Goal: Task Accomplishment & Management: Manage account settings

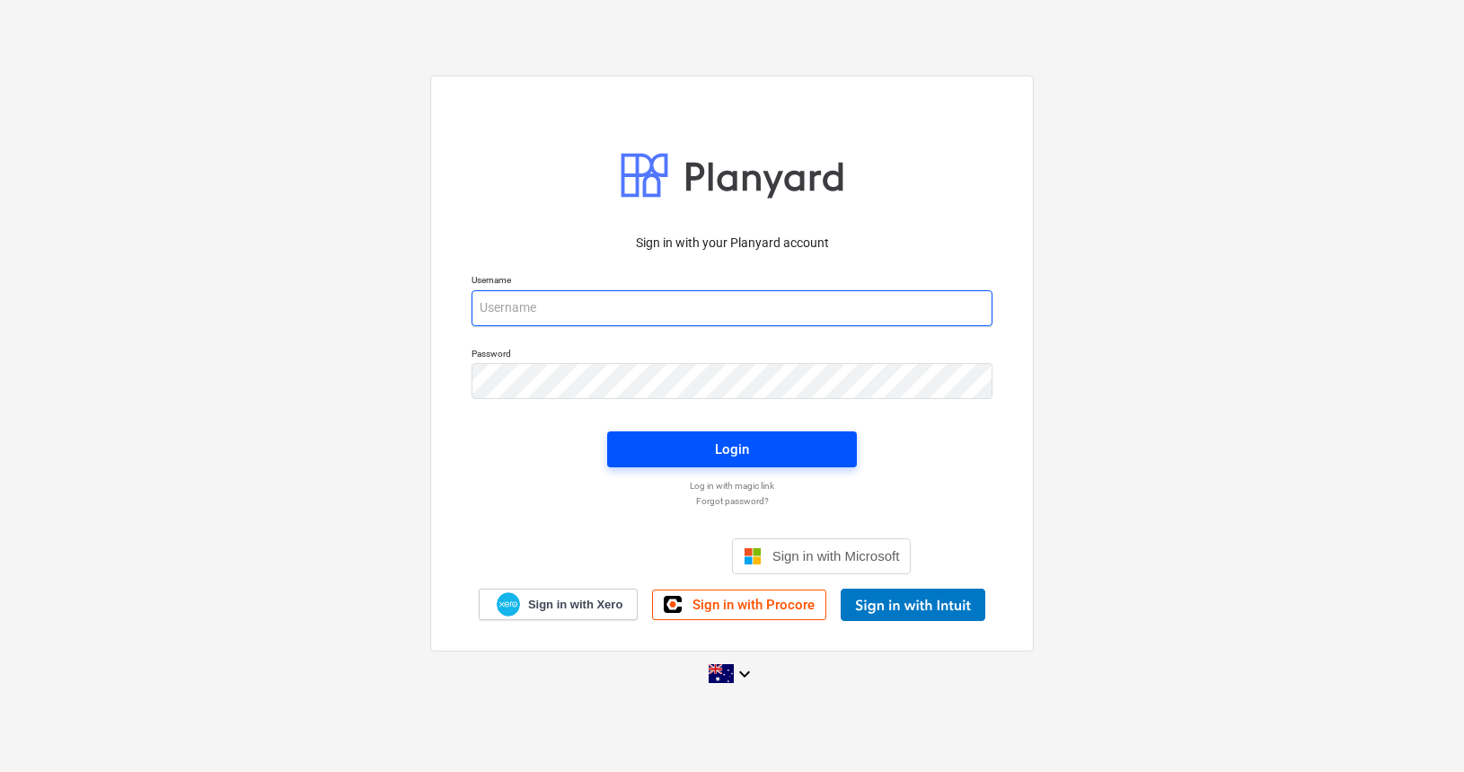
type input "[EMAIL_ADDRESS][DOMAIN_NAME]"
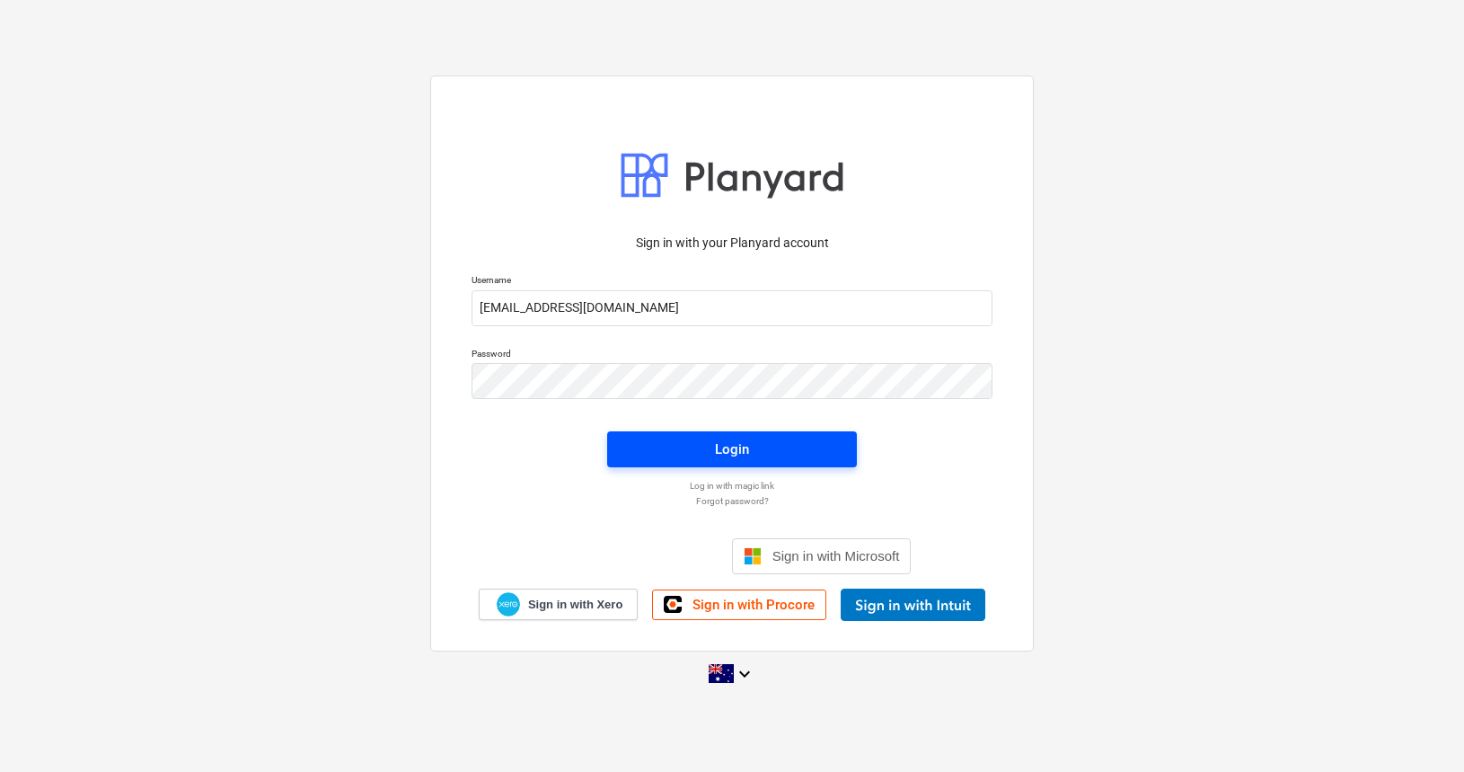
click at [702, 457] on span "Login" at bounding box center [732, 449] width 207 height 23
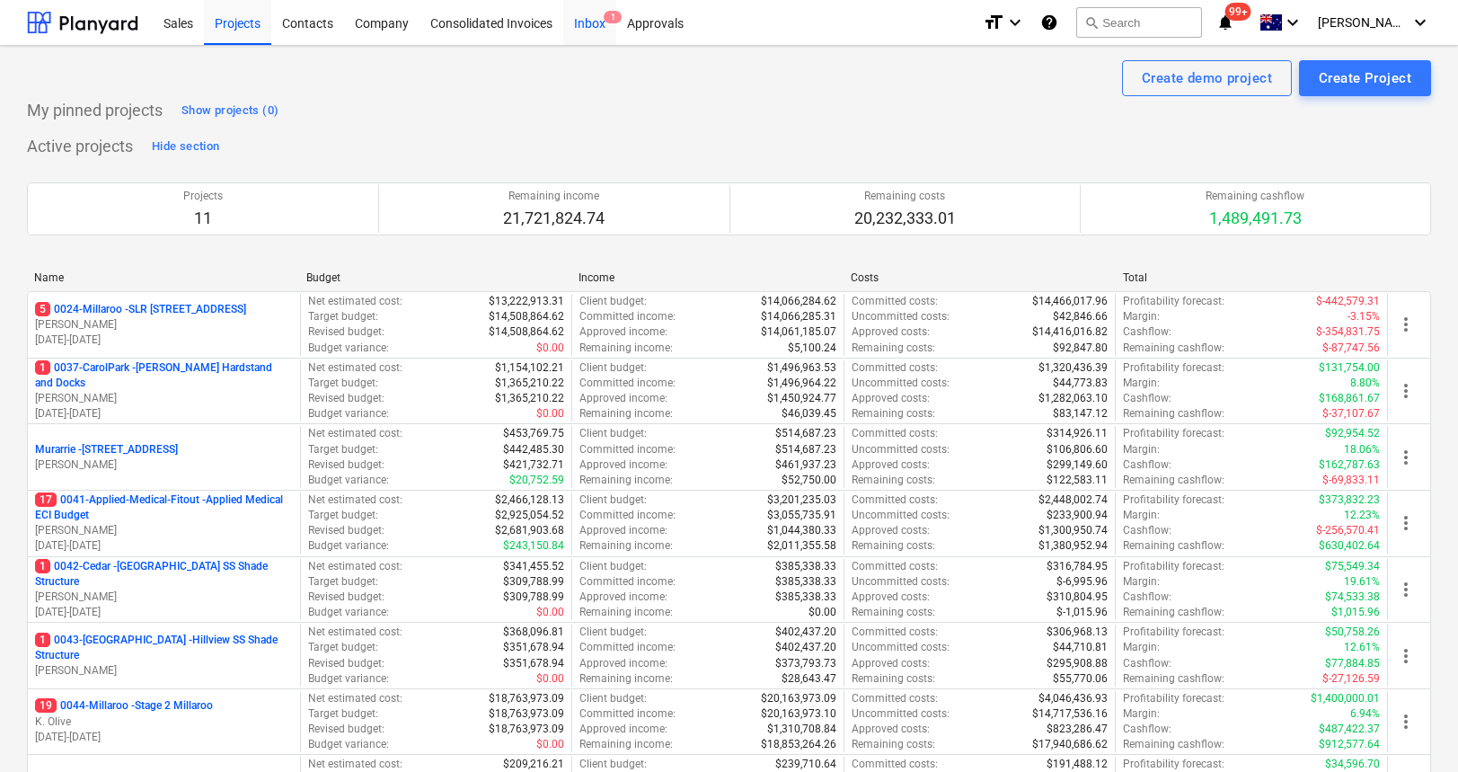
click at [600, 30] on div "Inbox 1" at bounding box center [589, 22] width 53 height 46
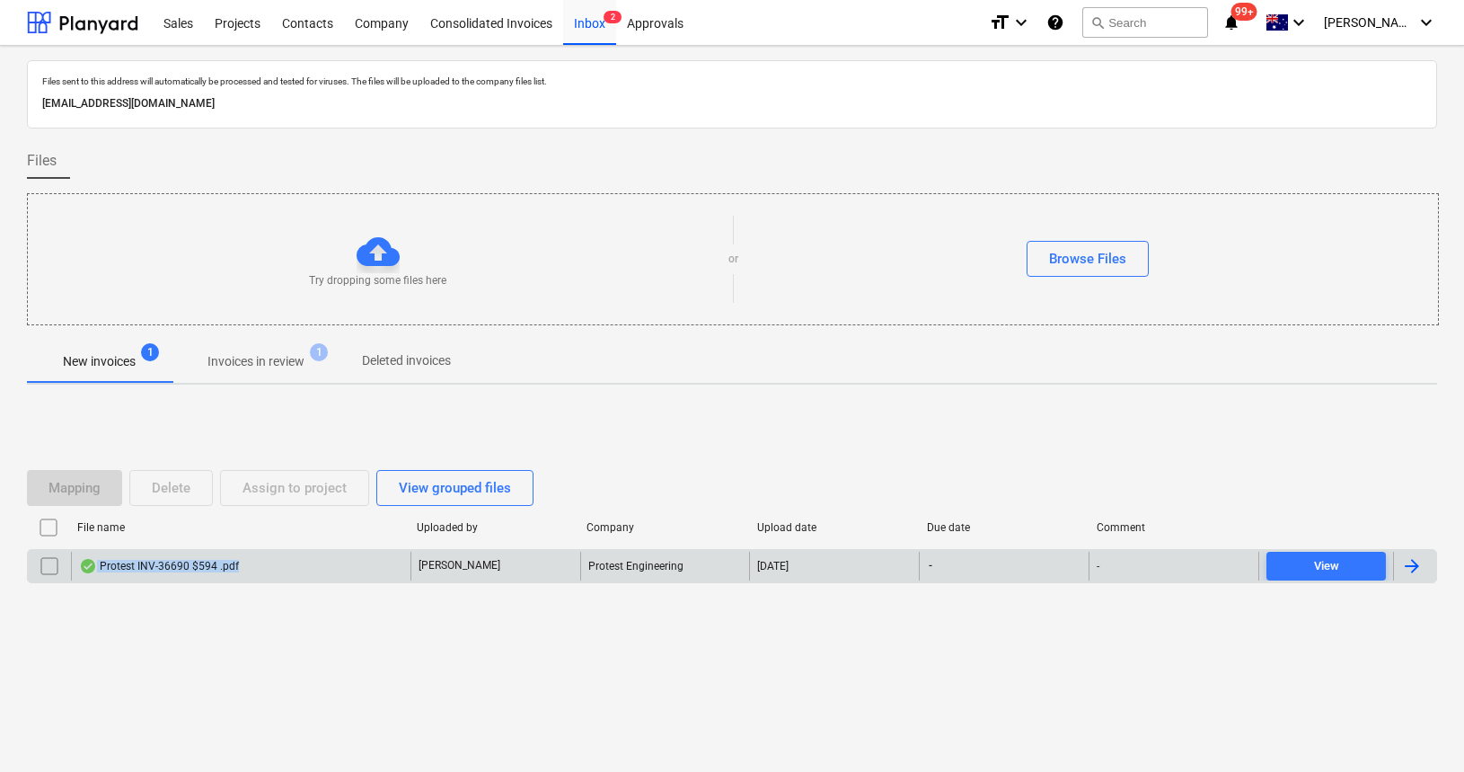
click at [177, 572] on div "Protest INV-36690 $594 .pdf" at bounding box center [241, 566] width 340 height 29
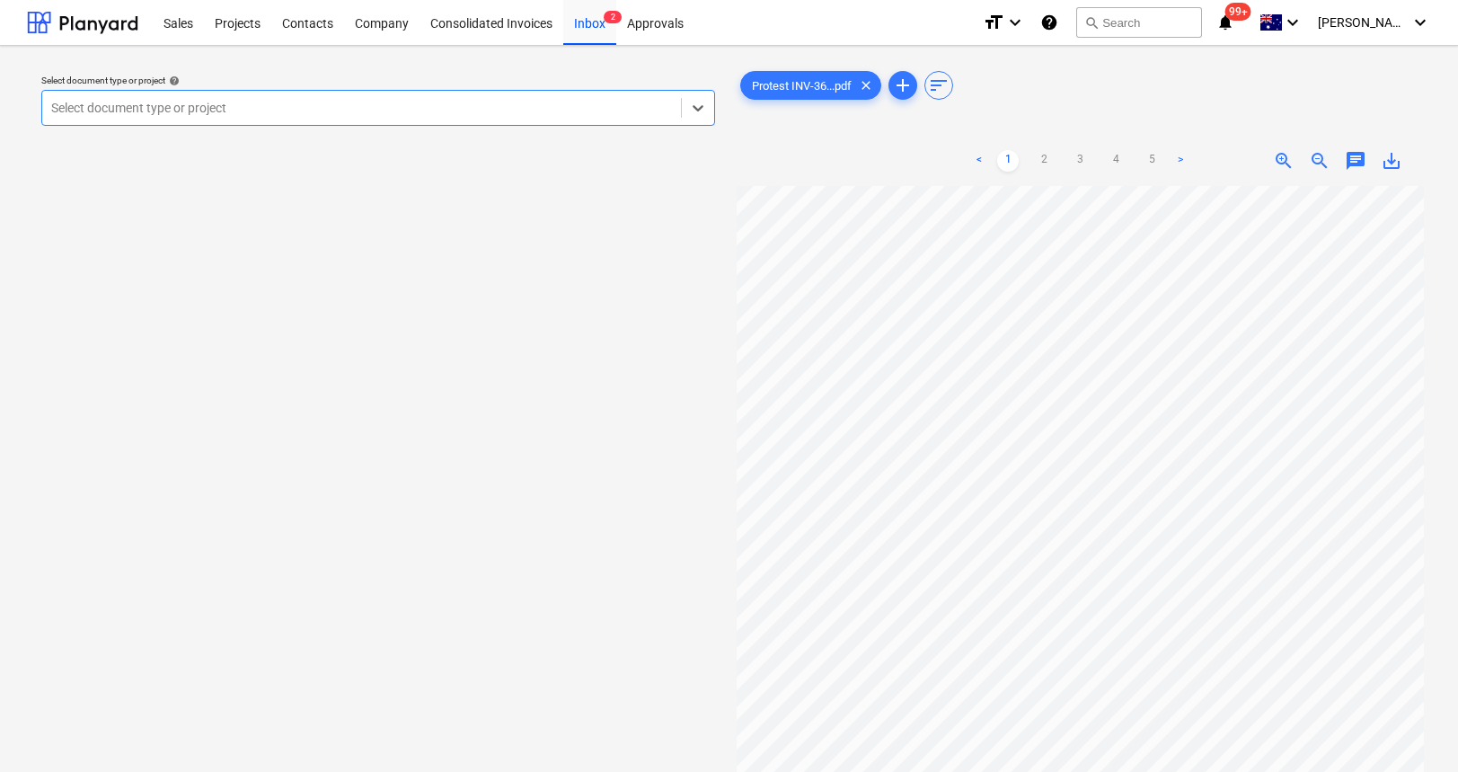
click at [376, 119] on div "Select document type or project" at bounding box center [361, 107] width 639 height 25
type input "m"
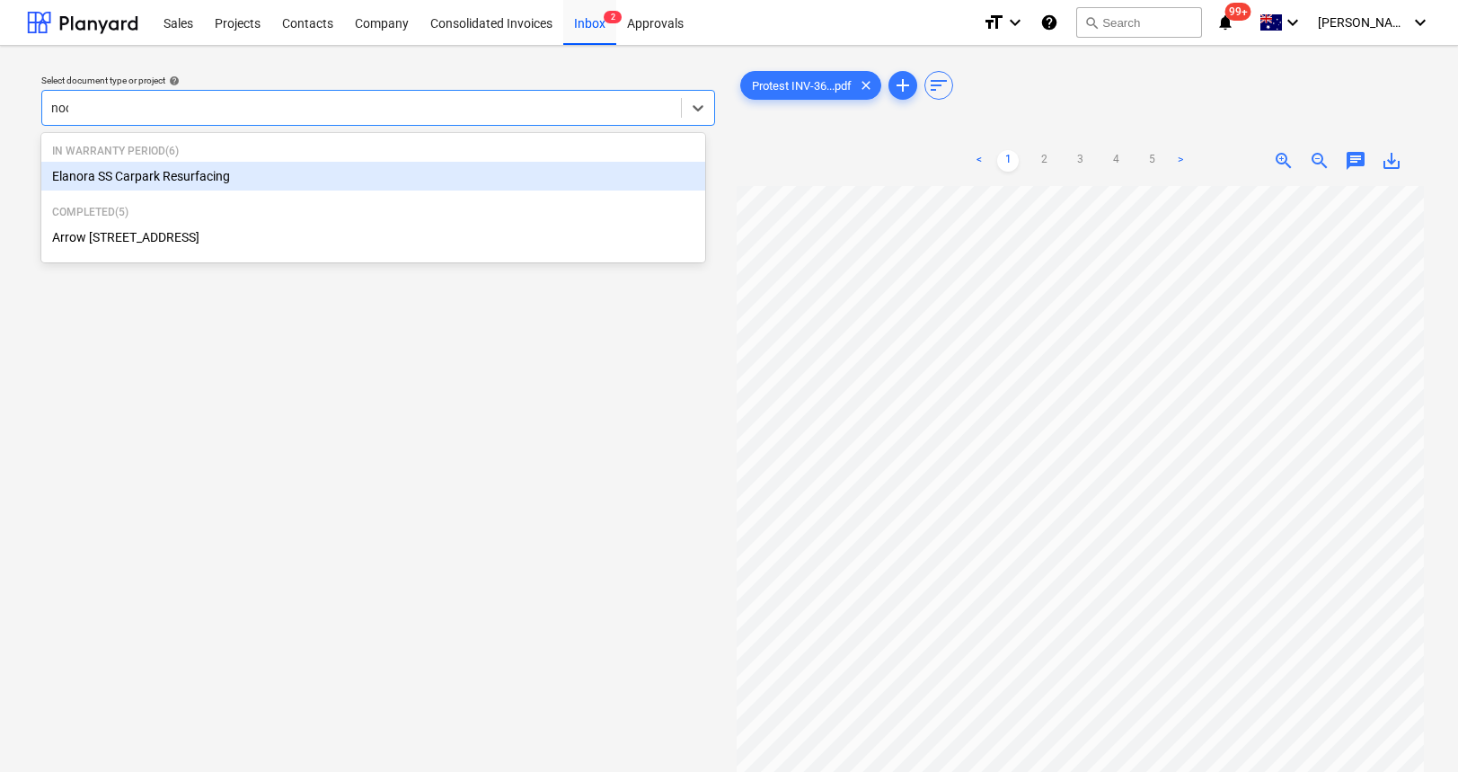
type input "noos"
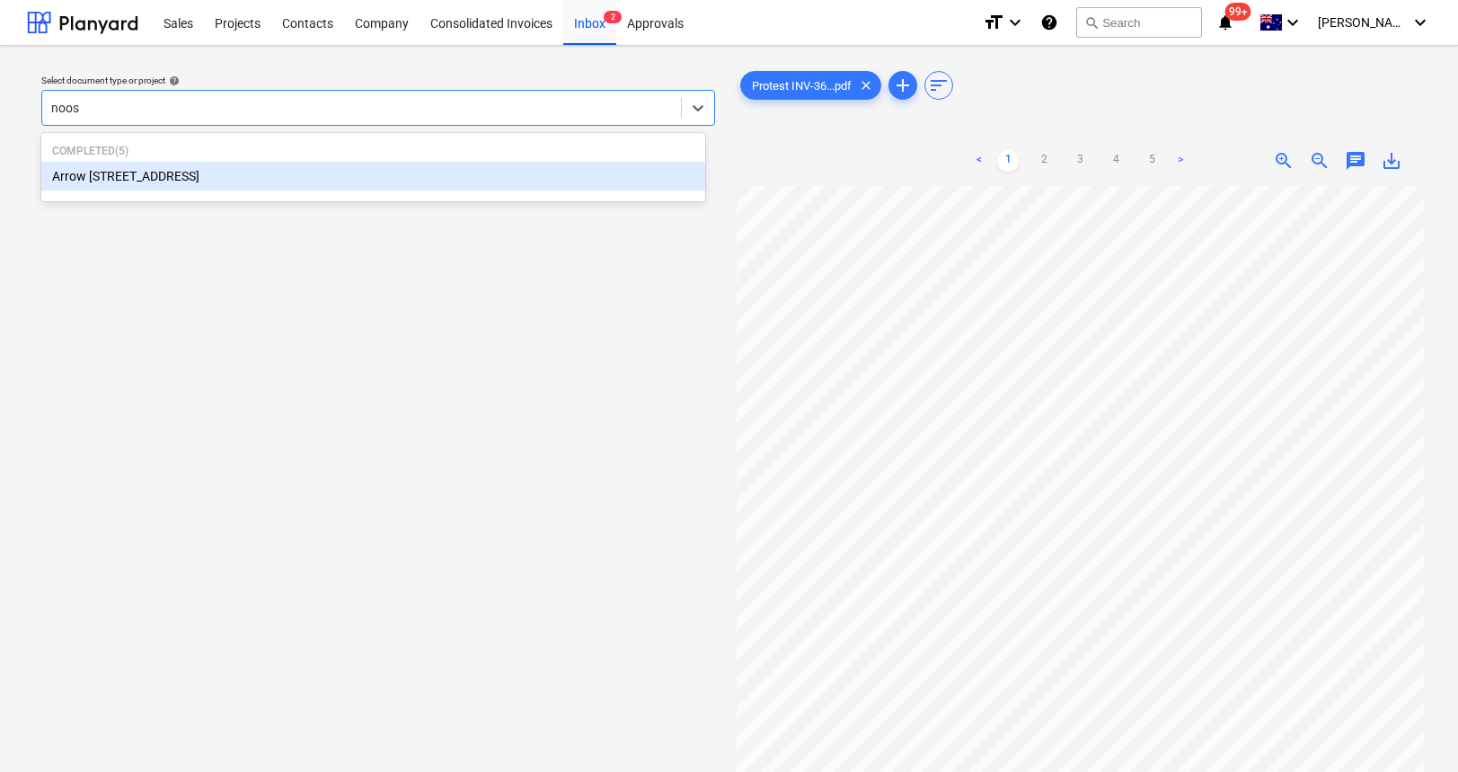
click at [305, 177] on div "Arrow [STREET_ADDRESS]" at bounding box center [373, 176] width 664 height 29
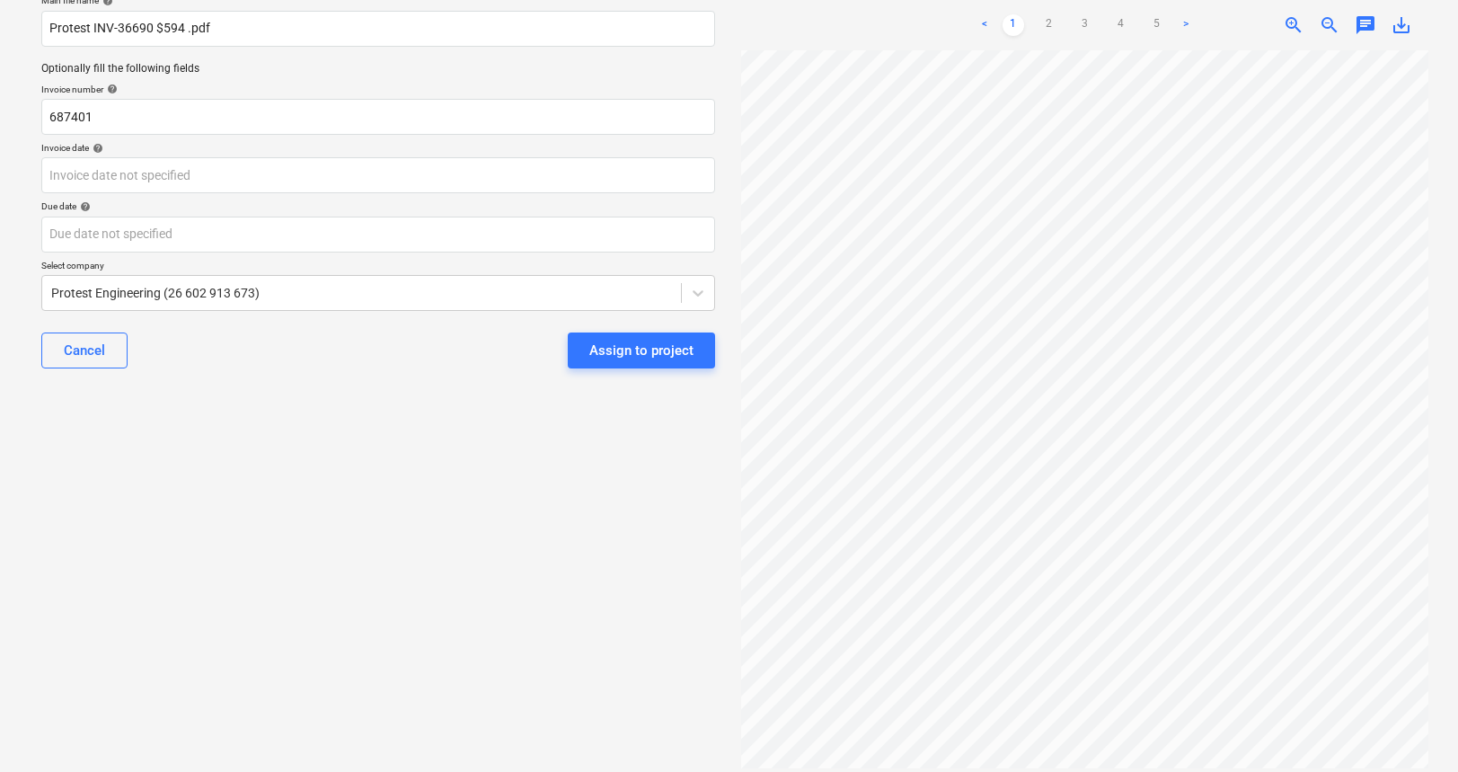
scroll to position [157, 0]
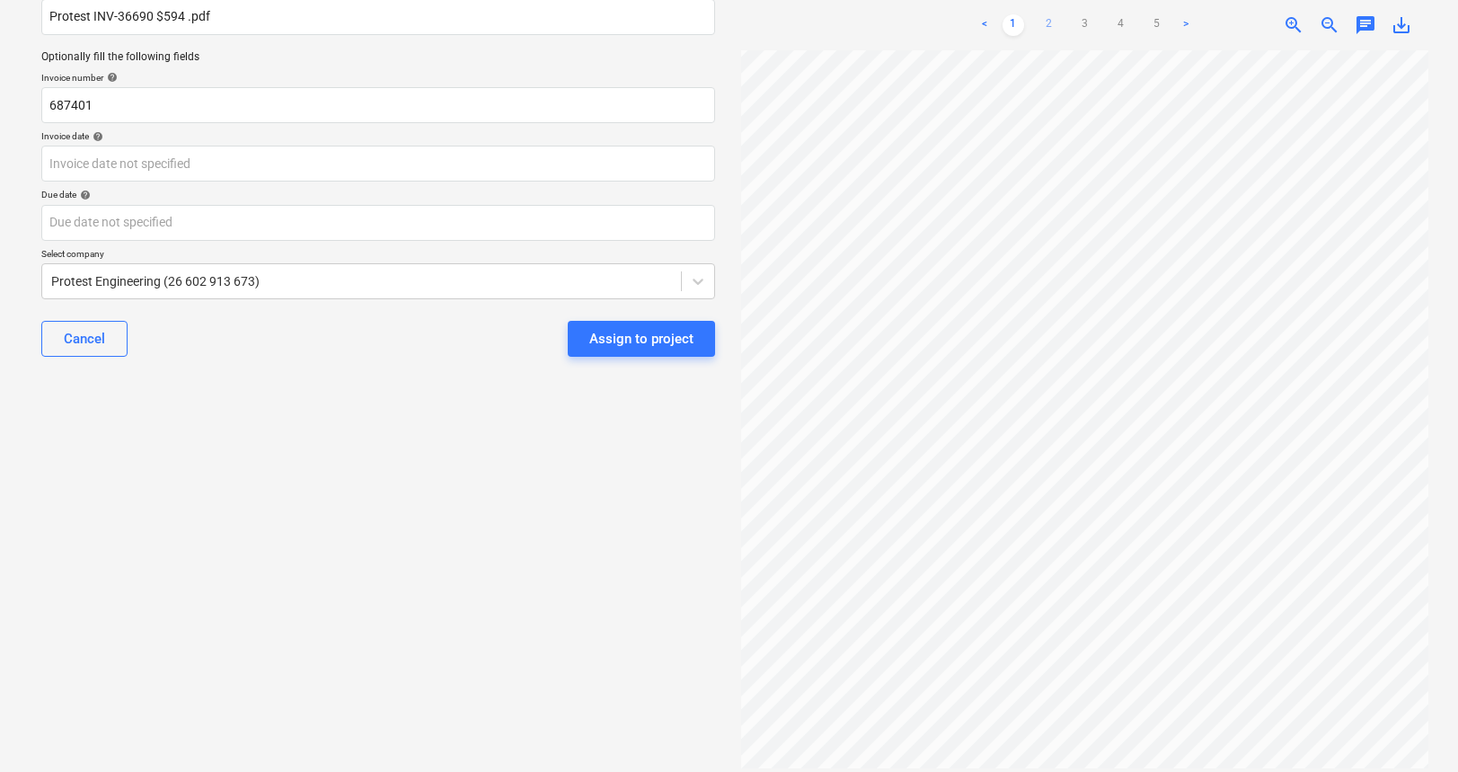
click at [1043, 18] on link "2" at bounding box center [1050, 25] width 22 height 22
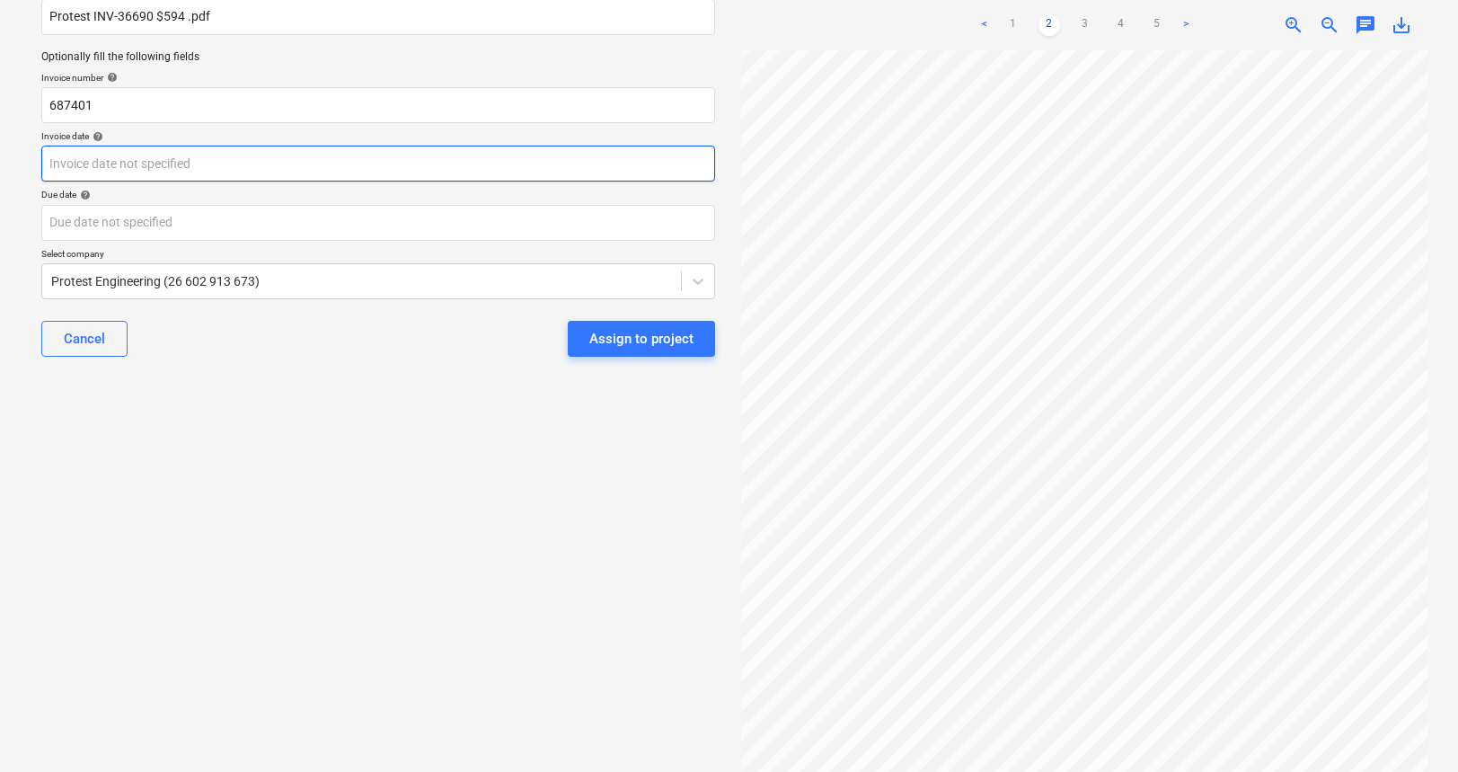
click at [160, 162] on body "Sales Projects Contacts Company Consolidated Invoices Inbox 2 Approvals format_…" at bounding box center [729, 229] width 1458 height 772
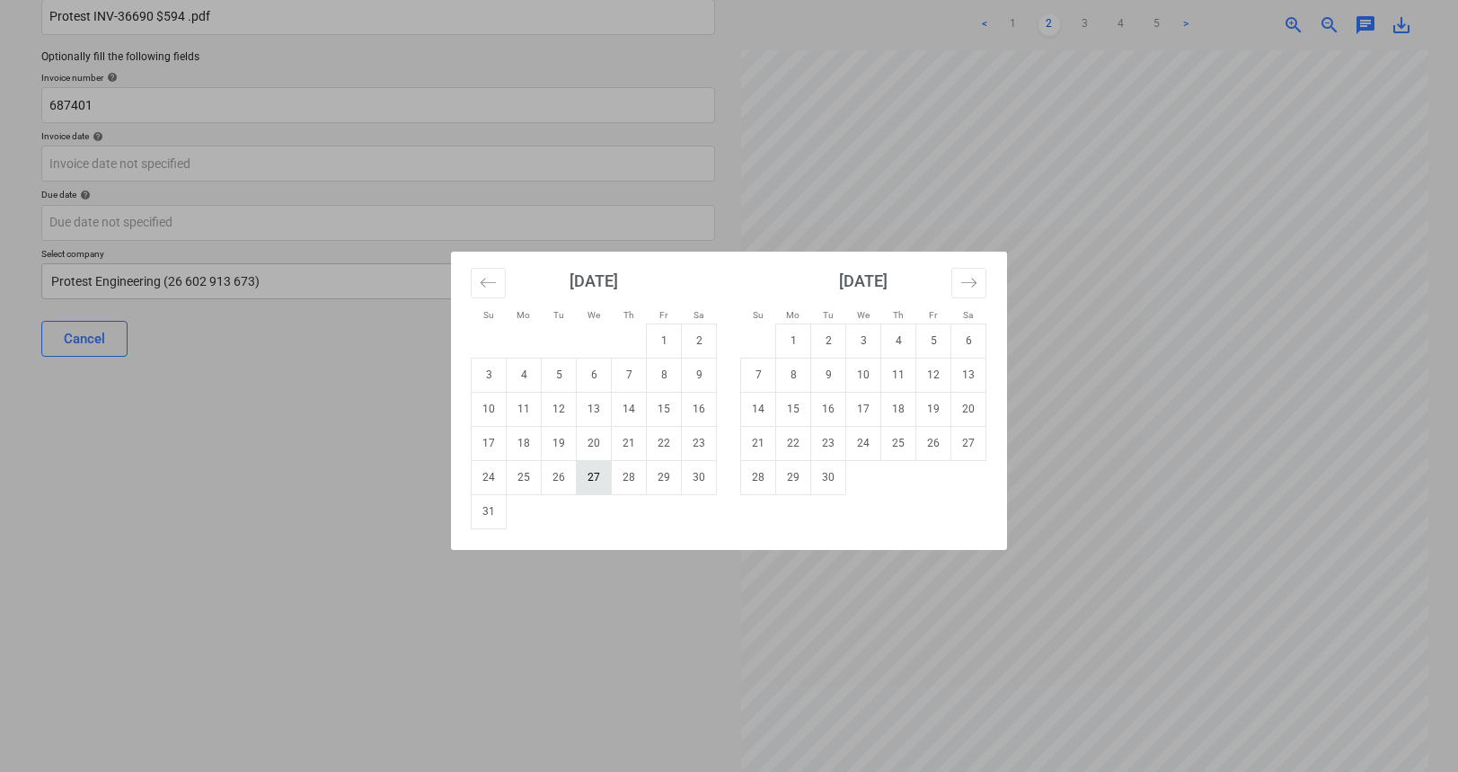
click at [594, 474] on td "27" at bounding box center [594, 477] width 35 height 34
type input "[DATE]"
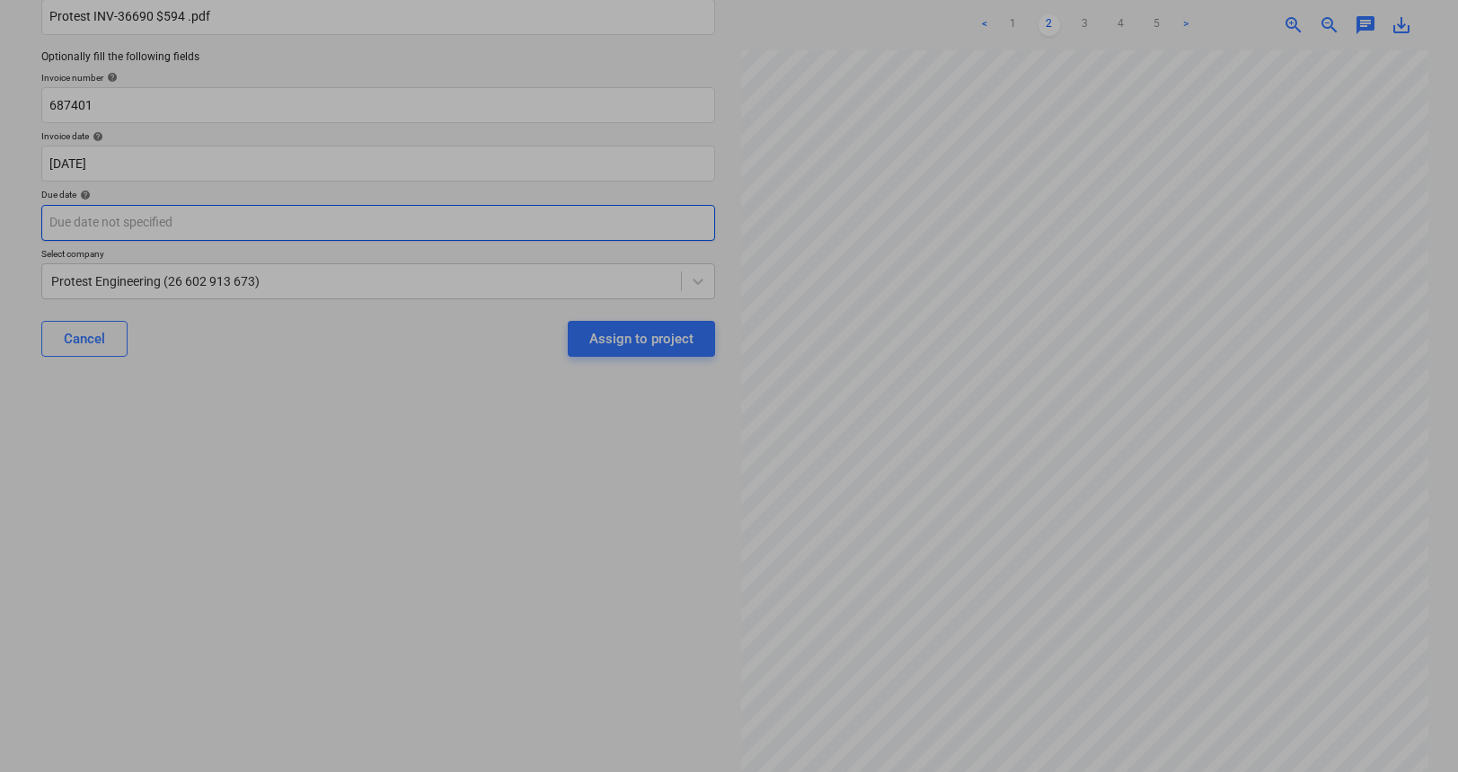
click at [359, 226] on body "Sales Projects Contacts Company Consolidated Invoices Inbox 2 Approvals format_…" at bounding box center [729, 229] width 1458 height 772
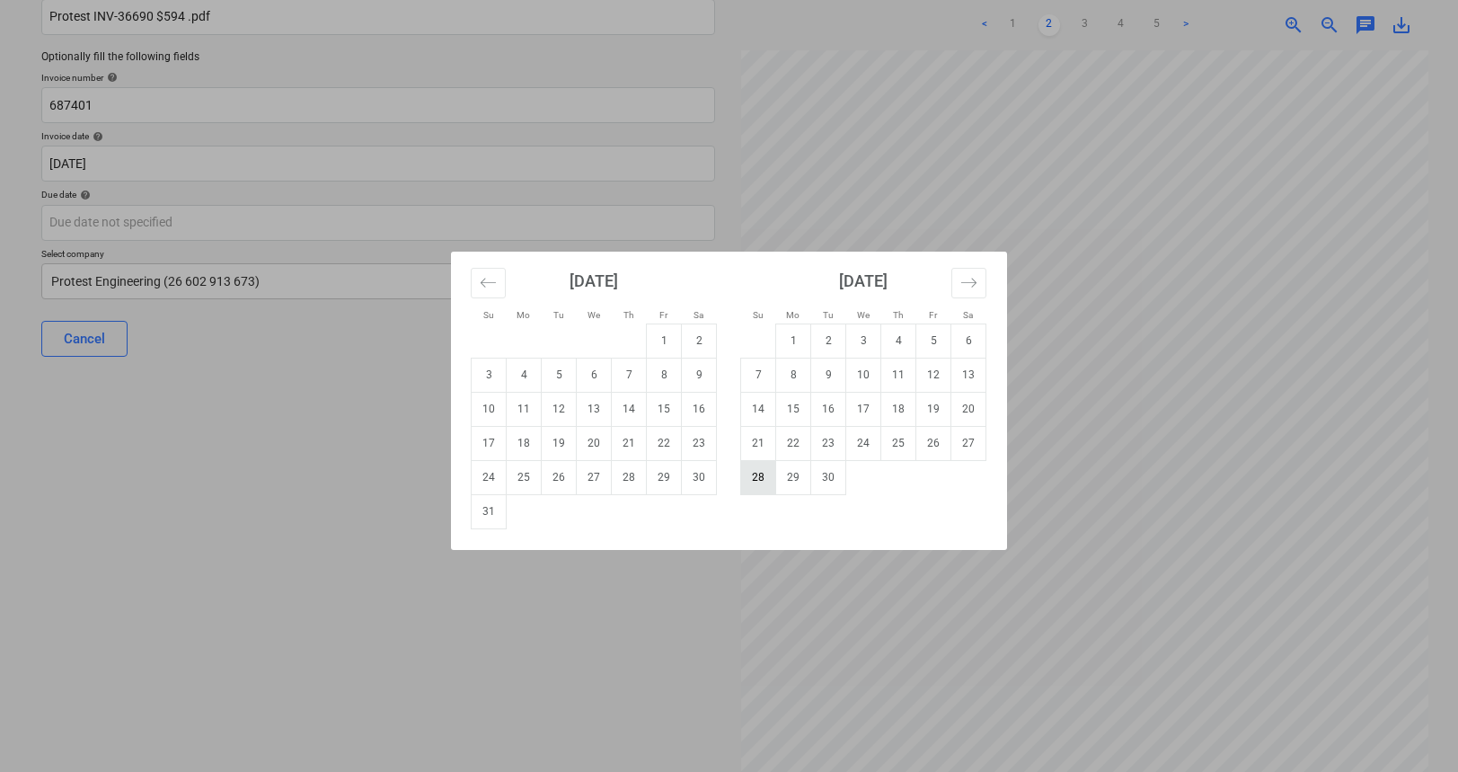
click at [759, 478] on td "28" at bounding box center [758, 477] width 35 height 34
type input "[DATE]"
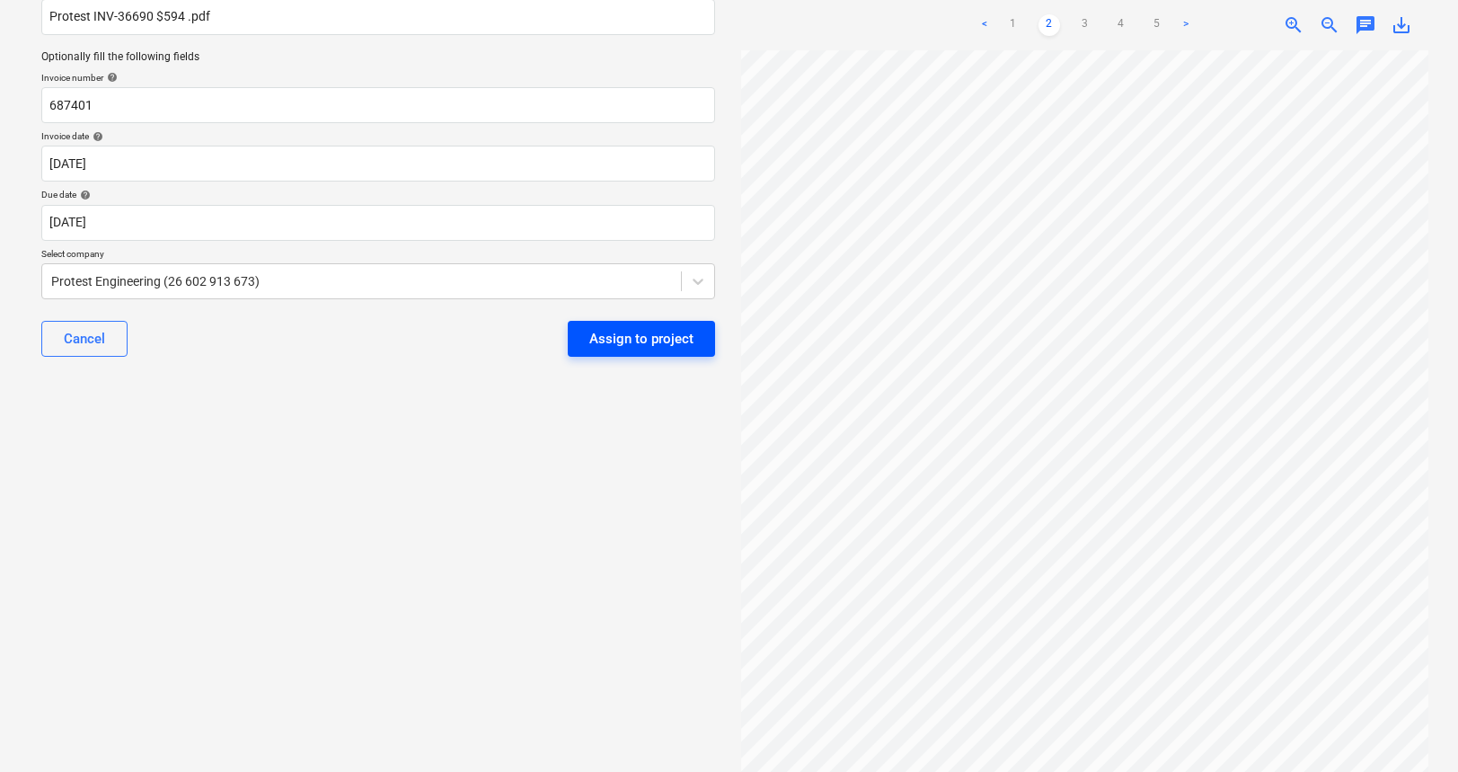
click at [626, 341] on div "Assign to project" at bounding box center [641, 338] width 104 height 23
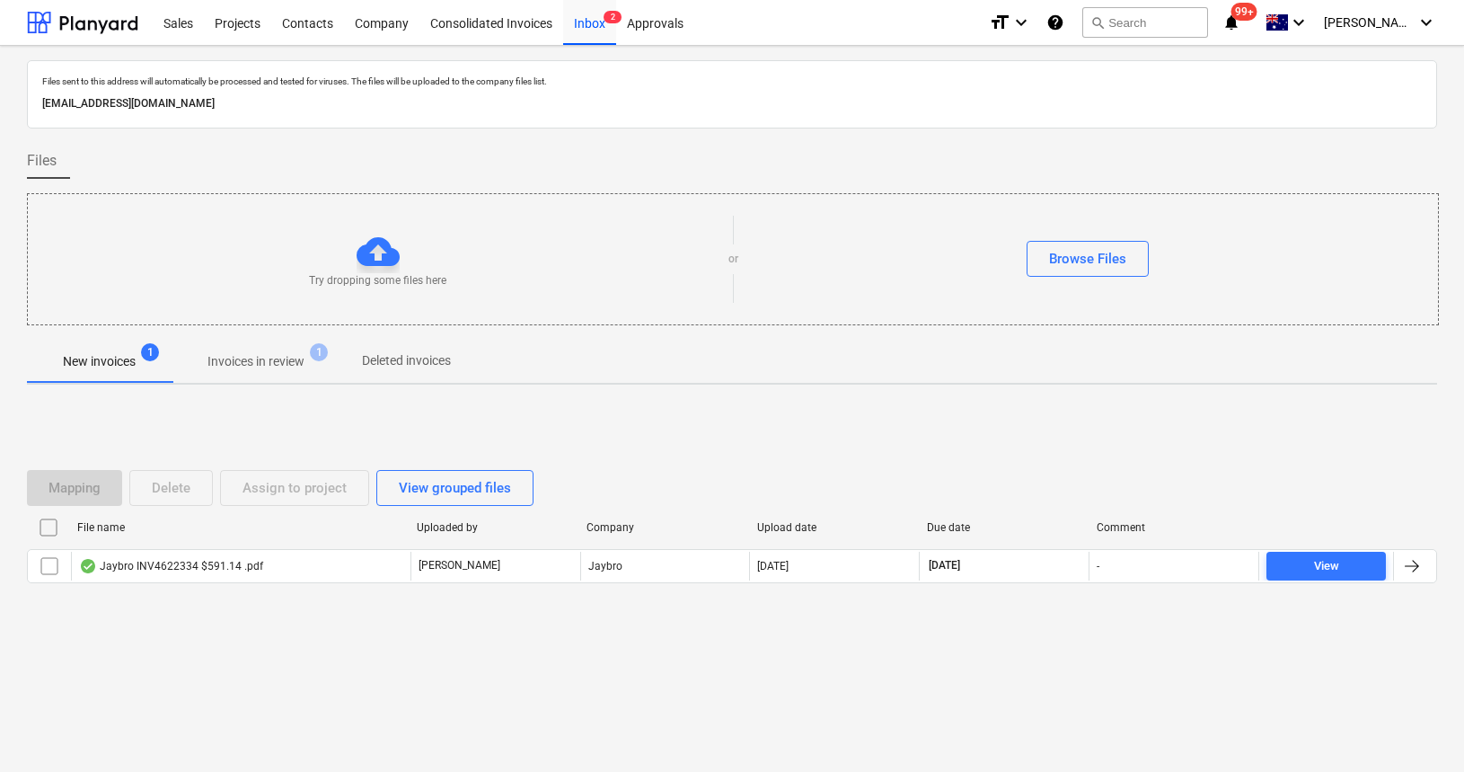
click at [401, 619] on div "Mapping Delete Assign to project View grouped files File name Uploaded by Compa…" at bounding box center [732, 534] width 1410 height 270
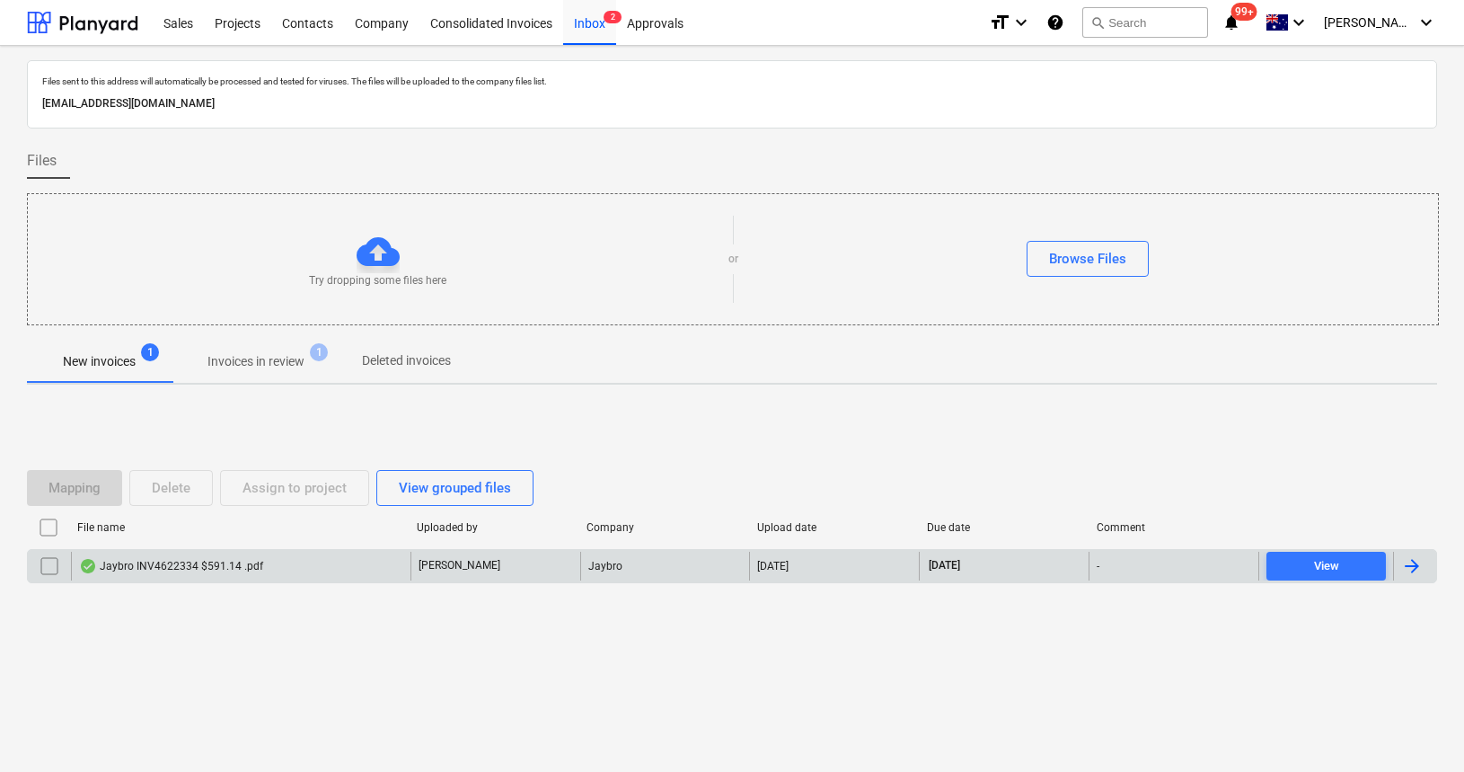
click at [236, 562] on div "Jaybro INV4622334 $591.14 .pdf" at bounding box center [171, 566] width 184 height 14
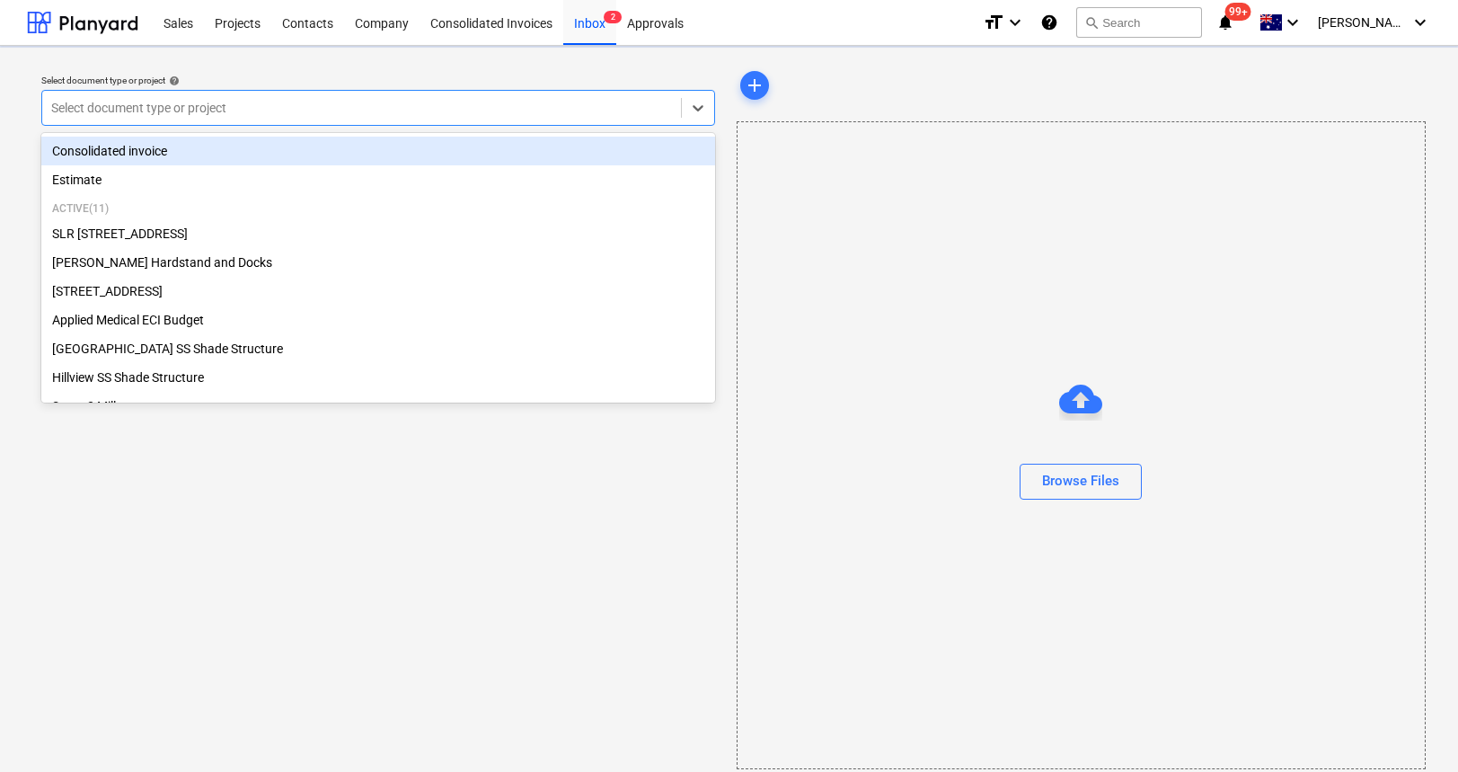
click at [573, 102] on div at bounding box center [361, 108] width 621 height 18
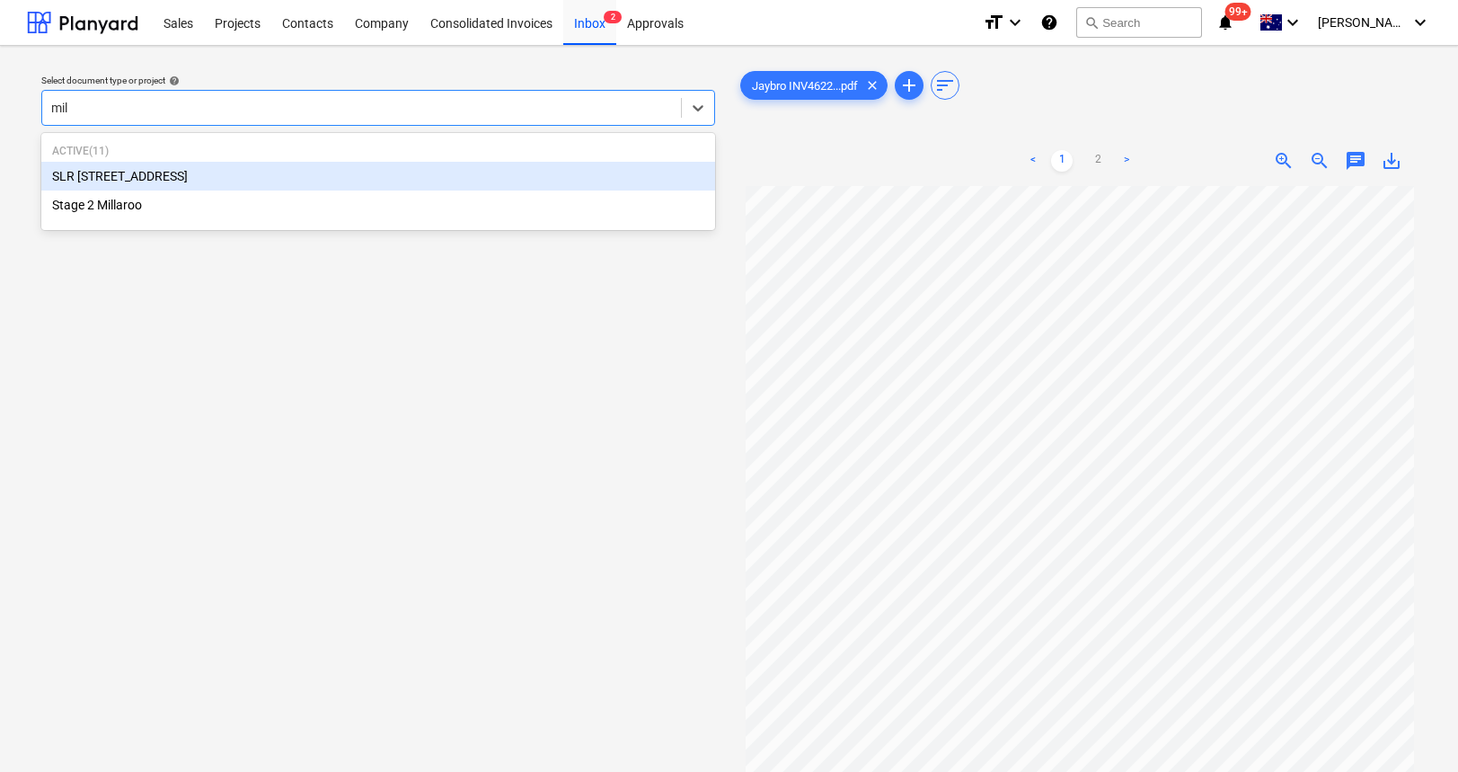
type input "mill"
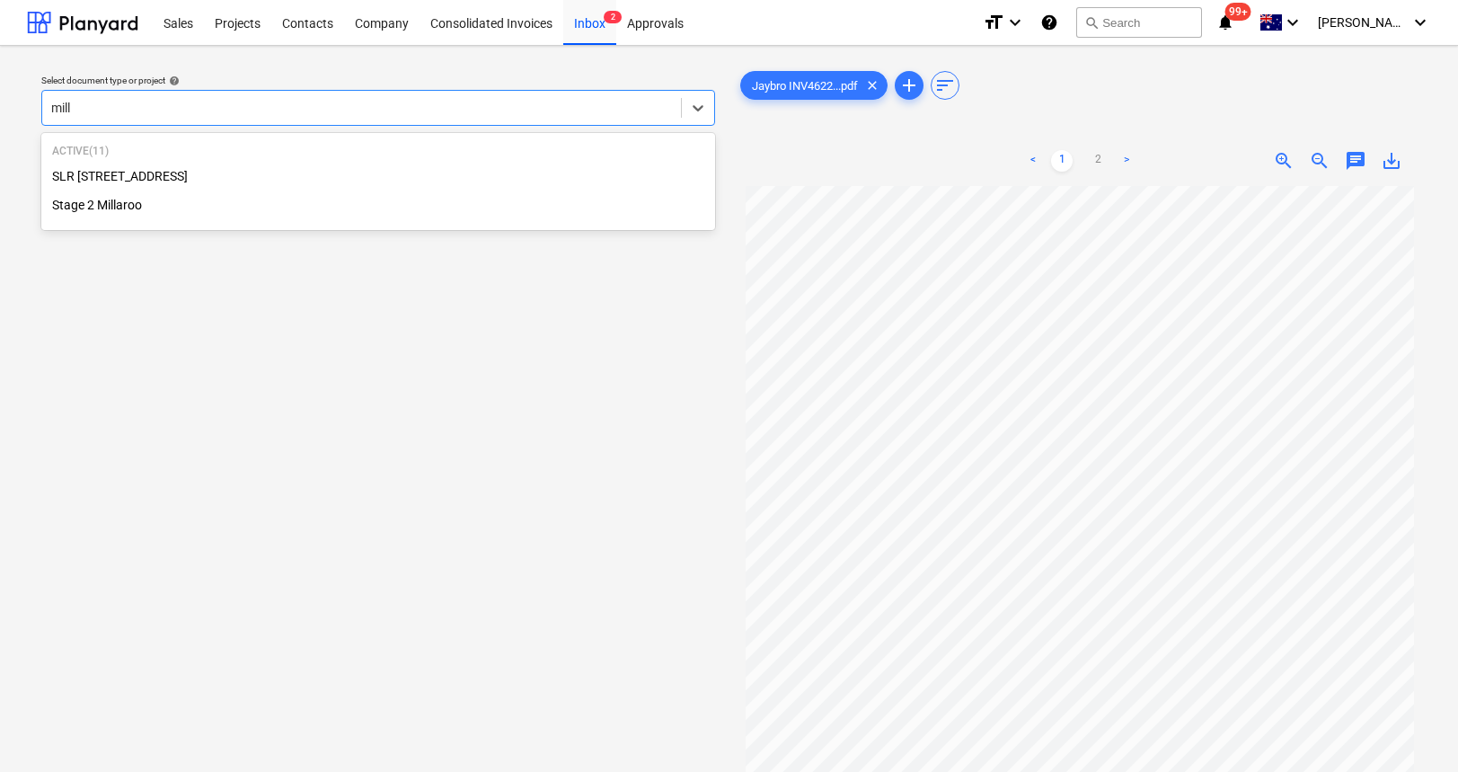
click at [381, 207] on div "Stage 2 Millaroo" at bounding box center [378, 204] width 674 height 29
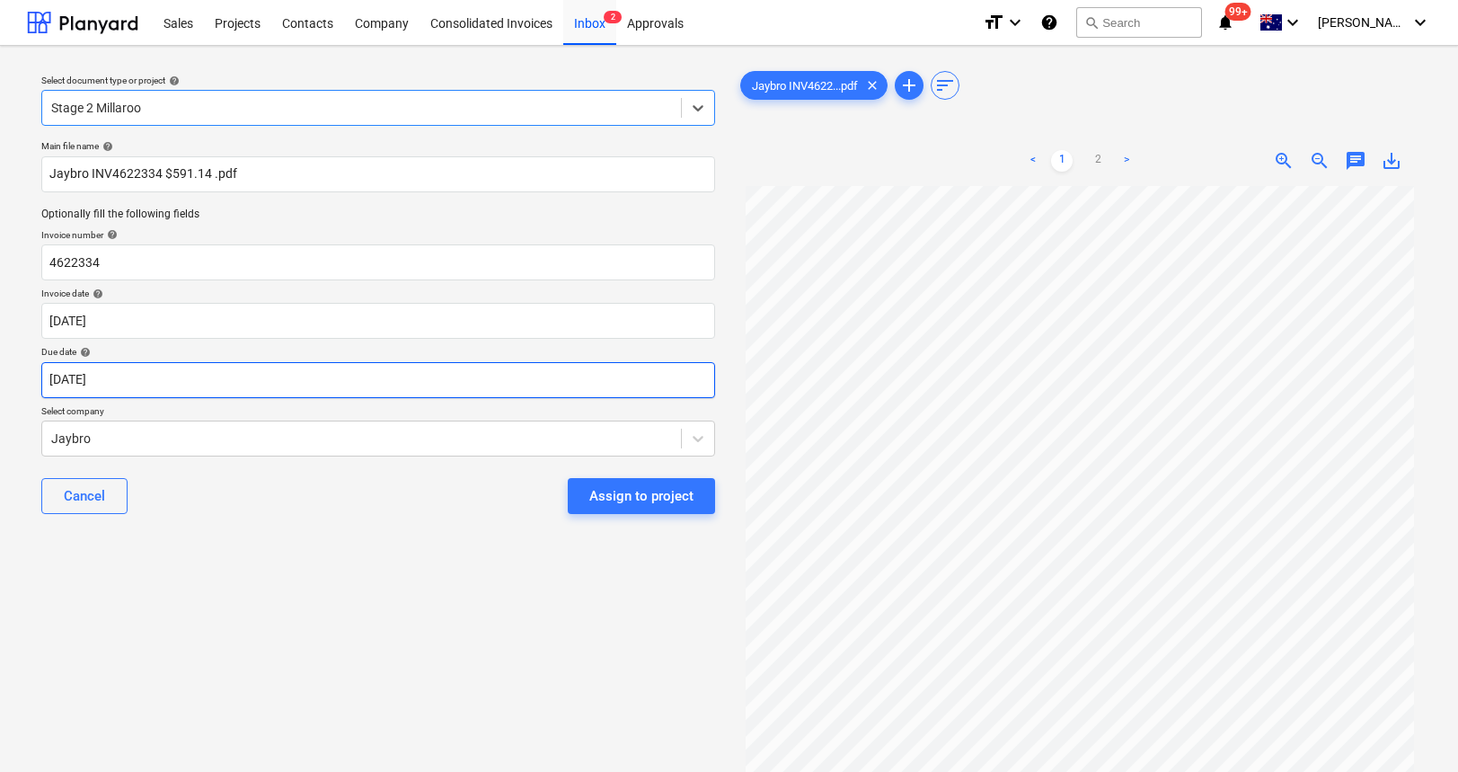
click at [292, 393] on body "Sales Projects Contacts Company Consolidated Invoices Inbox 2 Approvals format_…" at bounding box center [729, 386] width 1458 height 772
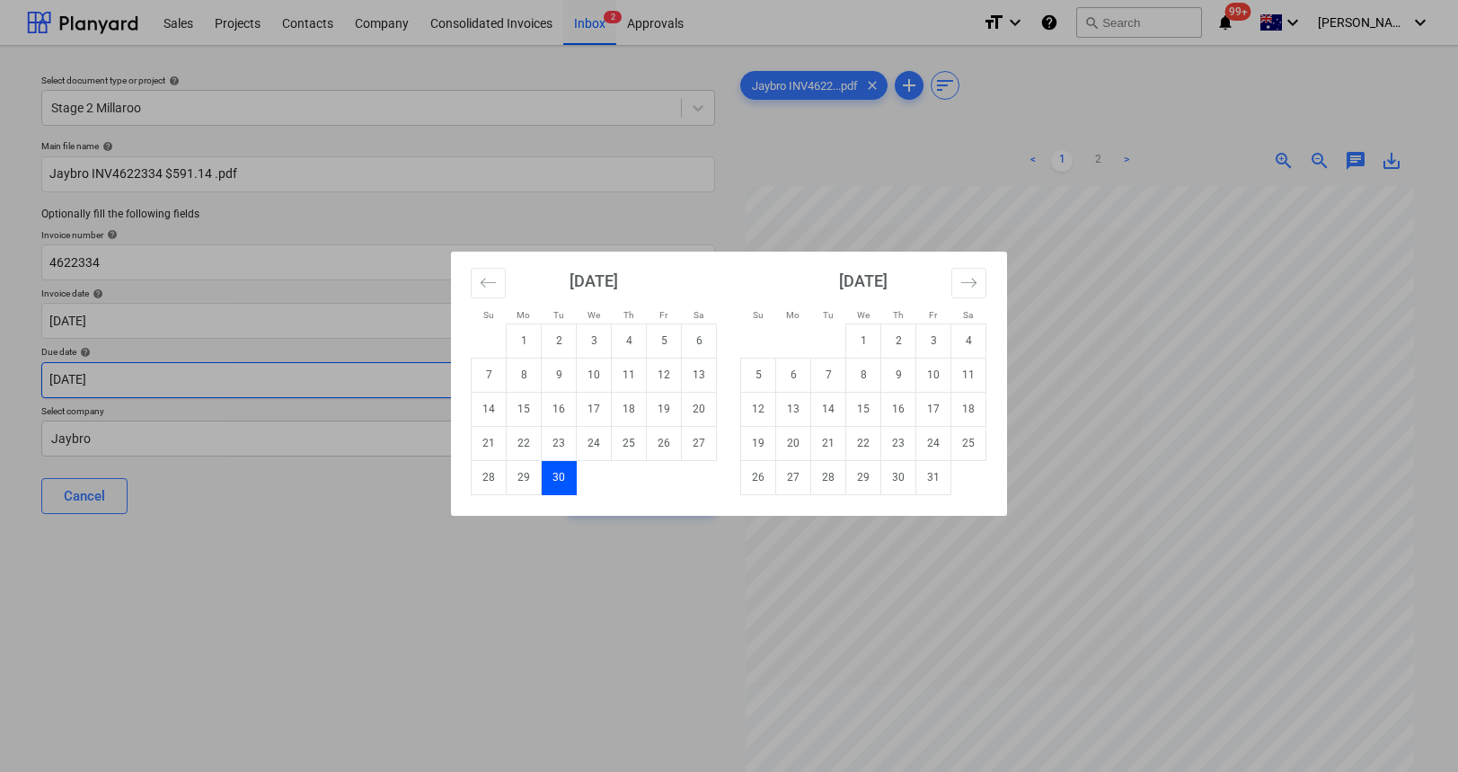
click at [292, 392] on div "Su Mo Tu We Th Fr Sa Su Mo Tu We Th Fr Sa [DATE] 1 2 3 4 5 6 7 8 9 10 11 12 13 …" at bounding box center [729, 386] width 1458 height 772
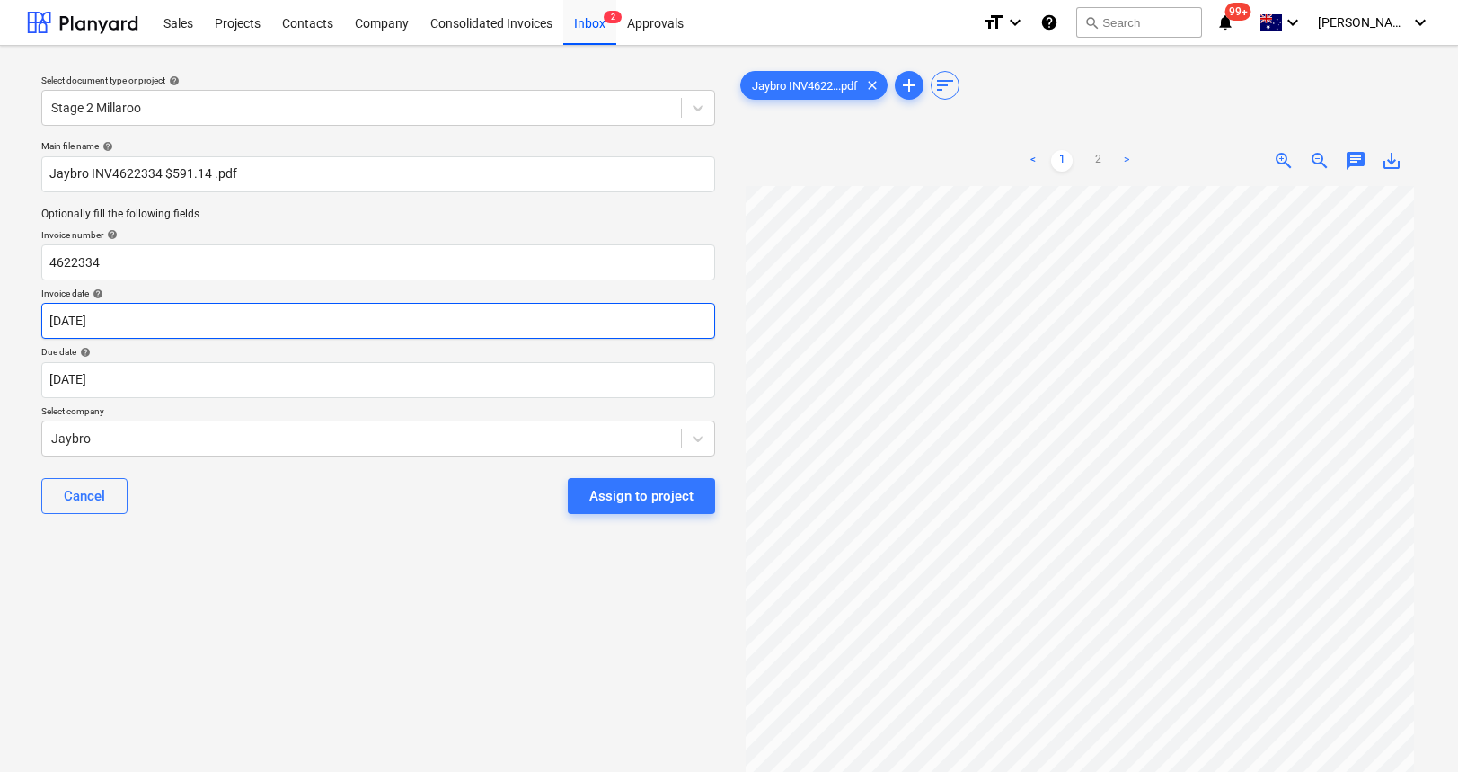
click at [258, 332] on body "Sales Projects Contacts Company Consolidated Invoices Inbox 2 Approvals format_…" at bounding box center [729, 386] width 1458 height 772
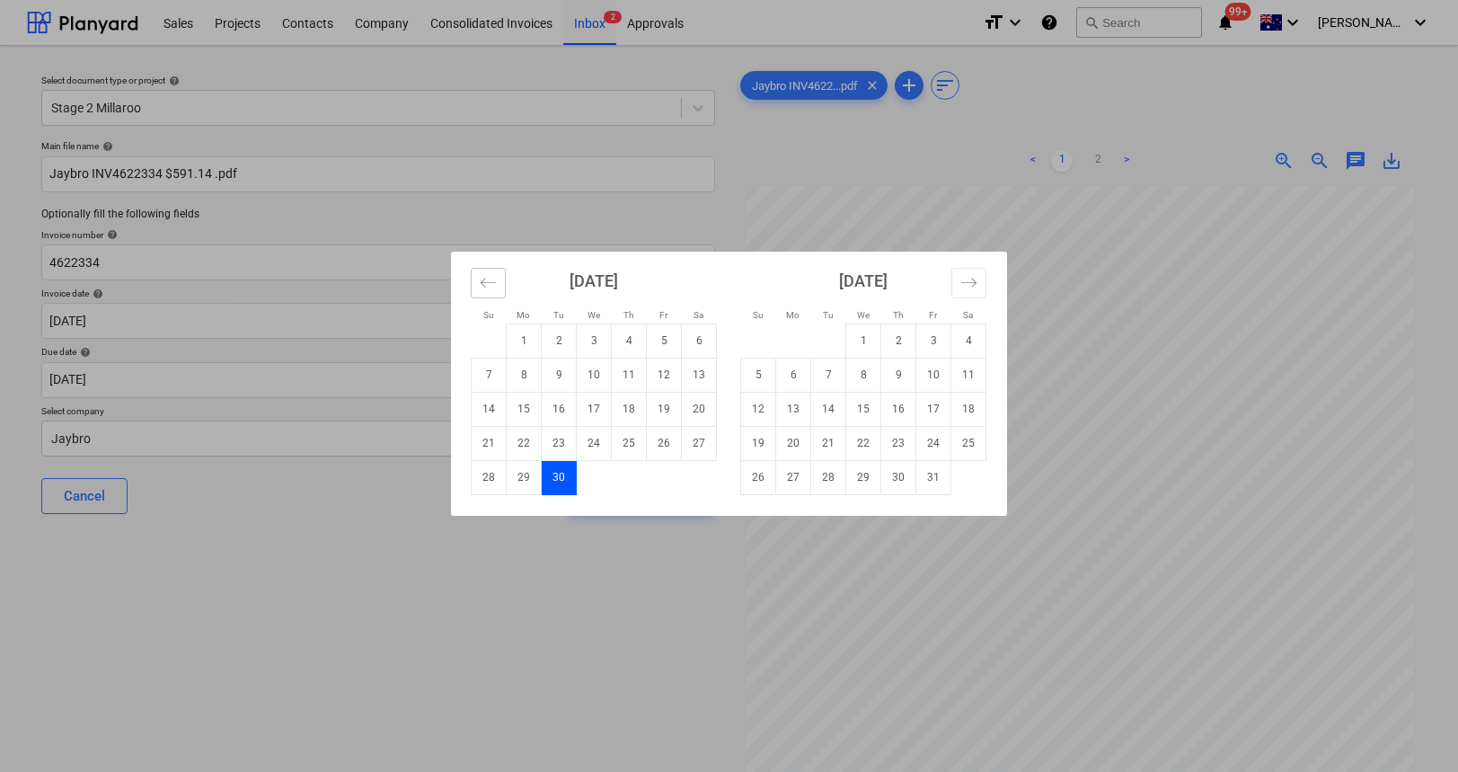
click at [474, 278] on button "Move backward to switch to the previous month." at bounding box center [488, 283] width 35 height 31
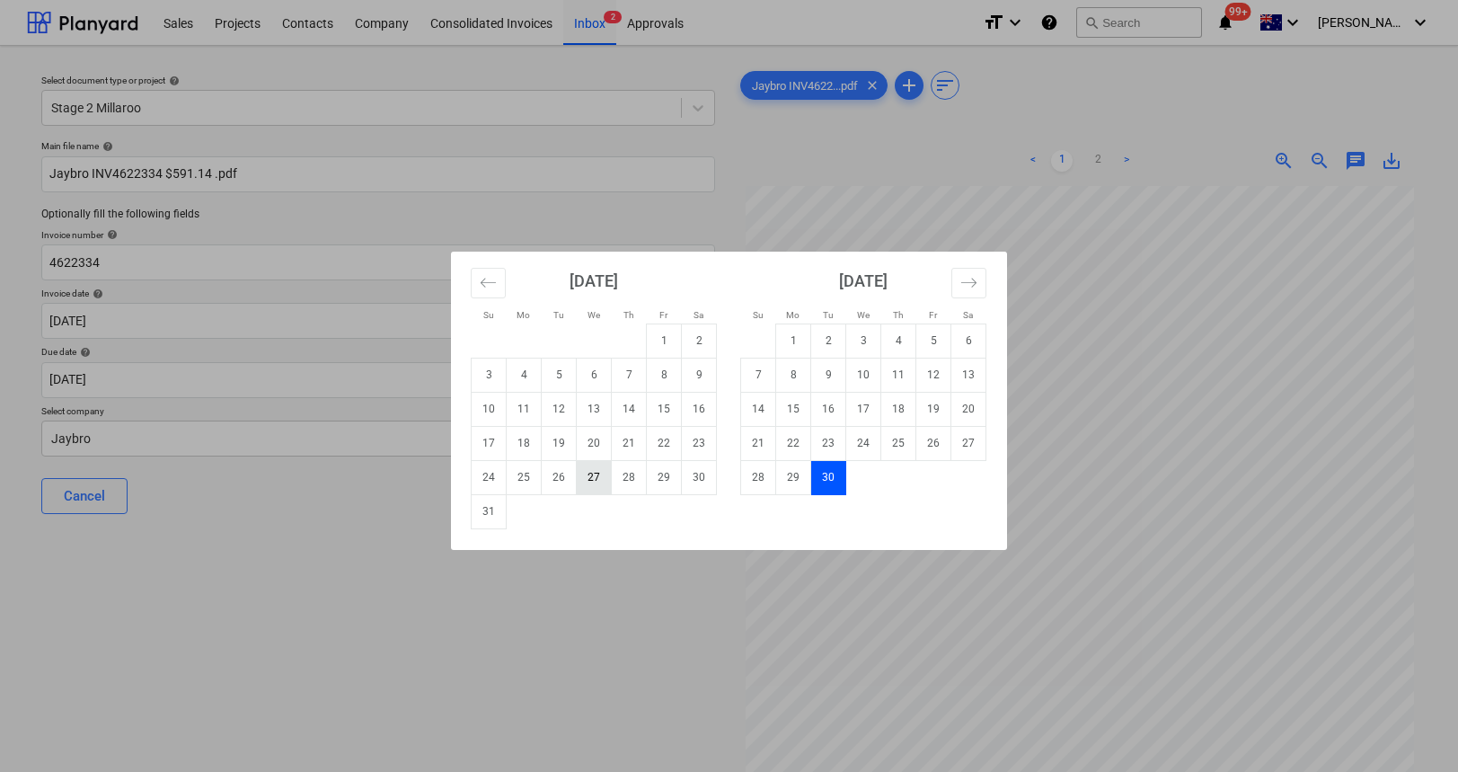
click at [588, 473] on td "27" at bounding box center [594, 477] width 35 height 34
type input "[DATE]"
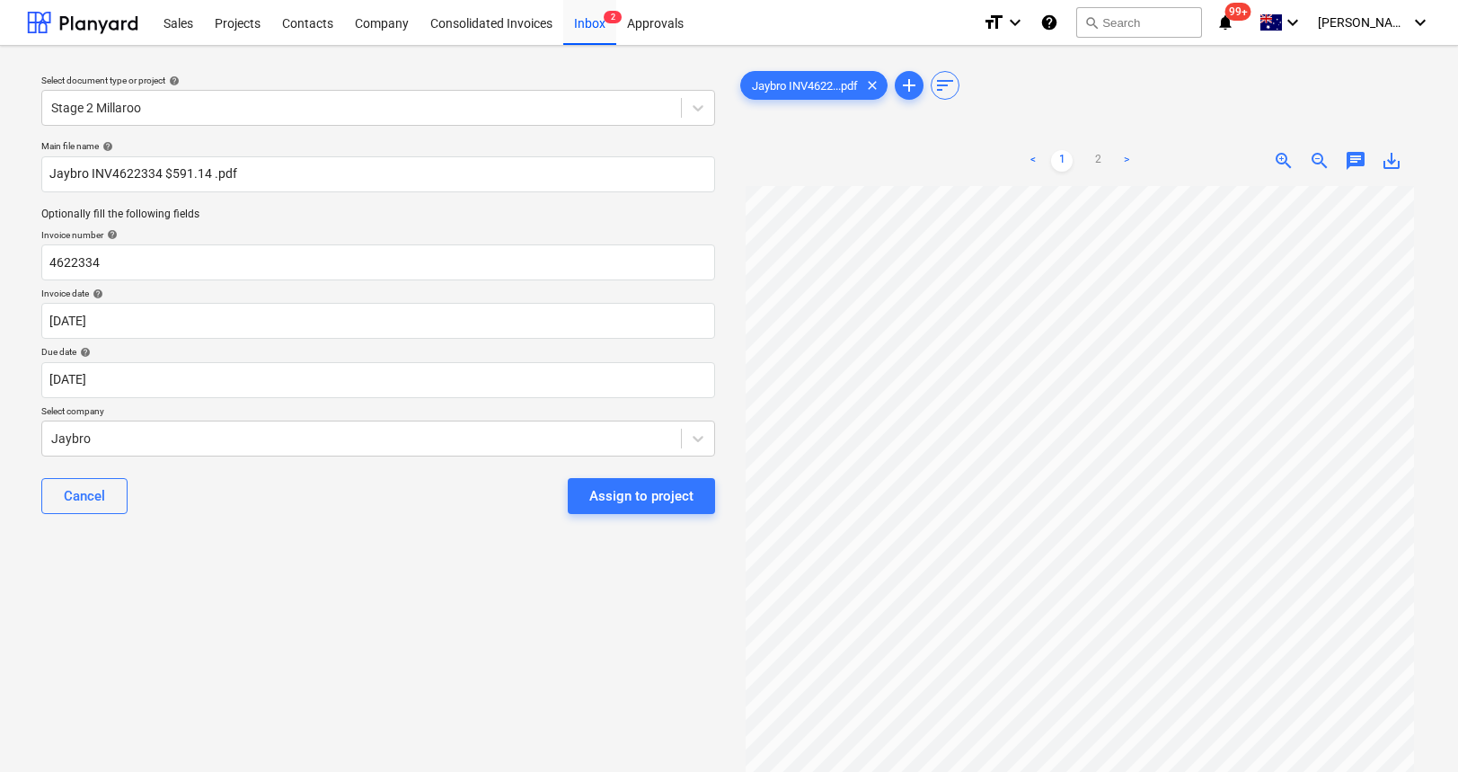
click at [666, 499] on div "Assign to project" at bounding box center [641, 495] width 104 height 23
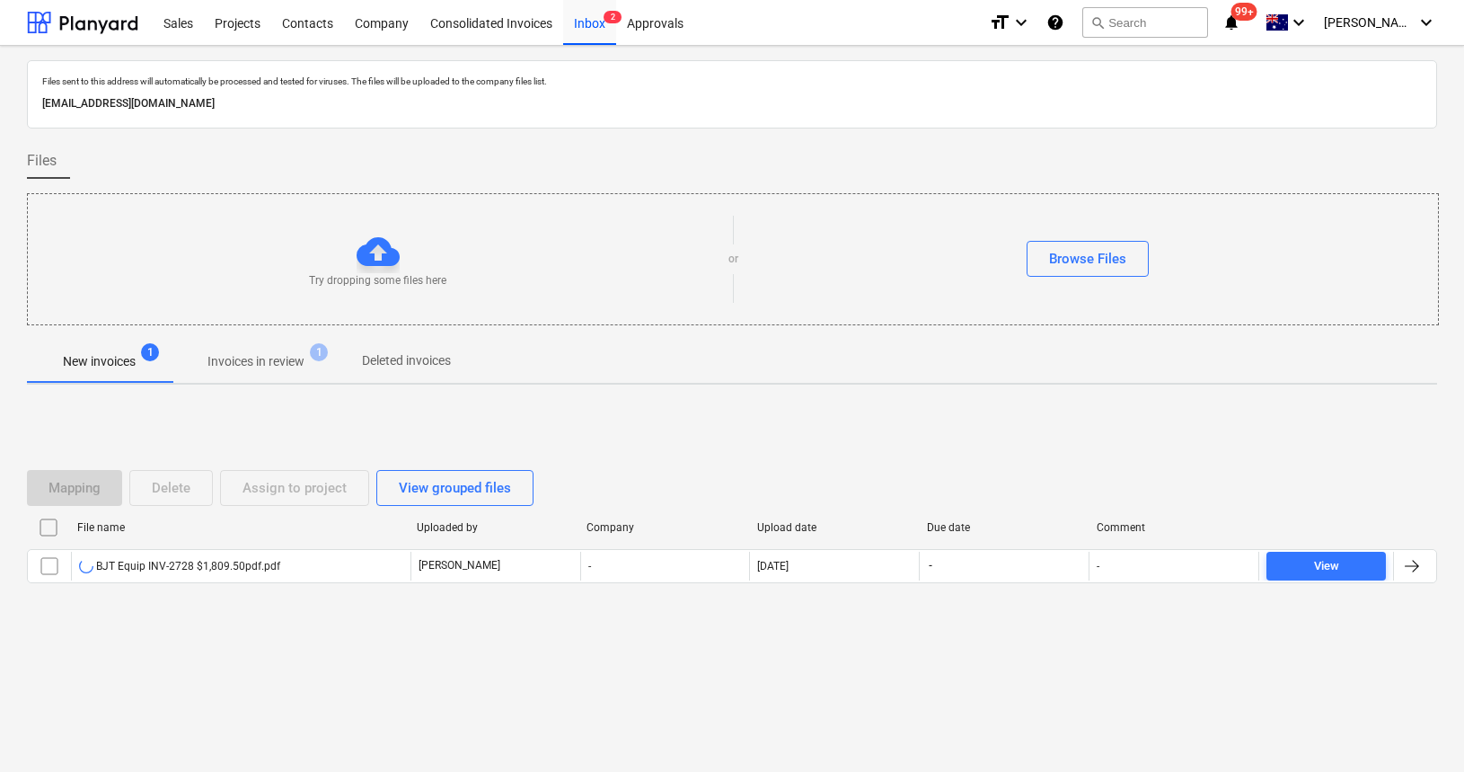
click at [404, 661] on div "Mapping Delete Assign to project View grouped files File name Uploaded by Compa…" at bounding box center [732, 534] width 1410 height 270
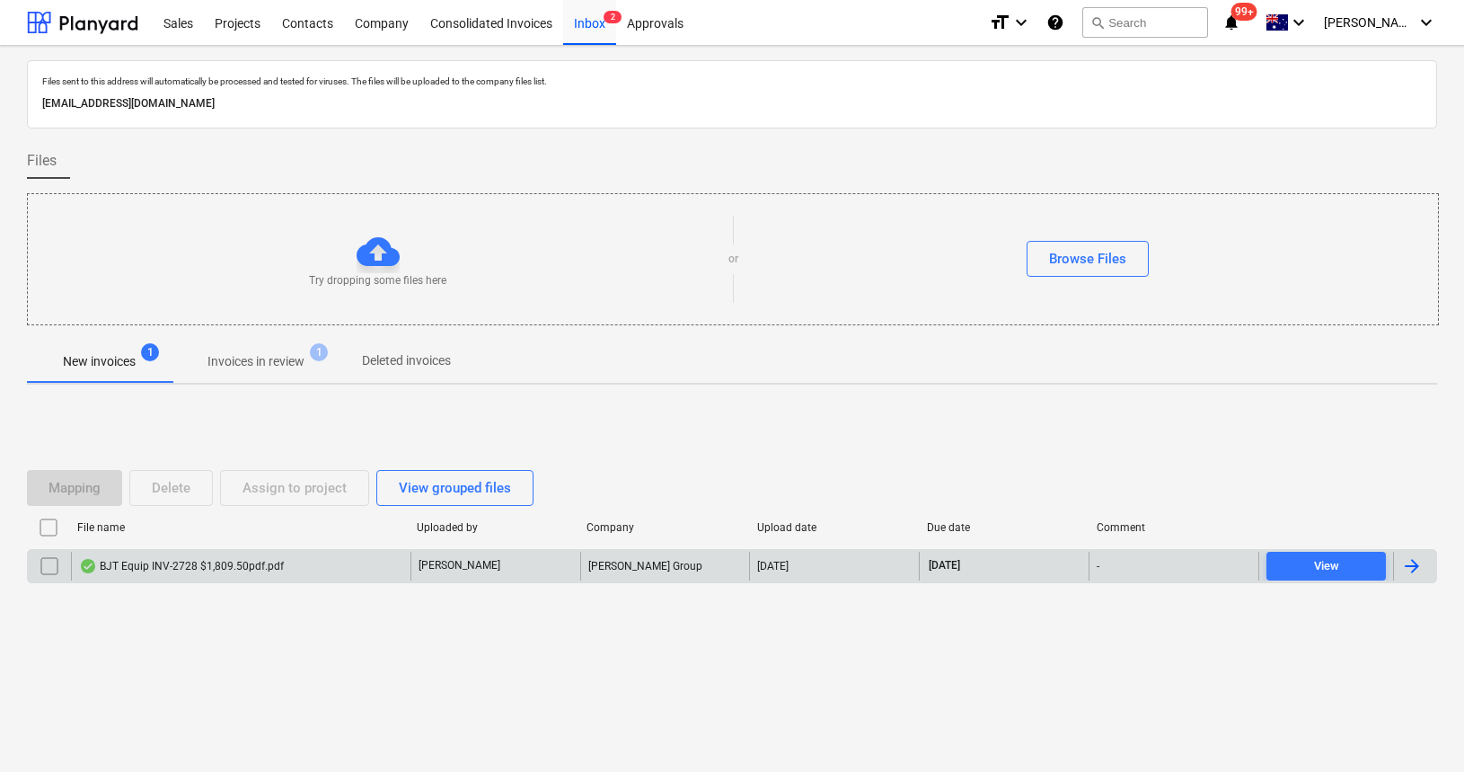
click at [188, 572] on div "BJT Equip INV-2728 $1,809.50pdf.pdf" at bounding box center [181, 566] width 205 height 14
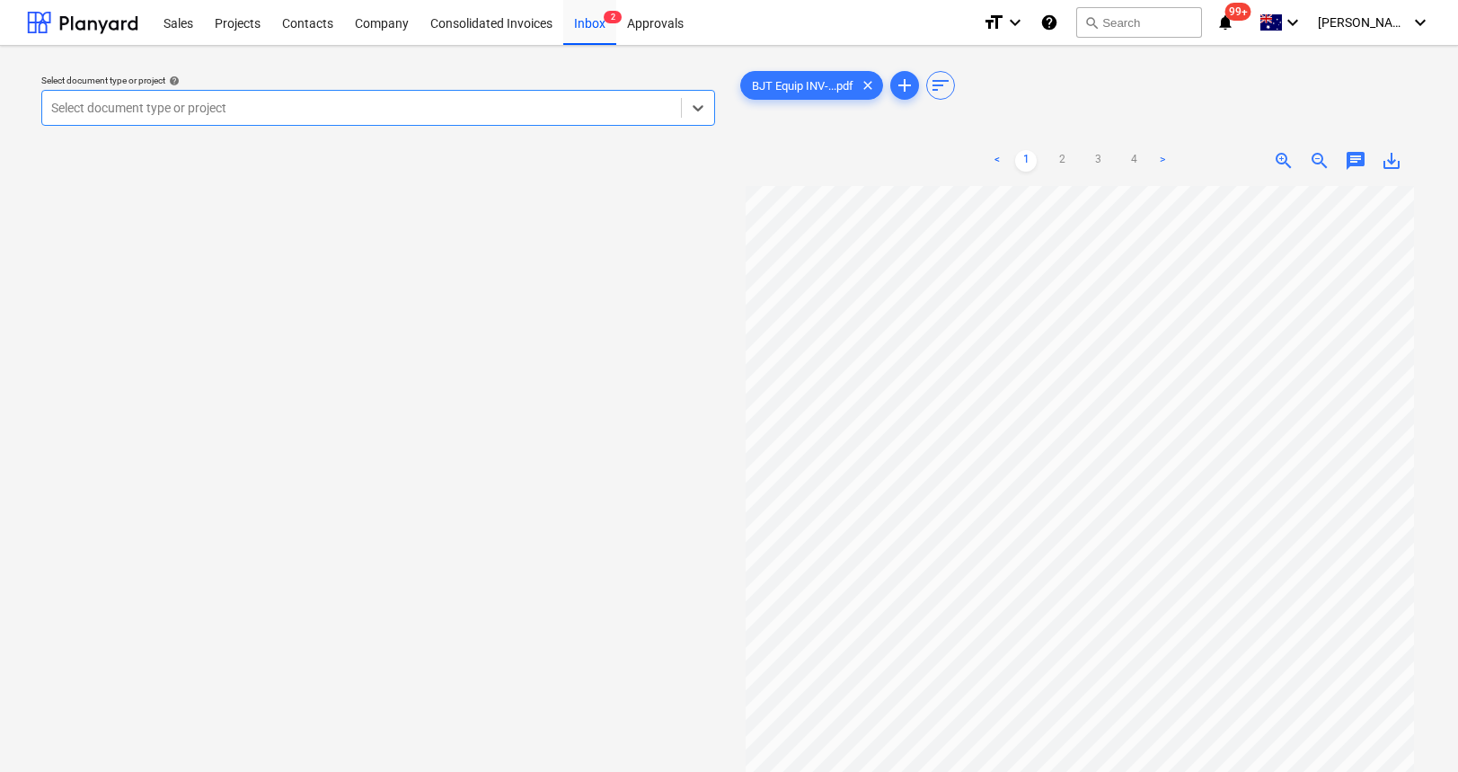
click at [381, 110] on div at bounding box center [361, 108] width 621 height 18
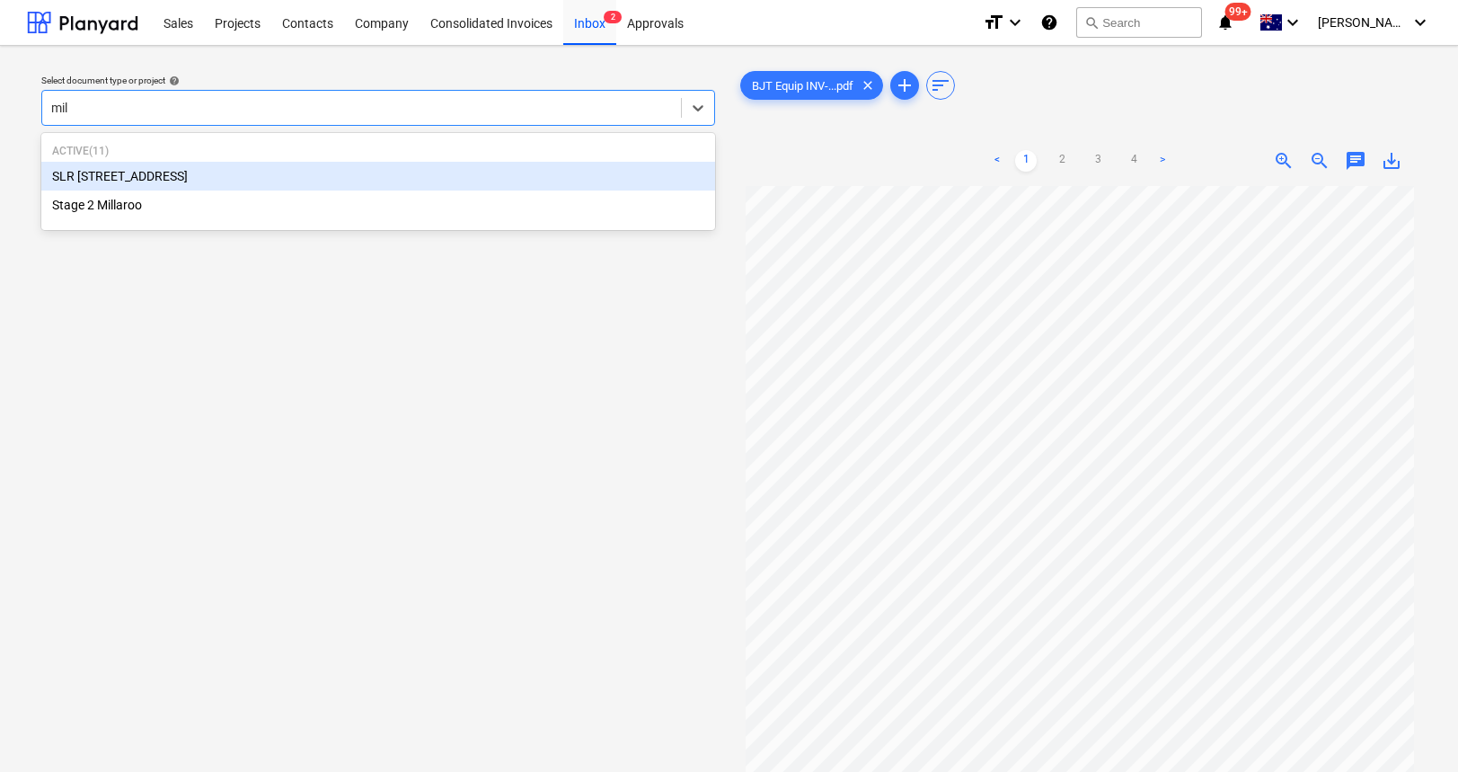
type input "mill"
click at [251, 198] on div "Stage 2 Millaroo" at bounding box center [378, 204] width 674 height 29
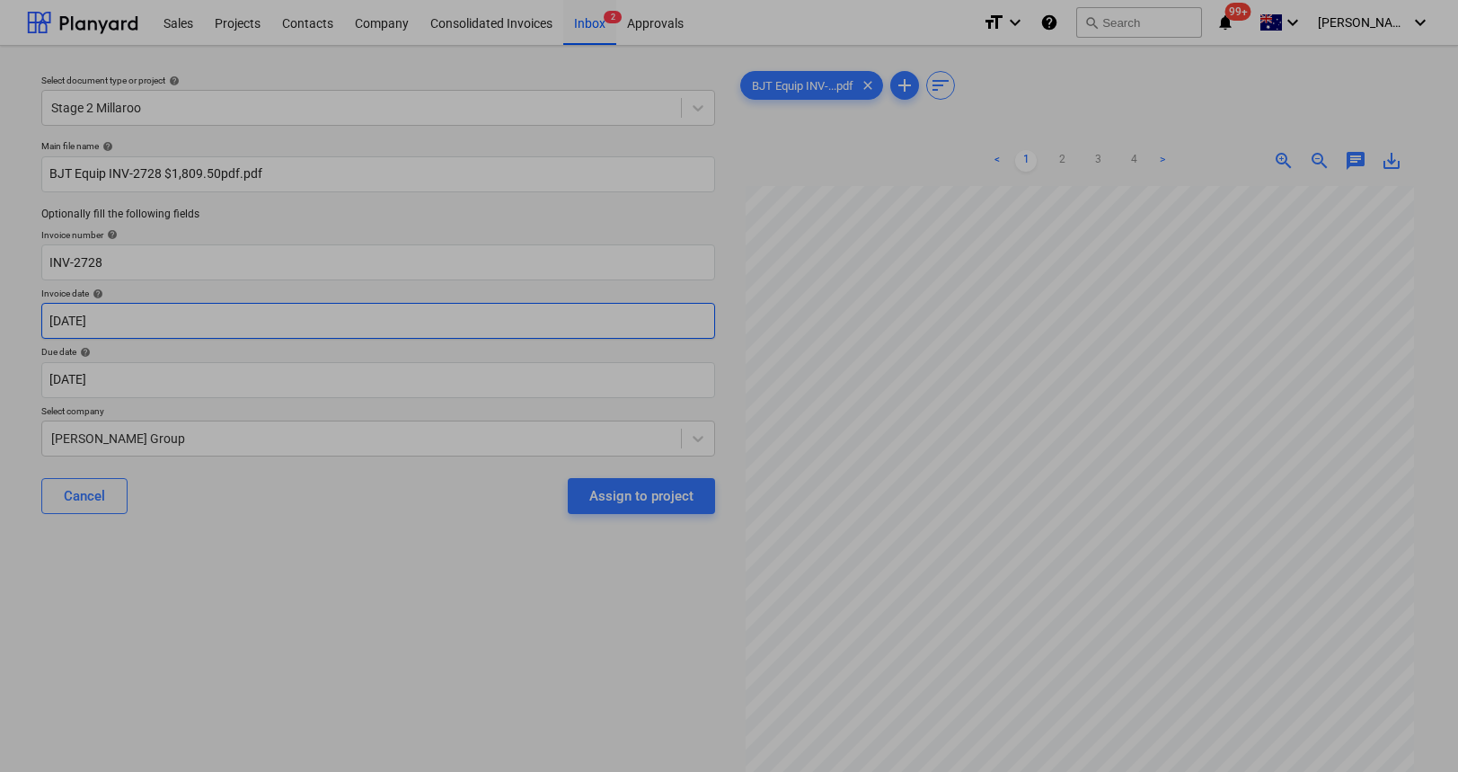
click at [172, 319] on body "Sales Projects Contacts Company Consolidated Invoices Inbox 2 Approvals format_…" at bounding box center [729, 386] width 1458 height 772
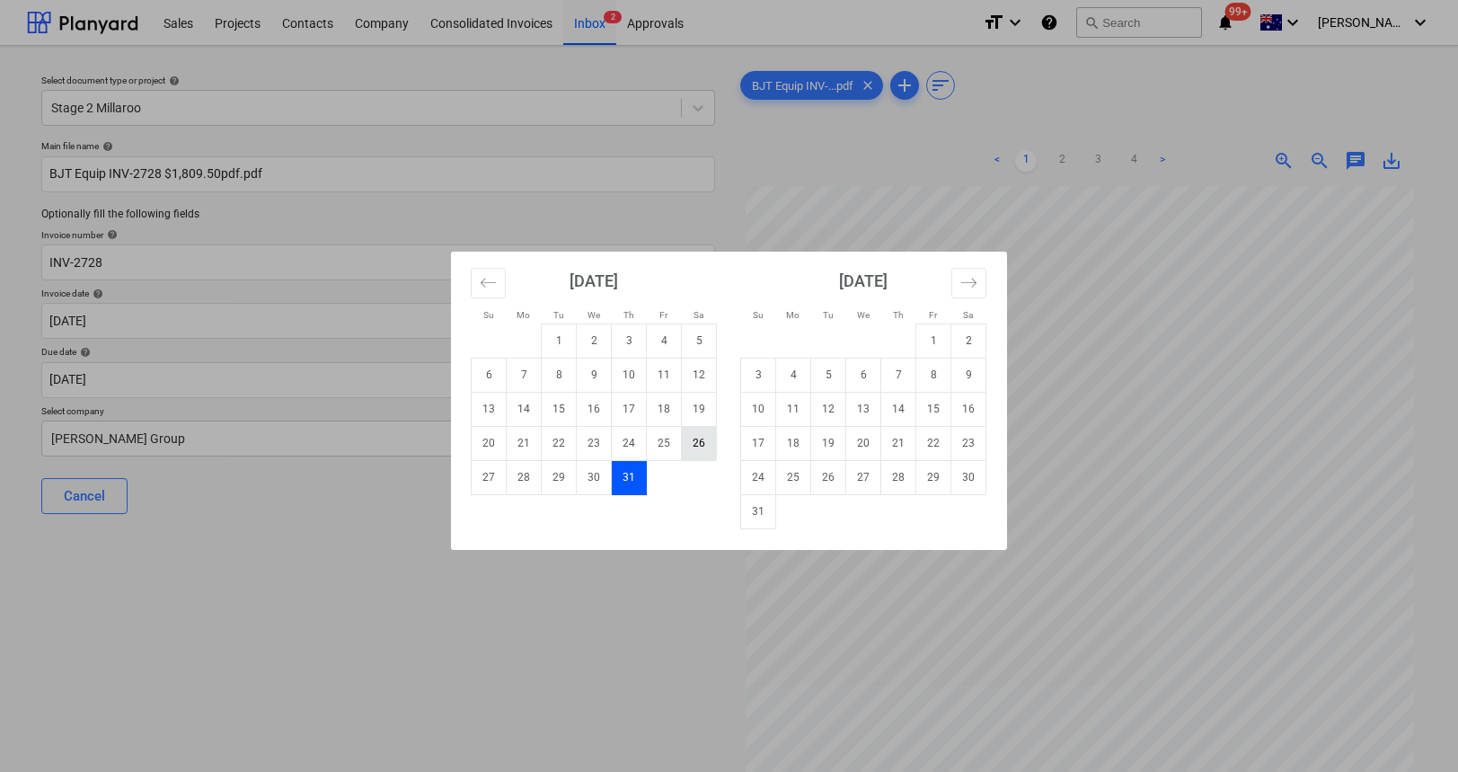
click at [693, 443] on td "26" at bounding box center [699, 443] width 35 height 34
type input "[DATE]"
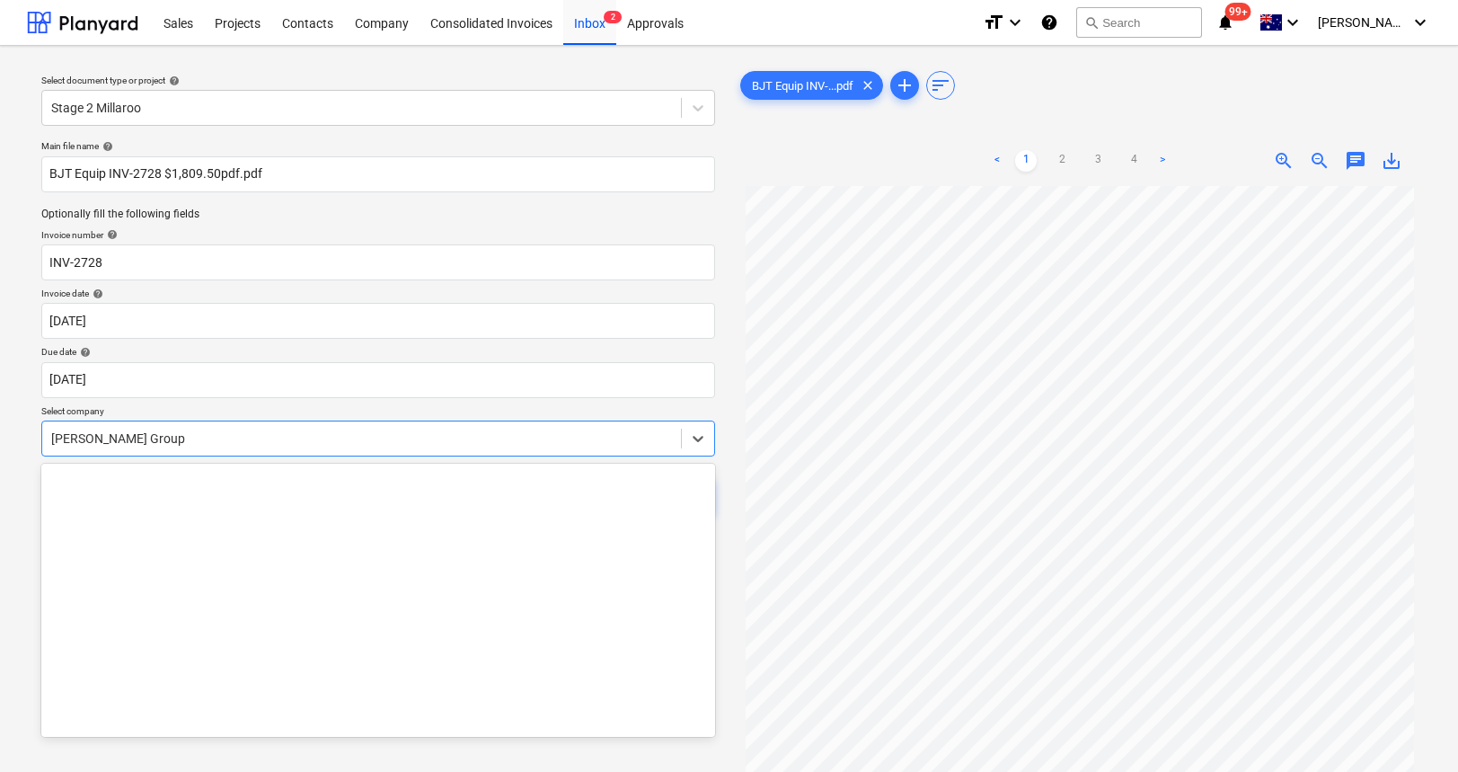
click at [238, 442] on div at bounding box center [361, 438] width 621 height 18
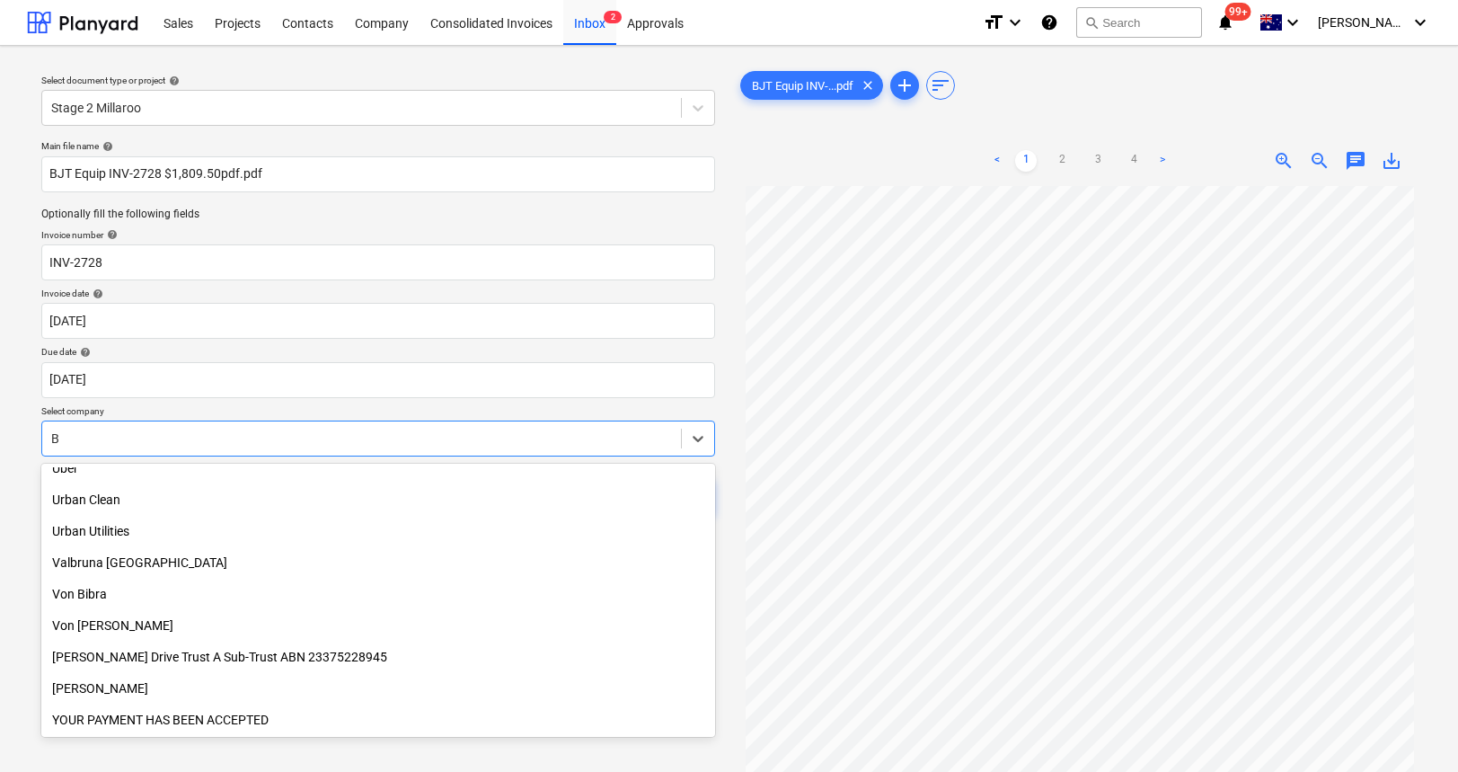
scroll to position [6459, 0]
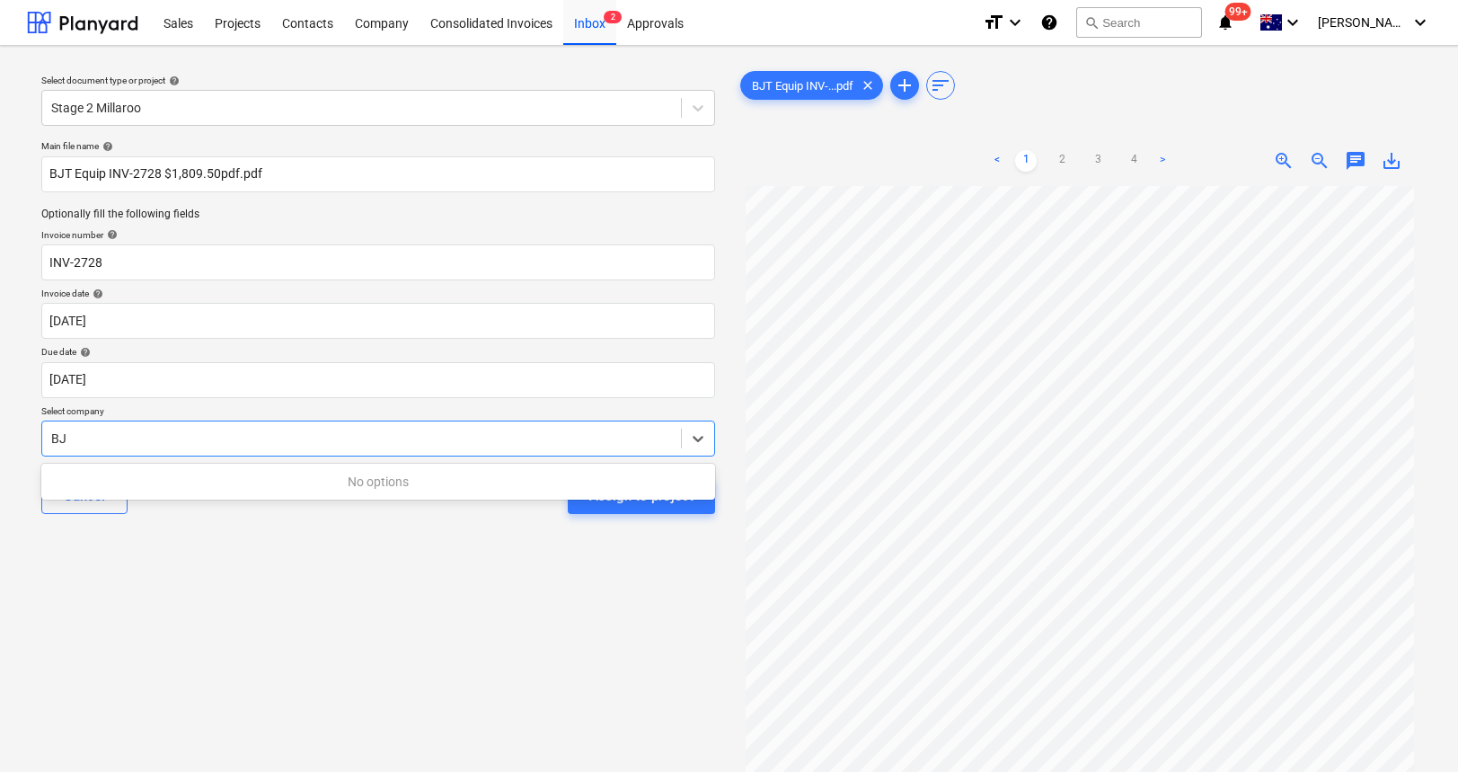
type input "B"
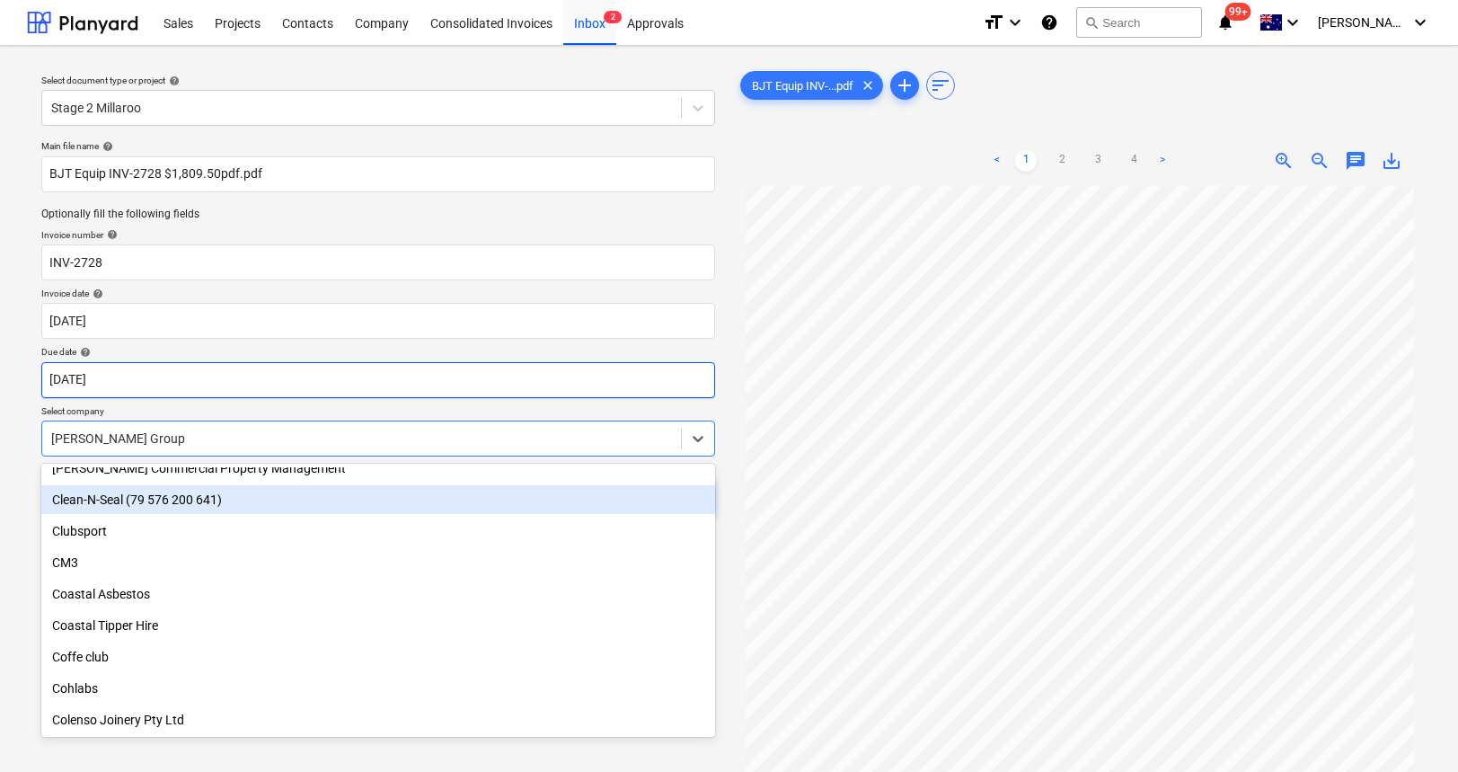
click at [207, 391] on body "Sales Projects Contacts Company Consolidated Invoices Inbox 2 Approvals format_…" at bounding box center [729, 386] width 1458 height 772
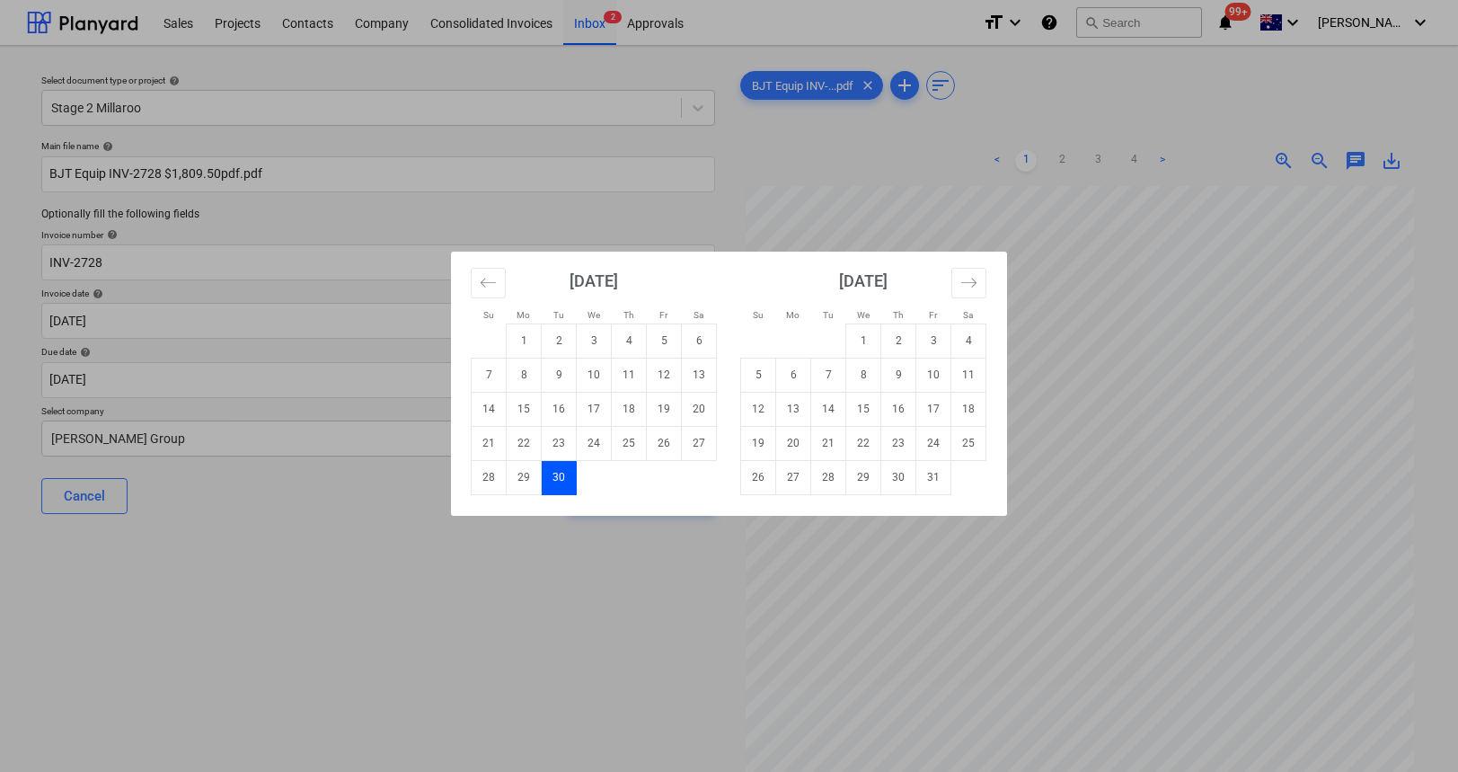
click at [440, 535] on div "Su Mo Tu We Th Fr Sa Su Mo Tu We Th Fr Sa [DATE] 1 2 3 4 5 6 7 8 9 10 11 12 13 …" at bounding box center [729, 386] width 1458 height 772
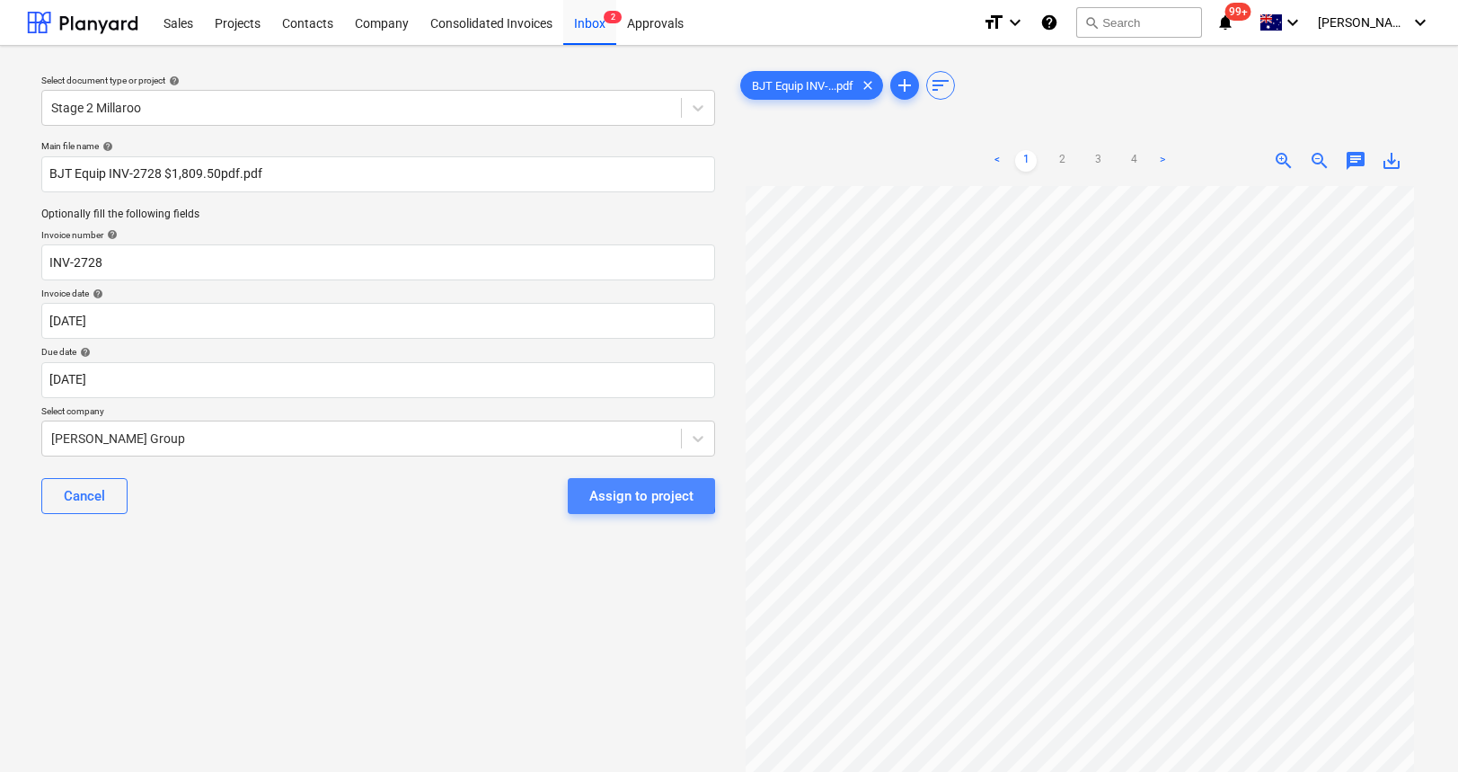
click at [612, 492] on div "Assign to project" at bounding box center [641, 495] width 104 height 23
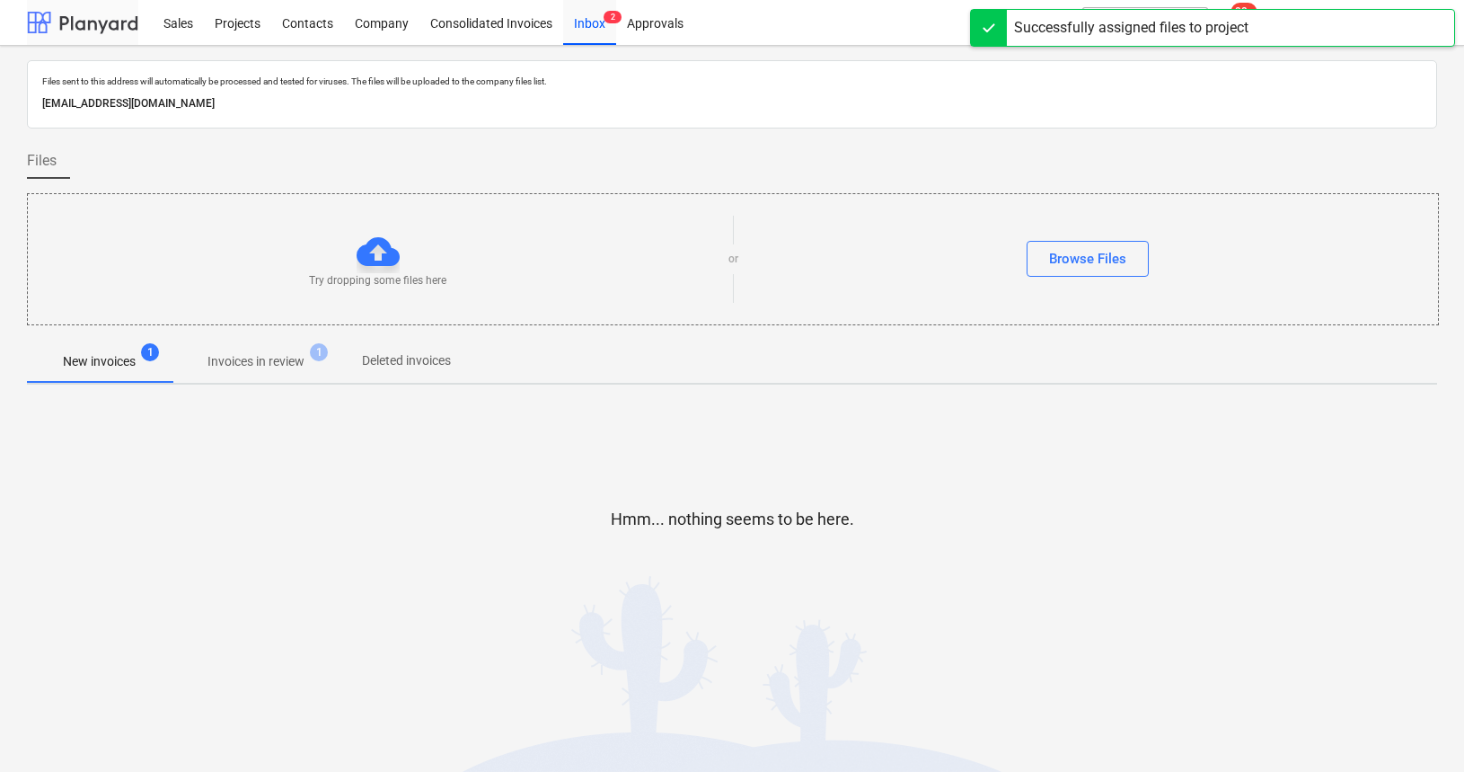
click at [90, 13] on div at bounding box center [82, 22] width 111 height 45
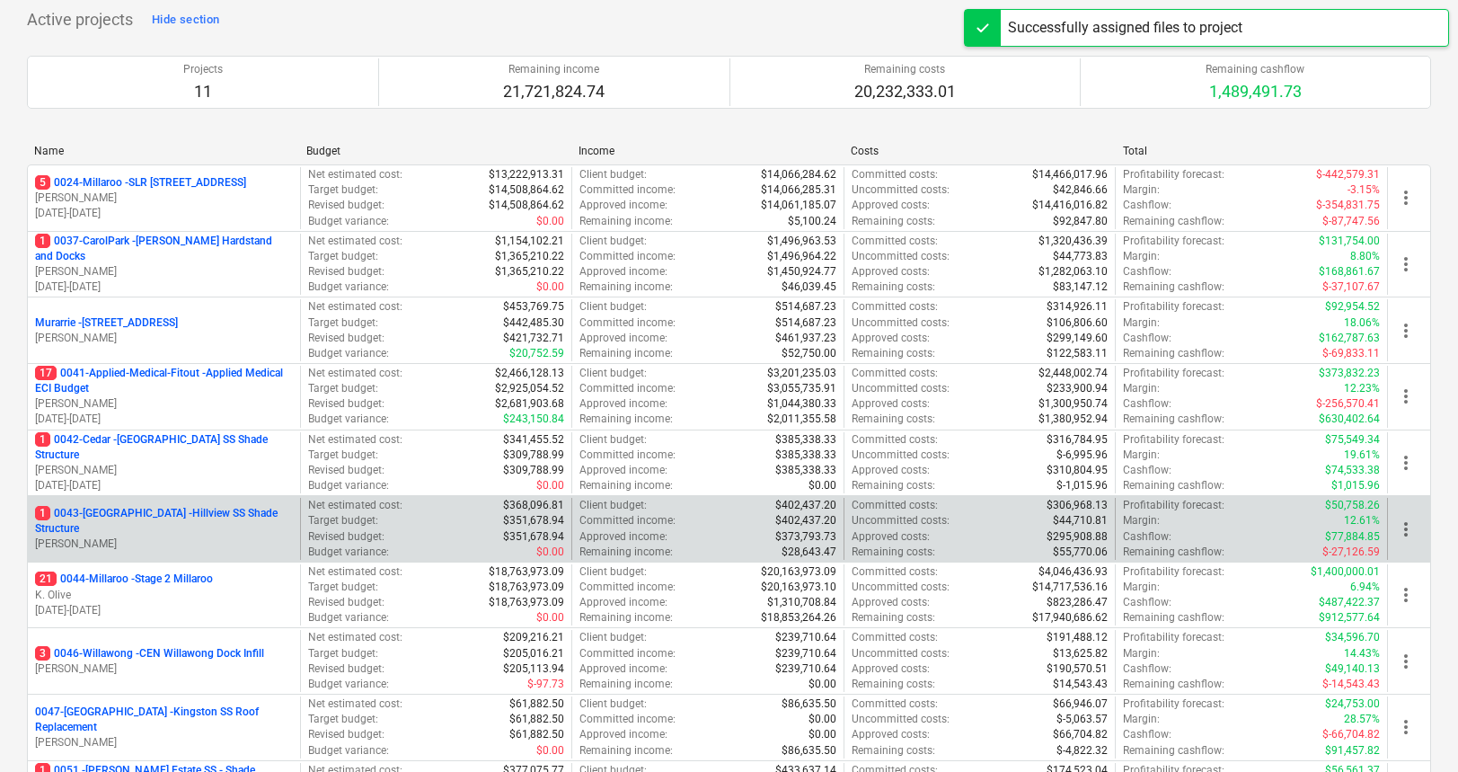
scroll to position [135, 0]
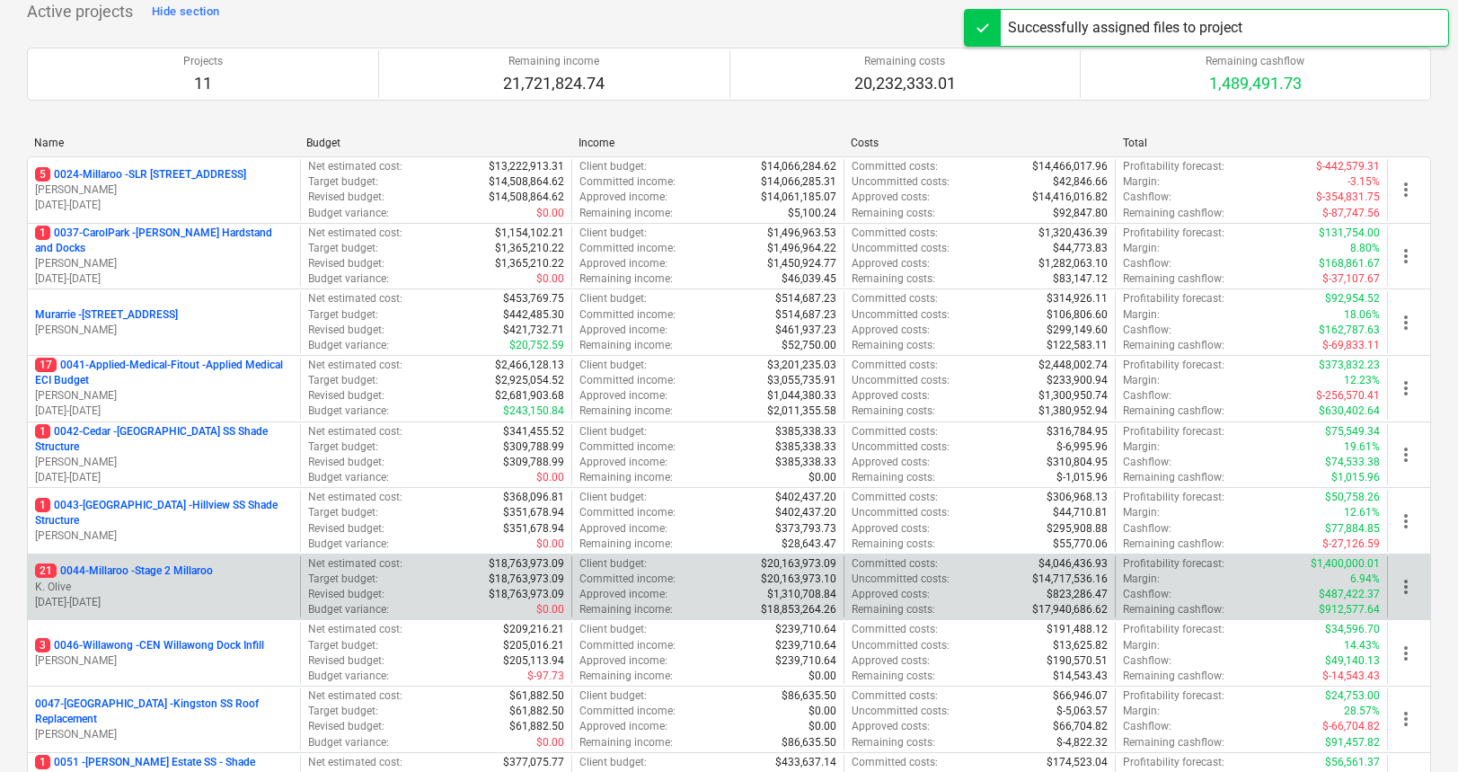
click at [163, 580] on p "K. Olive" at bounding box center [164, 586] width 258 height 15
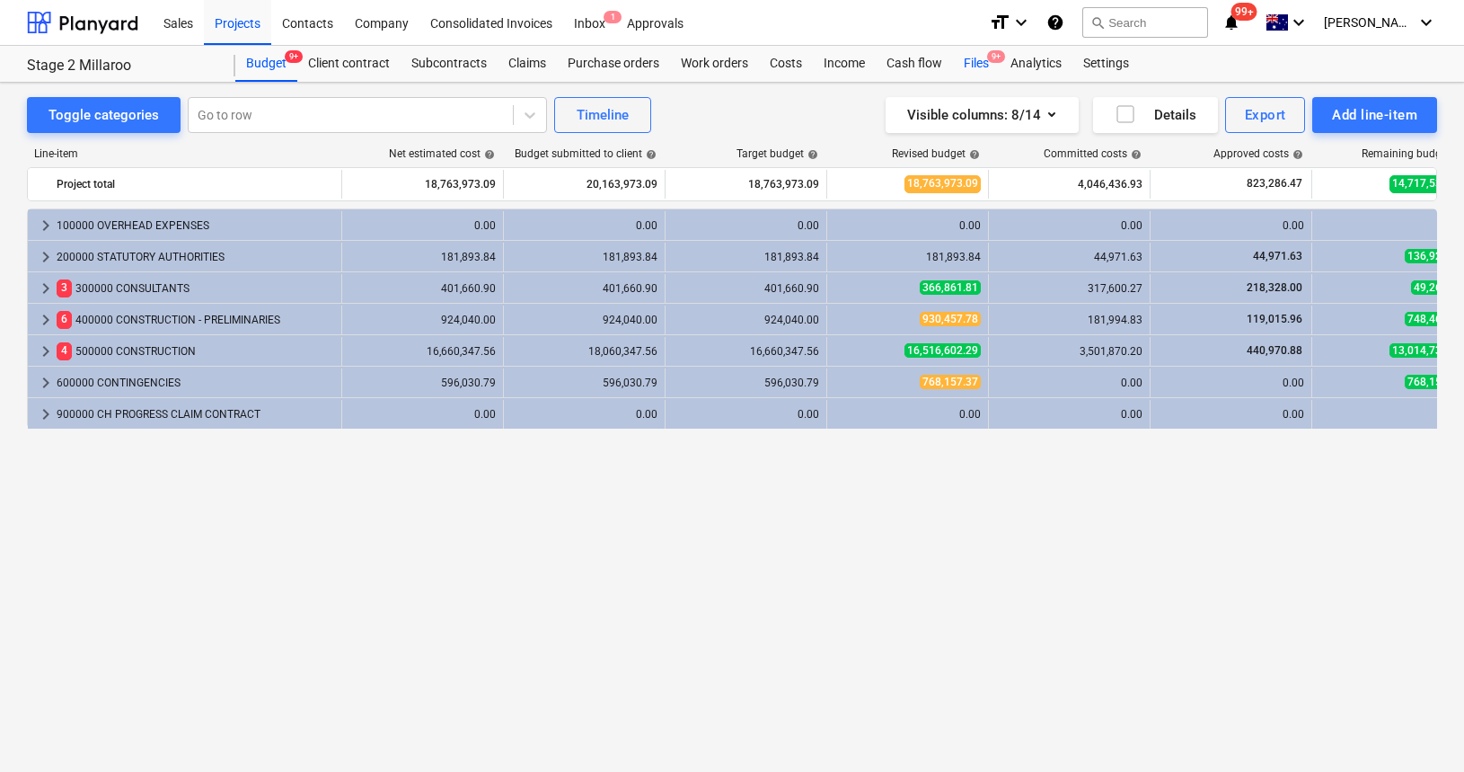
click at [984, 56] on div "Files 9+" at bounding box center [976, 64] width 47 height 36
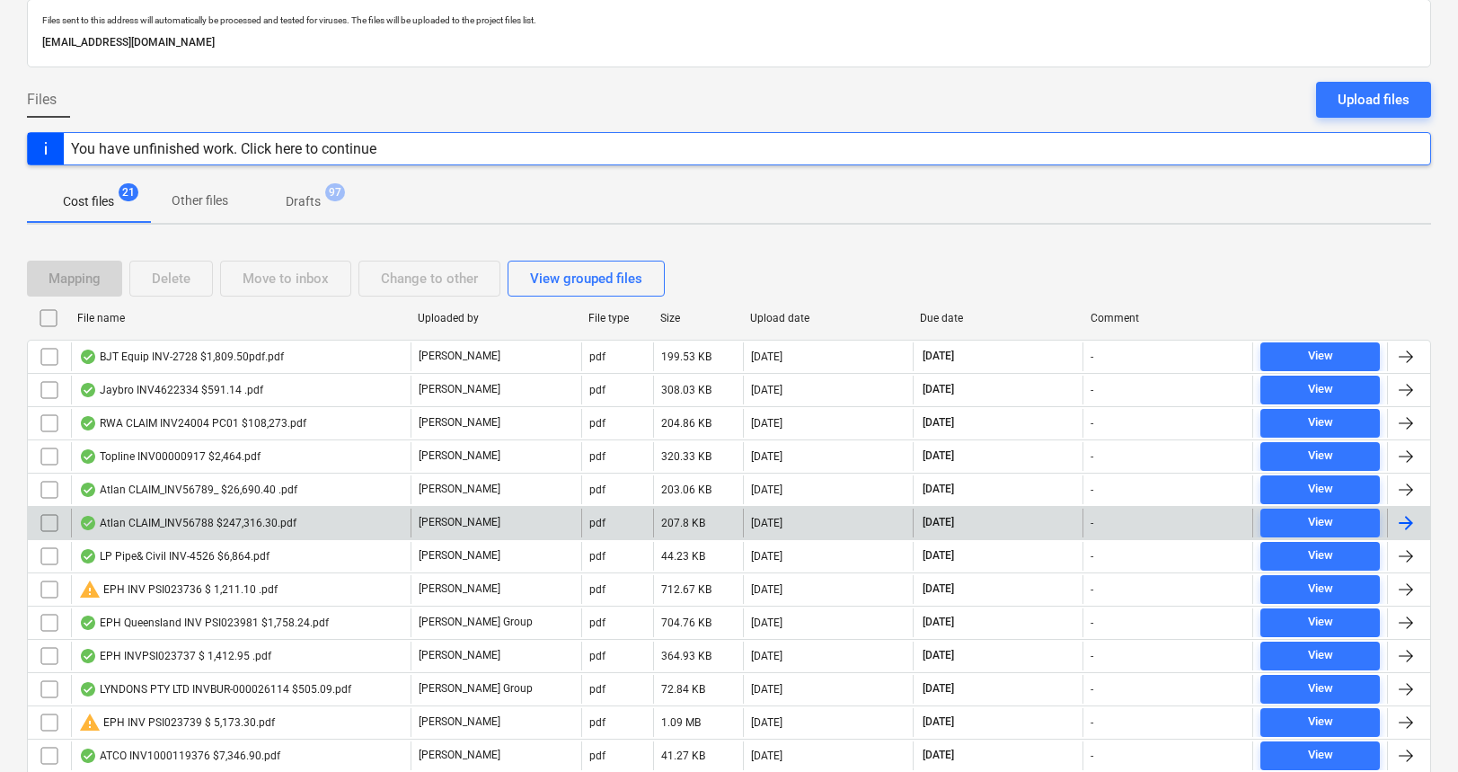
scroll to position [104, 0]
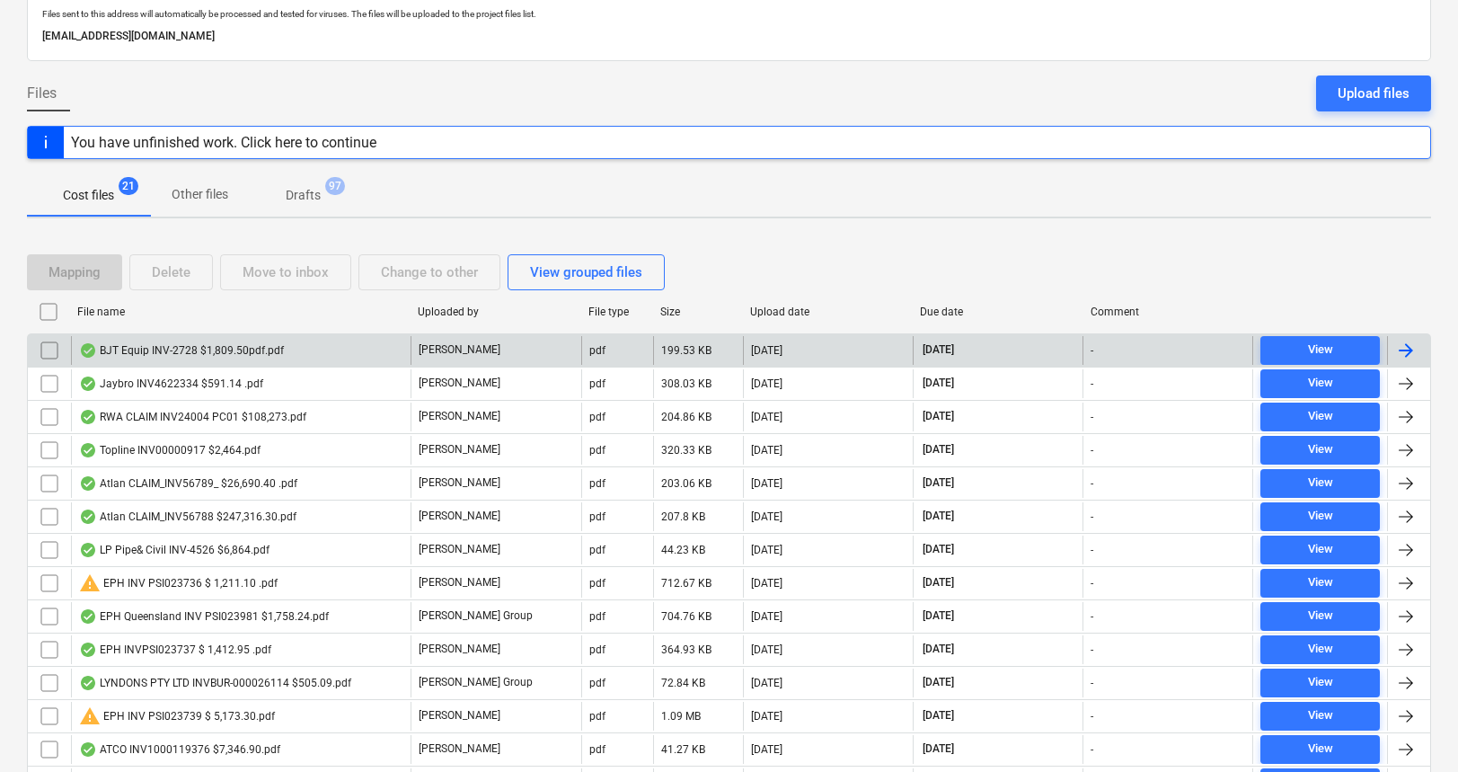
click at [194, 351] on div "BJT Equip INV-2728 $1,809.50pdf.pdf" at bounding box center [181, 350] width 205 height 14
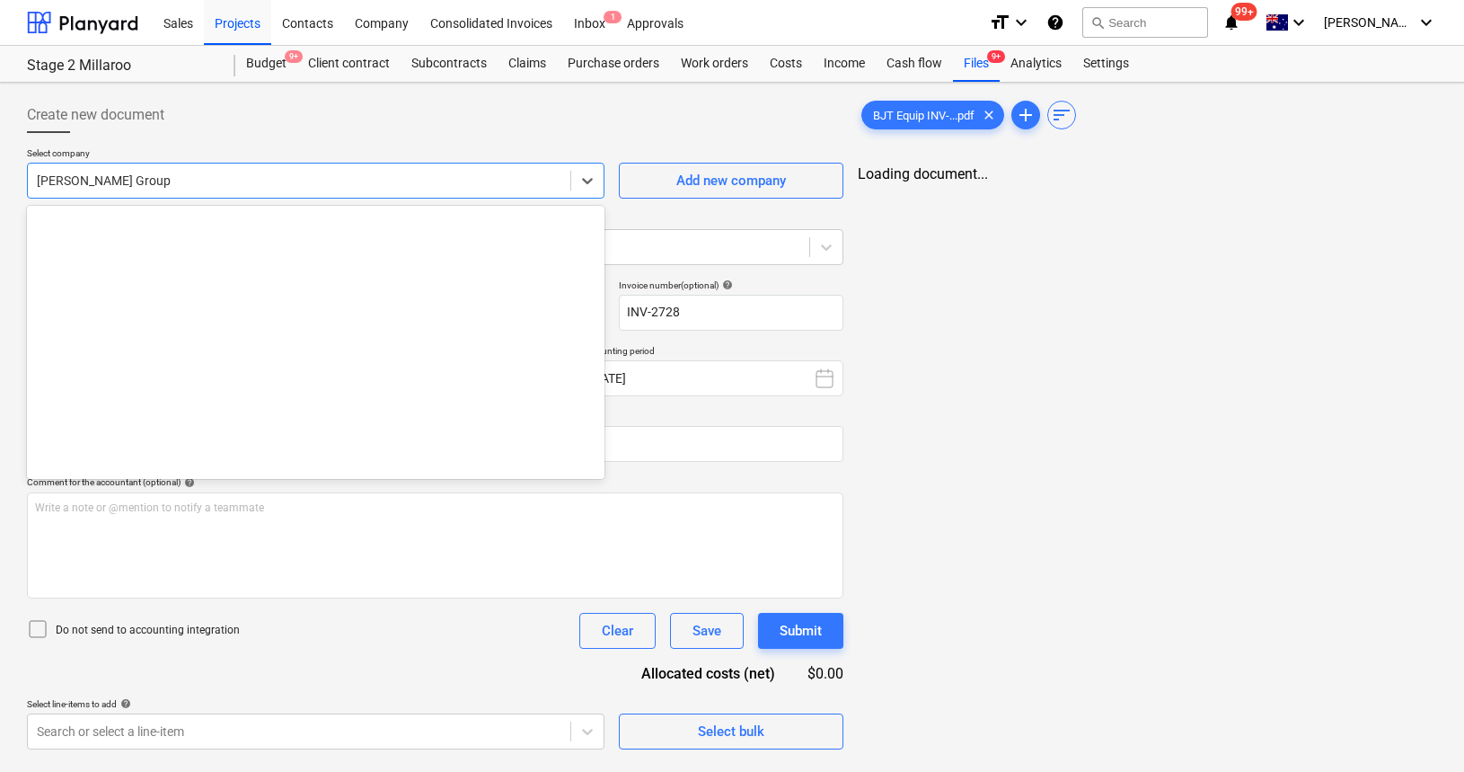
click at [174, 170] on div "[PERSON_NAME] Group" at bounding box center [299, 180] width 543 height 25
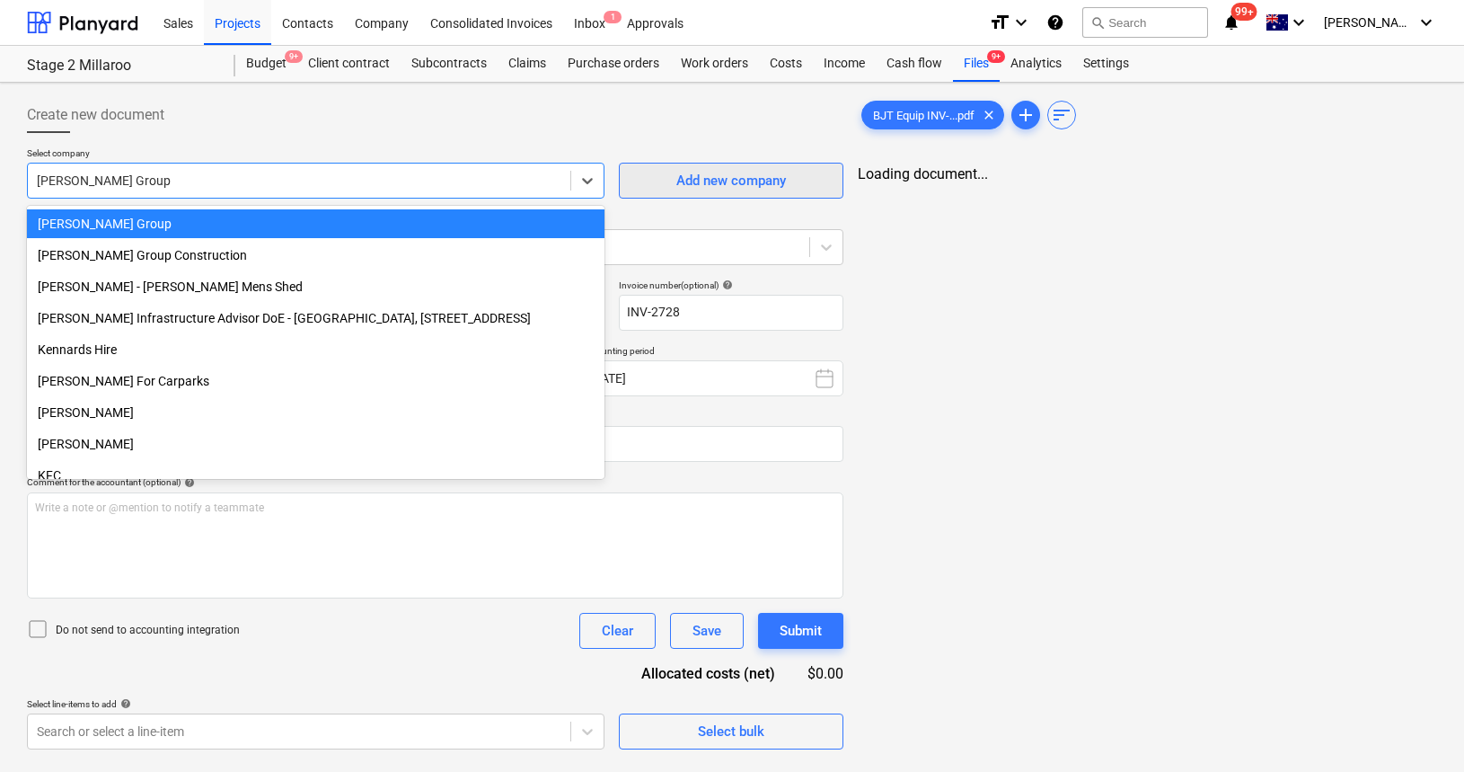
click at [667, 173] on span "Add new company" at bounding box center [731, 180] width 180 height 23
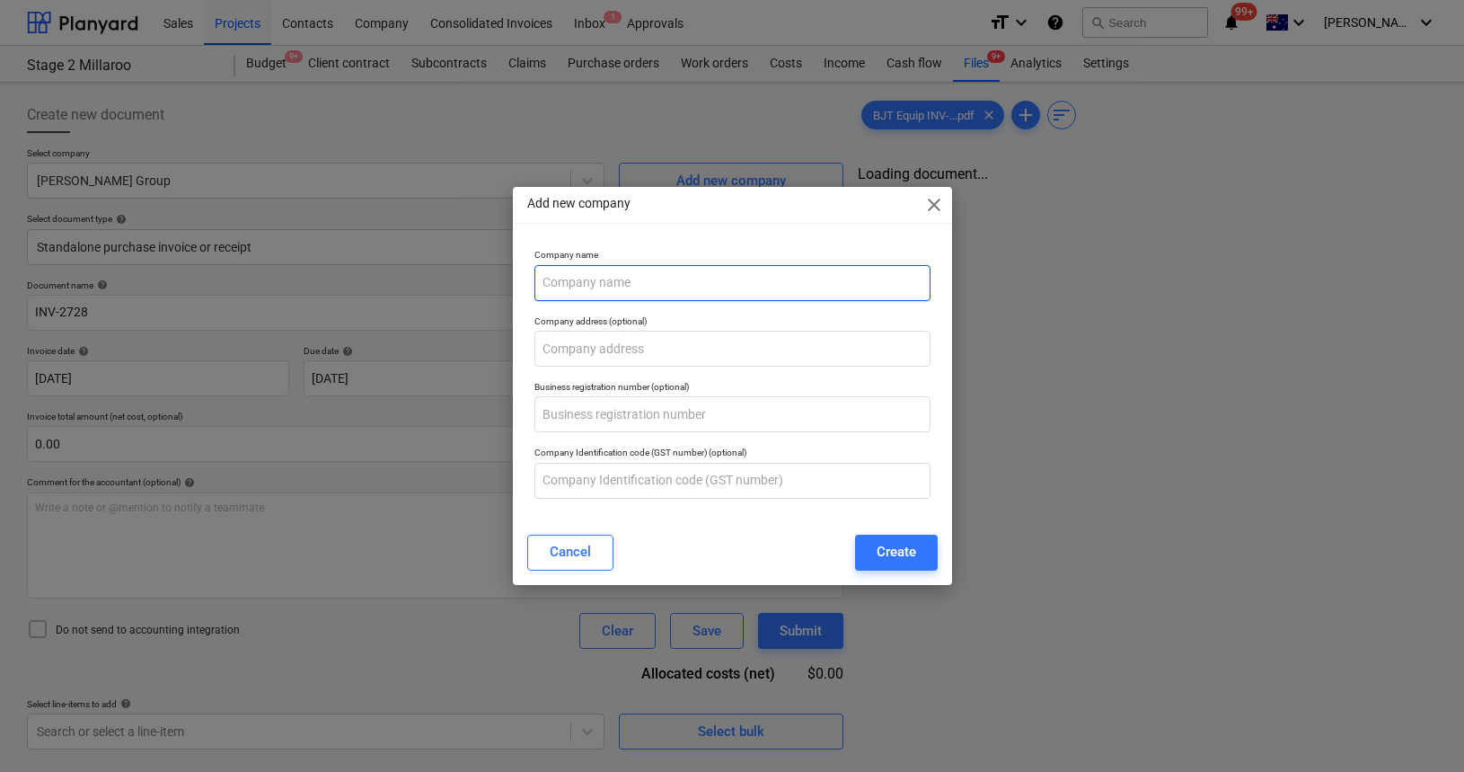
click at [621, 271] on input "text" at bounding box center [733, 283] width 396 height 36
type input "BJT Equip"
click at [718, 524] on div "Add new company close Company name BJT Equip Company address (optional) Busines…" at bounding box center [732, 385] width 439 height 397
click at [895, 547] on div "Create" at bounding box center [897, 551] width 40 height 23
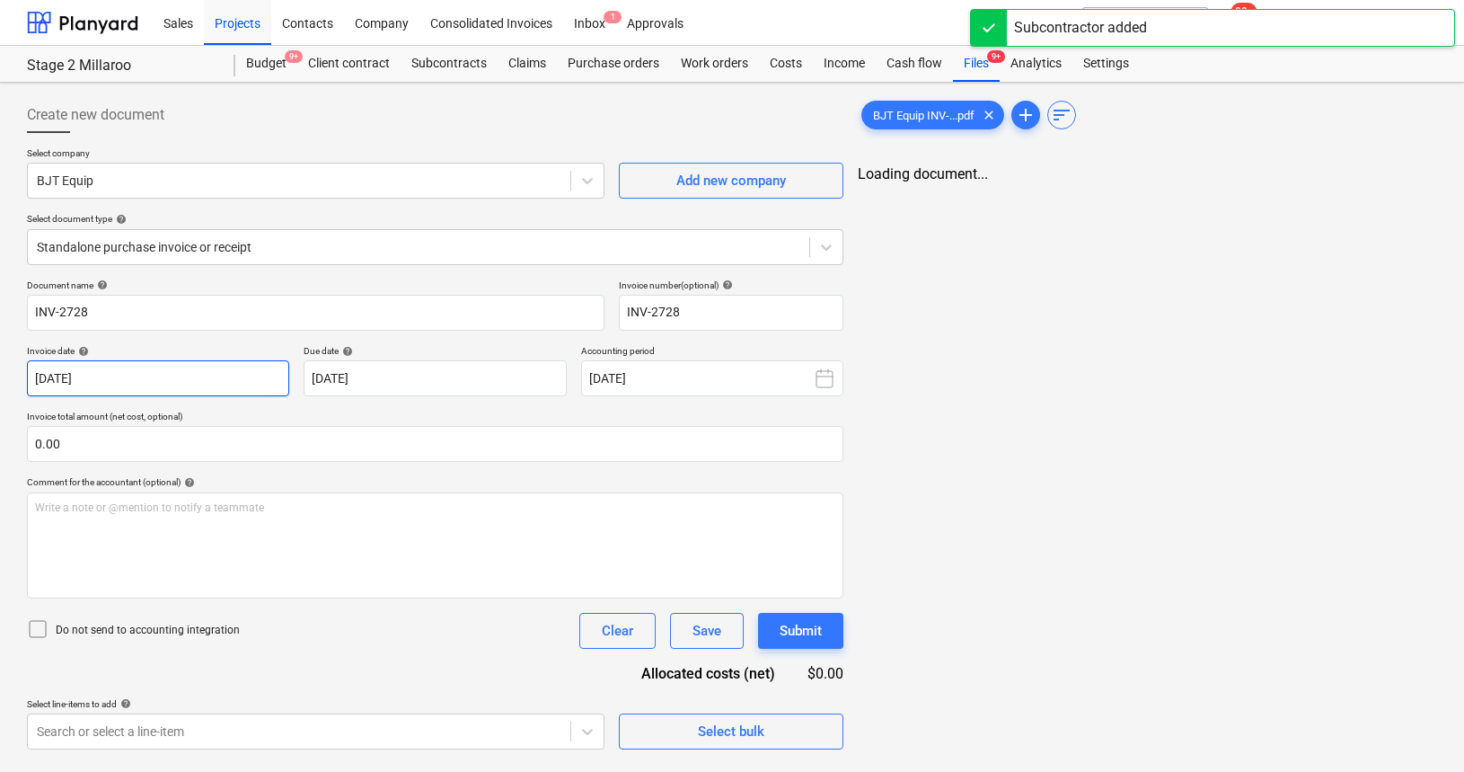
click at [190, 386] on body "Sales Projects Contacts Company Consolidated Invoices Inbox 1 Approvals format_…" at bounding box center [732, 386] width 1464 height 772
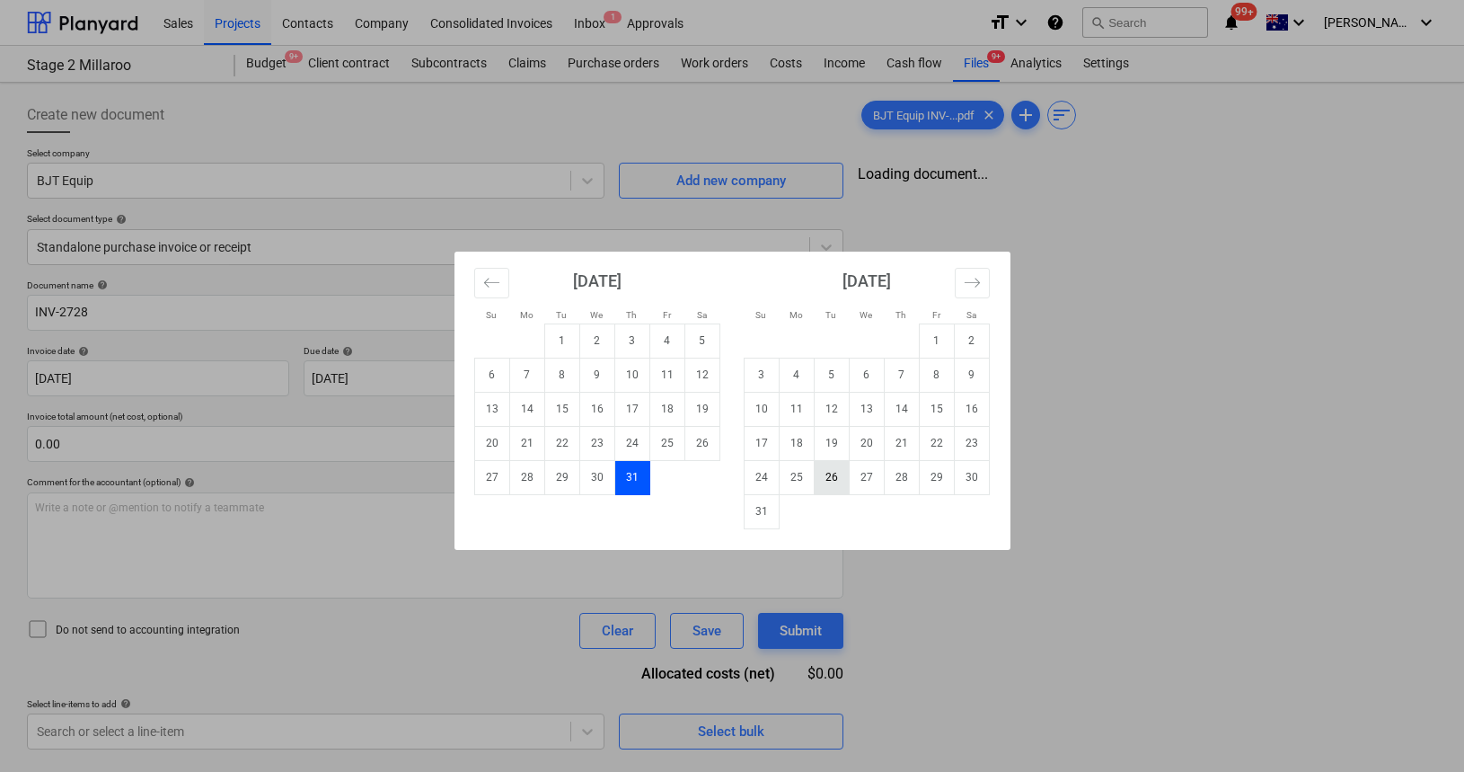
click at [825, 477] on td "26" at bounding box center [831, 477] width 35 height 34
type input "[DATE]"
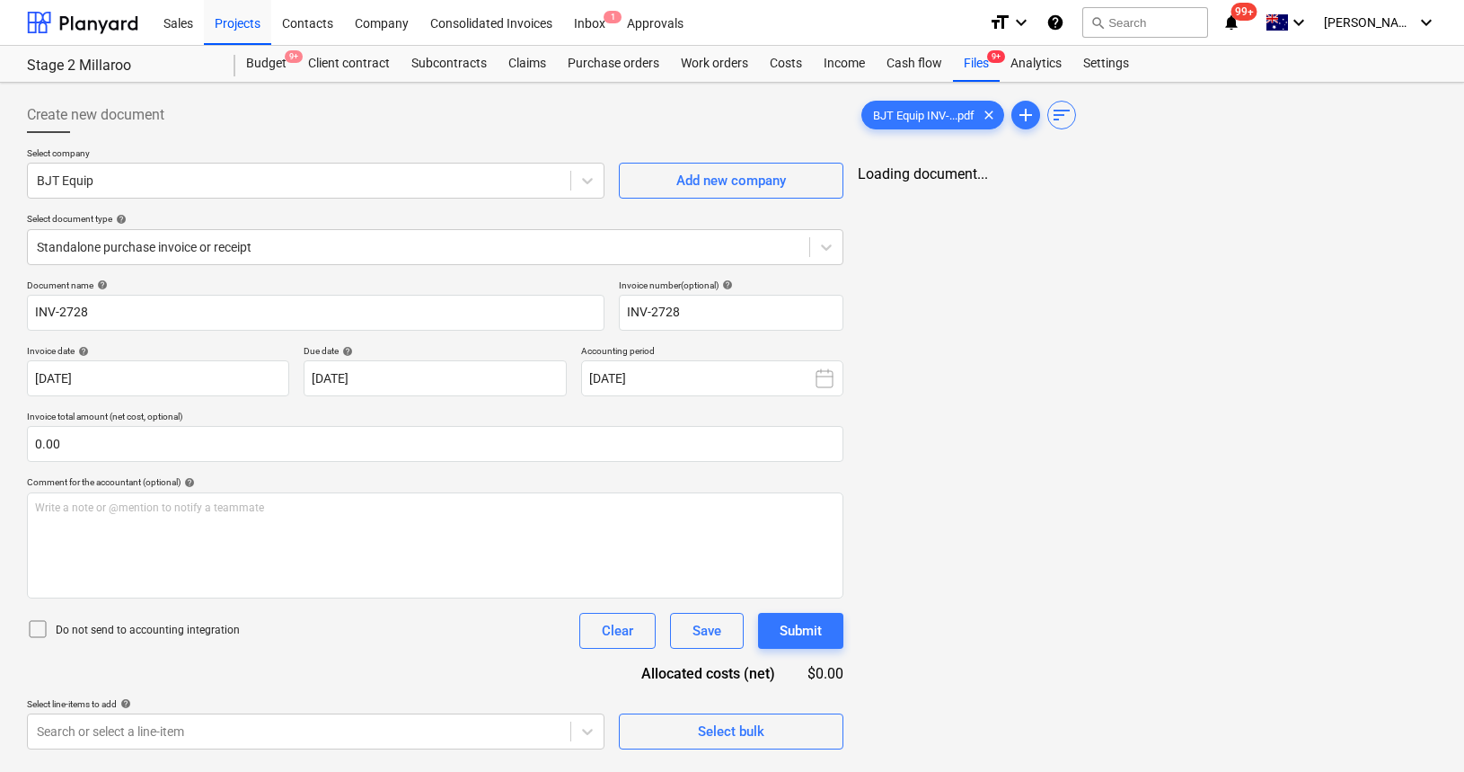
click at [494, 701] on div "Select line-items to add help" at bounding box center [316, 704] width 578 height 12
click at [722, 633] on button "Save" at bounding box center [707, 631] width 74 height 36
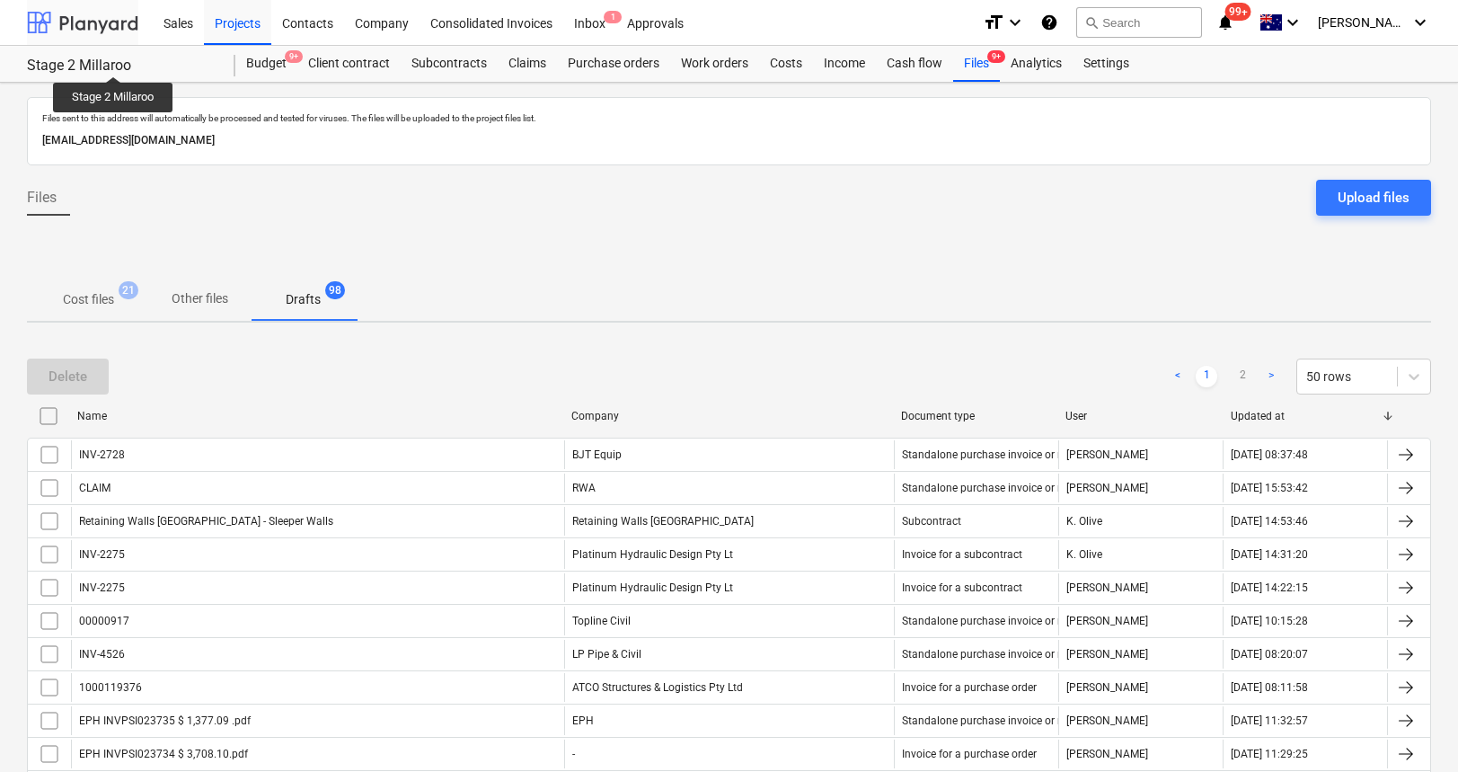
click at [101, 31] on div at bounding box center [82, 22] width 111 height 45
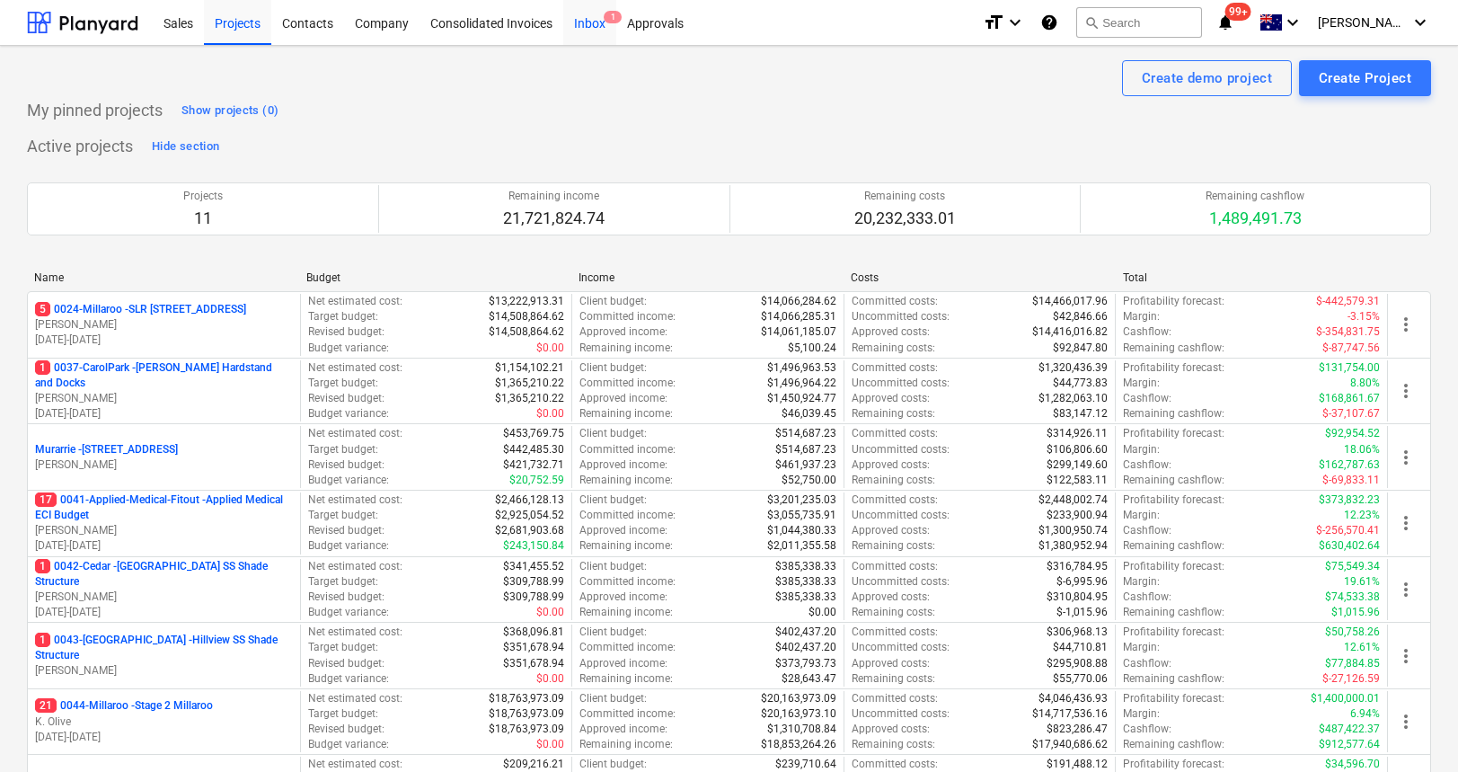
click at [600, 29] on div "Inbox 1" at bounding box center [589, 22] width 53 height 46
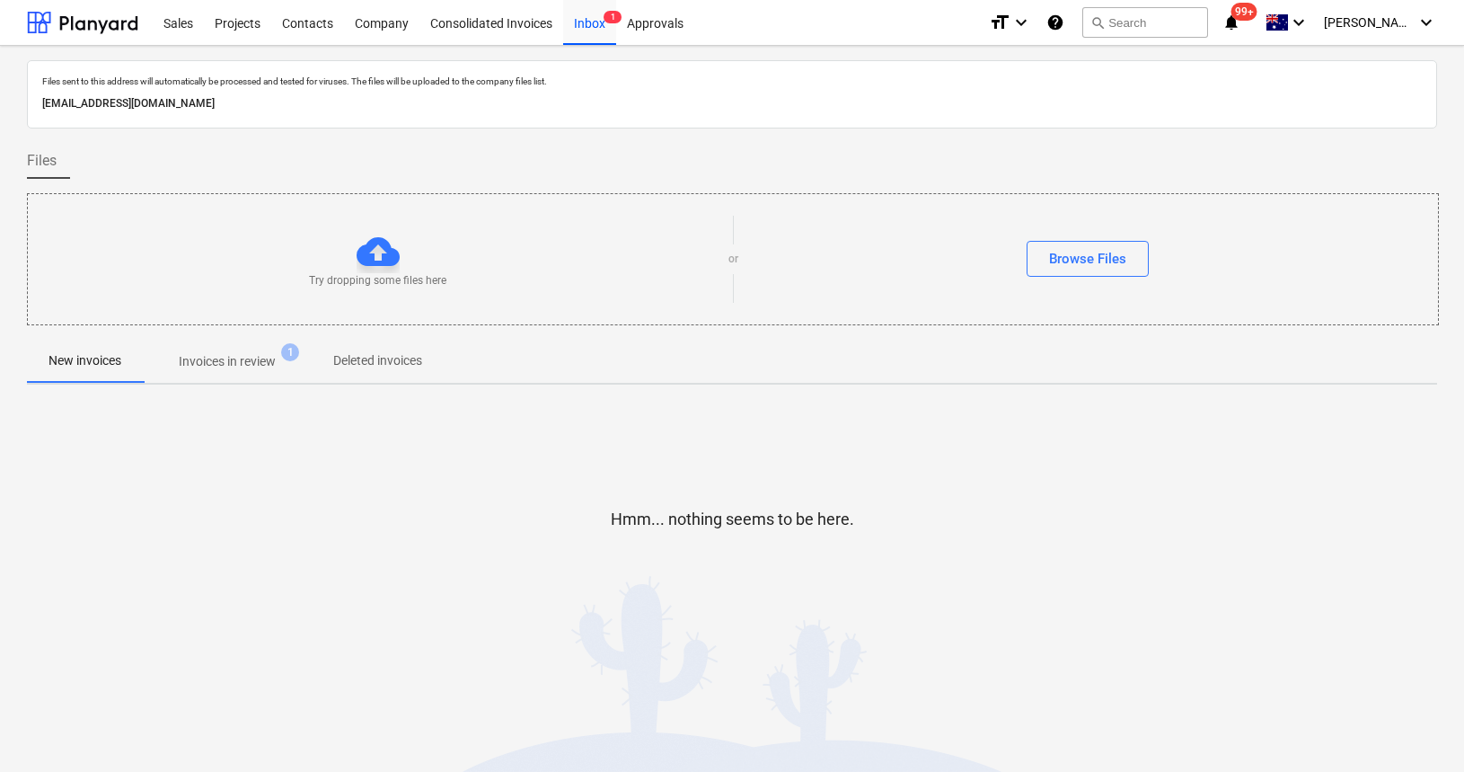
click at [240, 363] on p "Invoices in review" at bounding box center [227, 361] width 97 height 19
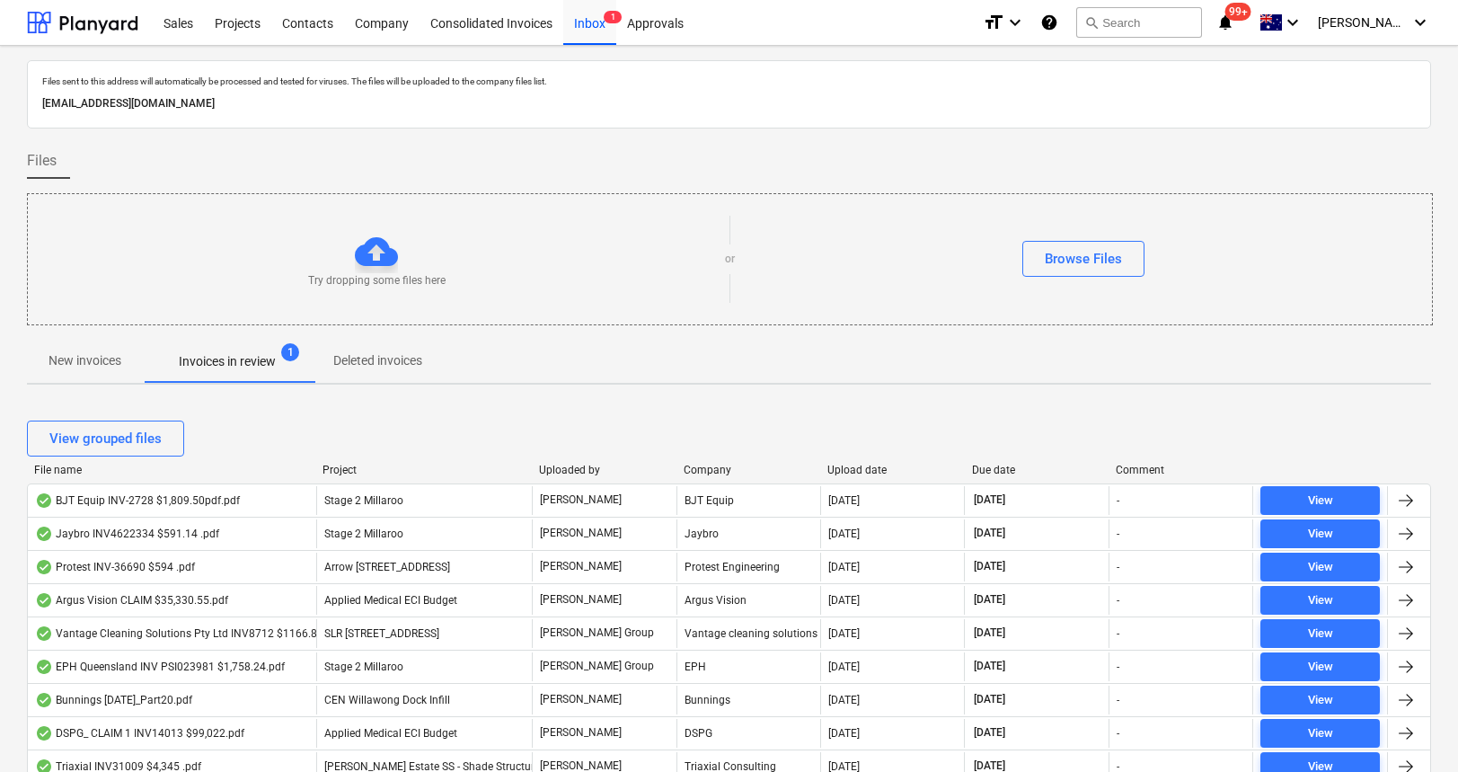
click at [860, 464] on div "Upload date" at bounding box center [892, 470] width 130 height 13
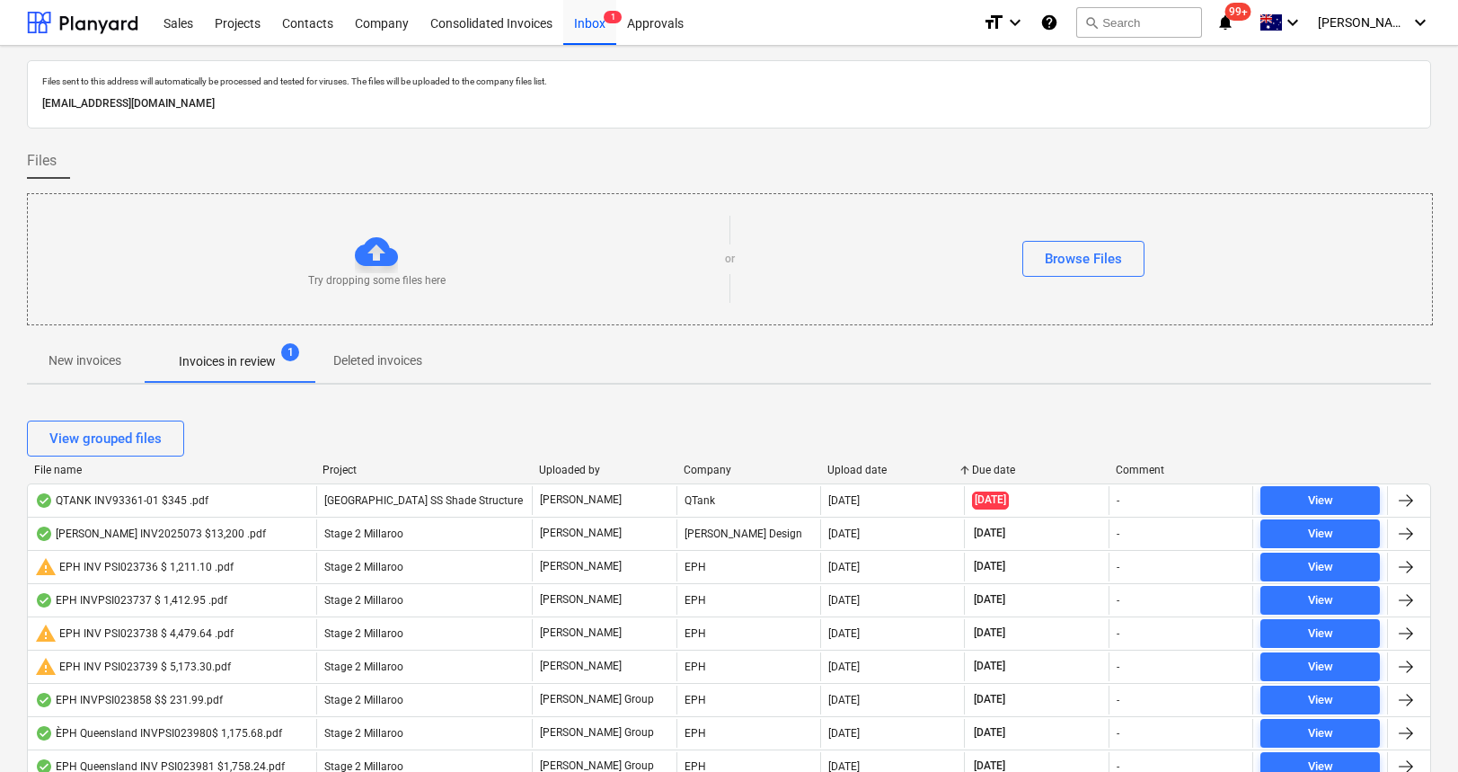
click at [860, 464] on div "Upload date" at bounding box center [892, 470] width 130 height 13
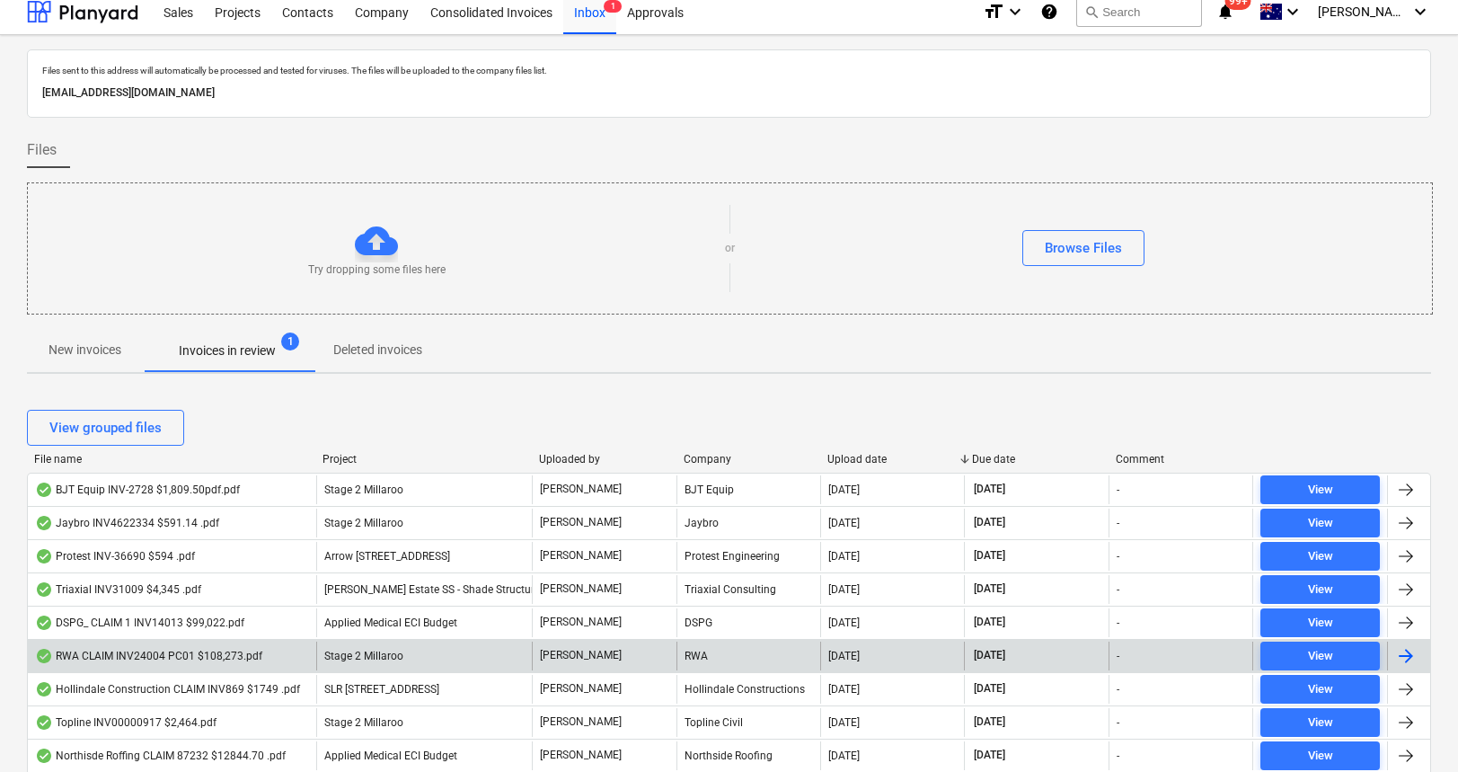
scroll to position [12, 0]
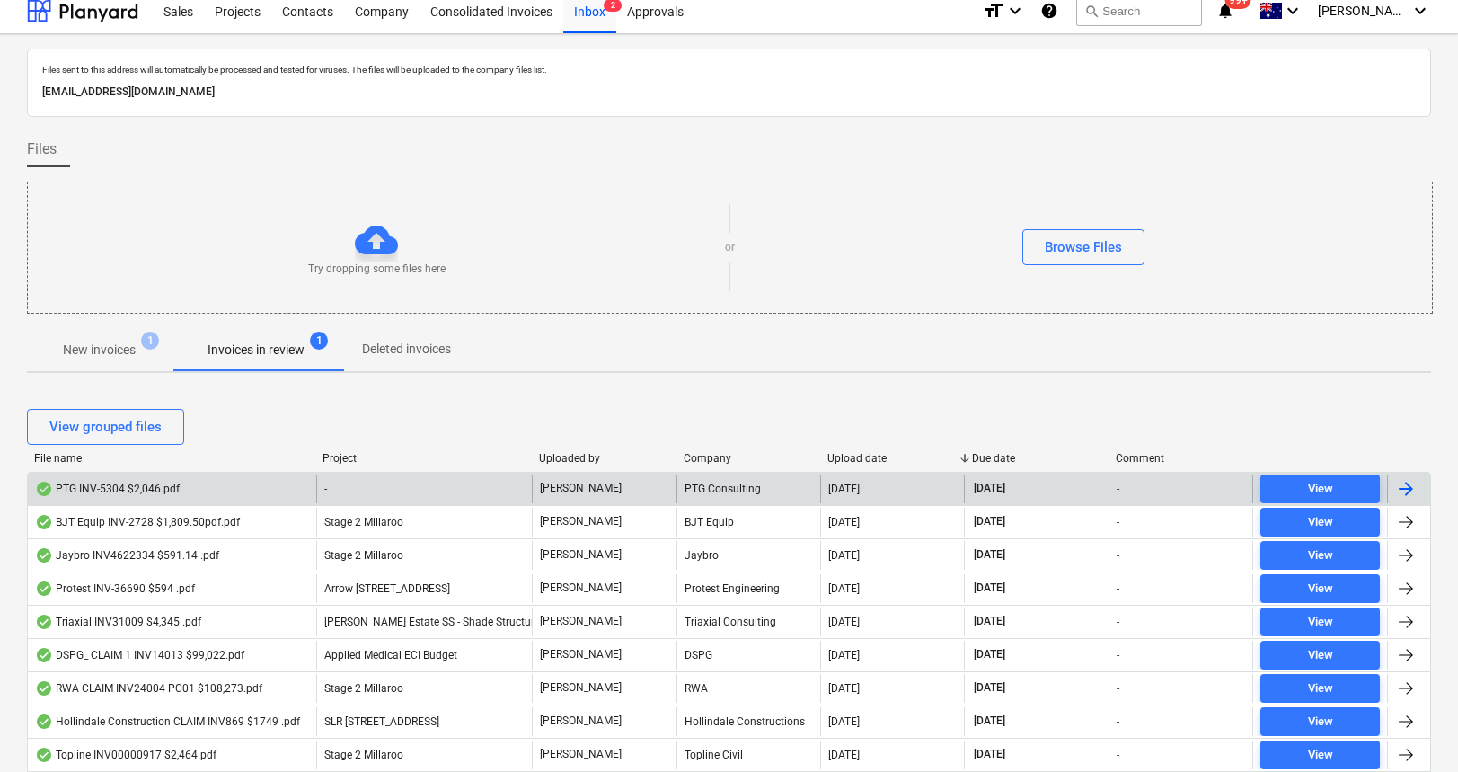
click at [140, 472] on div "PTG INV-5304 $2,046.pdf - J. Keane PTG Consulting 30.08.2025 28.09.2025 - View" at bounding box center [729, 488] width 1404 height 33
click at [134, 487] on div "PTG INV-5304 $2,046.pdf" at bounding box center [107, 489] width 145 height 14
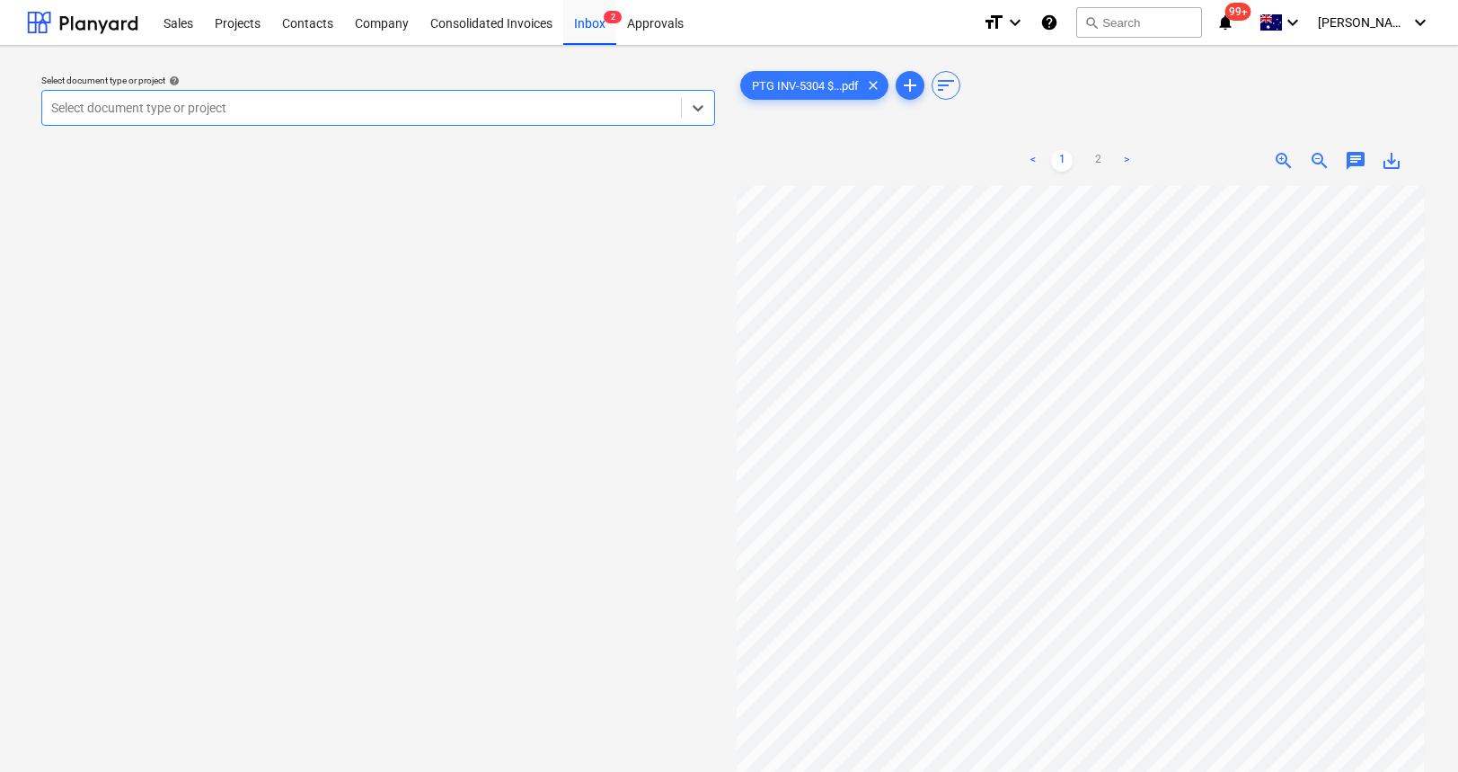
click at [329, 126] on div "Select document type or project help Select is focused ,type to refine list, pr…" at bounding box center [378, 100] width 688 height 66
click at [305, 96] on div "Select document type or project" at bounding box center [361, 107] width 639 height 25
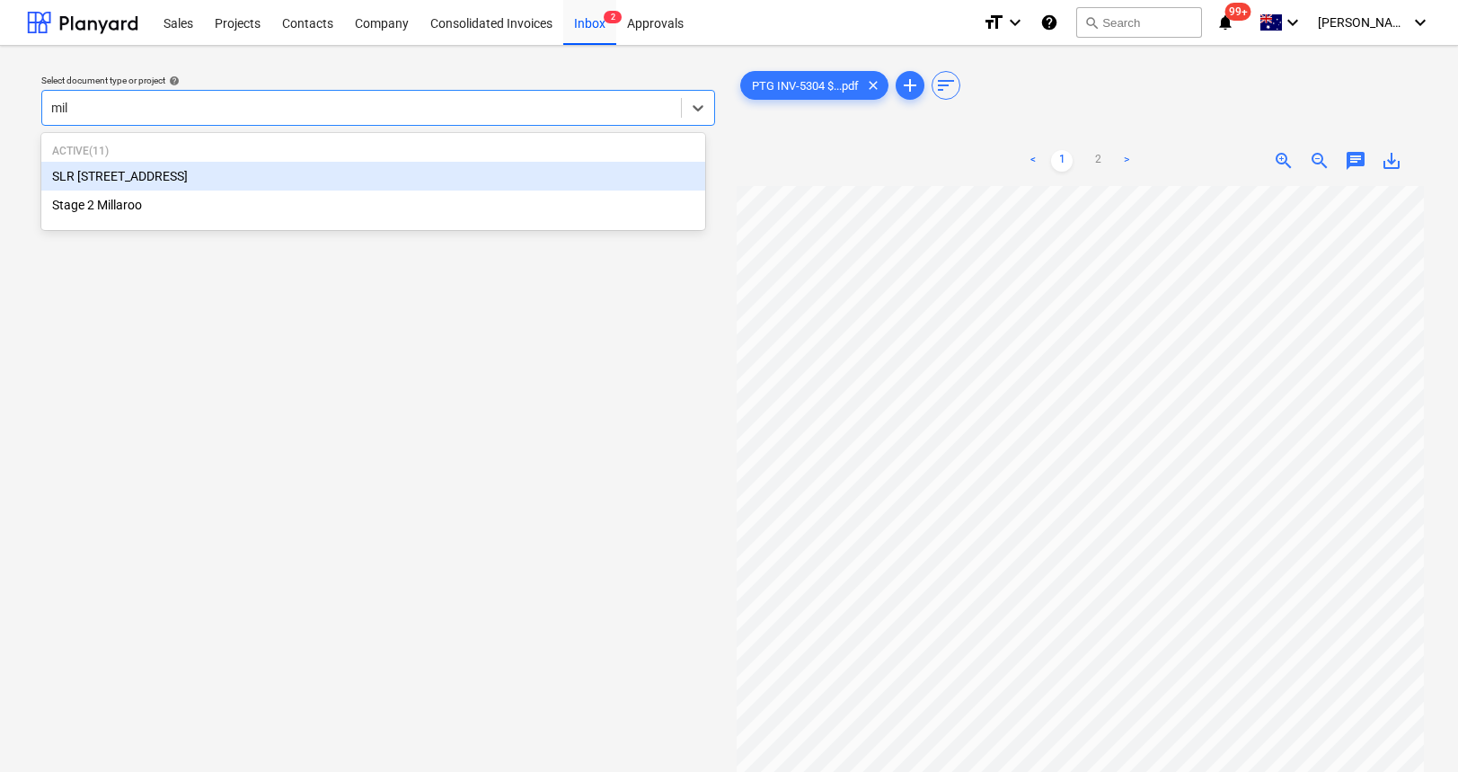
type input "mill"
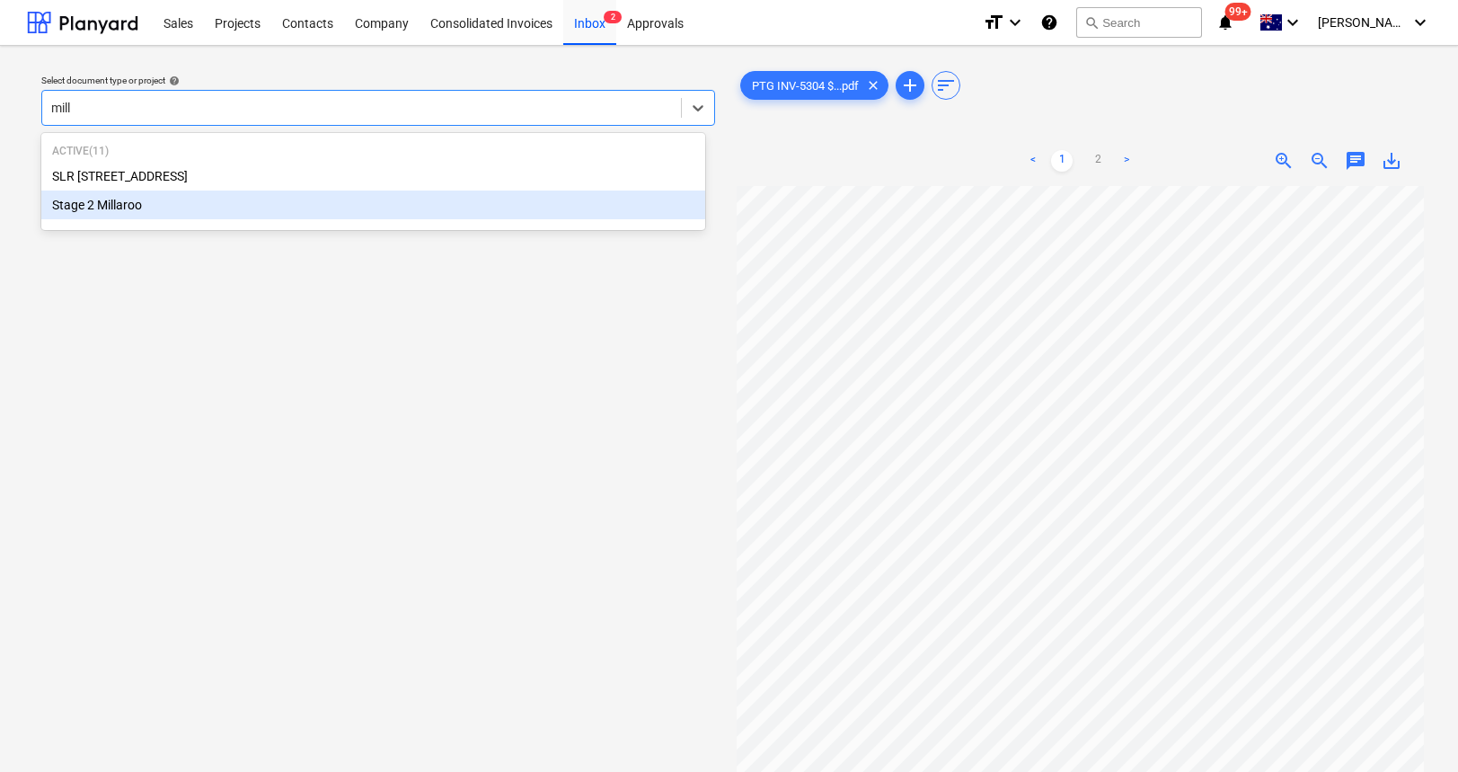
click at [156, 204] on div "Stage 2 Millaroo" at bounding box center [373, 204] width 664 height 29
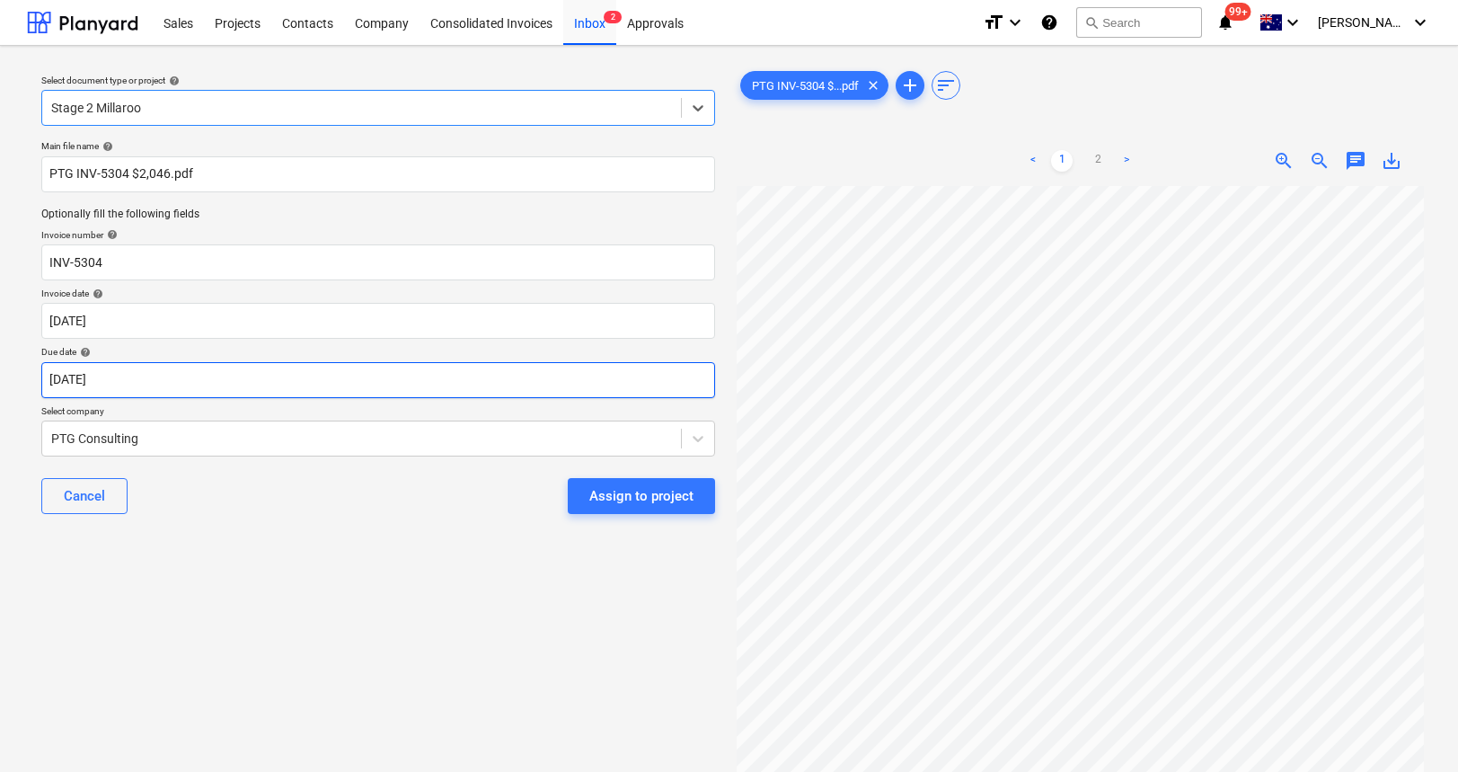
click at [244, 377] on body "Sales Projects Contacts Company Consolidated Invoices Inbox 2 Approvals format_…" at bounding box center [729, 386] width 1458 height 772
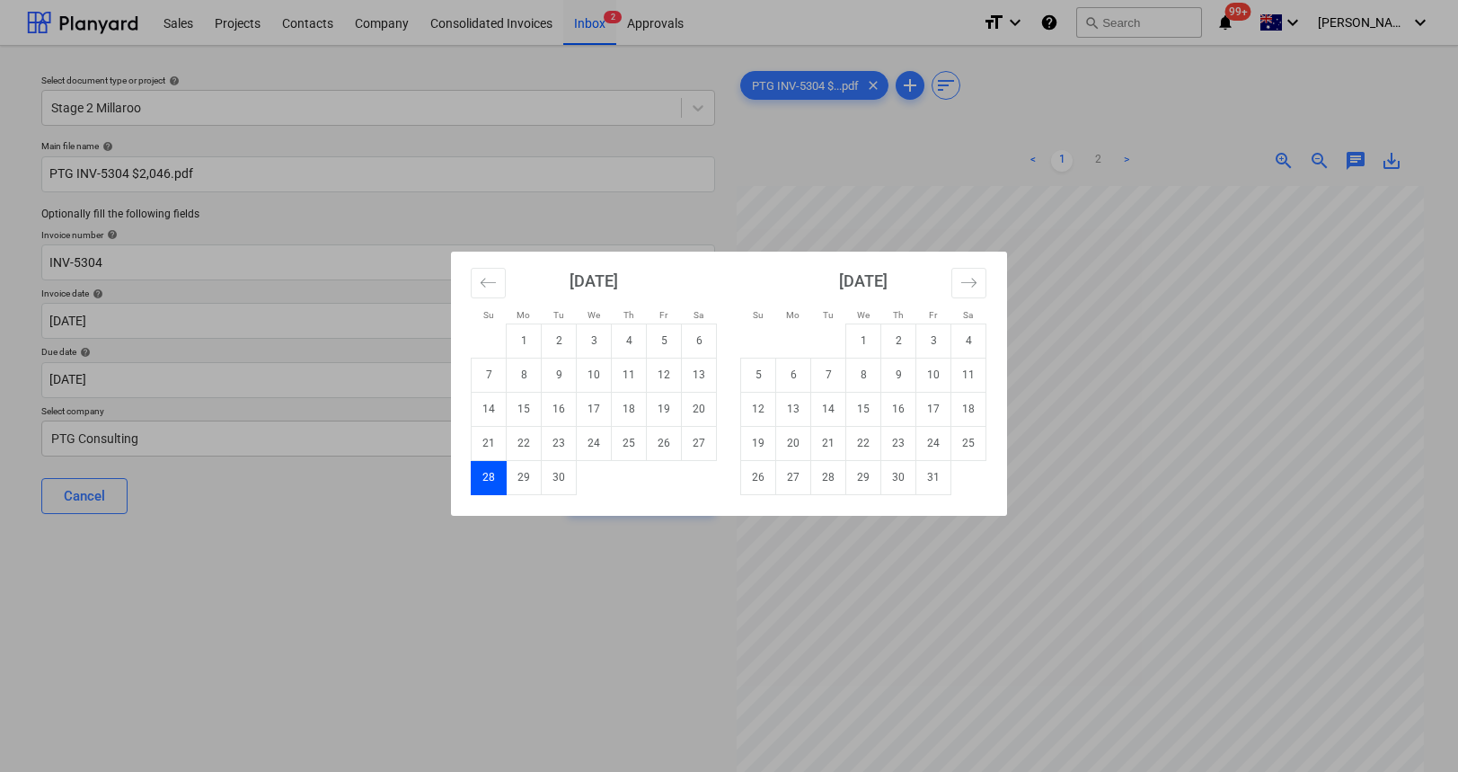
click at [356, 495] on div "Su Mo Tu We Th Fr Sa Su Mo Tu We Th Fr Sa [DATE] 1 2 3 4 5 6 7 8 9 10 11 12 13 …" at bounding box center [729, 386] width 1458 height 772
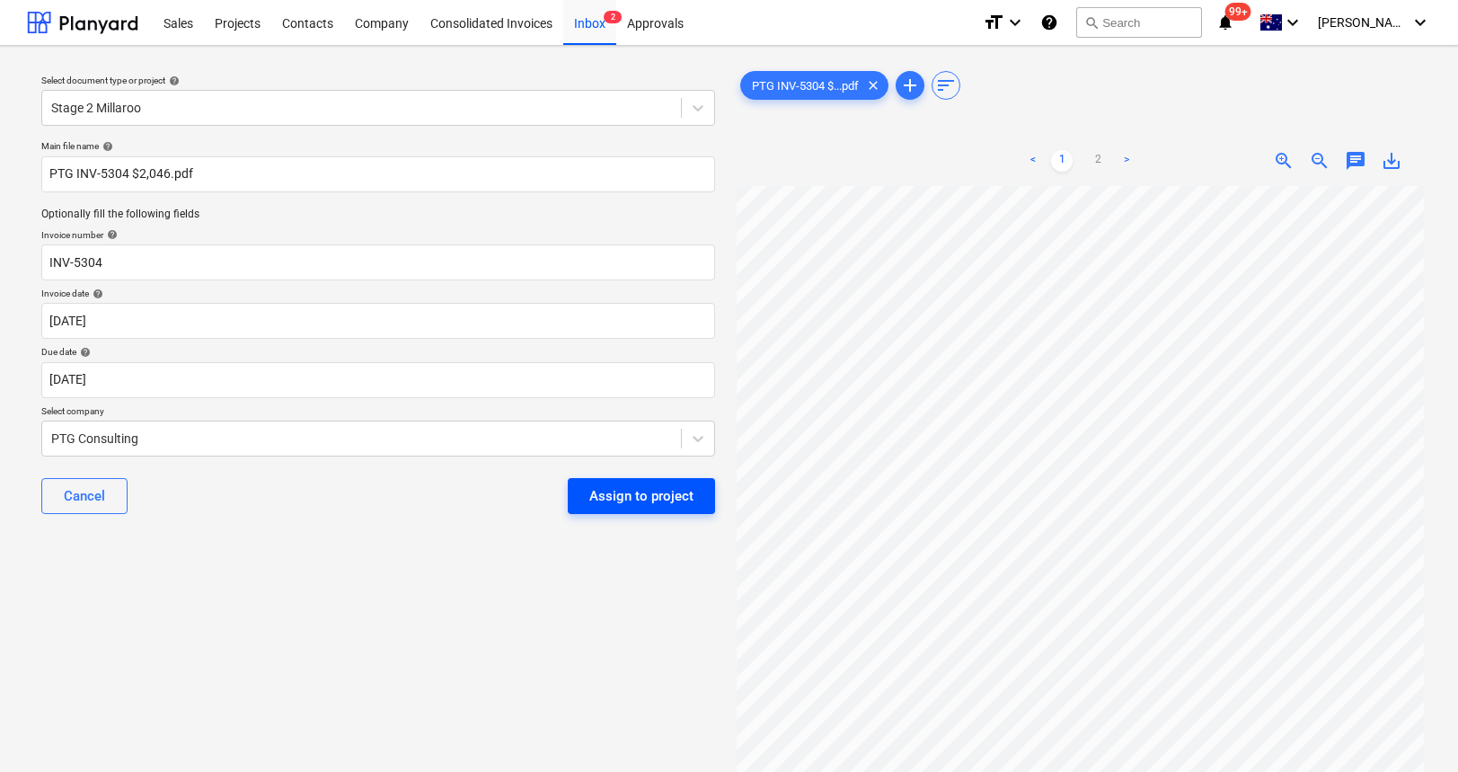
click at [617, 500] on div "Assign to project" at bounding box center [641, 495] width 104 height 23
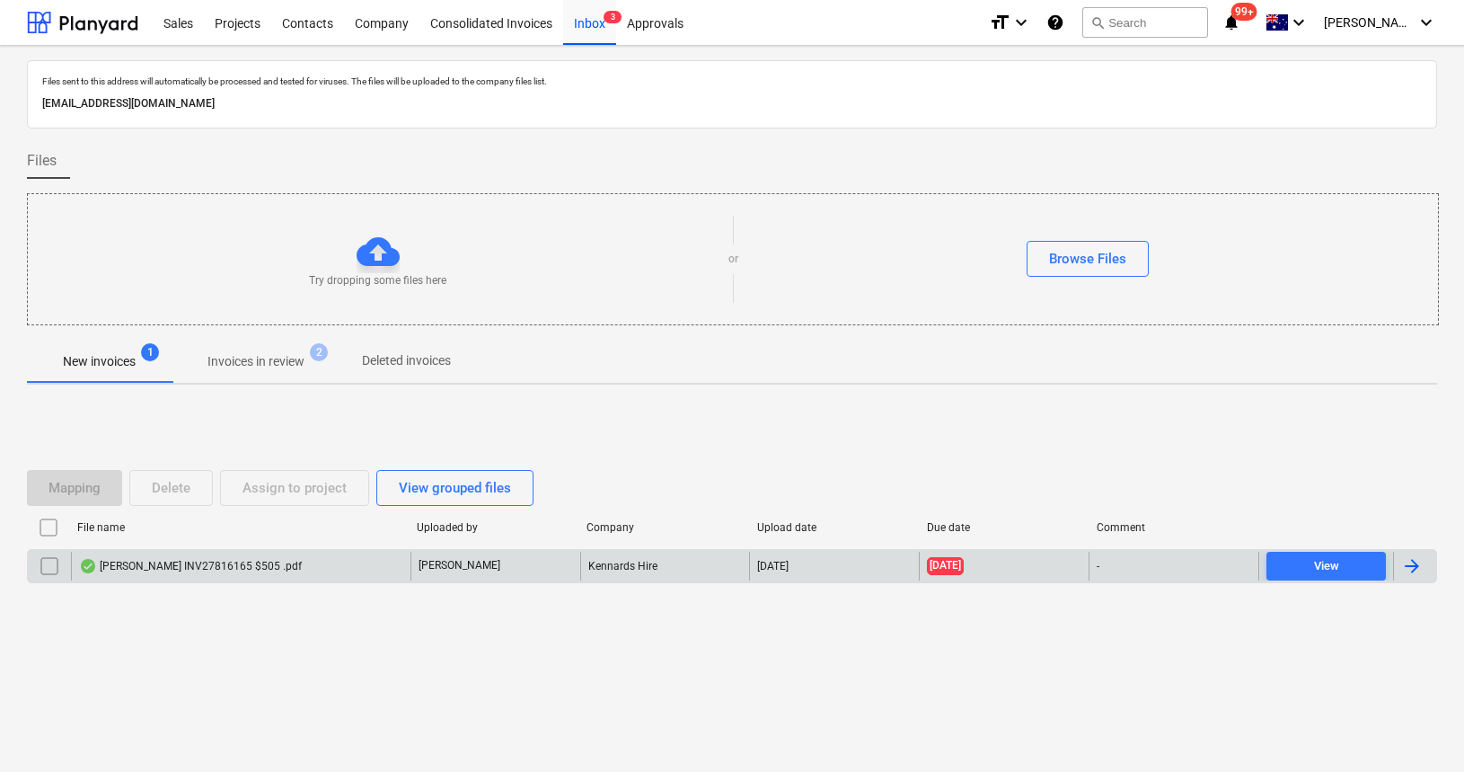
click at [180, 561] on div "Kennards INV27816165 $505 .pdf" at bounding box center [190, 566] width 223 height 14
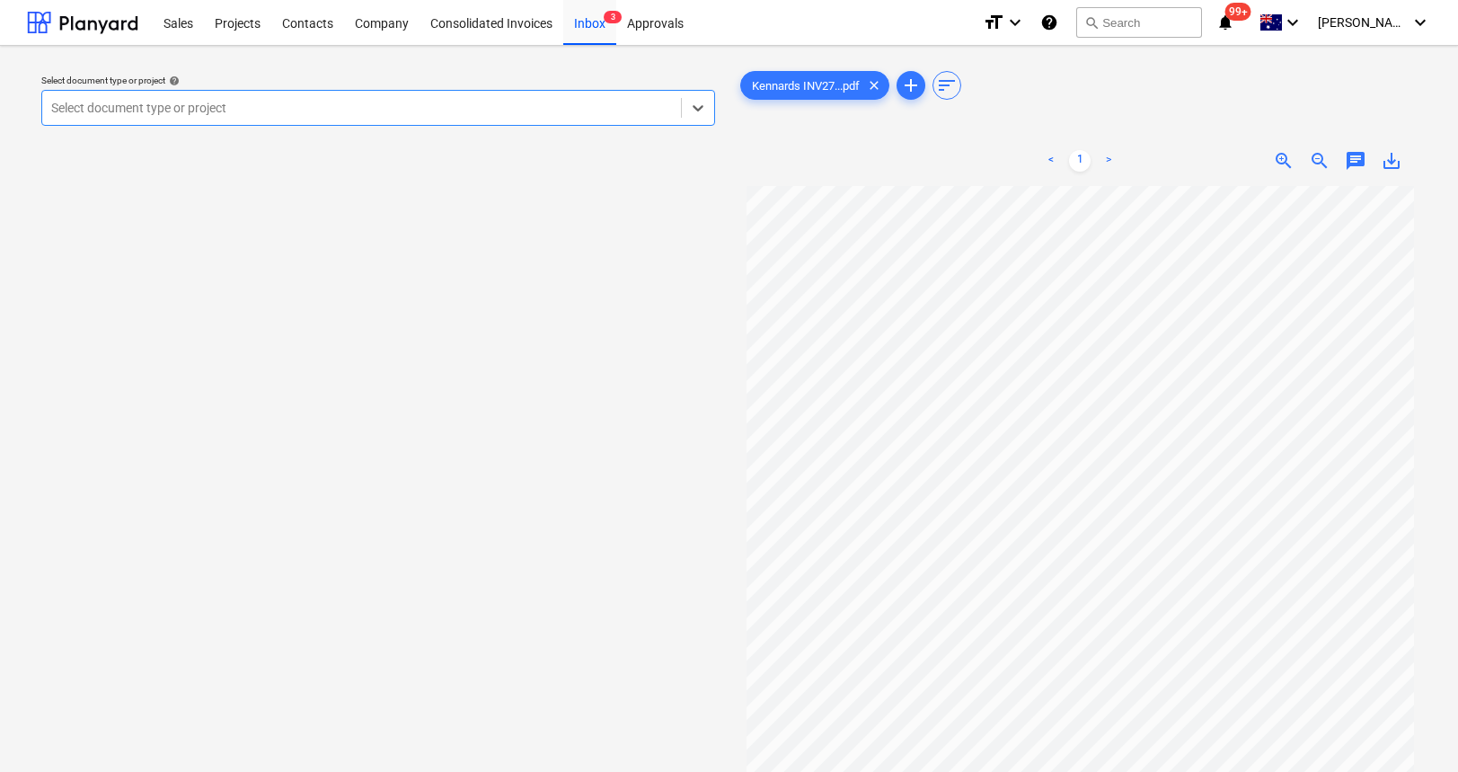
click at [243, 110] on div at bounding box center [361, 108] width 621 height 18
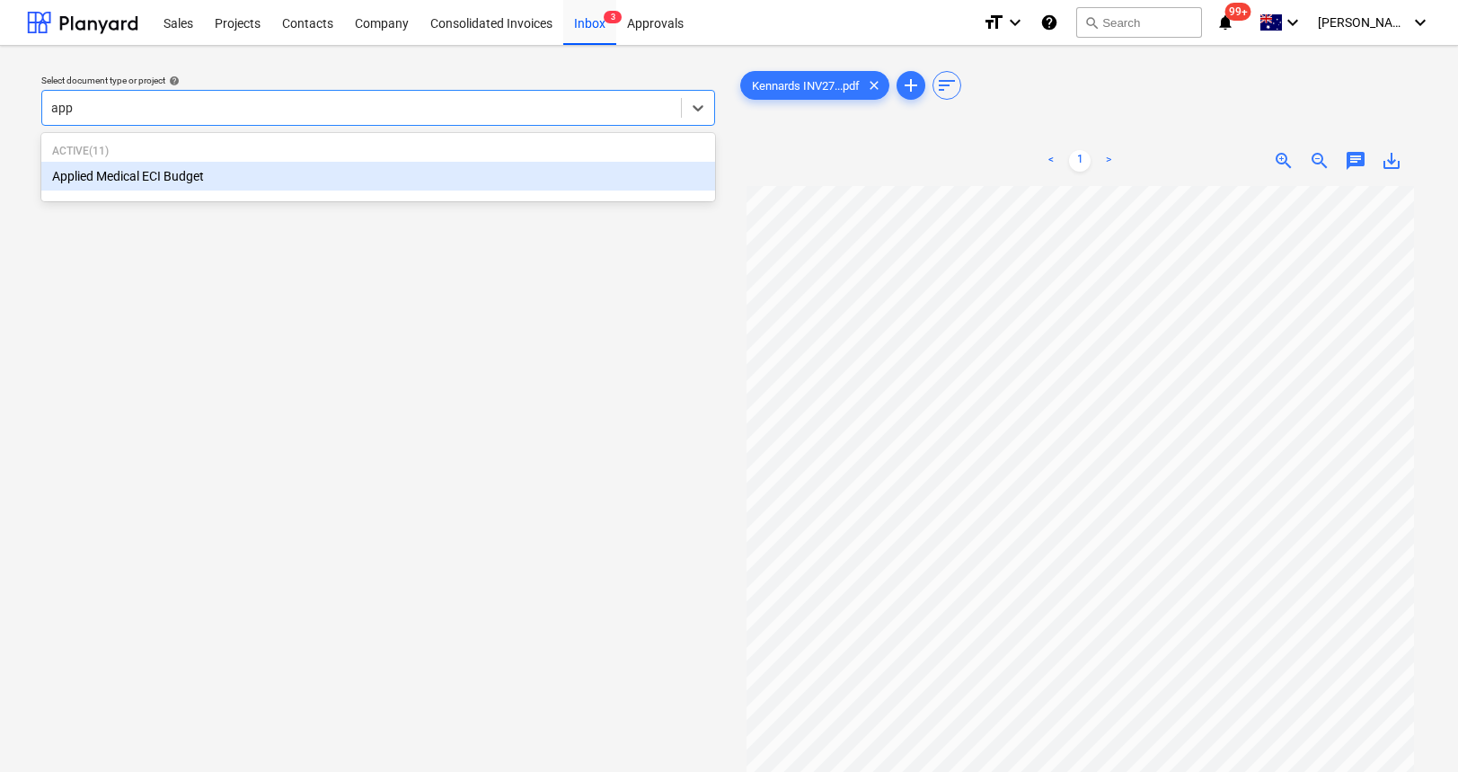
type input "appl"
click at [136, 177] on div "Applied Medical ECI Budget" at bounding box center [378, 176] width 674 height 29
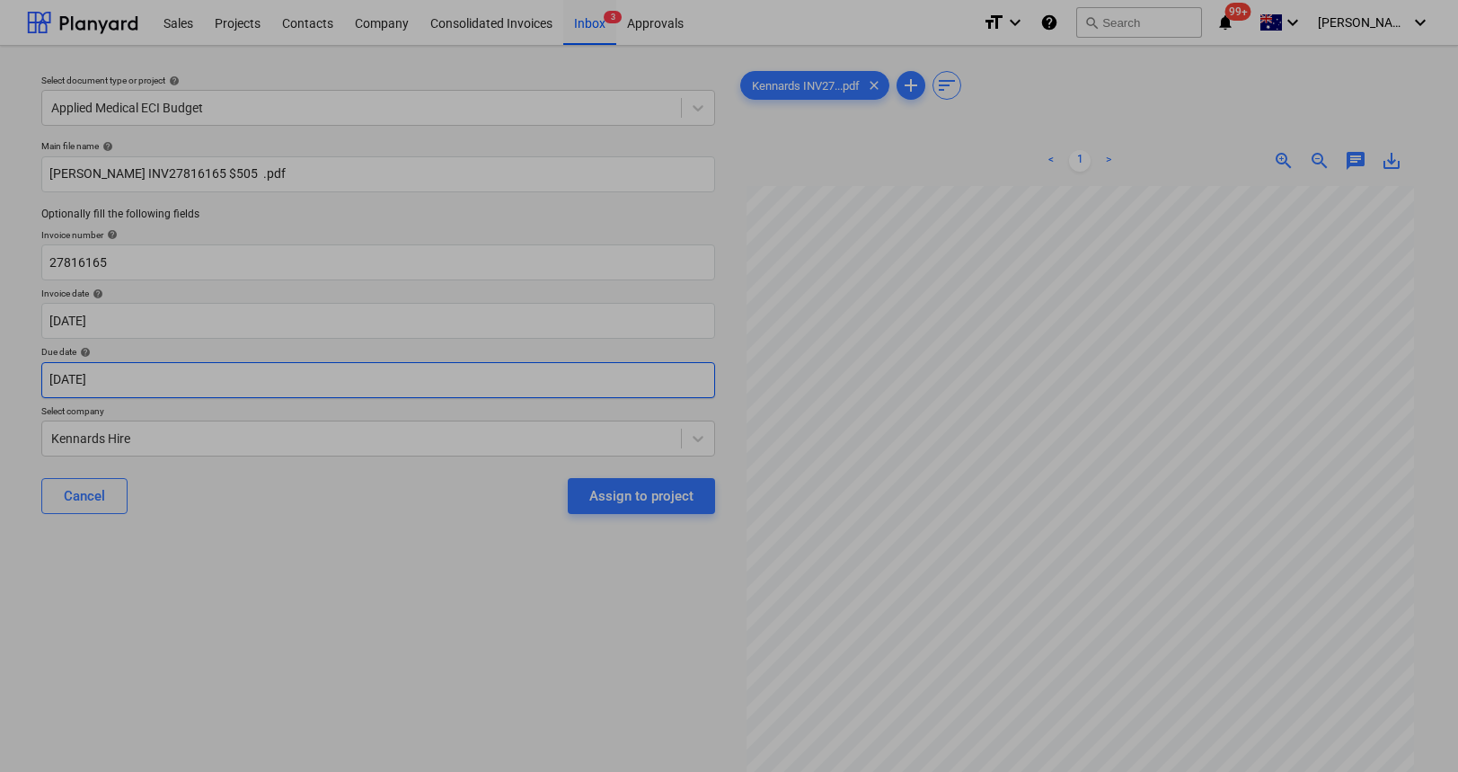
click at [150, 388] on body "Sales Projects Contacts Company Consolidated Invoices Inbox 3 Approvals format_…" at bounding box center [729, 386] width 1458 height 772
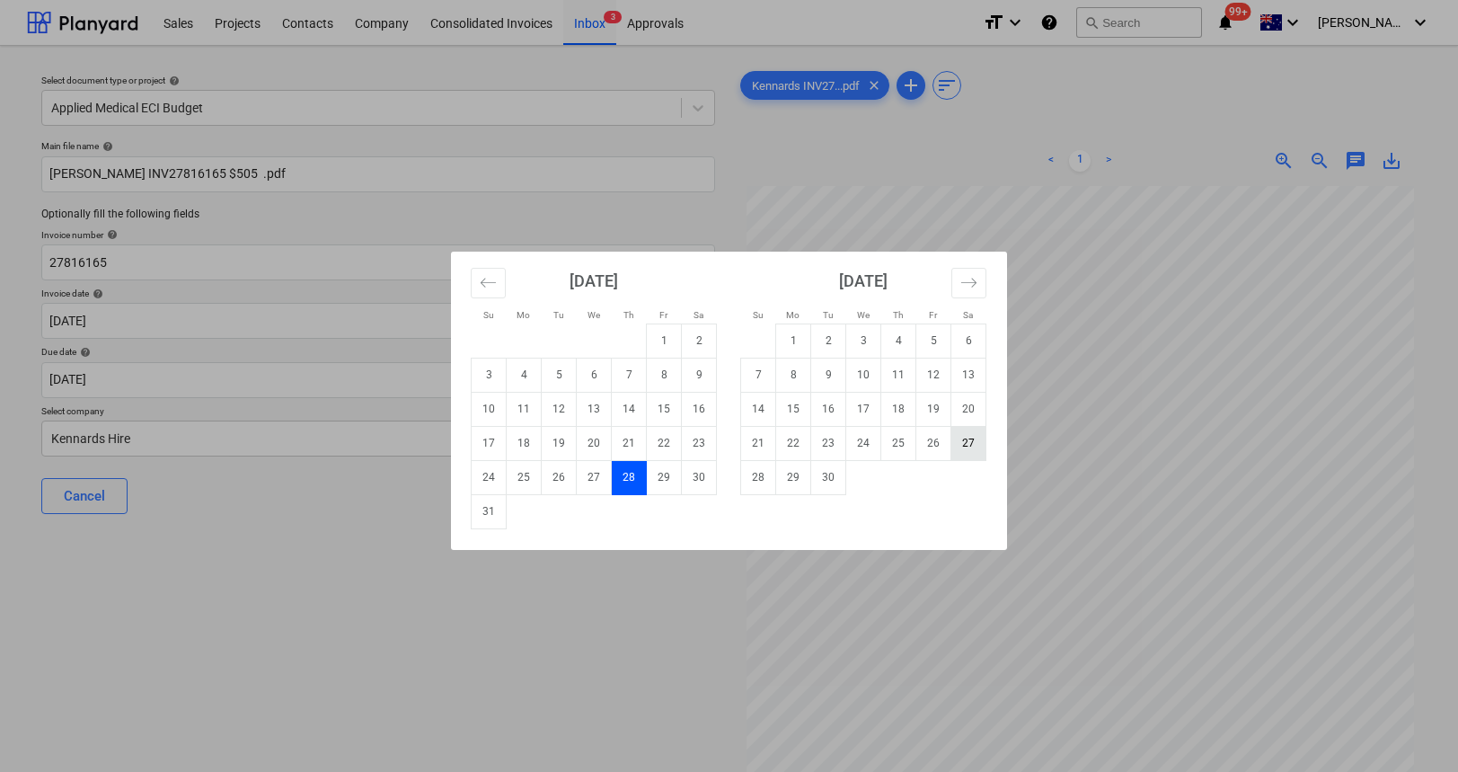
click at [959, 433] on td "27" at bounding box center [968, 443] width 35 height 34
type input "27 Sep 2025"
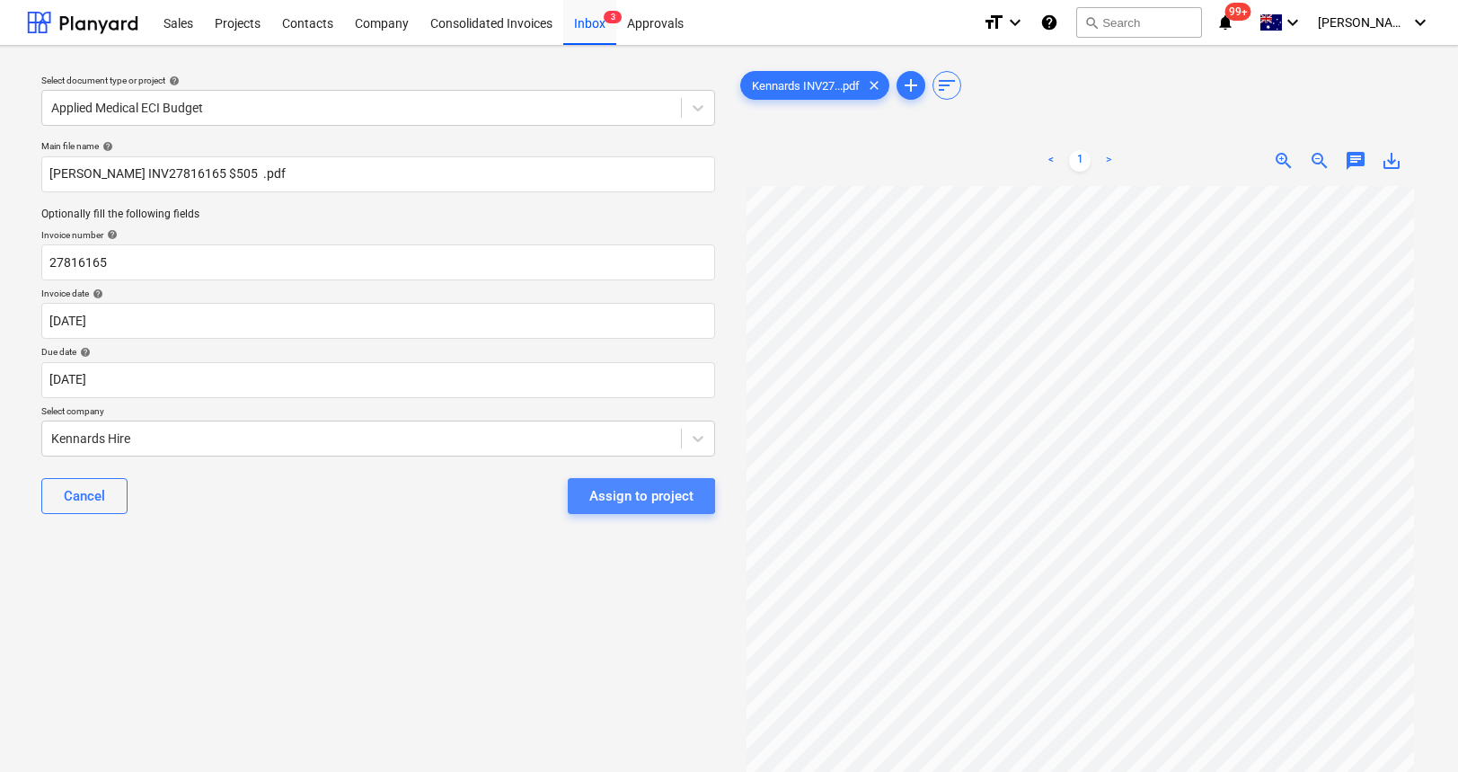
click at [625, 496] on div "Assign to project" at bounding box center [641, 495] width 104 height 23
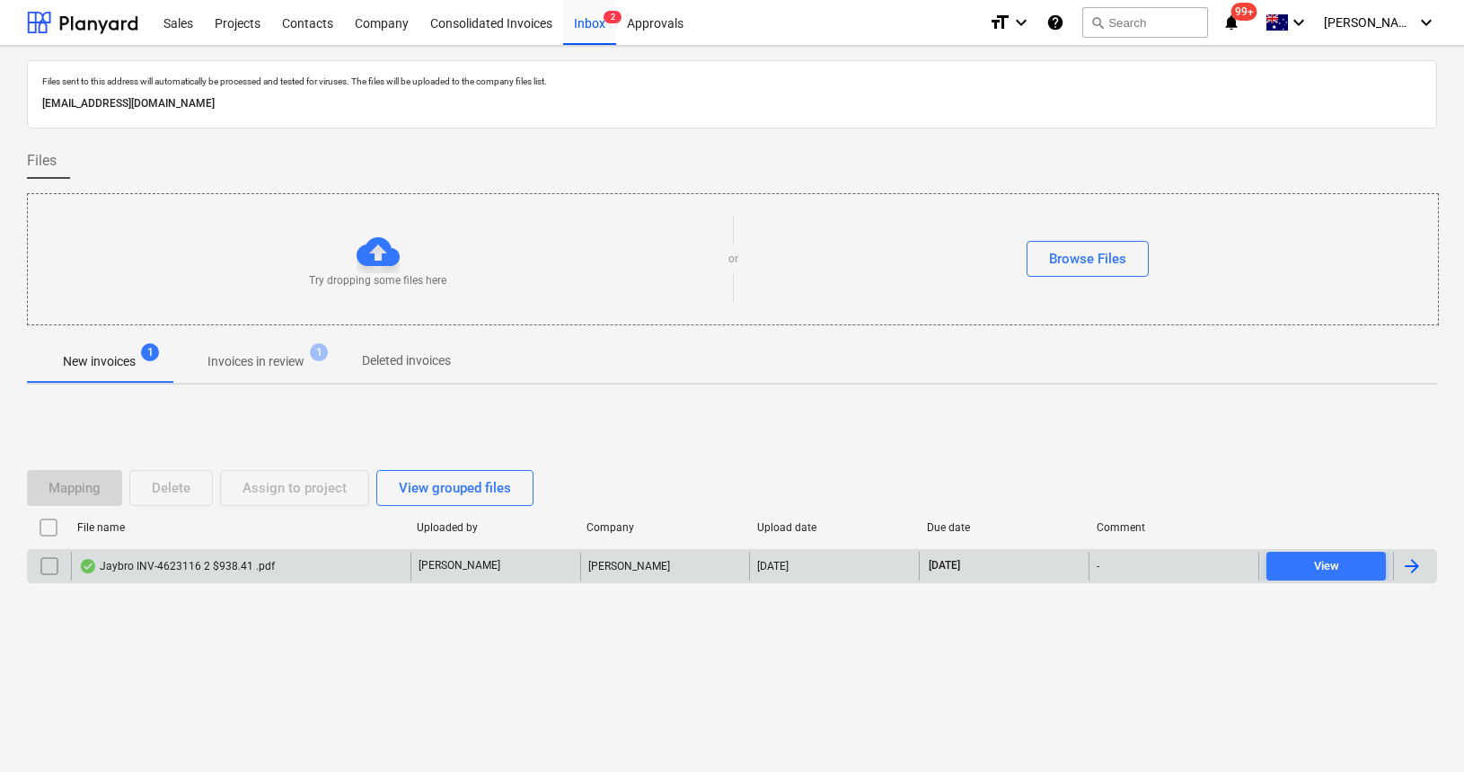
click at [207, 580] on div "Jaybro INV-4623116 2 $938.41 .pdf J. Keane Miikael Varuhin 30.08.2025 30.09.202…" at bounding box center [732, 566] width 1410 height 34
click at [190, 565] on div "Jaybro INV-4623116 2 $938.41 .pdf" at bounding box center [177, 566] width 196 height 14
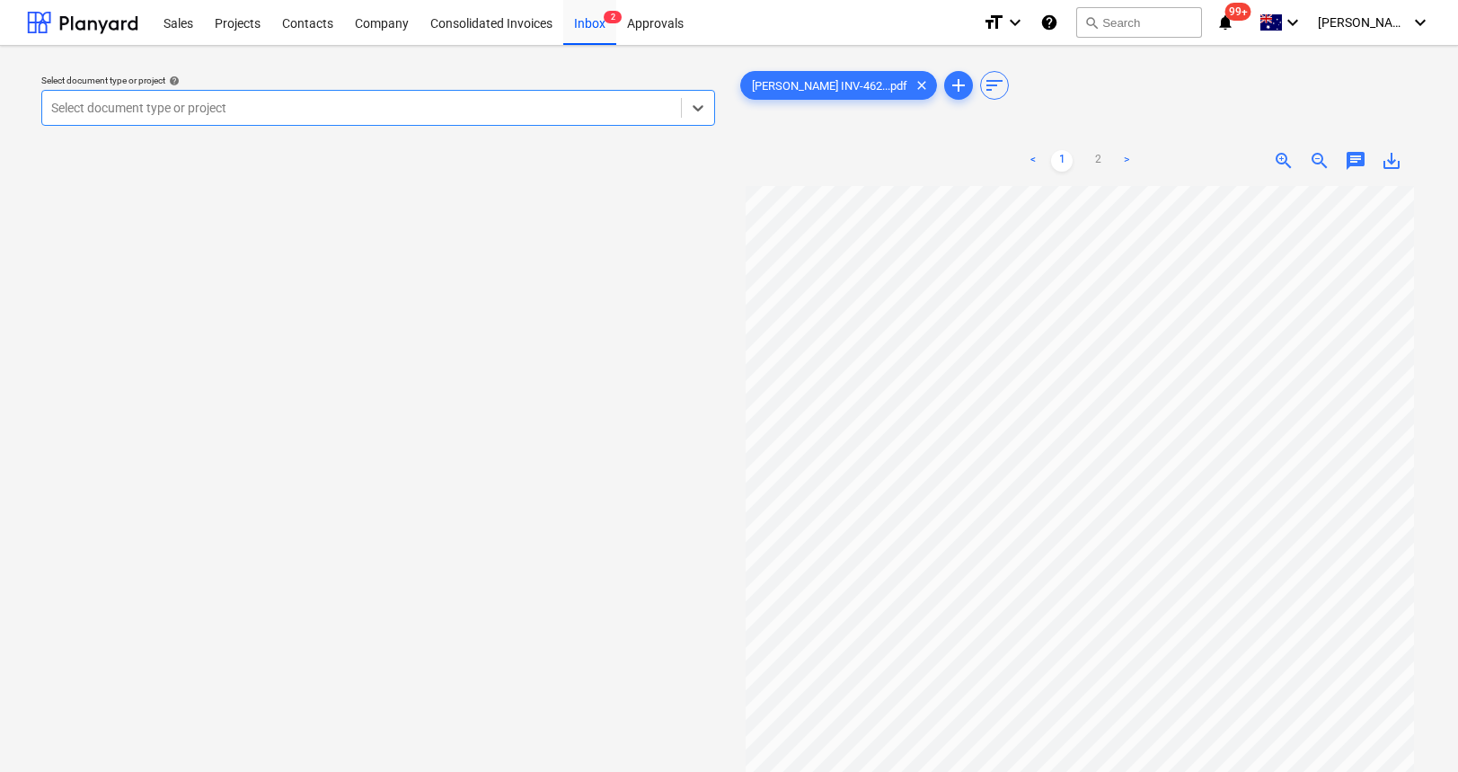
scroll to position [17, 0]
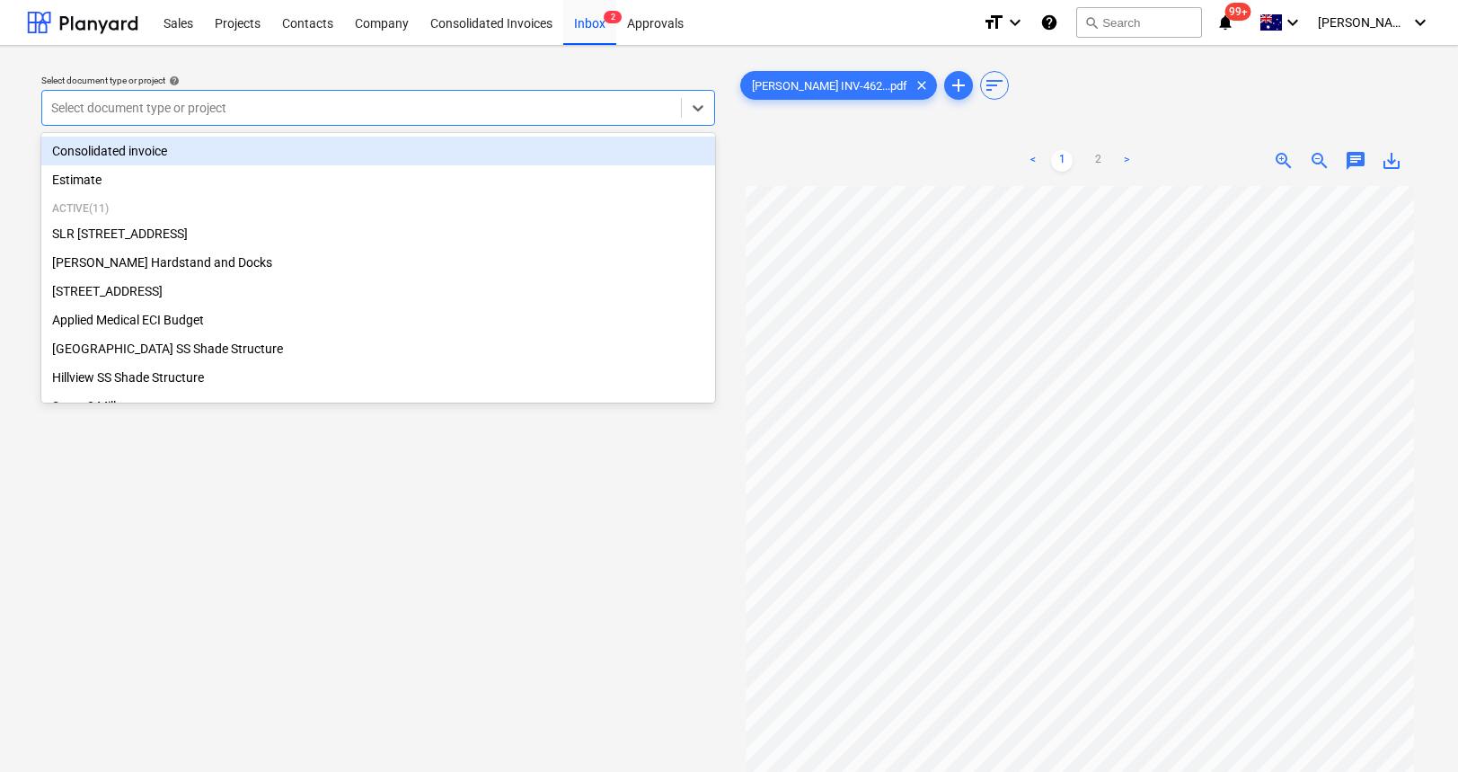
click at [420, 111] on div at bounding box center [361, 108] width 621 height 18
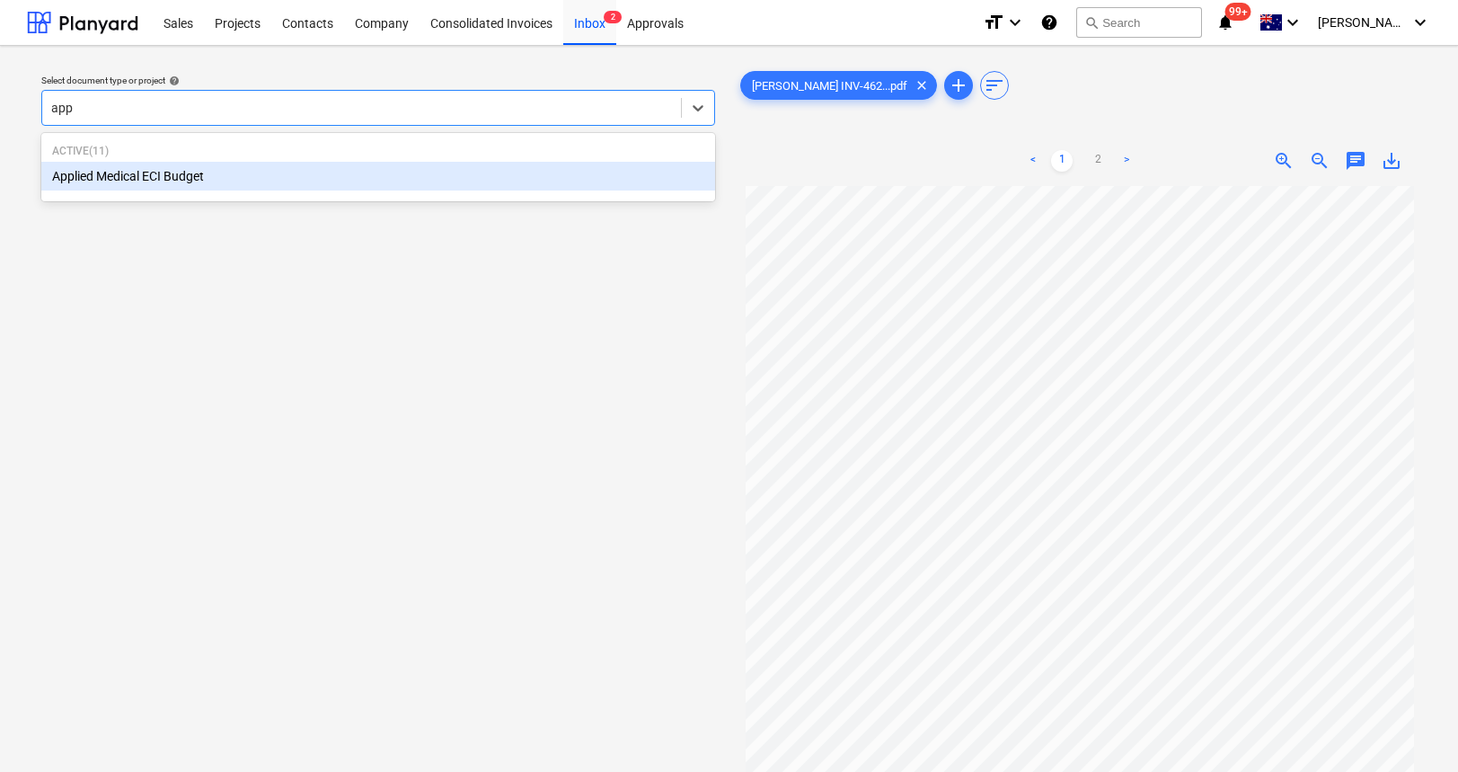
type input "appl"
click at [358, 180] on div "Applied Medical ECI Budget" at bounding box center [378, 176] width 674 height 29
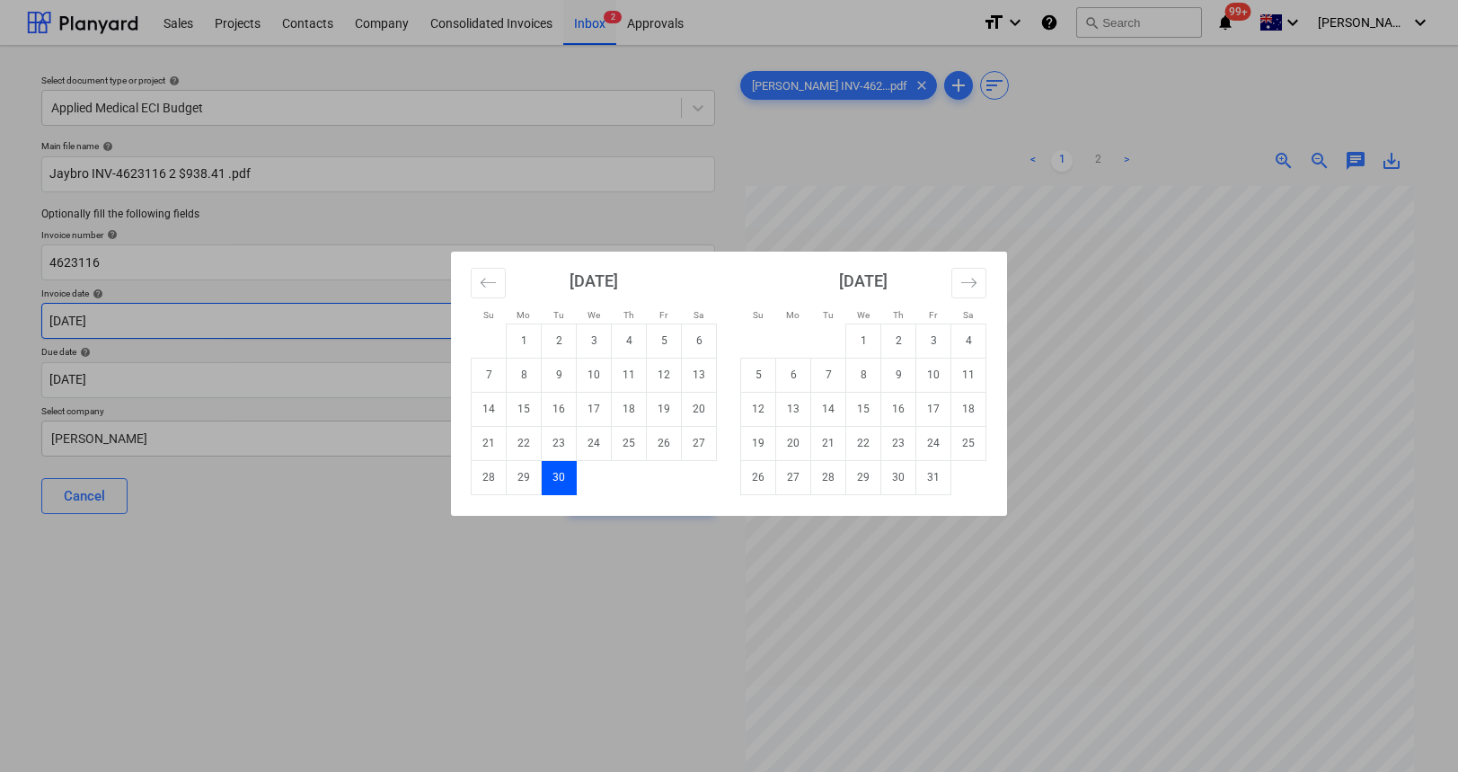
click at [176, 326] on body "Sales Projects Contacts Company Consolidated Invoices Inbox 2 Approvals format_…" at bounding box center [729, 386] width 1458 height 772
click at [480, 287] on icon "Move backward to switch to the previous month." at bounding box center [488, 282] width 17 height 17
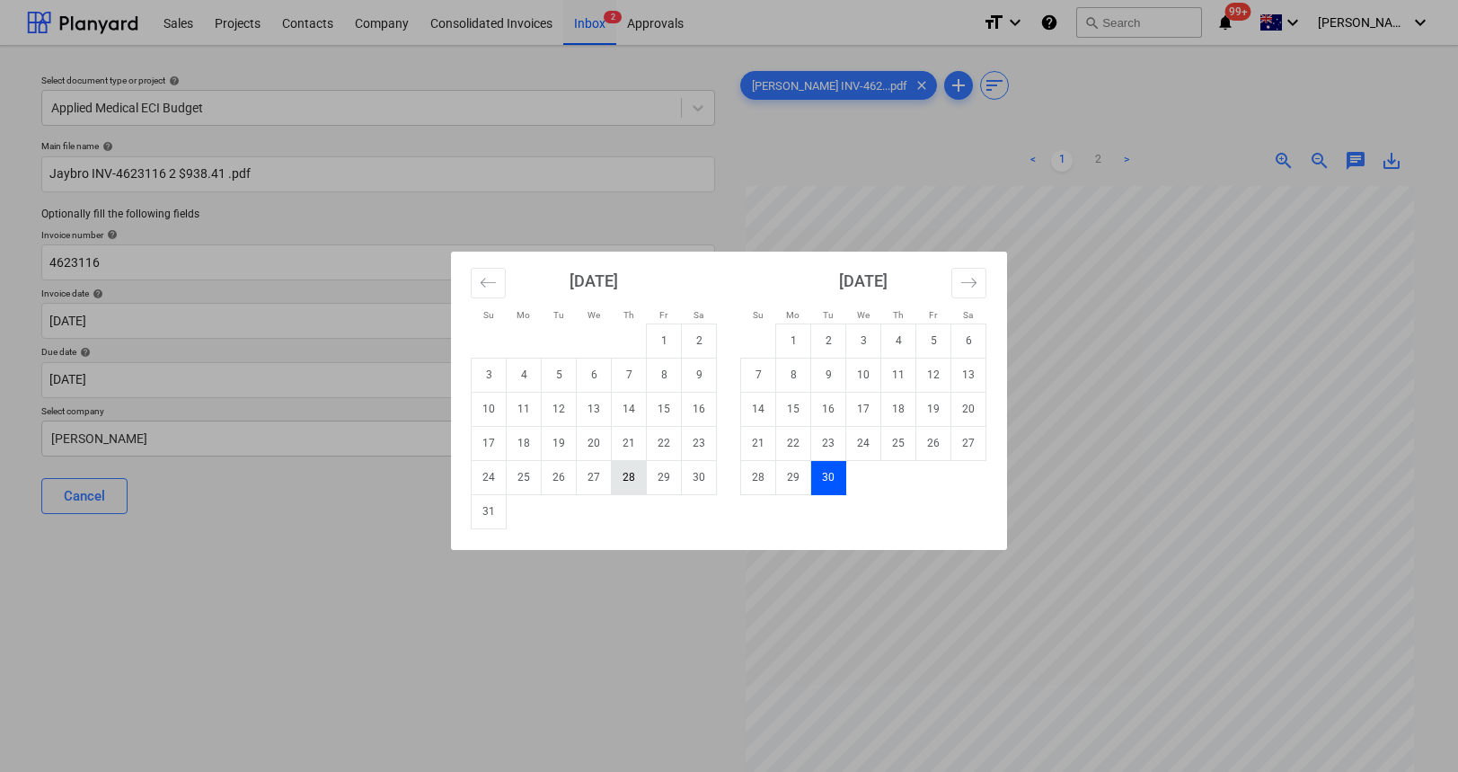
click at [629, 476] on td "28" at bounding box center [629, 477] width 35 height 34
type input "28 Aug 2025"
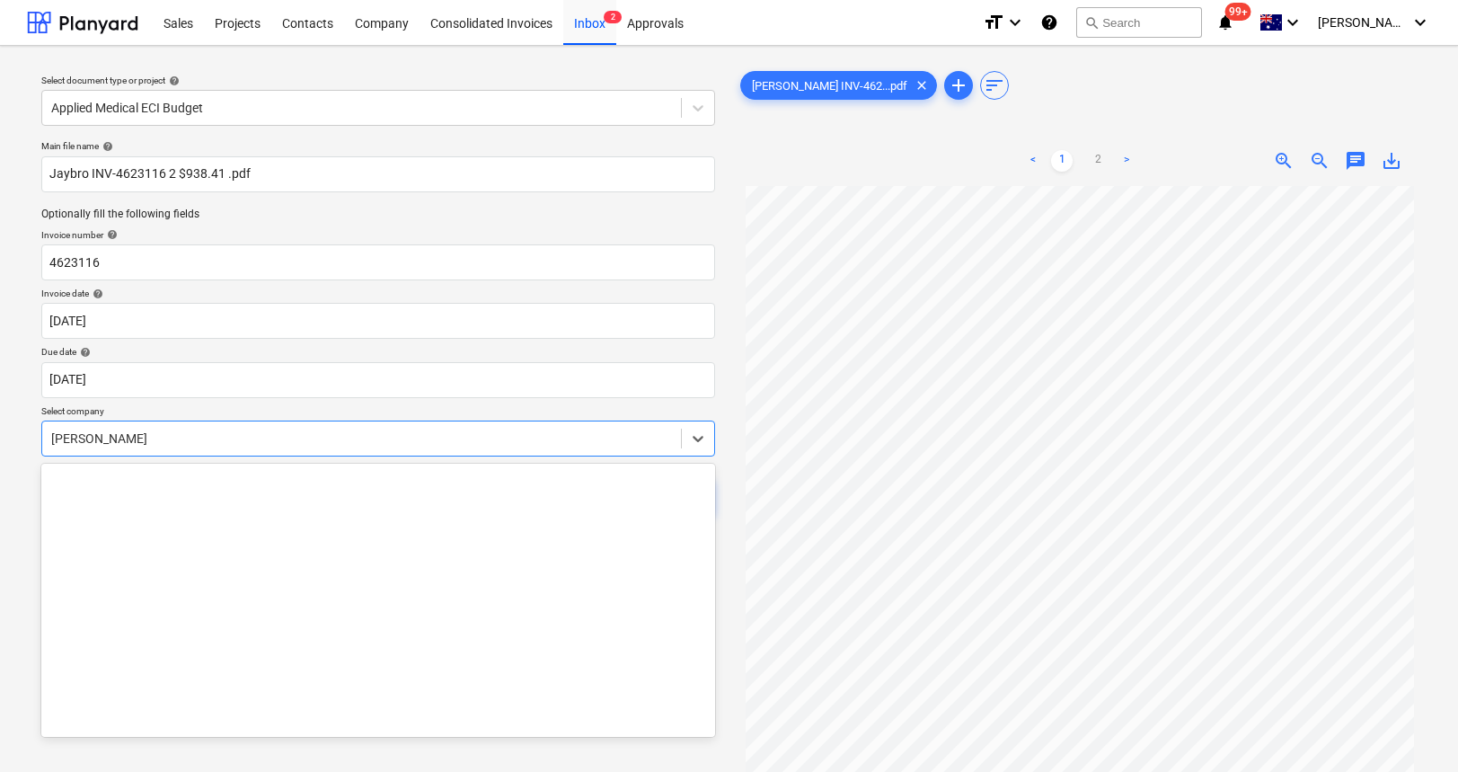
click at [341, 442] on div at bounding box center [361, 438] width 621 height 18
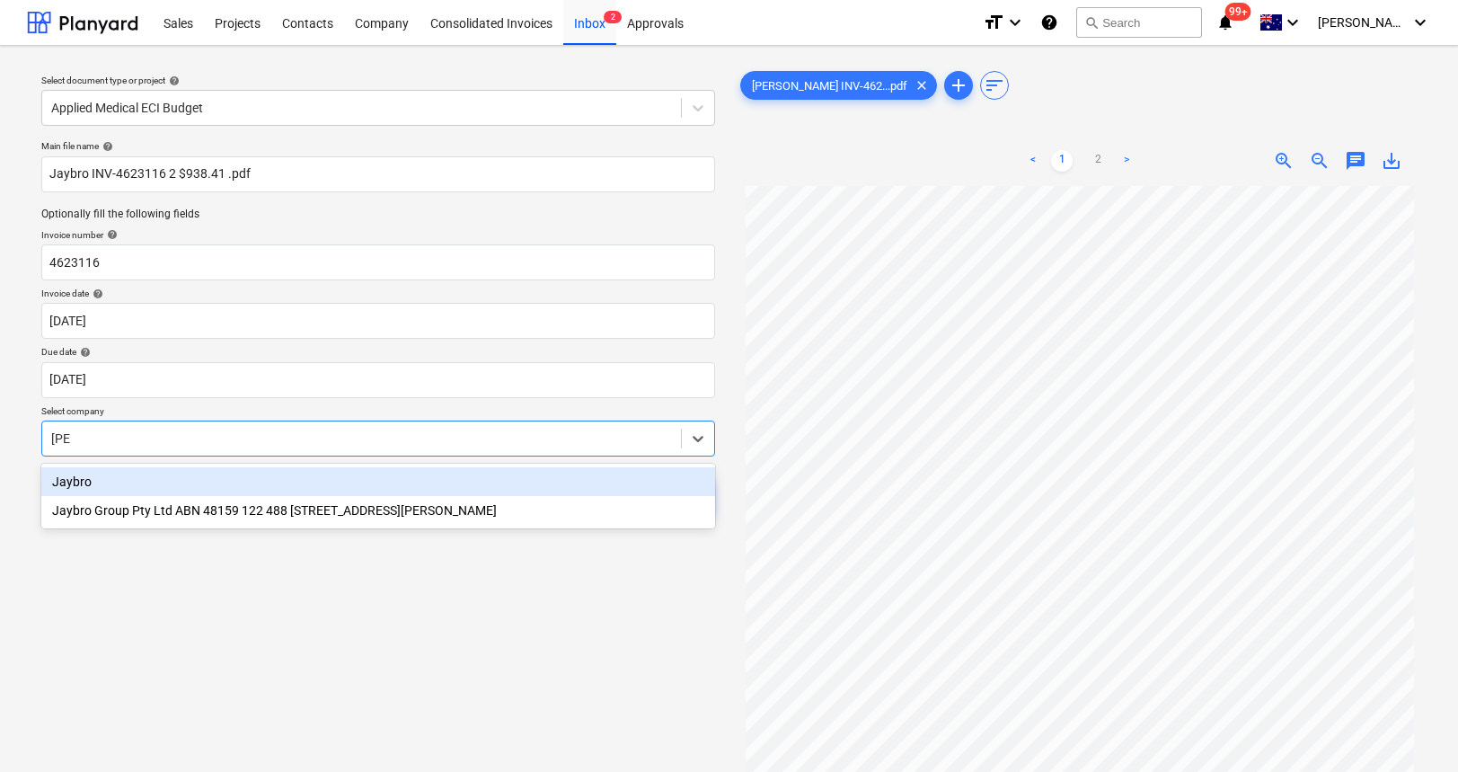
type input "jayb"
click at [234, 482] on div "Jaybro" at bounding box center [378, 481] width 674 height 29
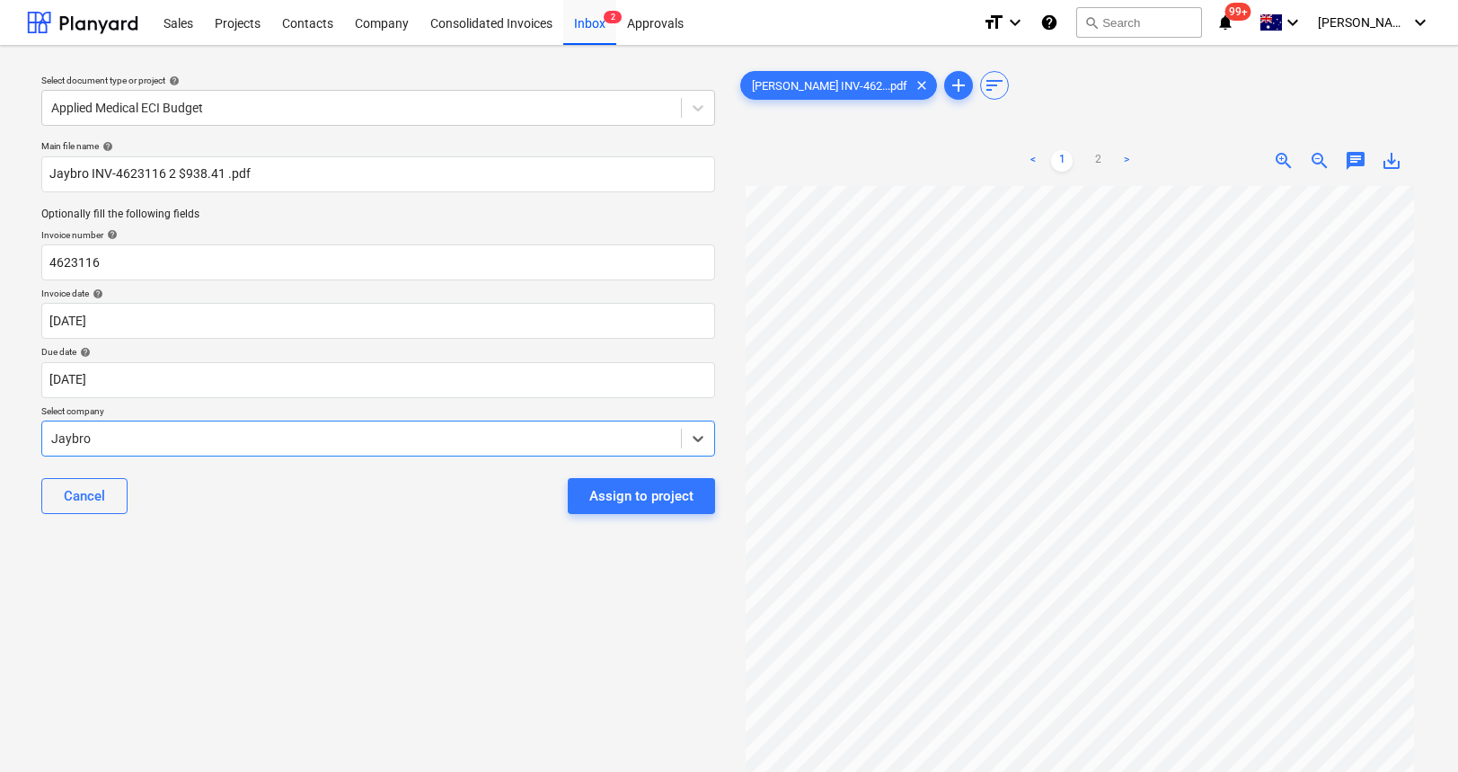
click at [339, 537] on div "Select document type or project help Applied Medical ECI Budget Main file name …" at bounding box center [378, 487] width 703 height 854
click at [400, 440] on div at bounding box center [361, 438] width 621 height 18
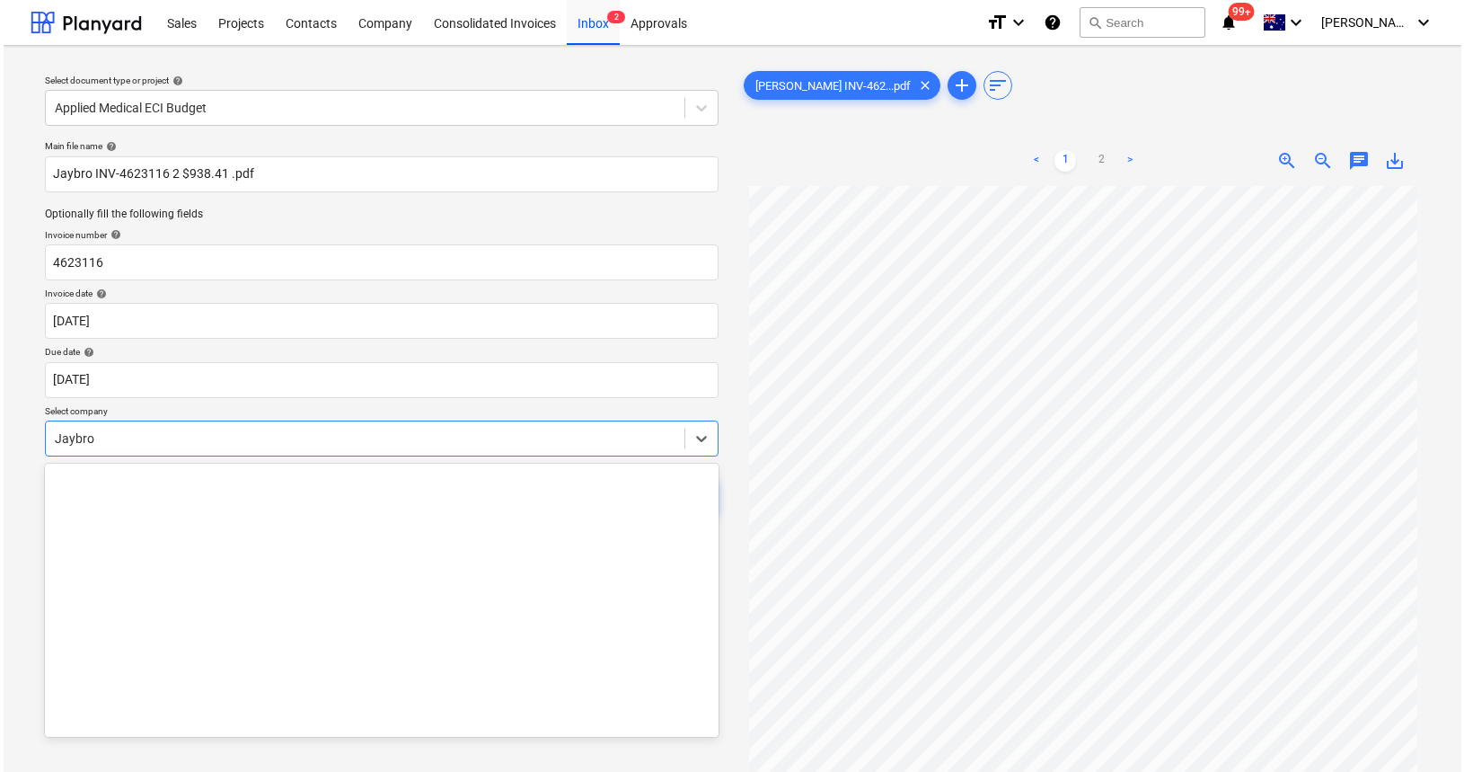
scroll to position [13489, 0]
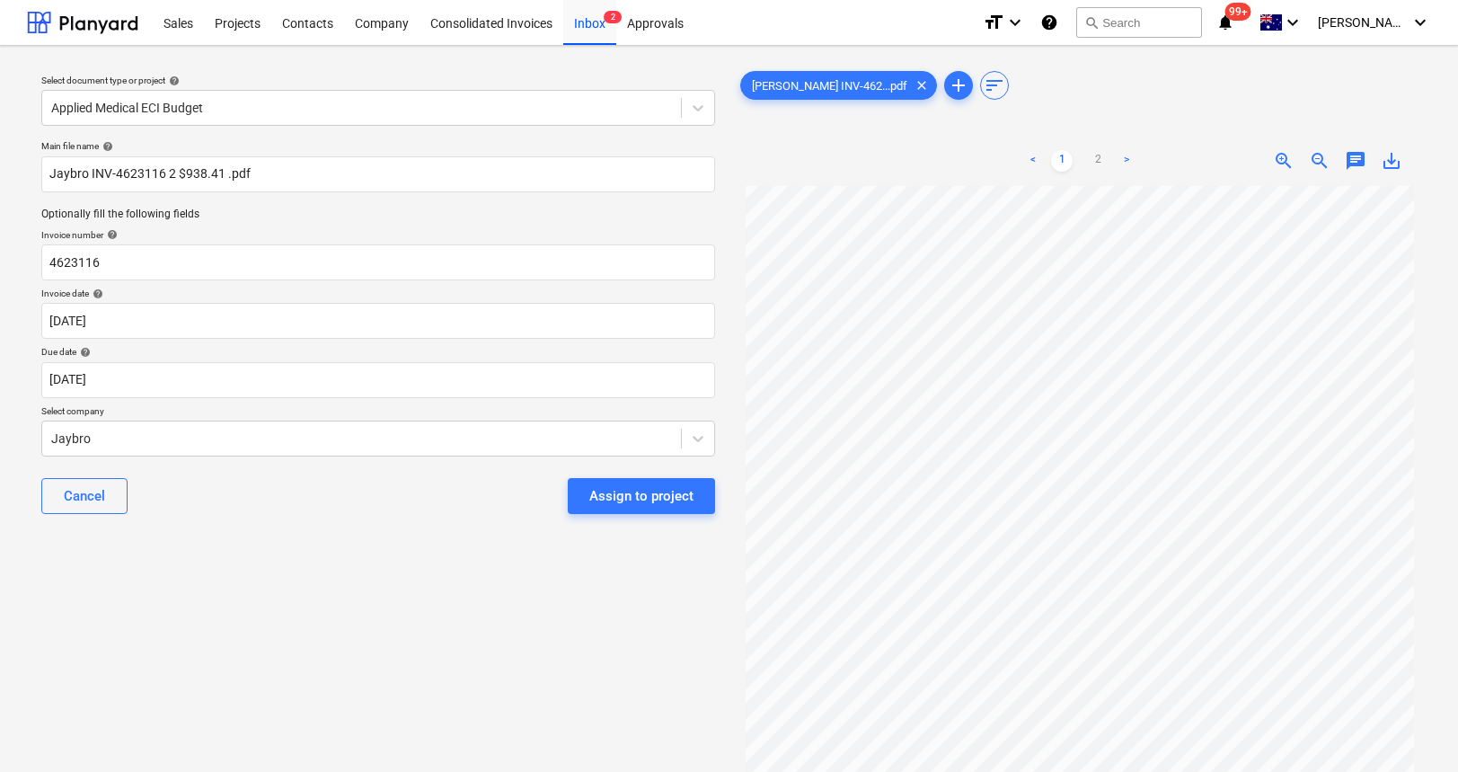
click at [404, 405] on p "Select company" at bounding box center [378, 412] width 674 height 15
click at [621, 500] on div "Assign to project" at bounding box center [641, 495] width 104 height 23
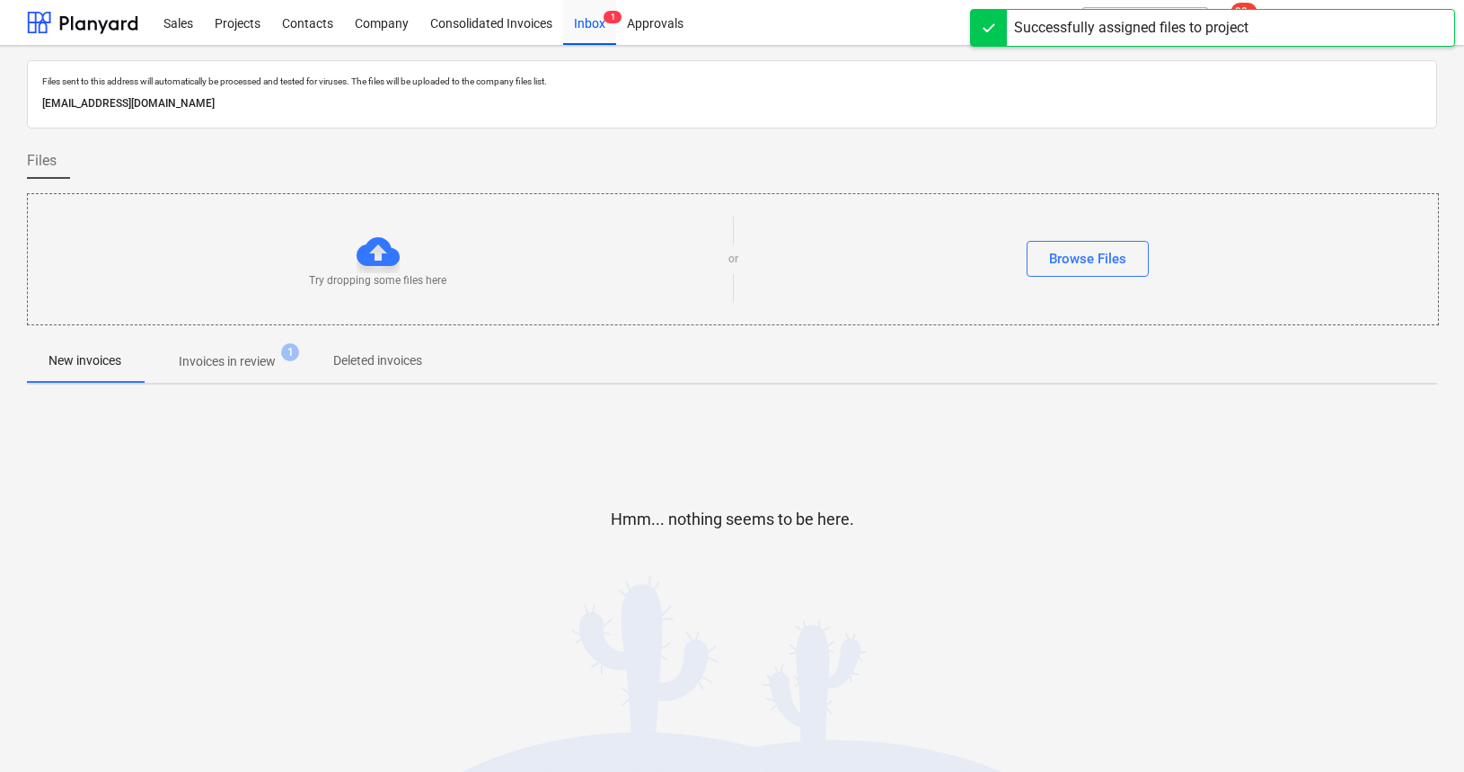
click at [1152, 253] on div "Browse Files" at bounding box center [1088, 259] width 701 height 36
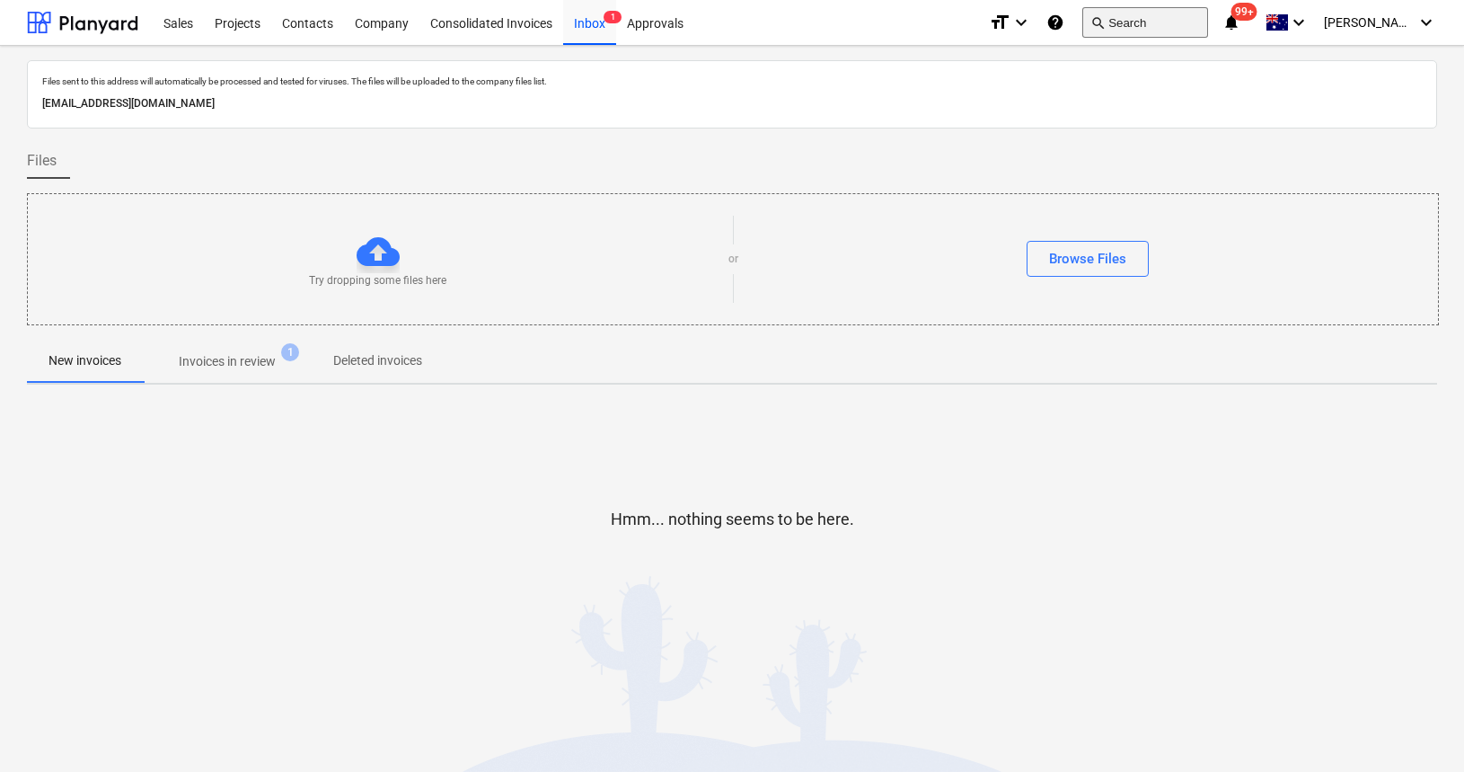
click at [1173, 18] on button "search Search" at bounding box center [1146, 22] width 126 height 31
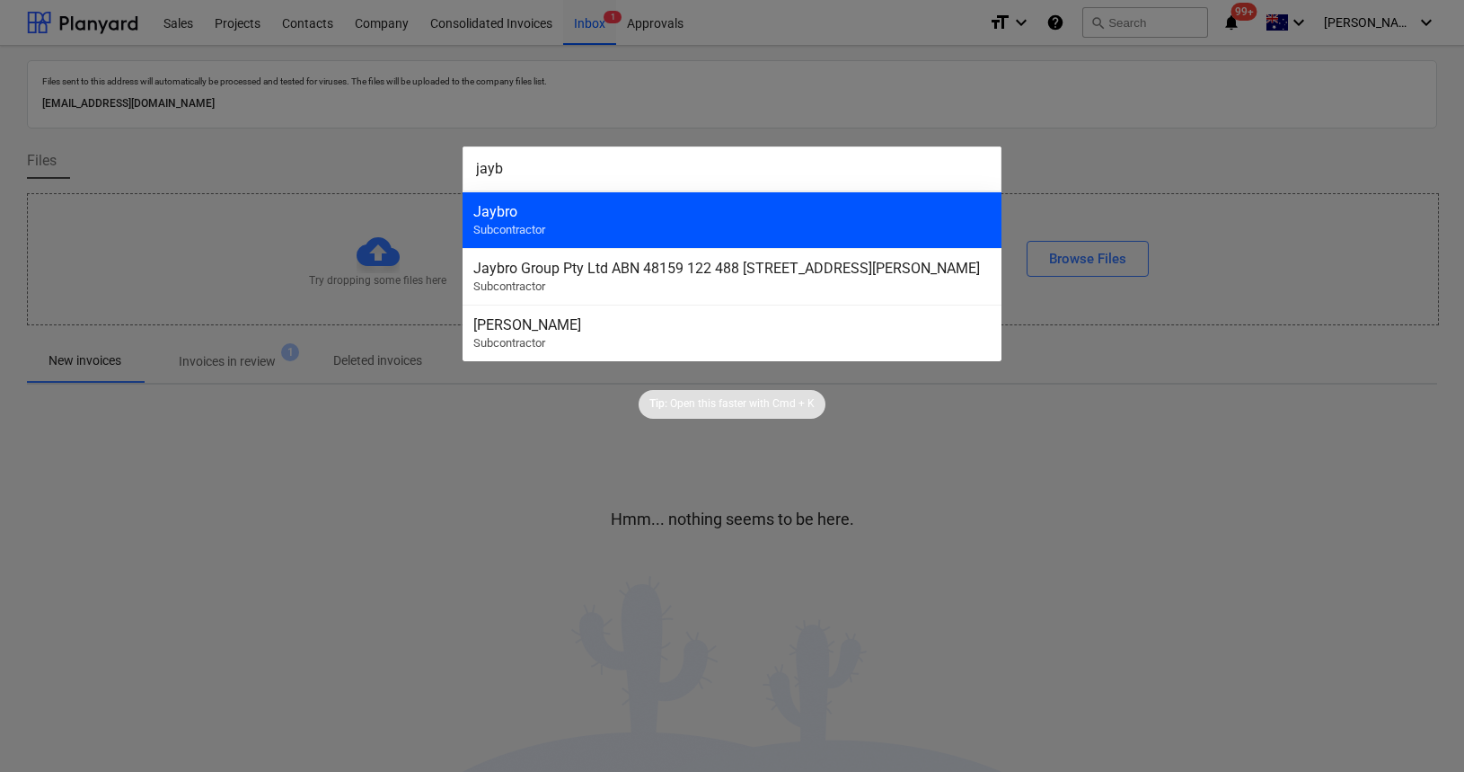
type input "jayb"
click at [761, 220] on div "Jaybro Subcontractor" at bounding box center [732, 219] width 539 height 57
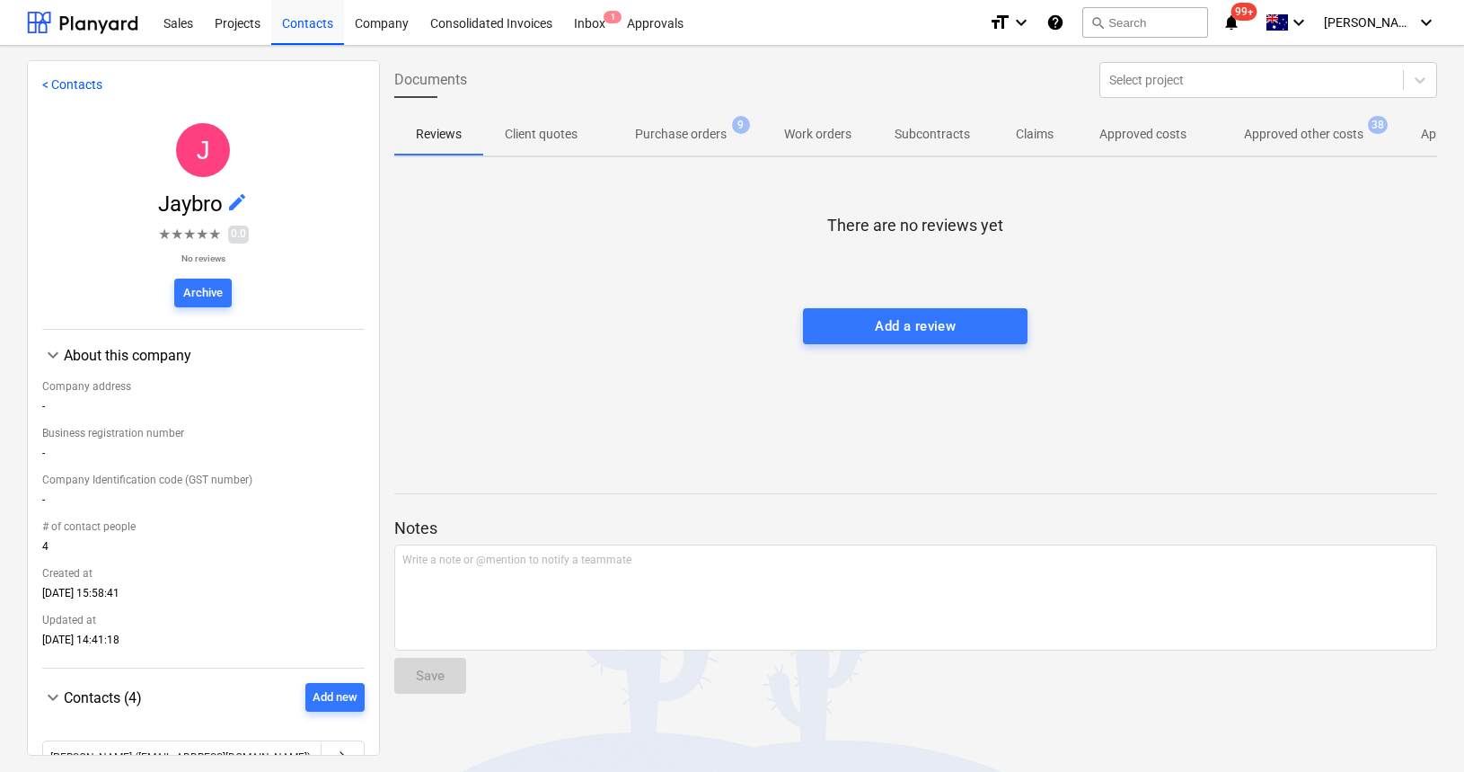
click at [1316, 125] on p "Approved other costs" at bounding box center [1303, 134] width 119 height 19
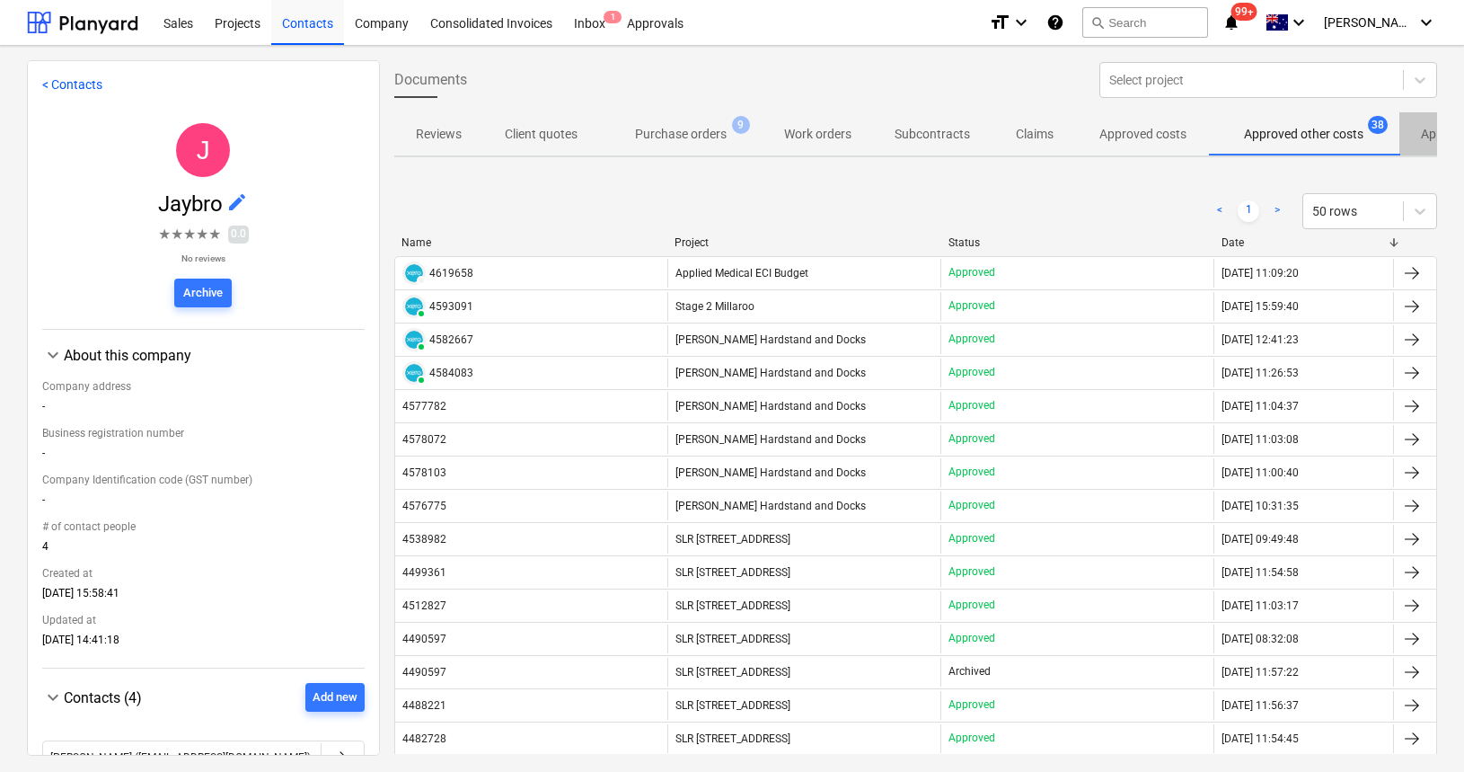
click at [1413, 137] on span "Approved Incomes" at bounding box center [1473, 134] width 147 height 30
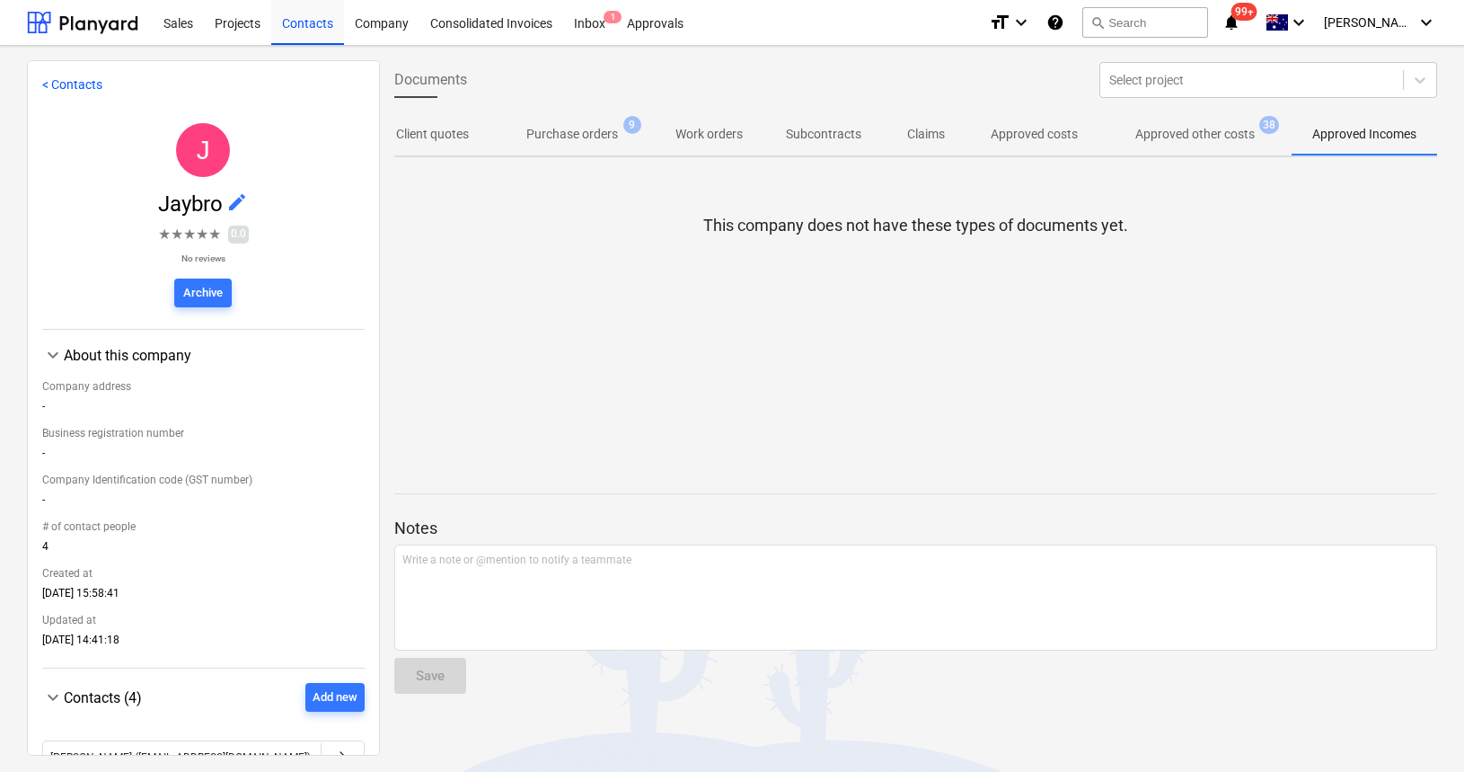
scroll to position [0, 117]
click at [1167, 85] on div at bounding box center [1252, 80] width 285 height 18
type input "jaybro"
click at [85, 17] on div at bounding box center [82, 22] width 111 height 45
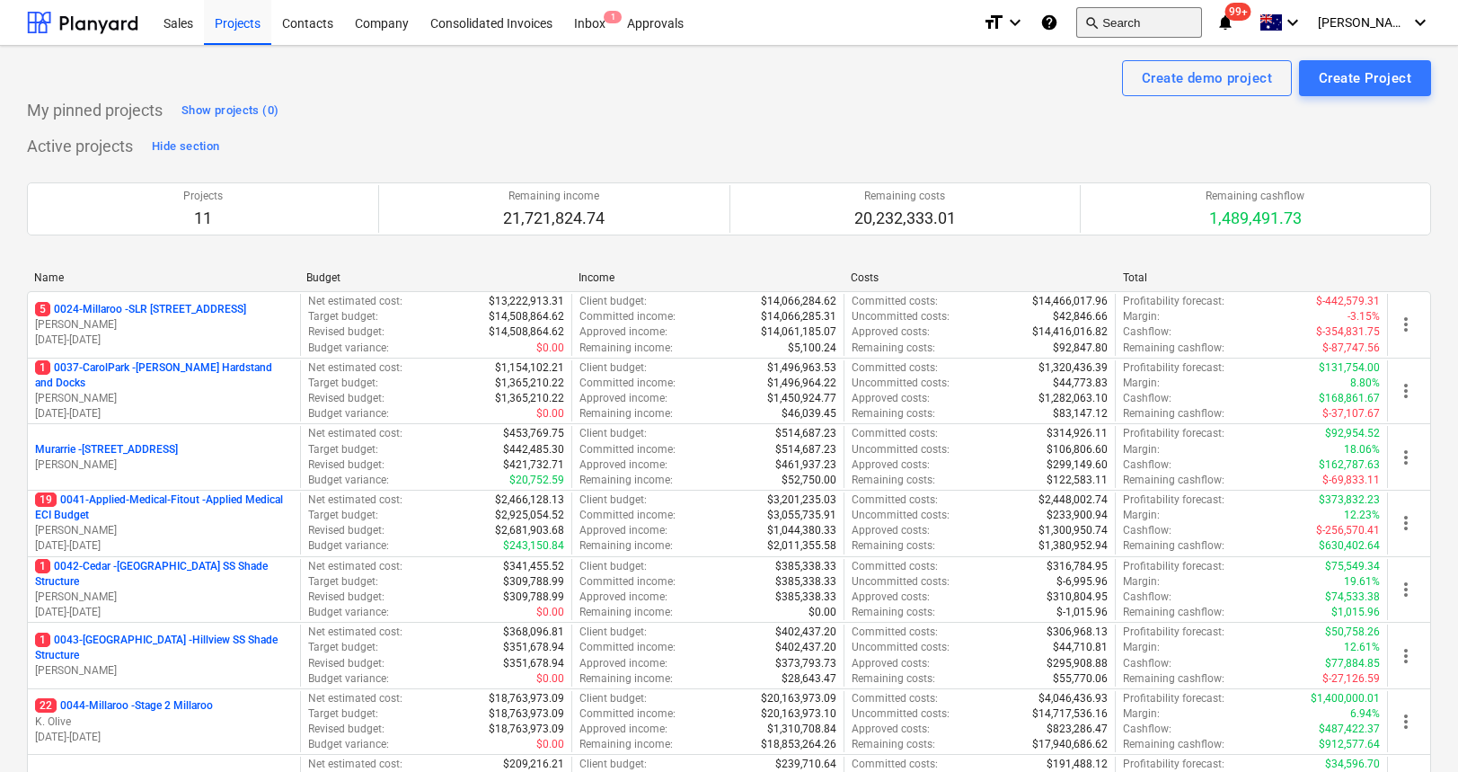
click at [1164, 11] on button "search Search" at bounding box center [1139, 22] width 126 height 31
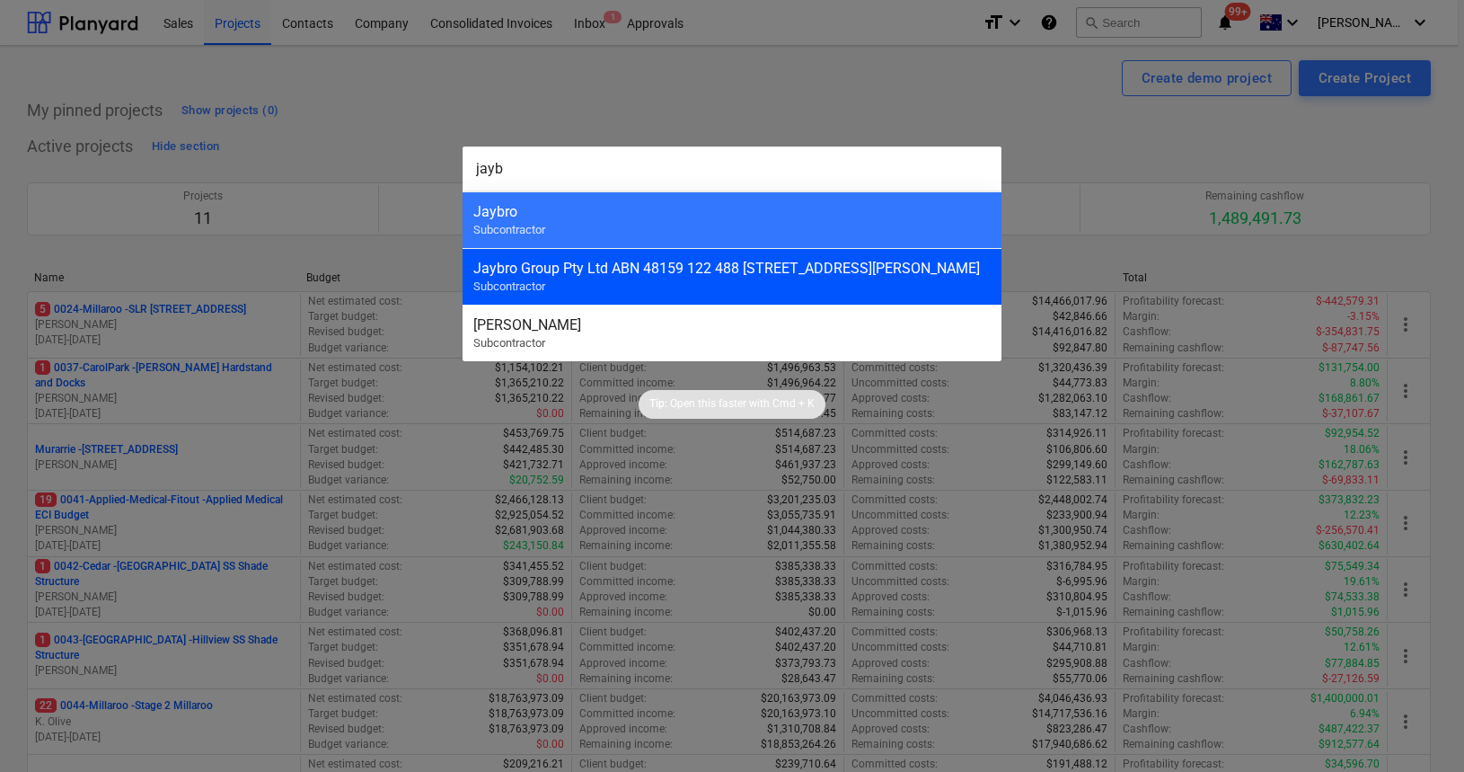
type input "jayb"
click at [859, 260] on div "Jaybro Group Pty Ltd ABN 48159 122 488 29 Penelope Cr, Arndell Park NSW 2148" at bounding box center [731, 268] width 517 height 17
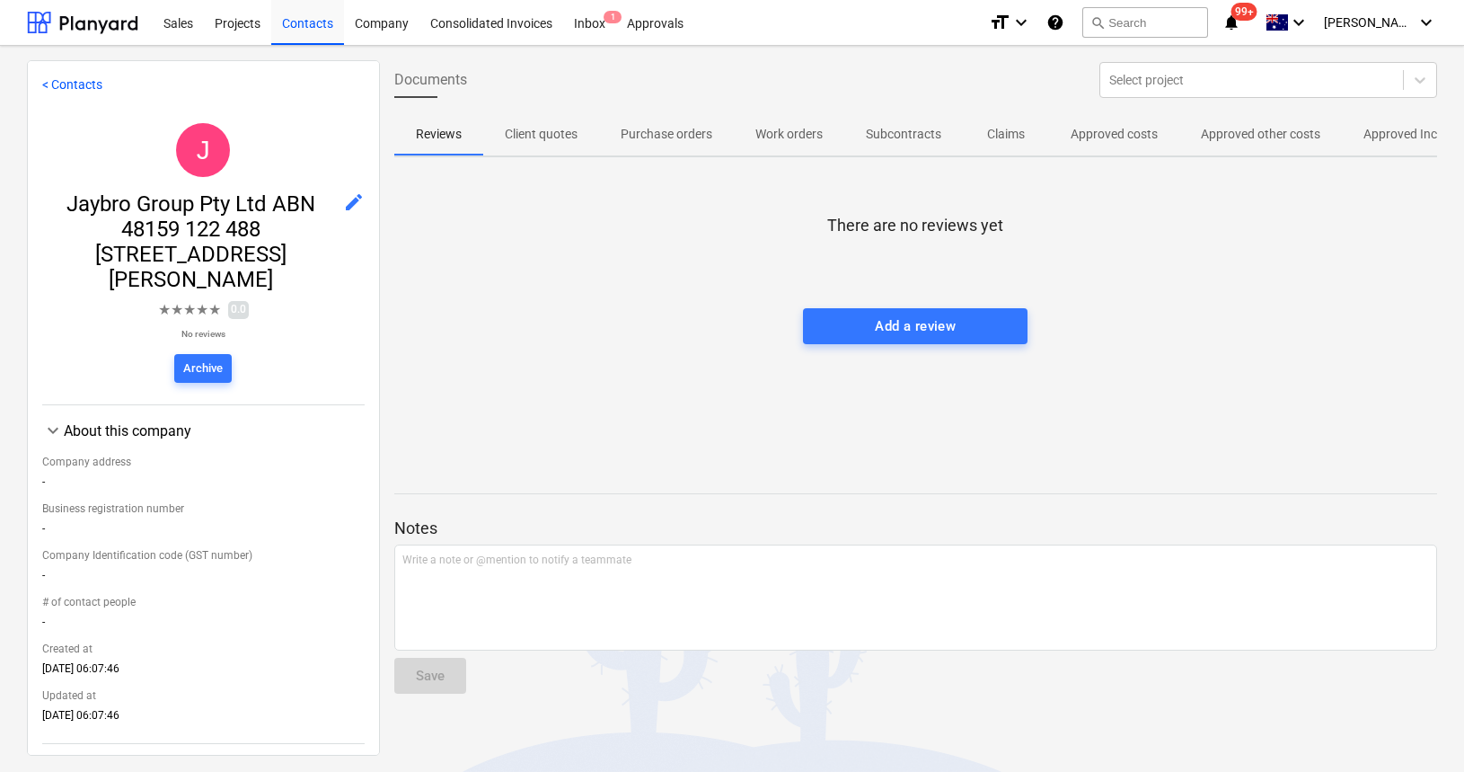
click at [1378, 135] on p "Approved Incomes" at bounding box center [1416, 134] width 104 height 19
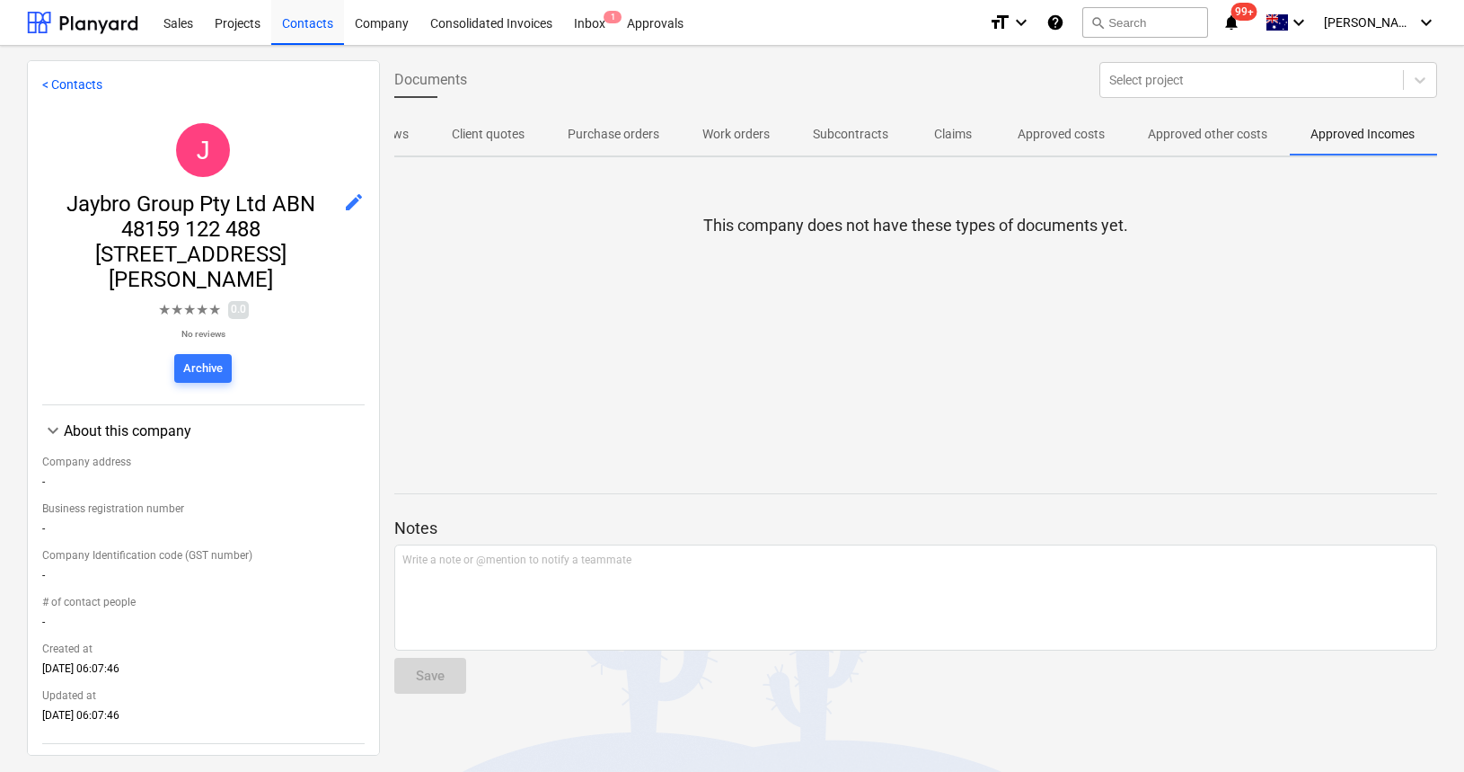
scroll to position [0, 58]
click at [1195, 139] on p "Approved other costs" at bounding box center [1207, 134] width 119 height 19
click at [193, 358] on div "Archive" at bounding box center [203, 368] width 40 height 21
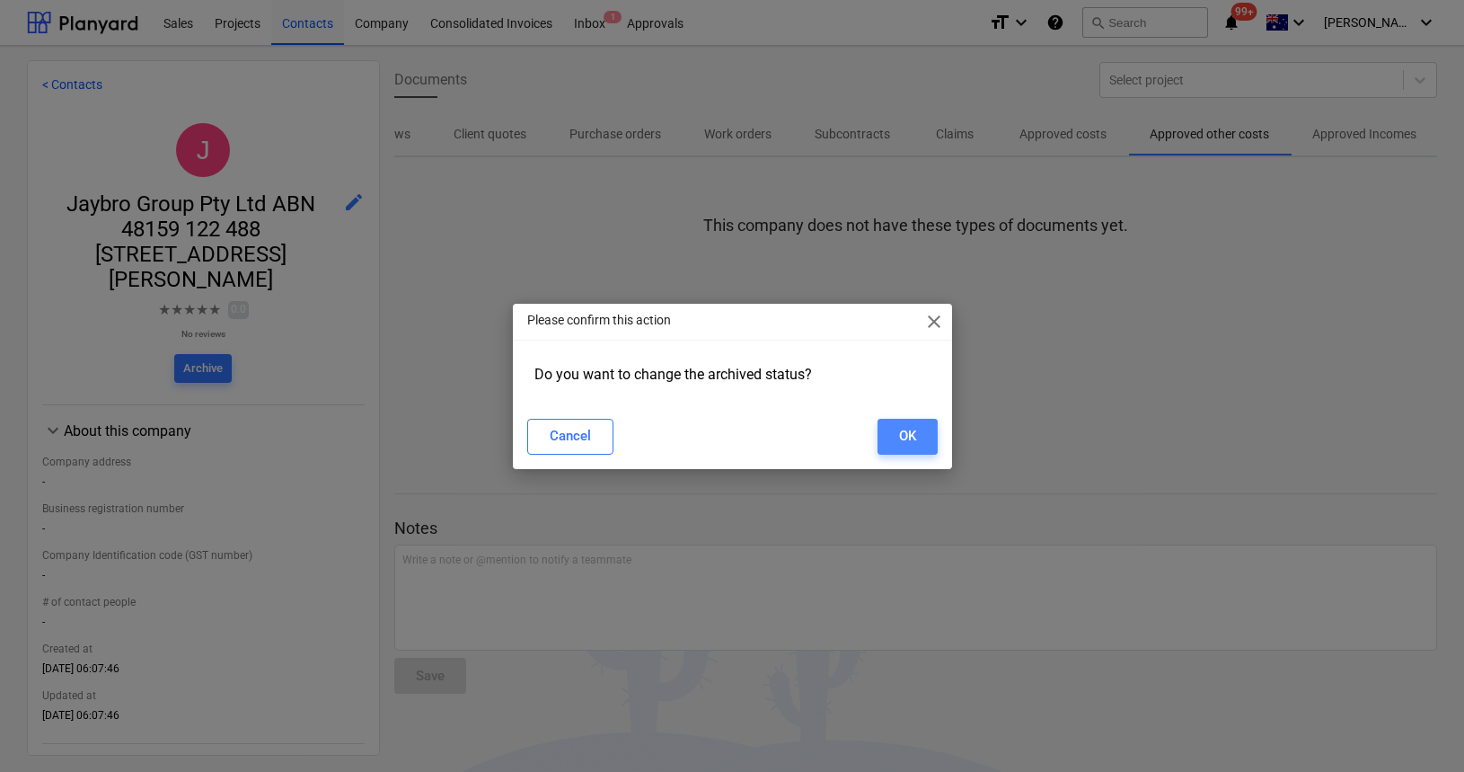
click at [882, 426] on button "OK" at bounding box center [908, 437] width 60 height 36
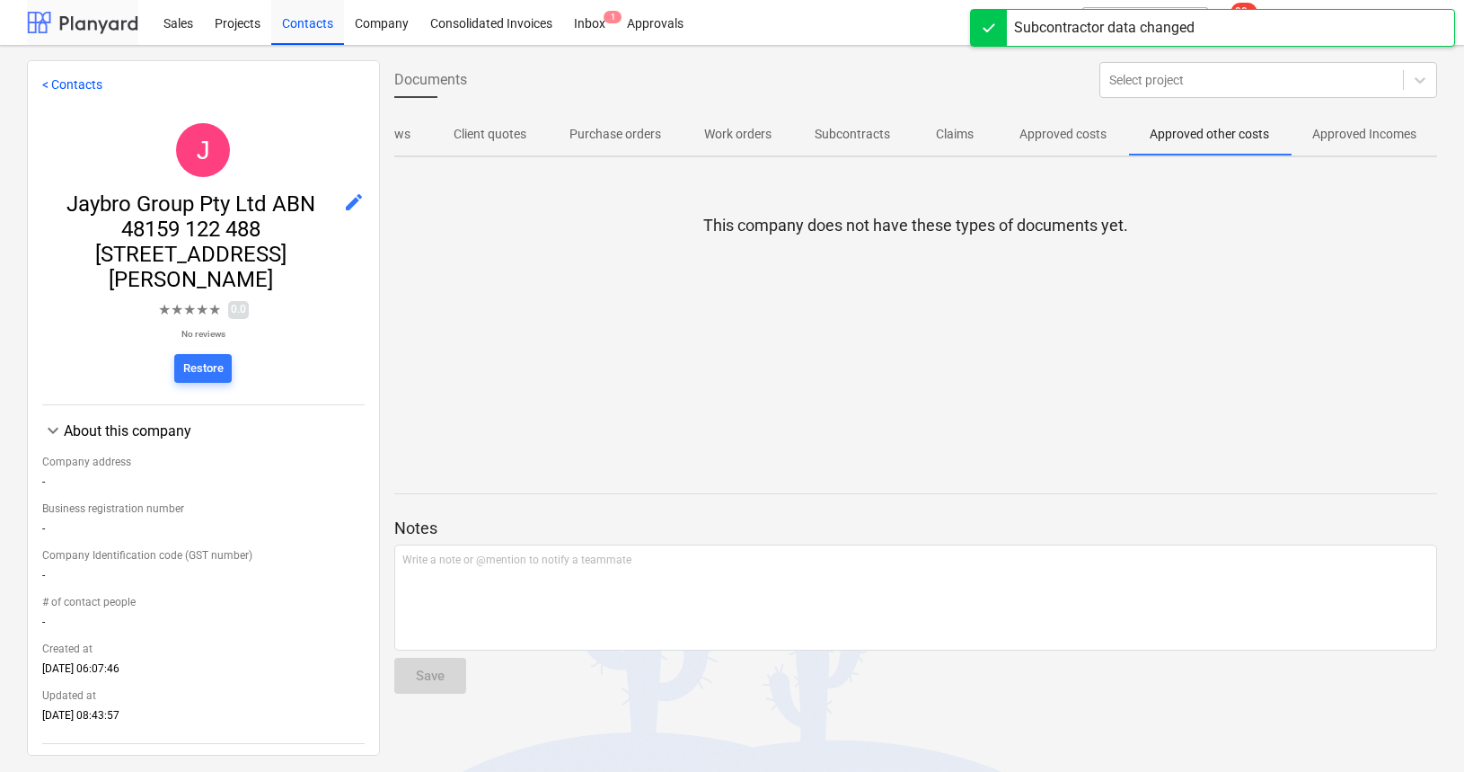
click at [97, 27] on div at bounding box center [82, 22] width 111 height 45
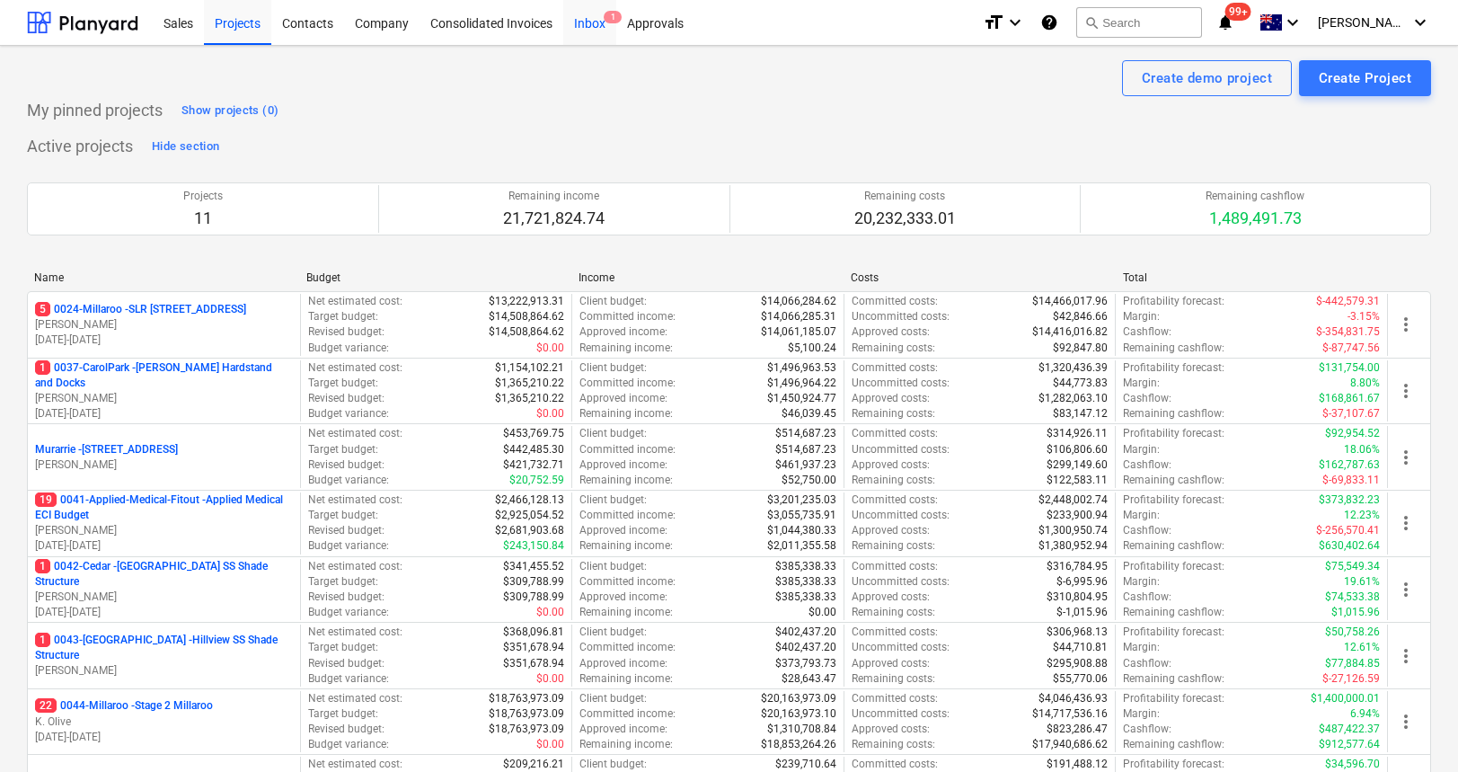
click at [581, 20] on div "Inbox 1" at bounding box center [589, 22] width 53 height 46
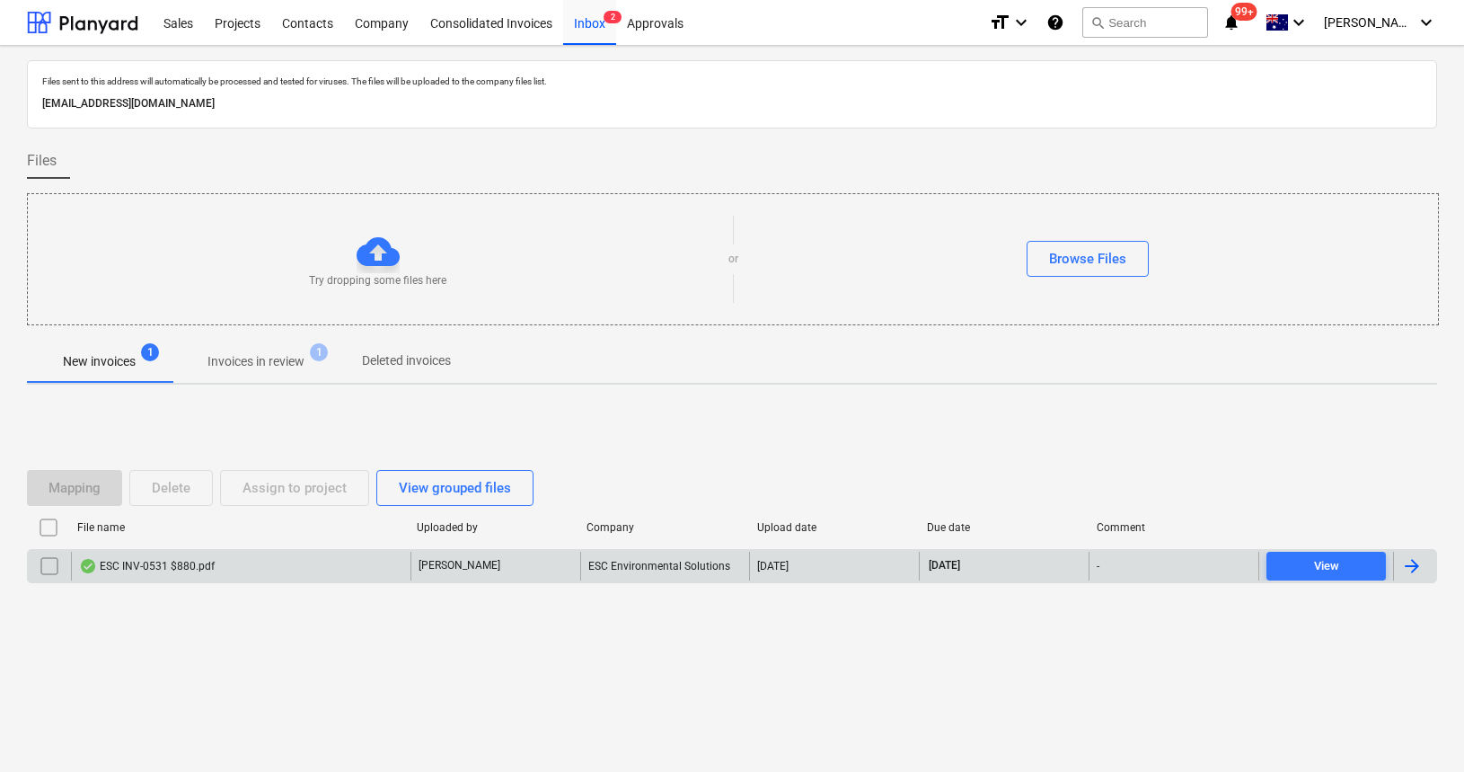
click at [153, 571] on div "ESC INV-0531 $880.pdf" at bounding box center [147, 566] width 136 height 14
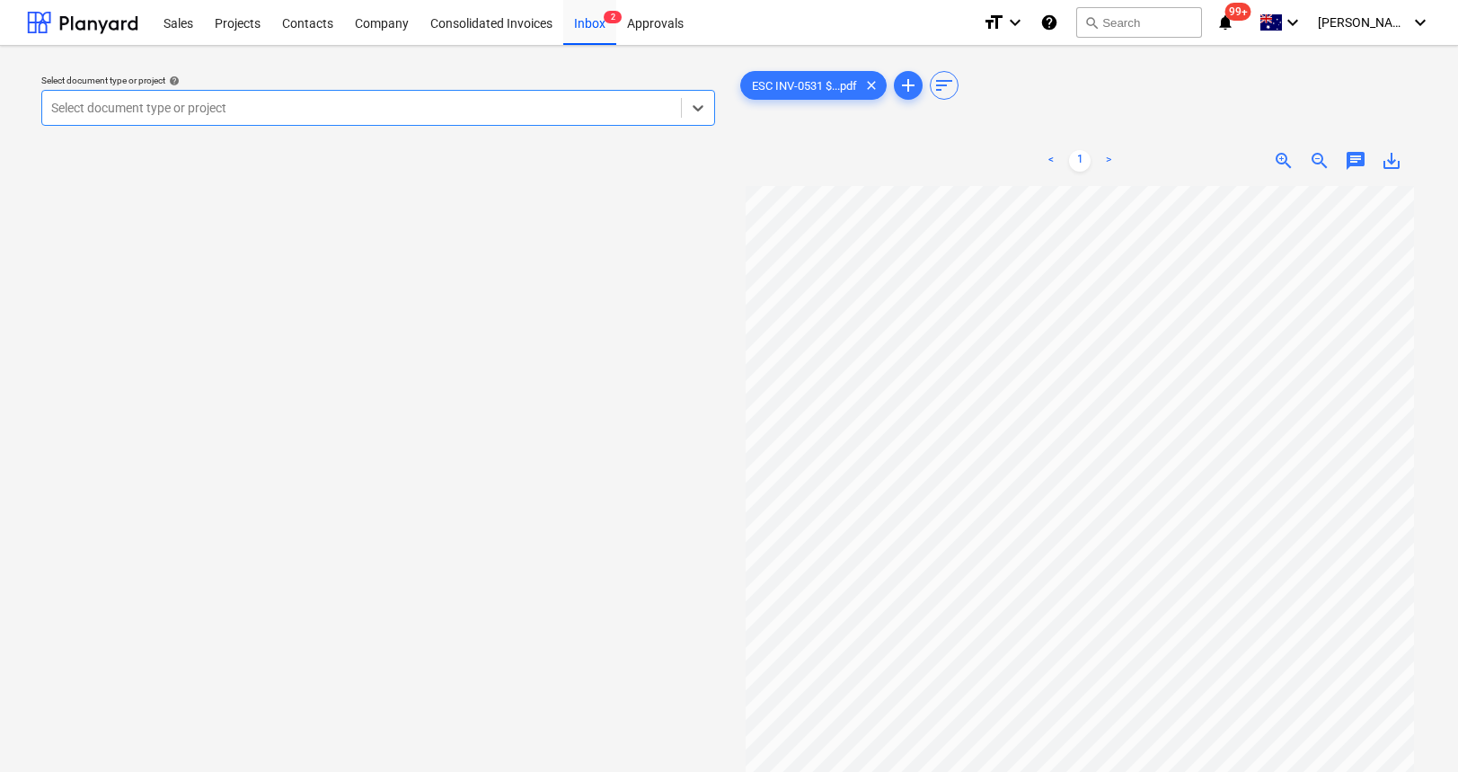
click at [411, 109] on div at bounding box center [361, 108] width 621 height 18
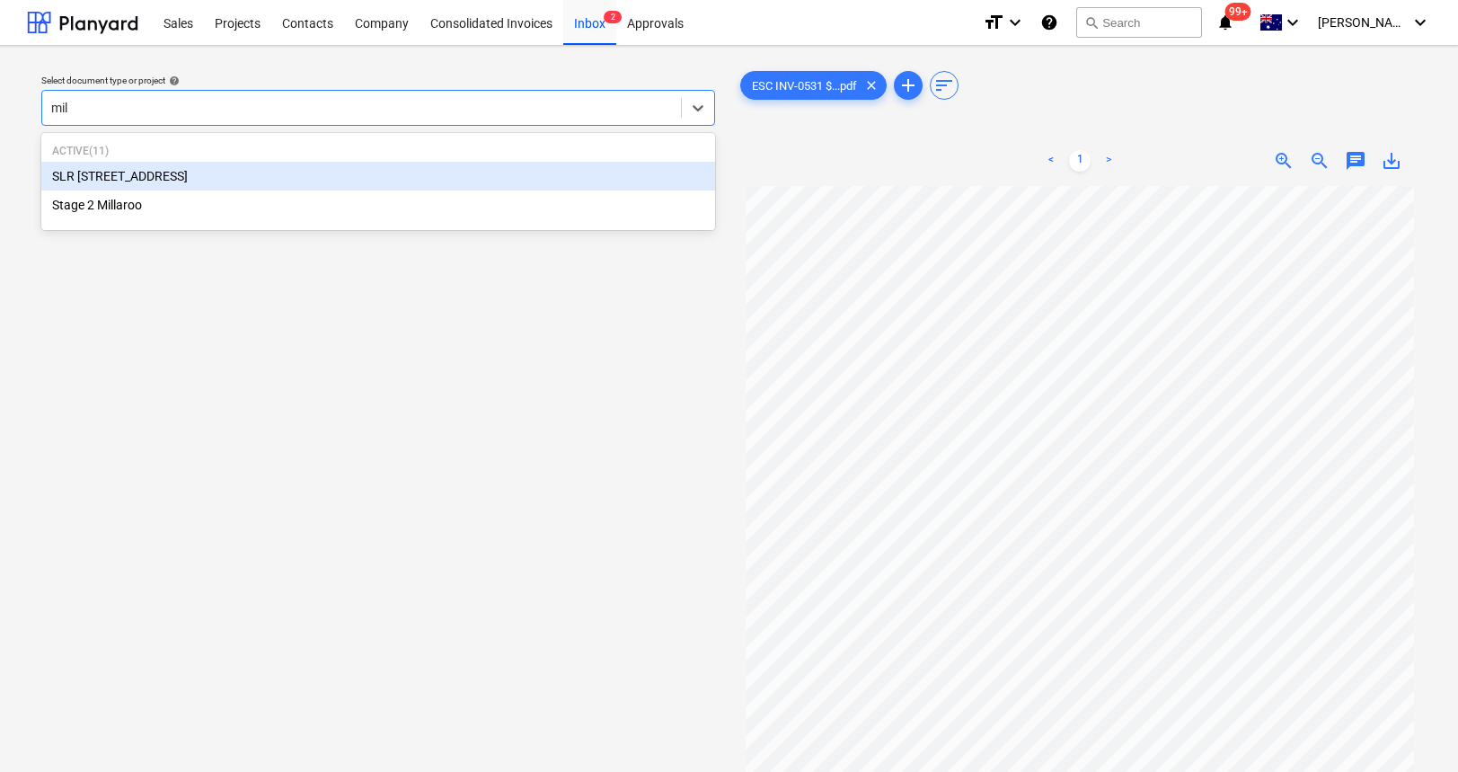
type input "mill"
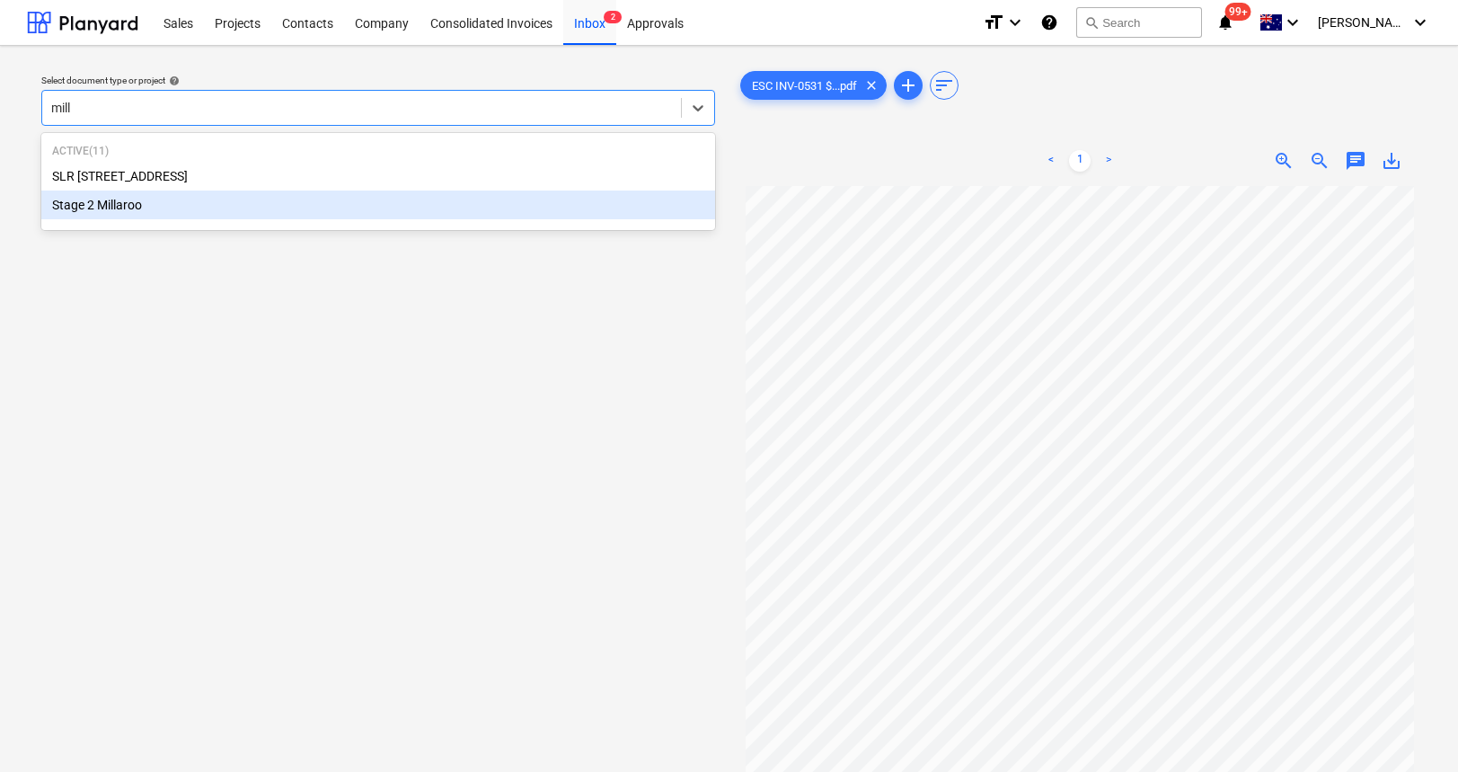
click at [181, 216] on div "Stage 2 Millaroo" at bounding box center [378, 204] width 674 height 29
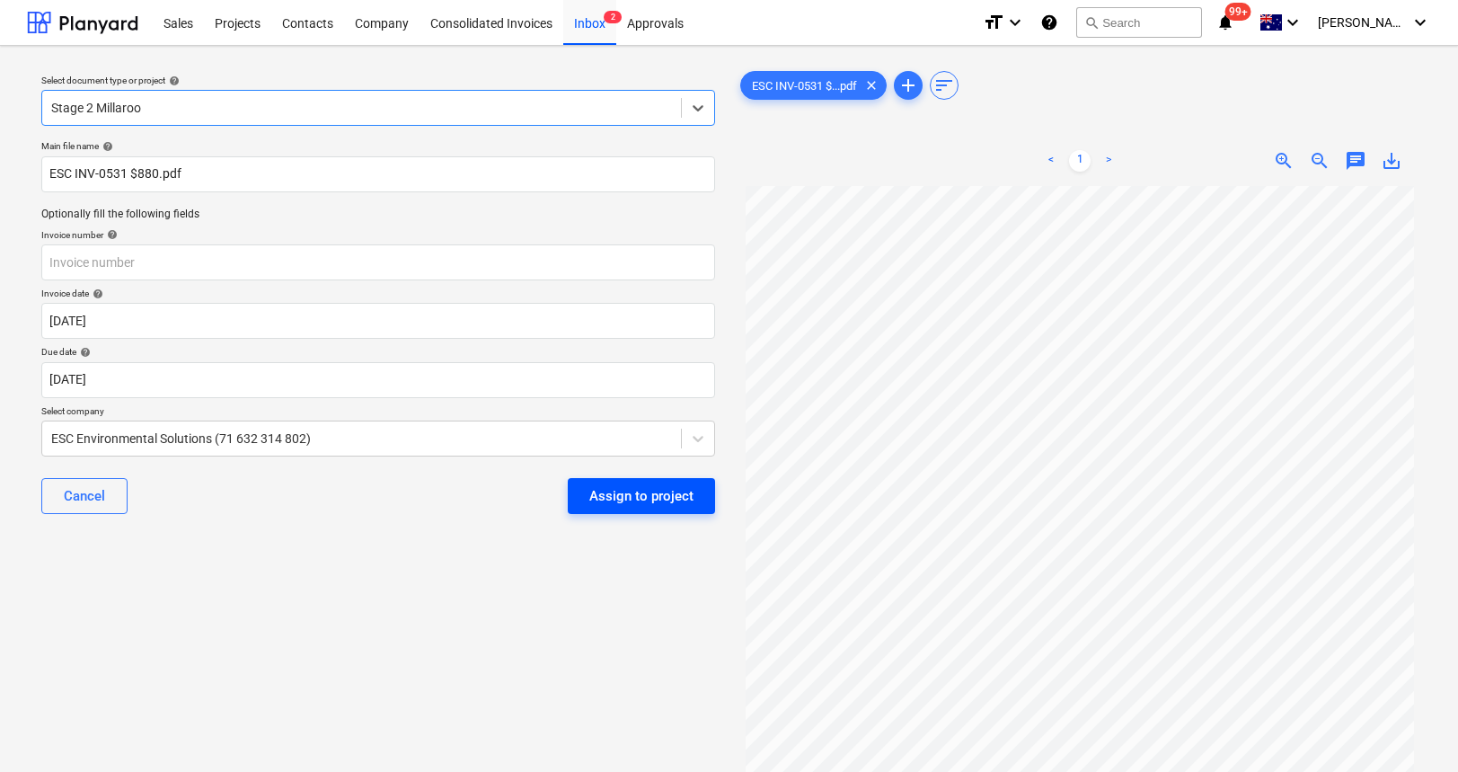
click at [637, 497] on div "Assign to project" at bounding box center [641, 495] width 104 height 23
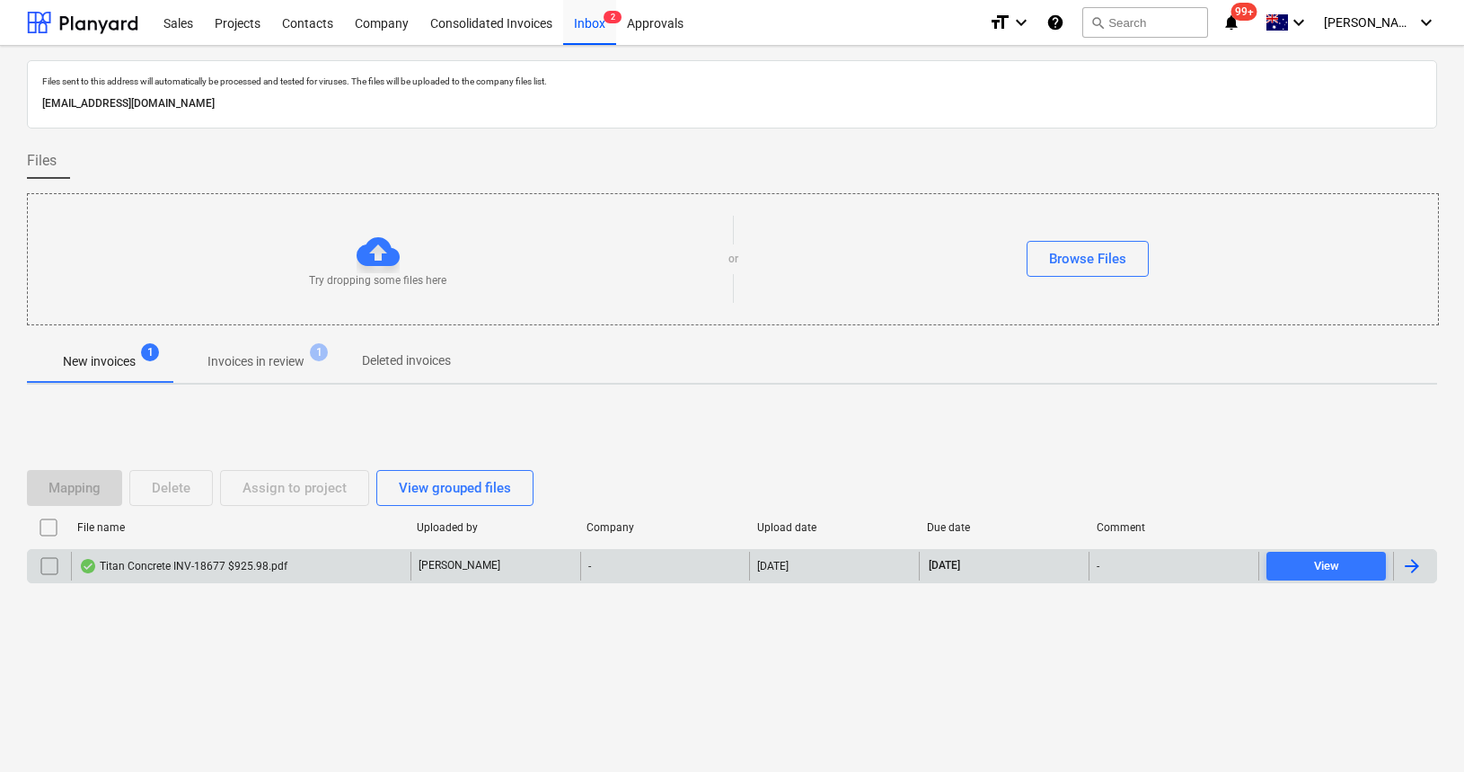
click at [164, 556] on div "Titan Concrete INV-18677 $925.98.pdf" at bounding box center [241, 566] width 340 height 29
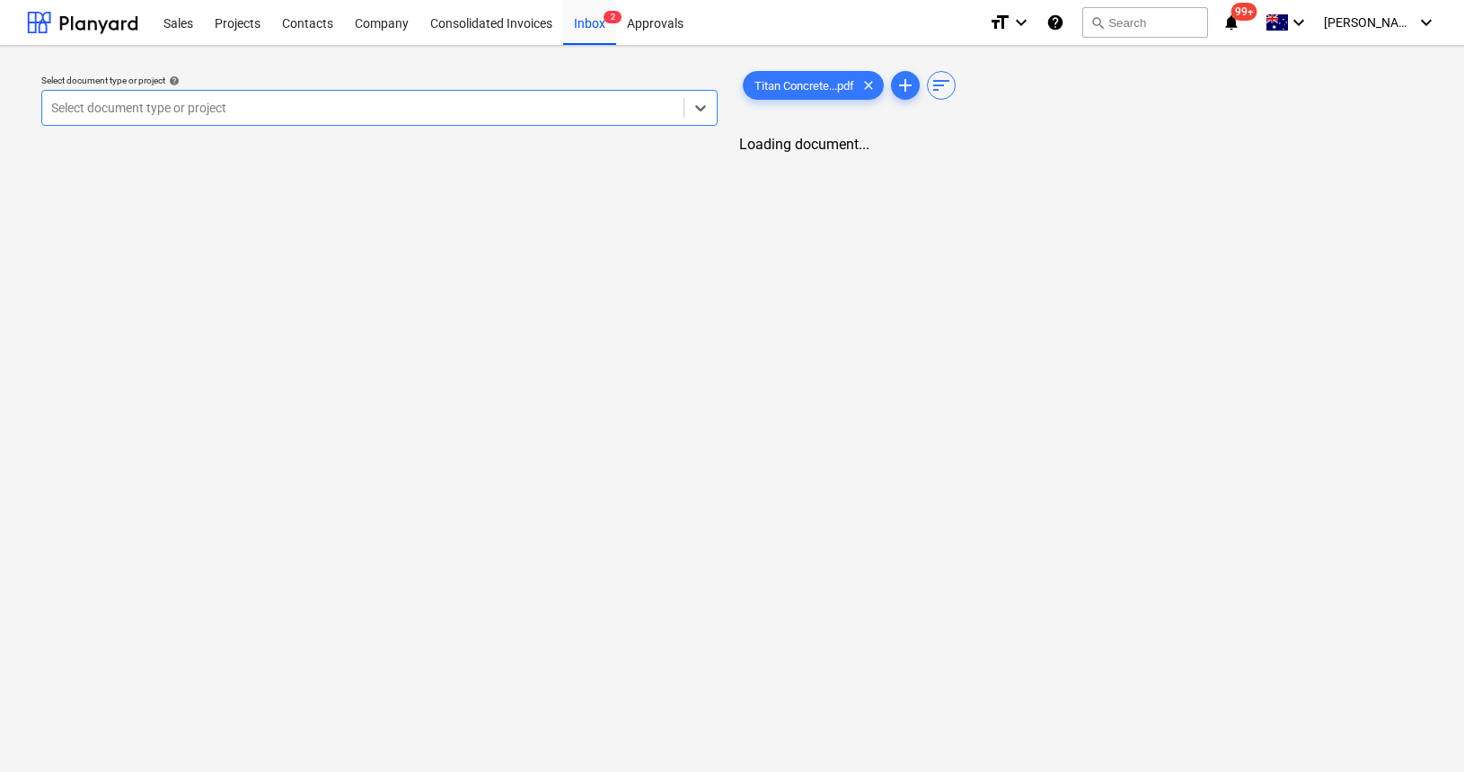
click at [406, 107] on div at bounding box center [362, 108] width 623 height 18
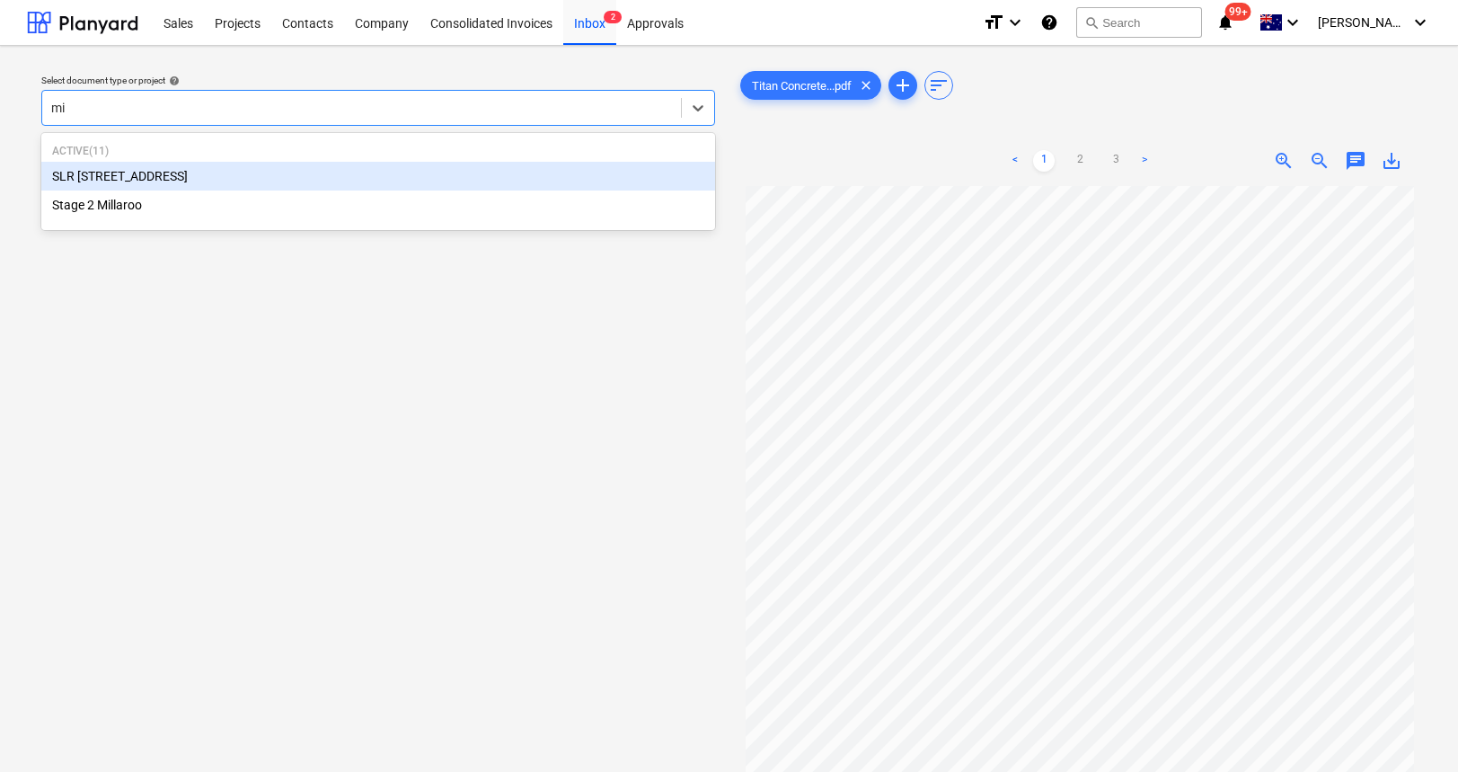
type input "m"
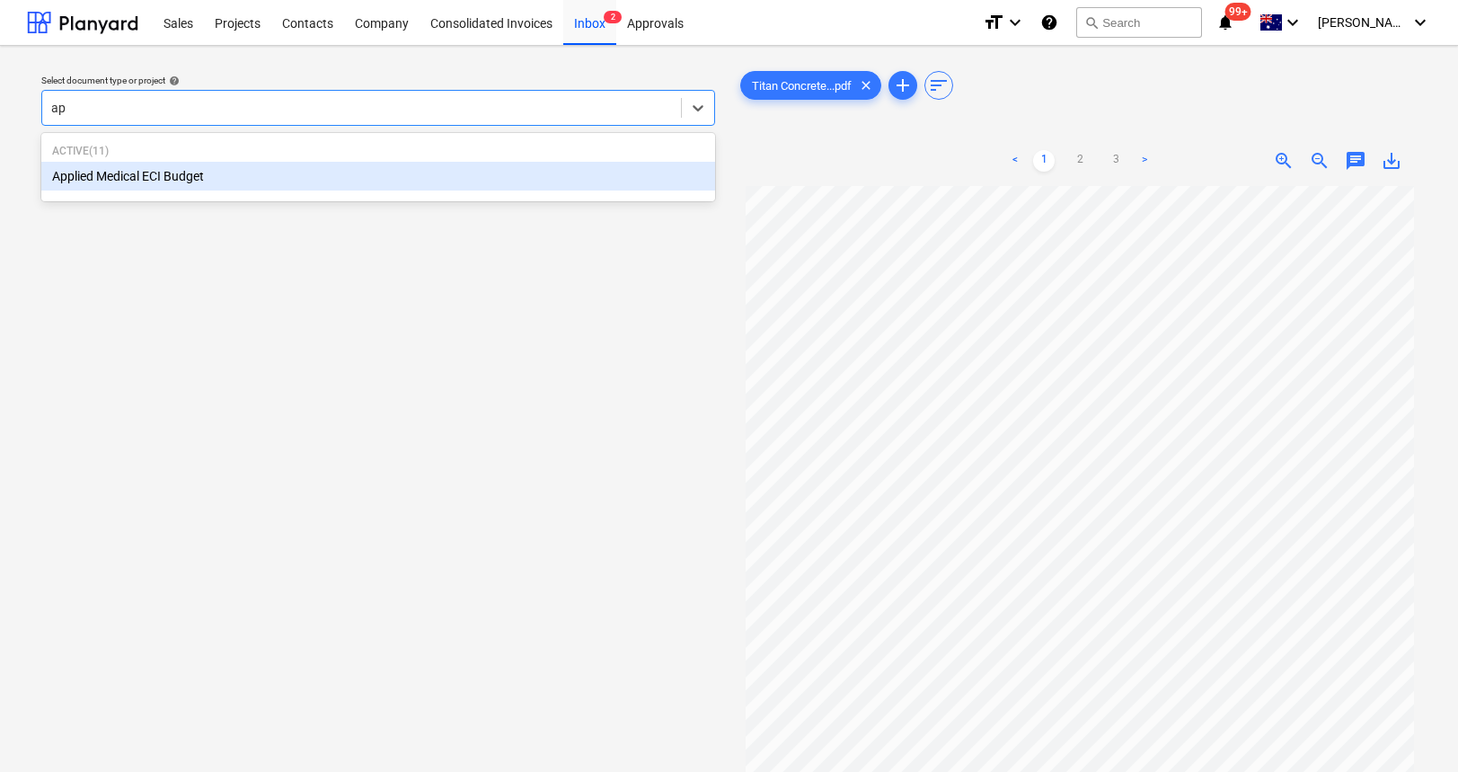
type input "app"
click at [358, 172] on div "Applied Medical ECI Budget" at bounding box center [378, 176] width 674 height 29
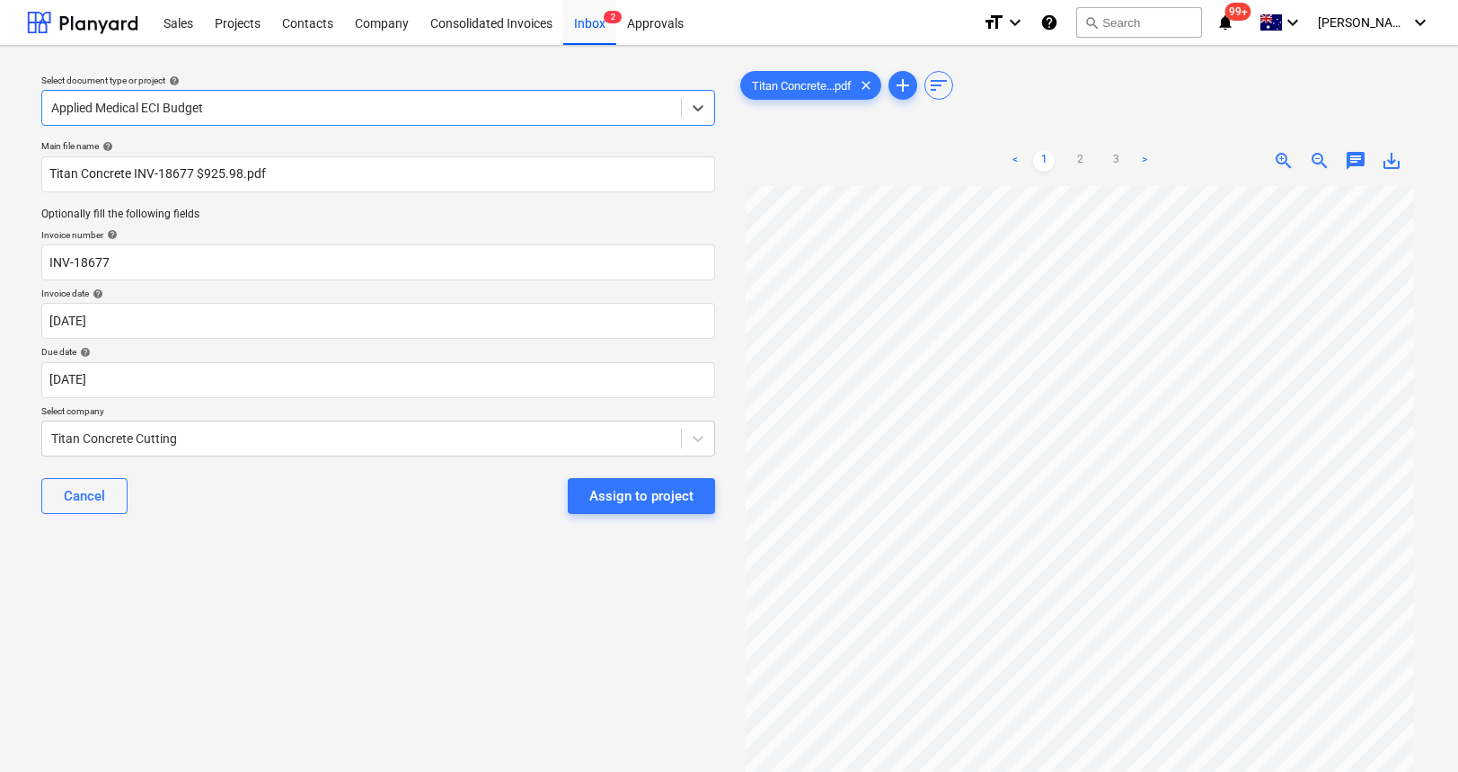
click at [647, 504] on div "Assign to project" at bounding box center [641, 495] width 104 height 23
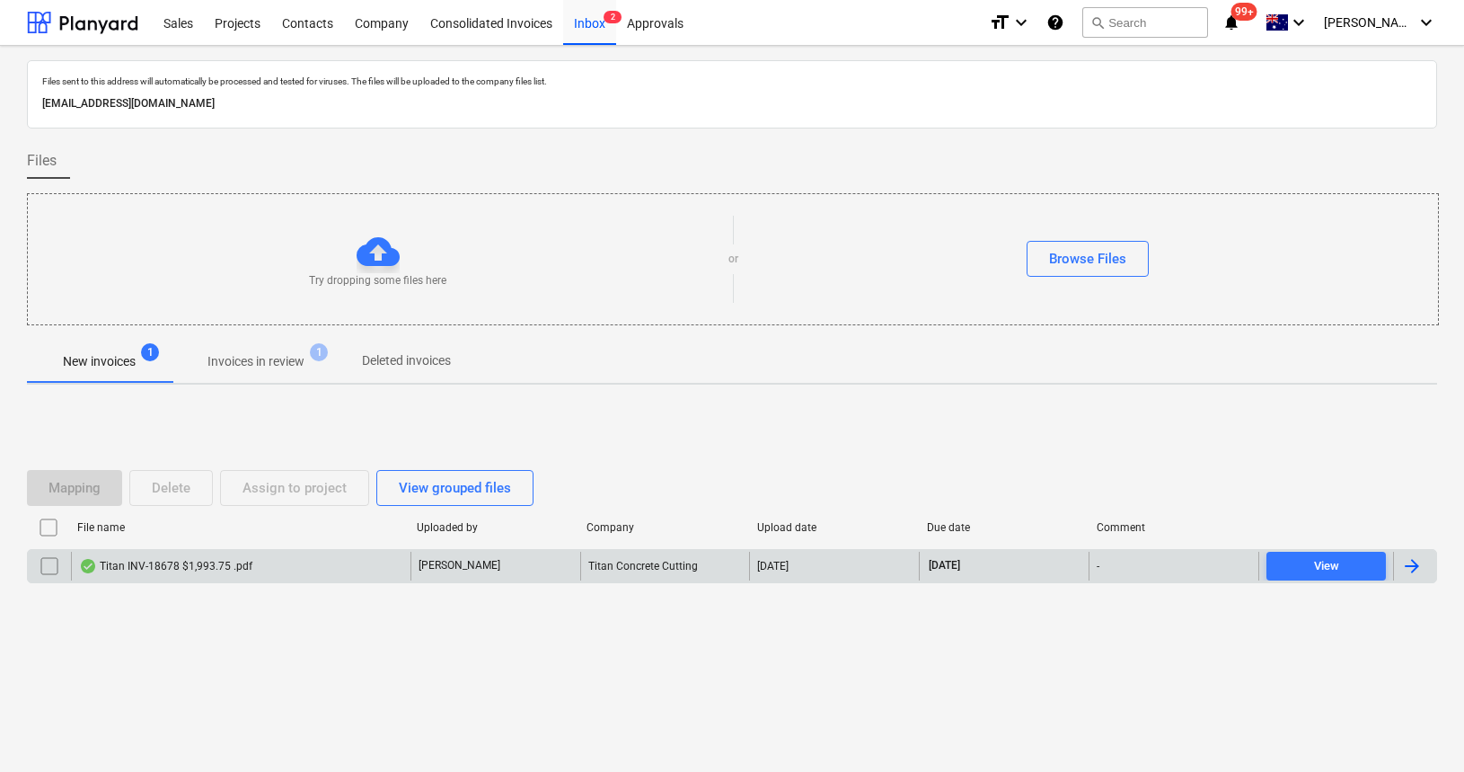
click at [181, 565] on div "Titan INV-18678 $1,993.75 .pdf" at bounding box center [165, 566] width 173 height 14
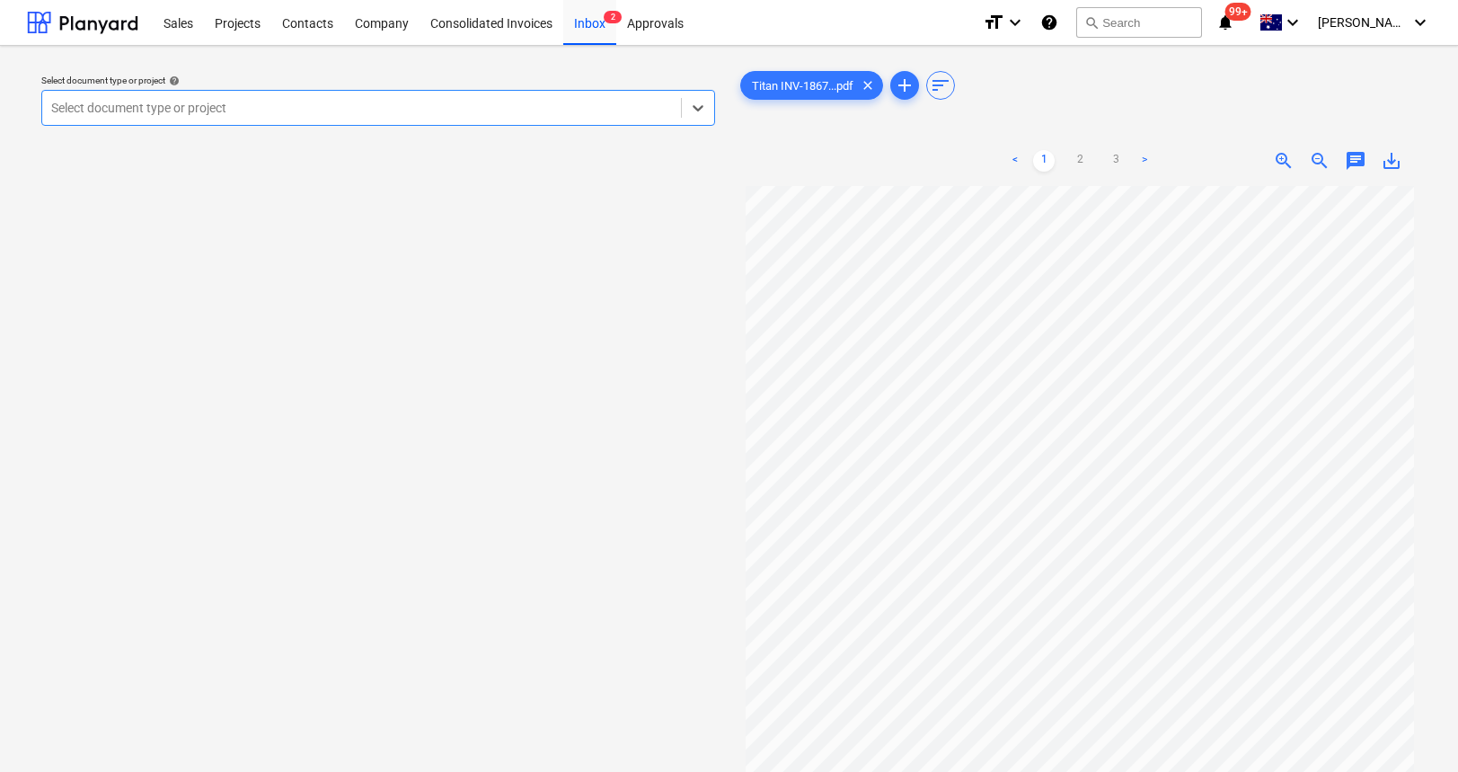
click at [449, 113] on div at bounding box center [361, 108] width 621 height 18
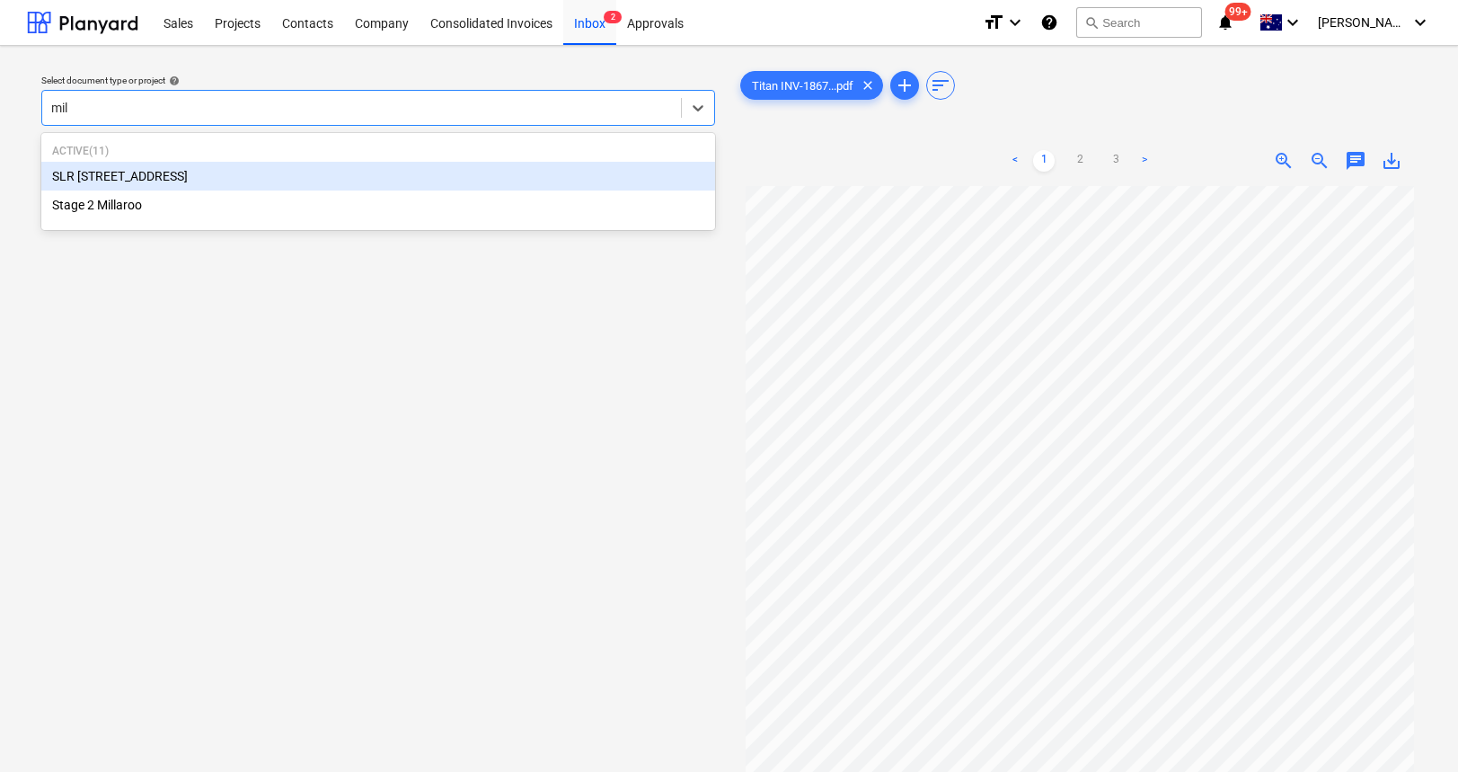
type input "mill"
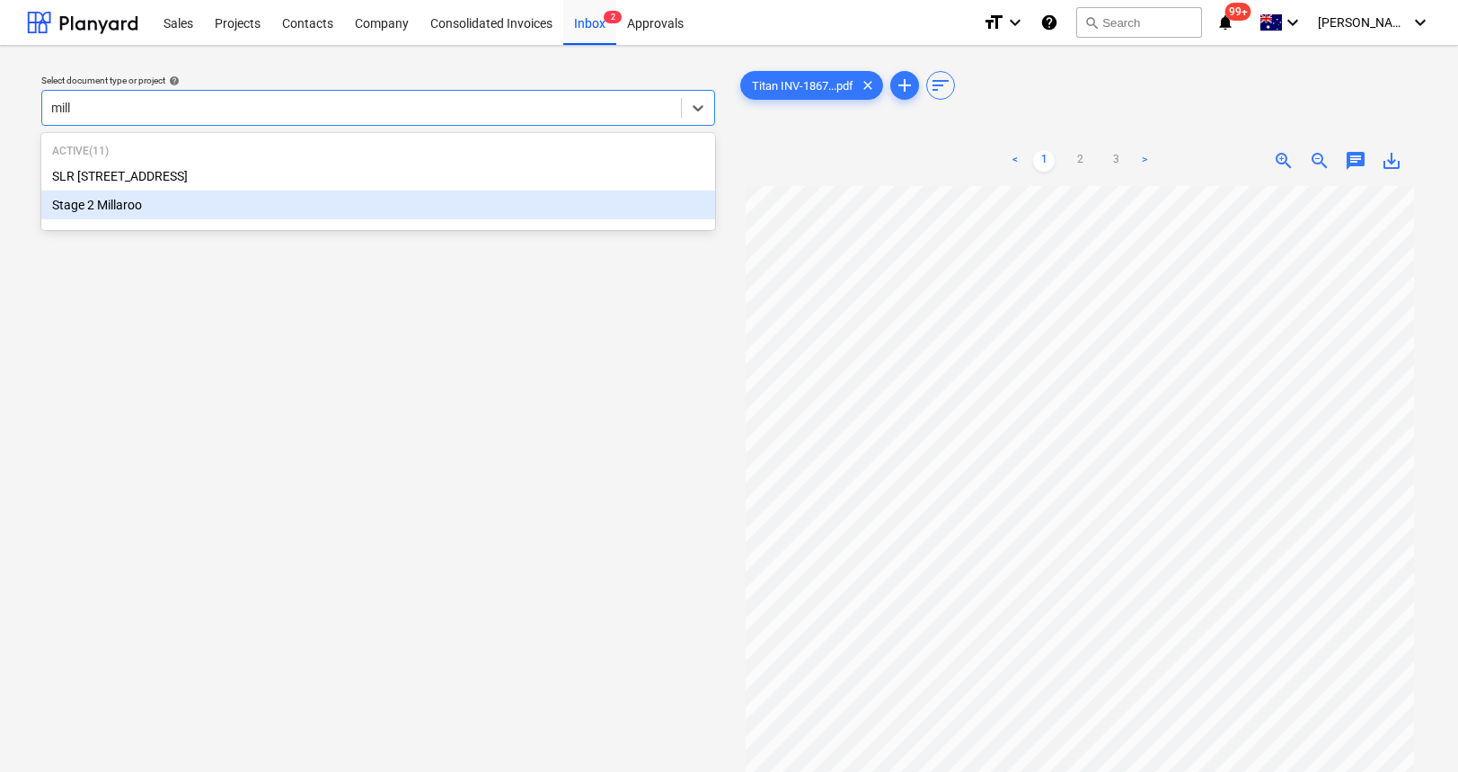
click at [282, 207] on div "Stage 2 Millaroo" at bounding box center [378, 204] width 674 height 29
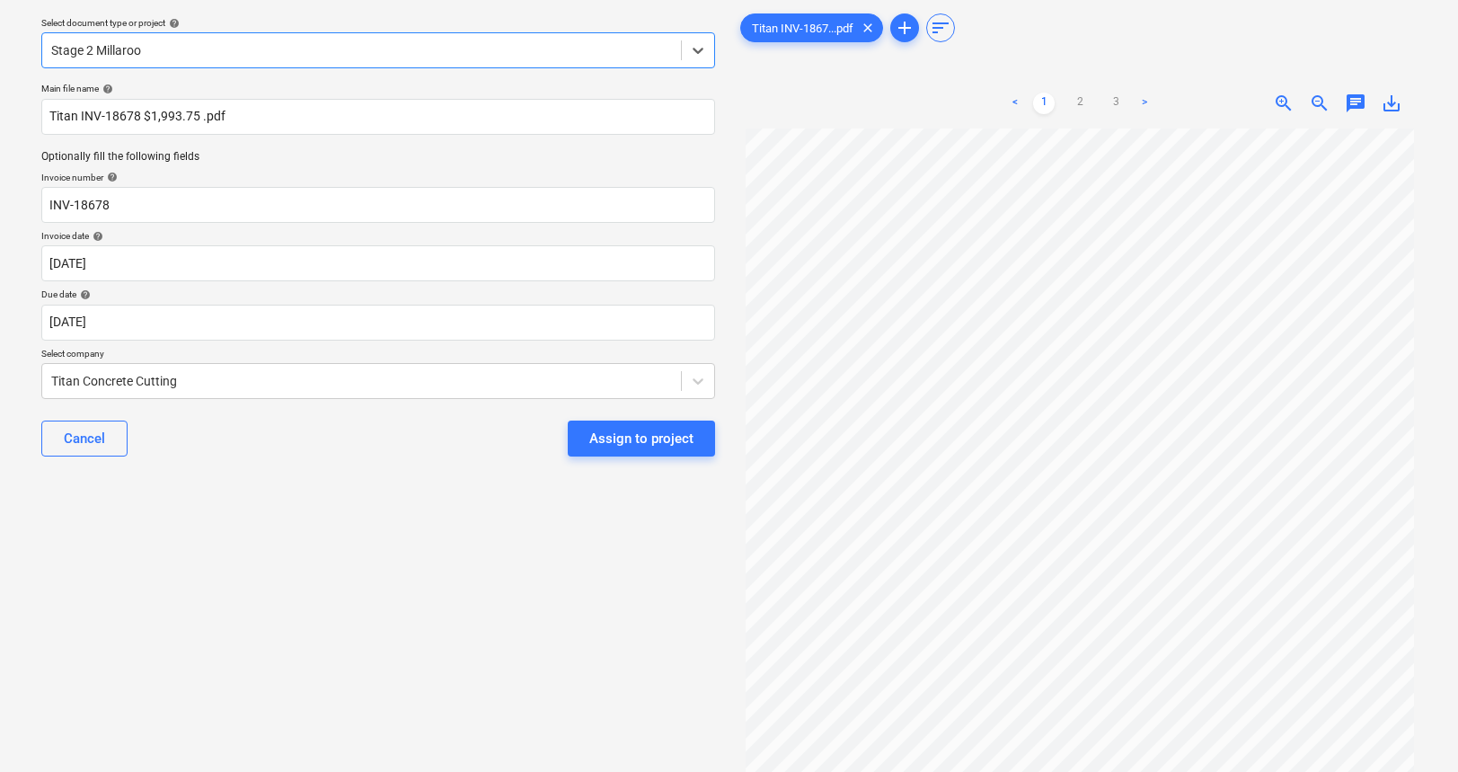
scroll to position [58, 0]
click at [621, 439] on div "Assign to project" at bounding box center [641, 437] width 104 height 23
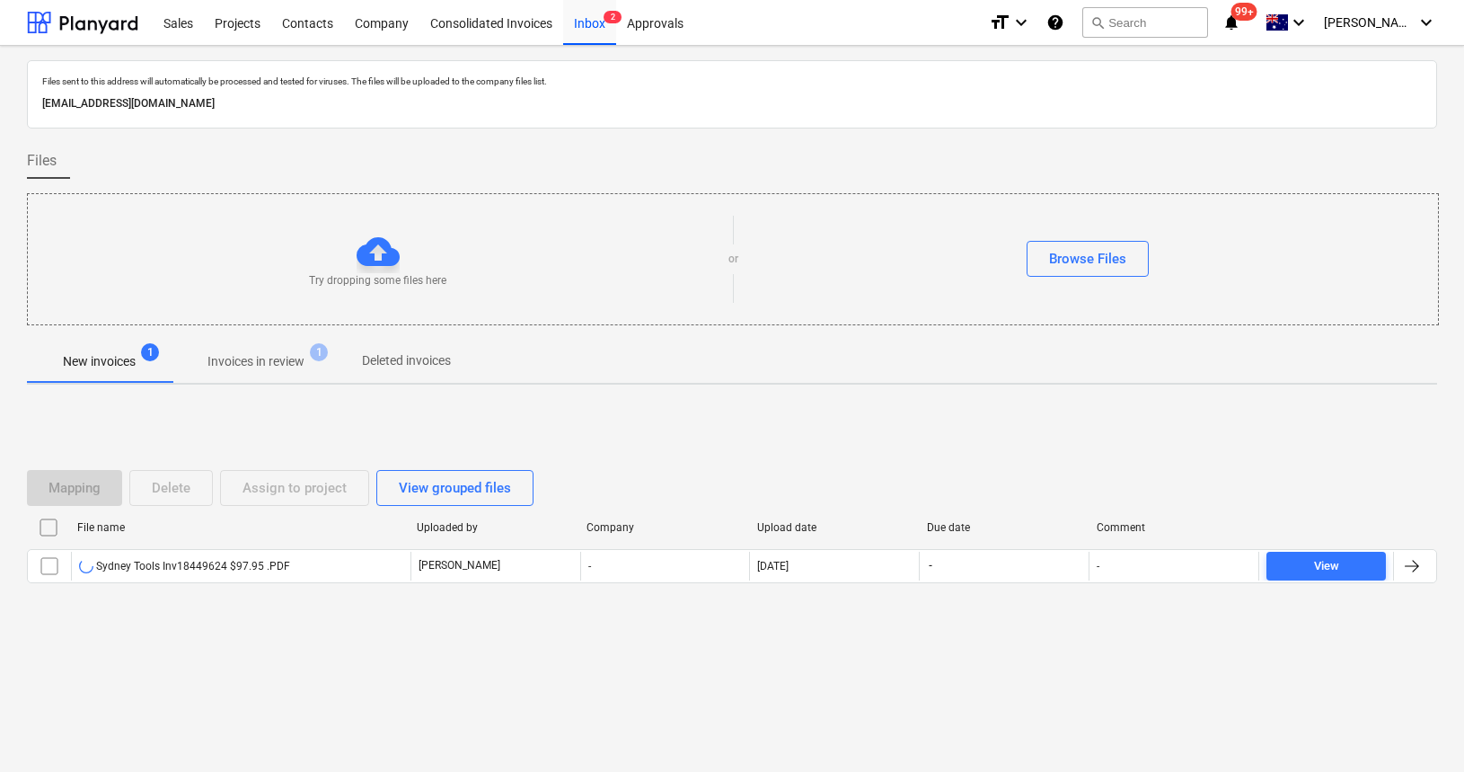
click at [363, 668] on div "Files sent to this address will automatically be processed and tested for virus…" at bounding box center [732, 409] width 1464 height 726
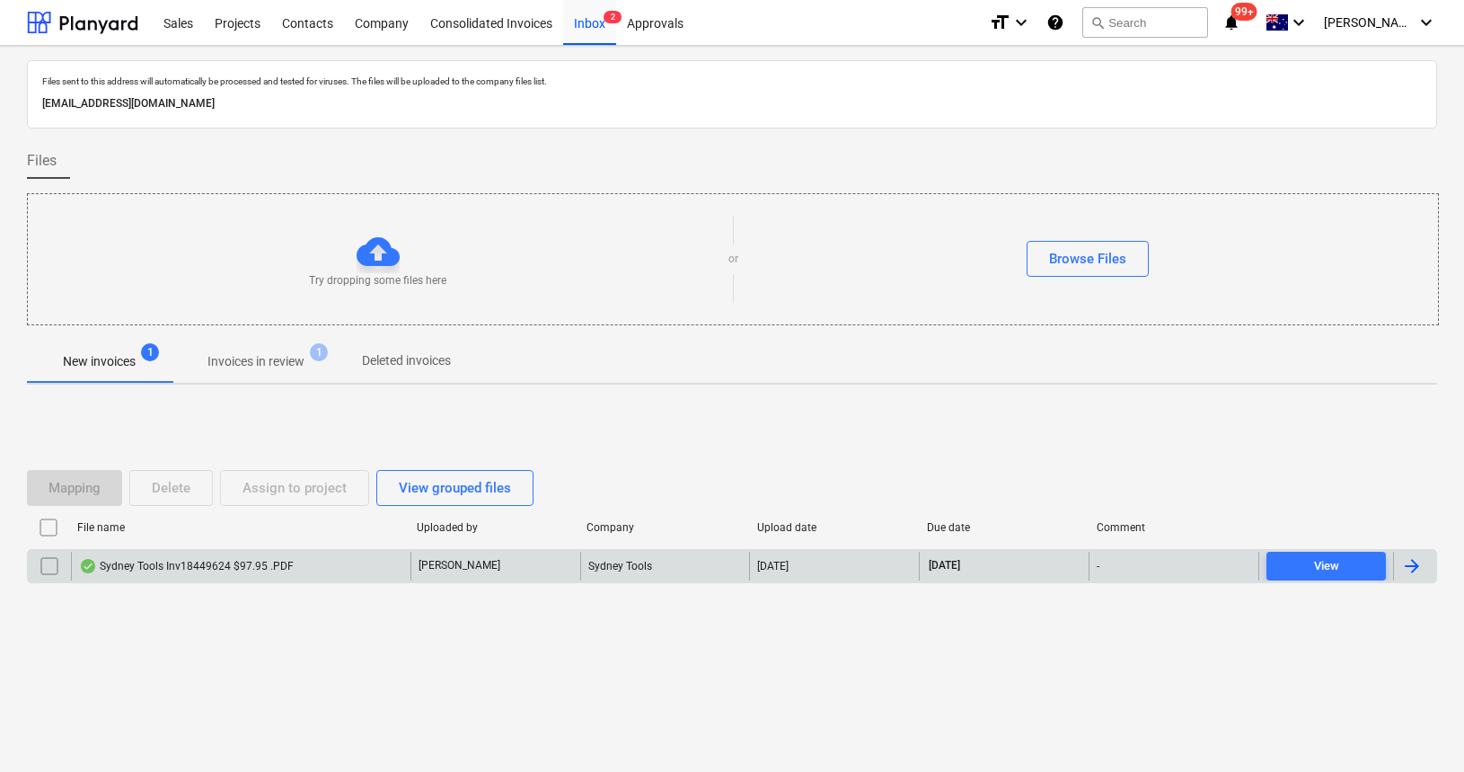
click at [175, 566] on div "Sydney Tools Inv18449624 $97.95 .PDF" at bounding box center [186, 566] width 215 height 14
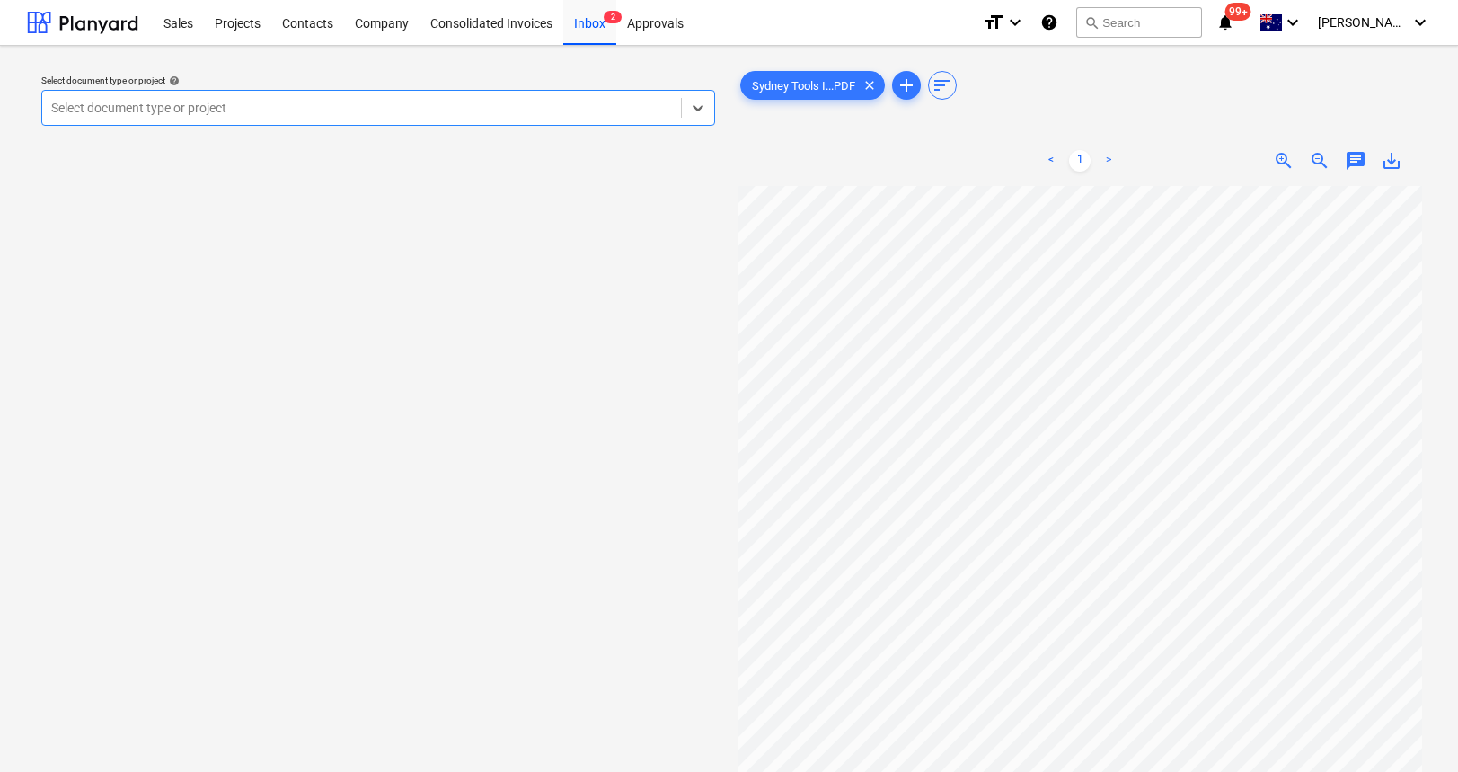
click at [351, 106] on div at bounding box center [361, 108] width 621 height 18
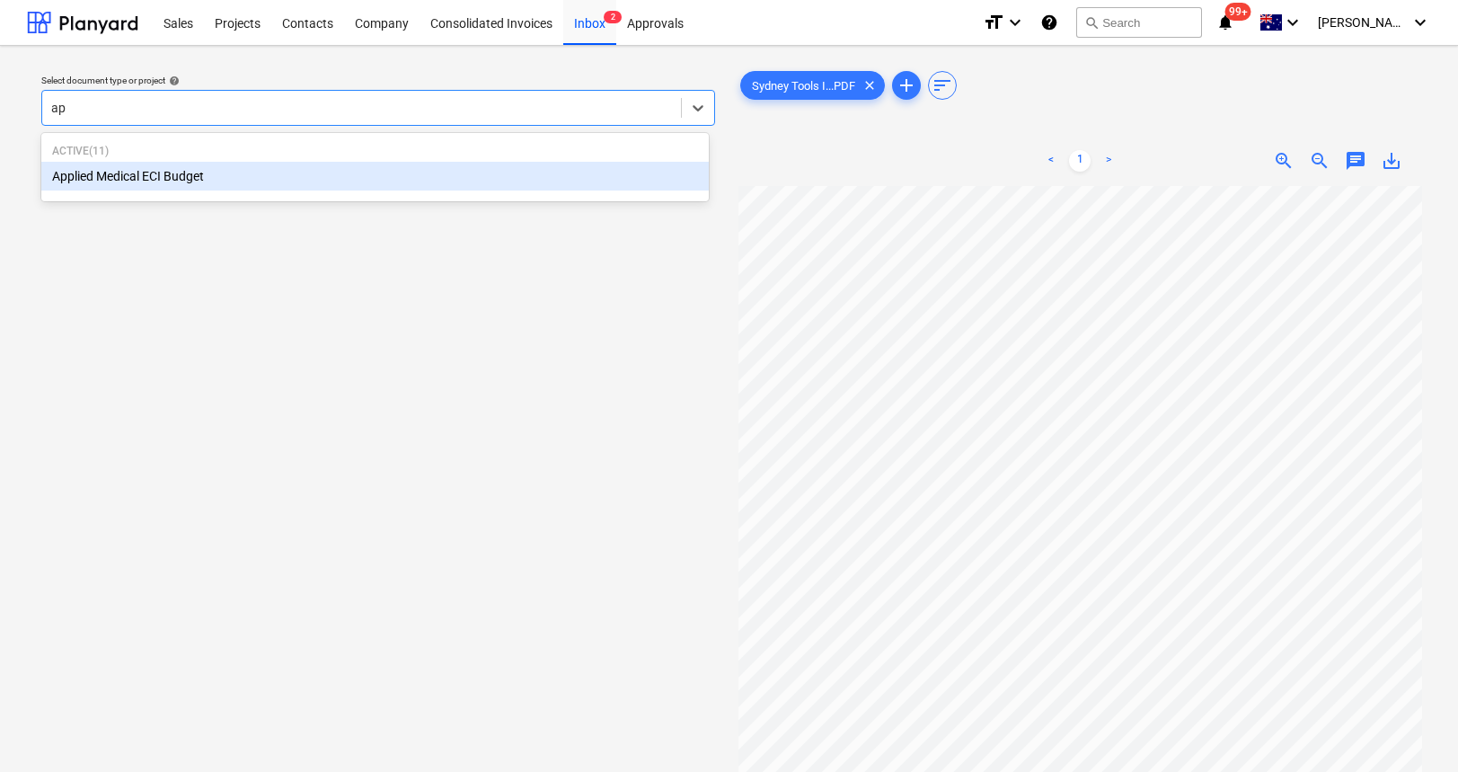
type input "app"
click at [274, 170] on div "Applied Medical ECI Budget" at bounding box center [374, 176] width 667 height 29
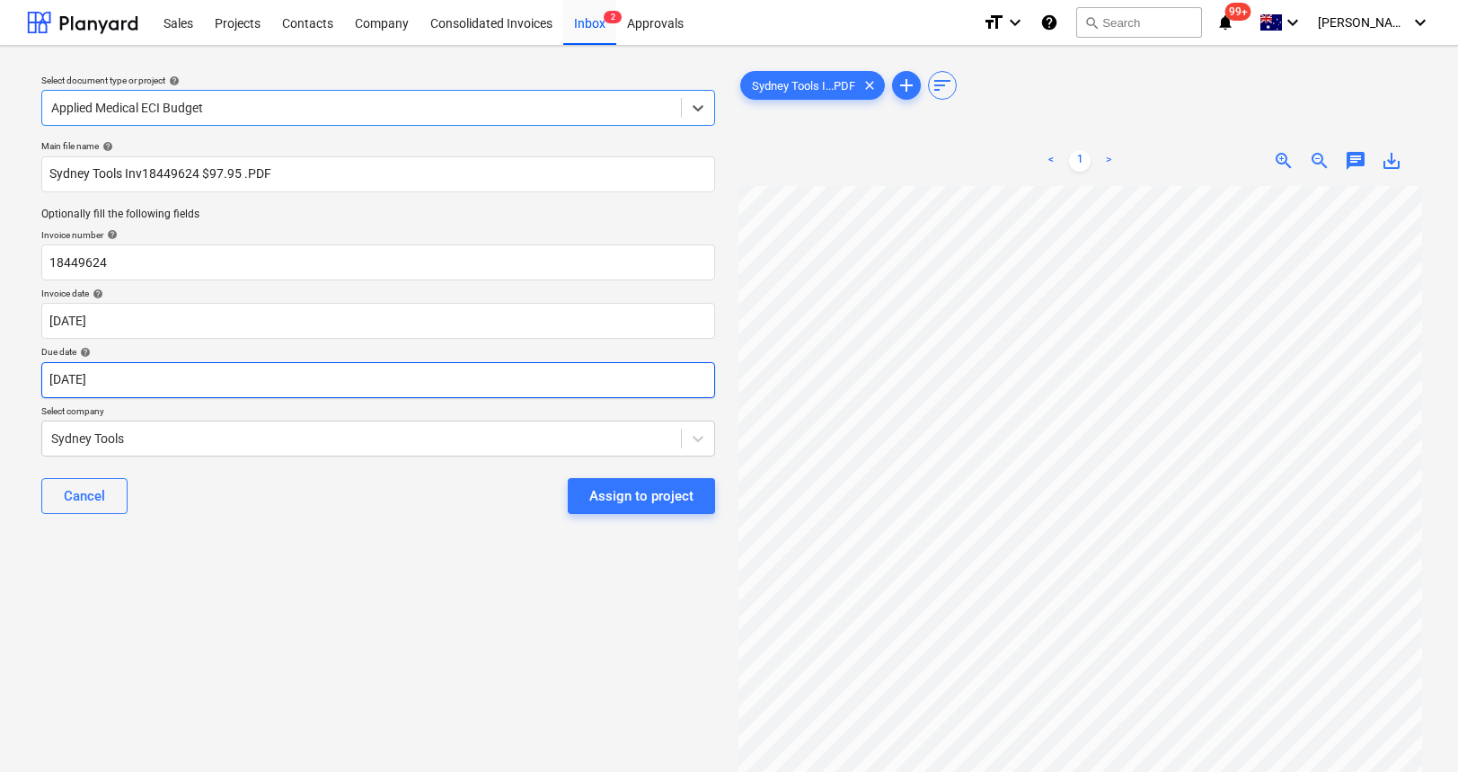
click at [237, 392] on body "Sales Projects Contacts Company Consolidated Invoices Inbox 2 Approvals format_…" at bounding box center [729, 386] width 1458 height 772
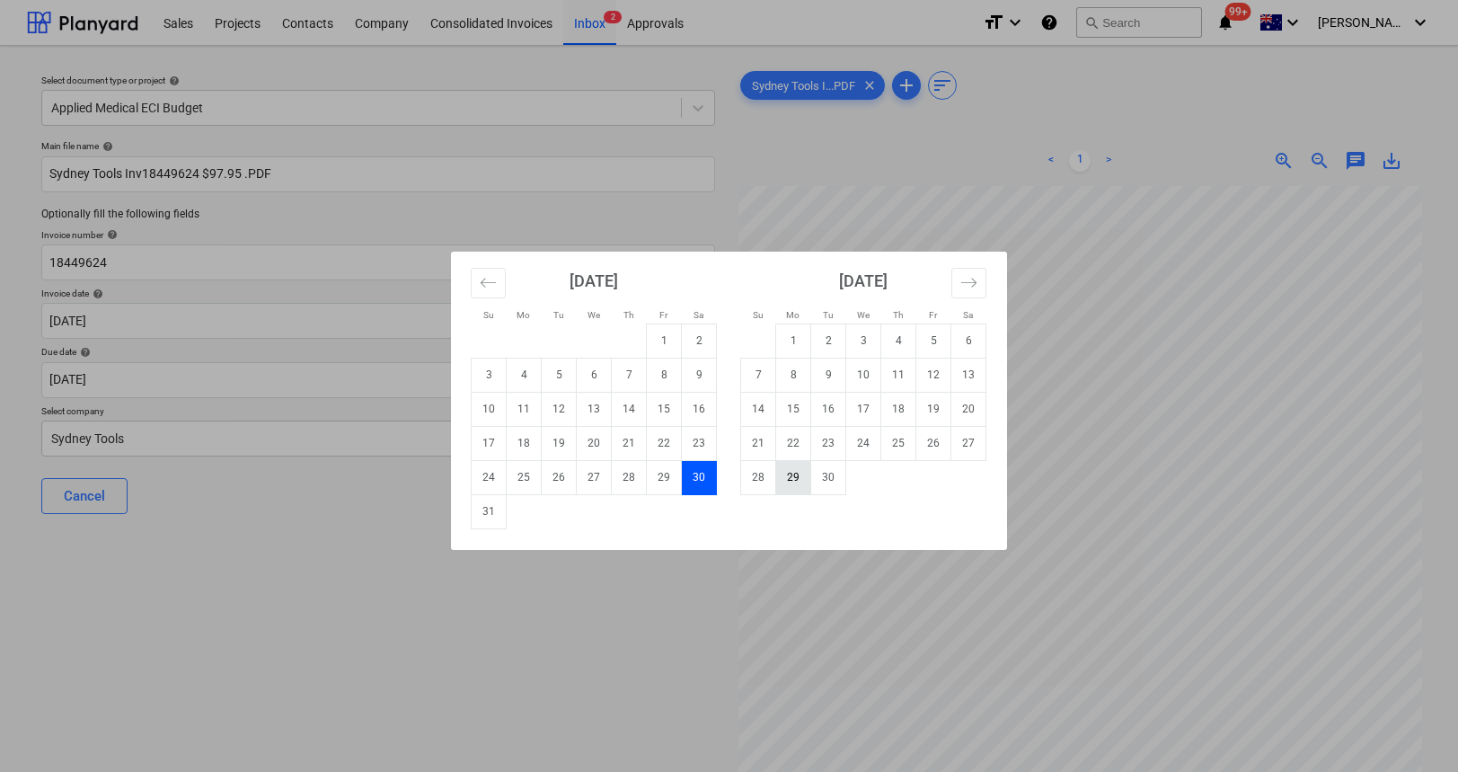
click at [791, 474] on td "29" at bounding box center [793, 477] width 35 height 34
type input "29 Sep 2025"
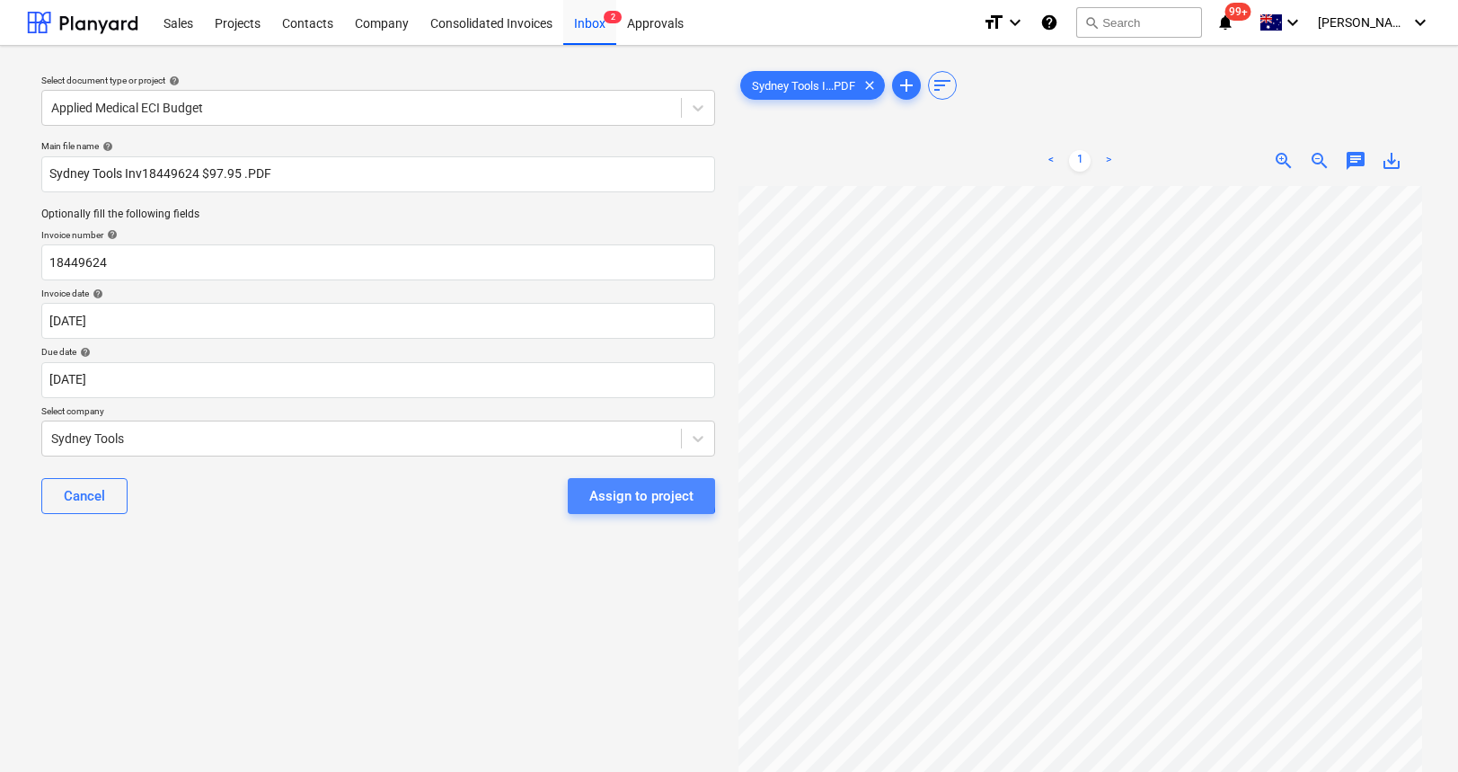
click at [620, 493] on div "Assign to project" at bounding box center [641, 495] width 104 height 23
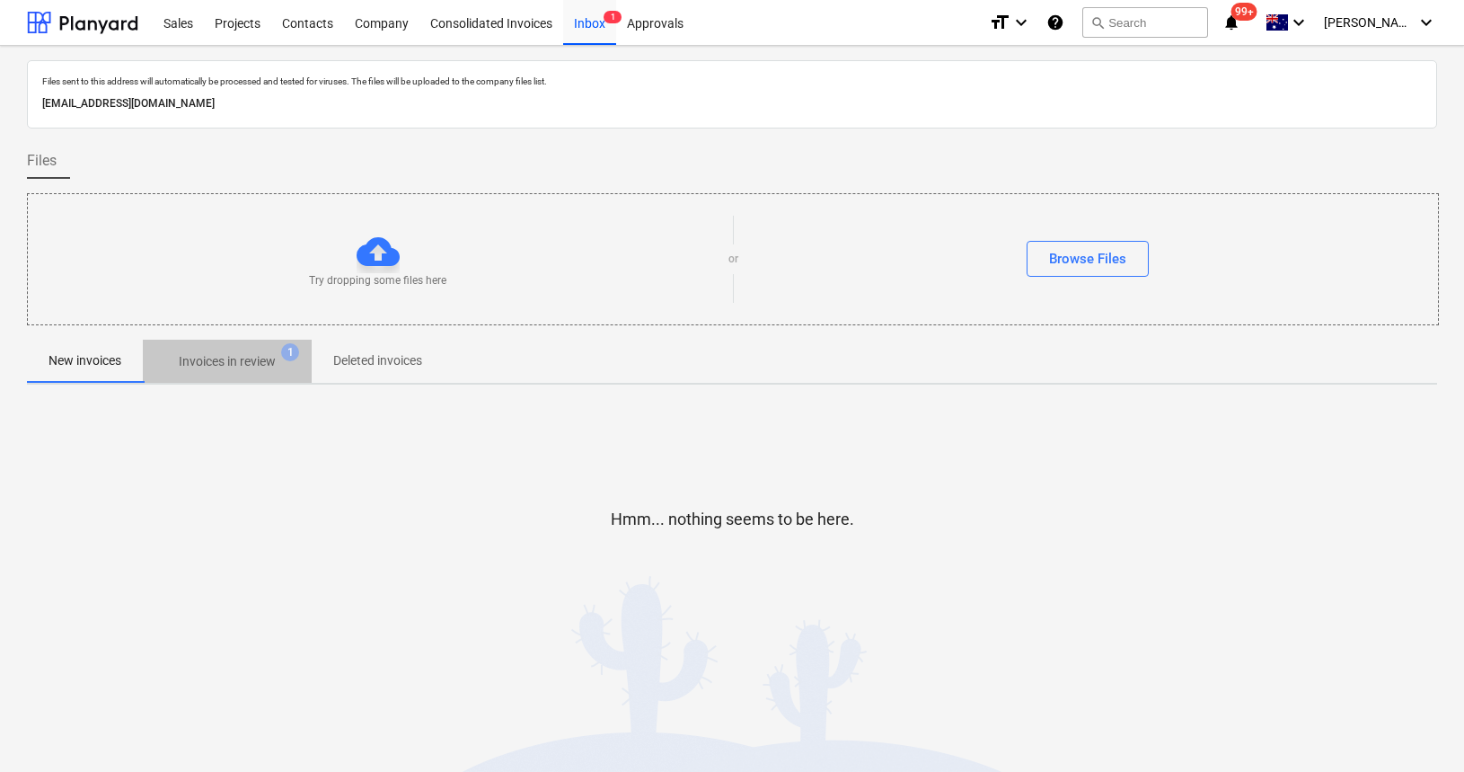
click at [240, 354] on p "Invoices in review" at bounding box center [227, 361] width 97 height 19
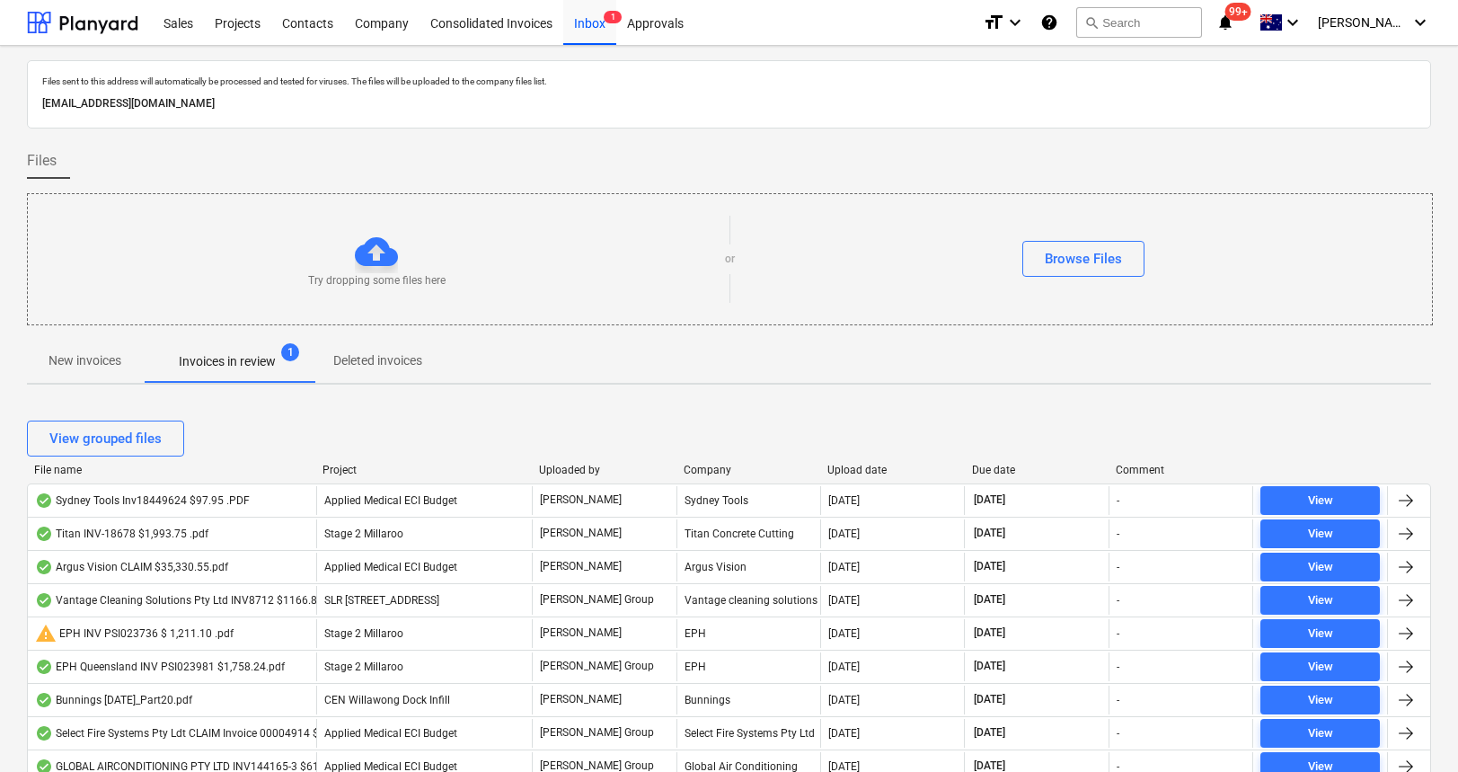
click at [847, 468] on div "Upload date" at bounding box center [892, 470] width 130 height 13
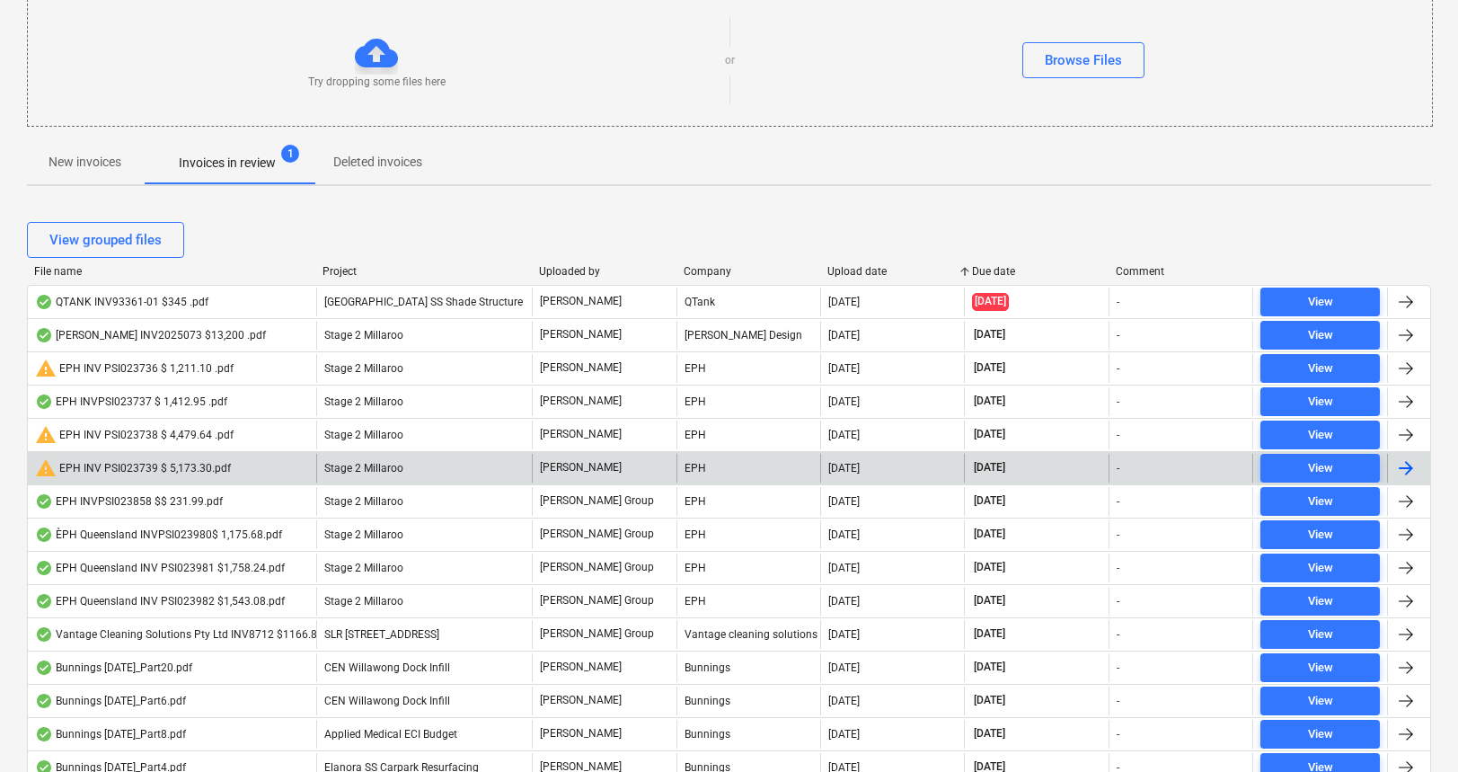
scroll to position [199, 0]
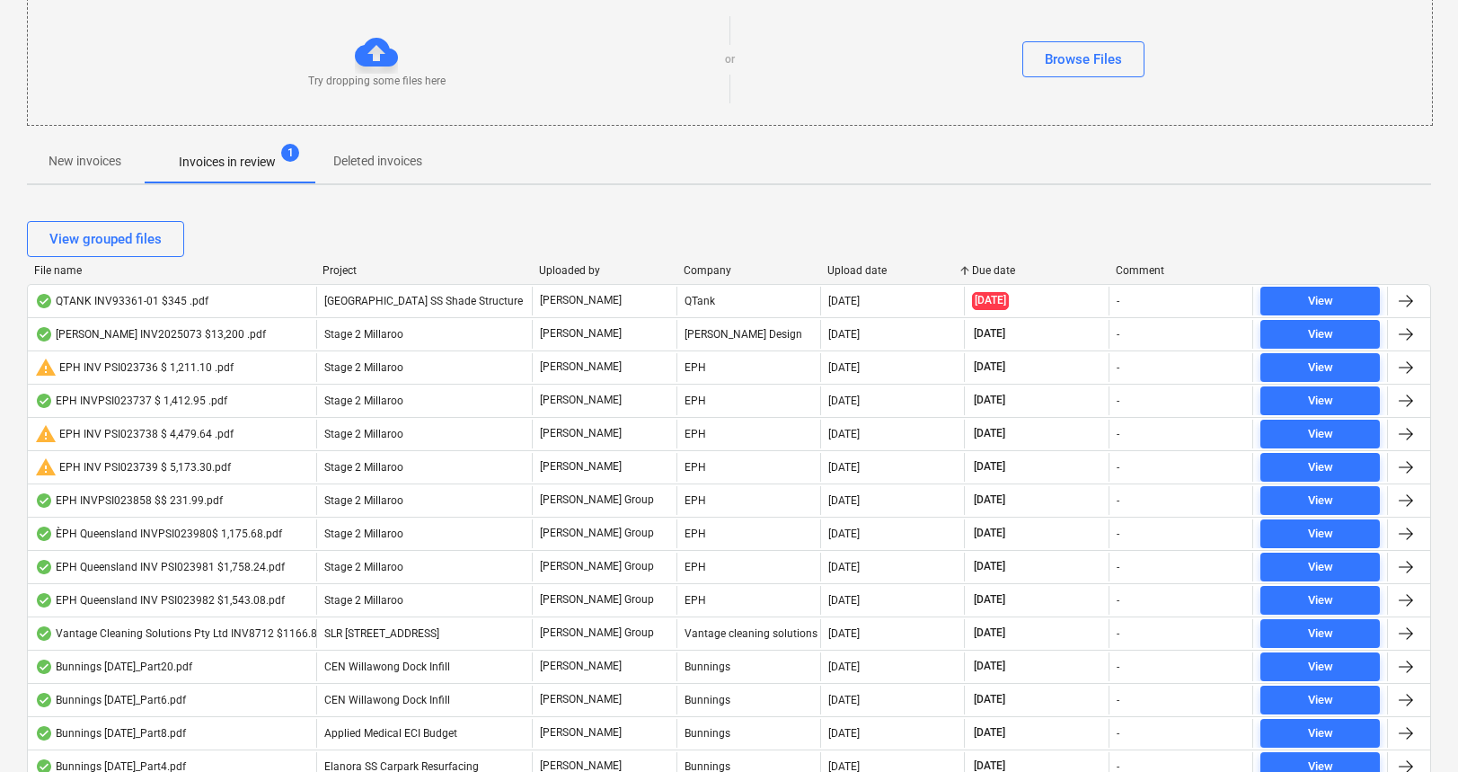
click at [854, 270] on div "Upload date" at bounding box center [892, 270] width 130 height 13
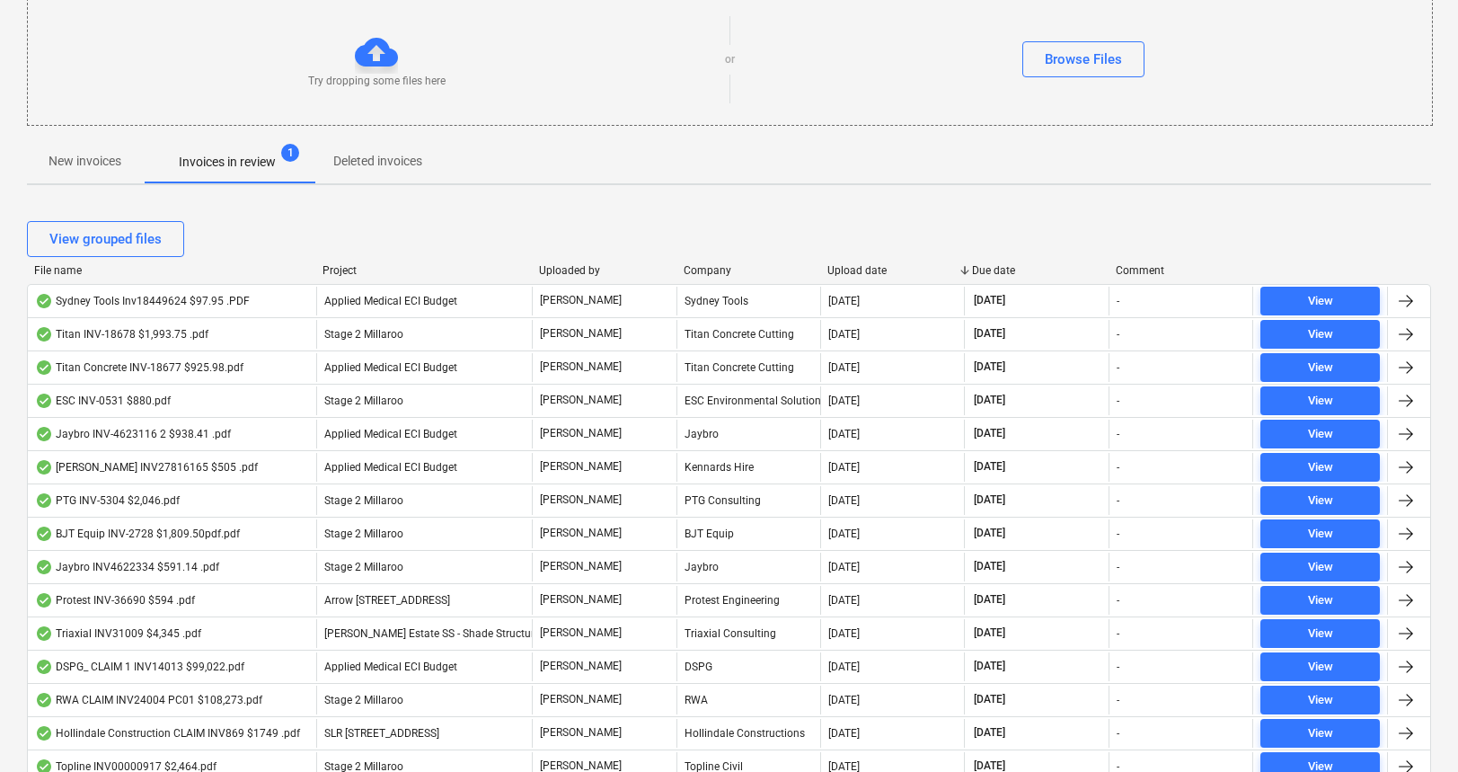
click at [854, 270] on div "Upload date" at bounding box center [892, 270] width 130 height 13
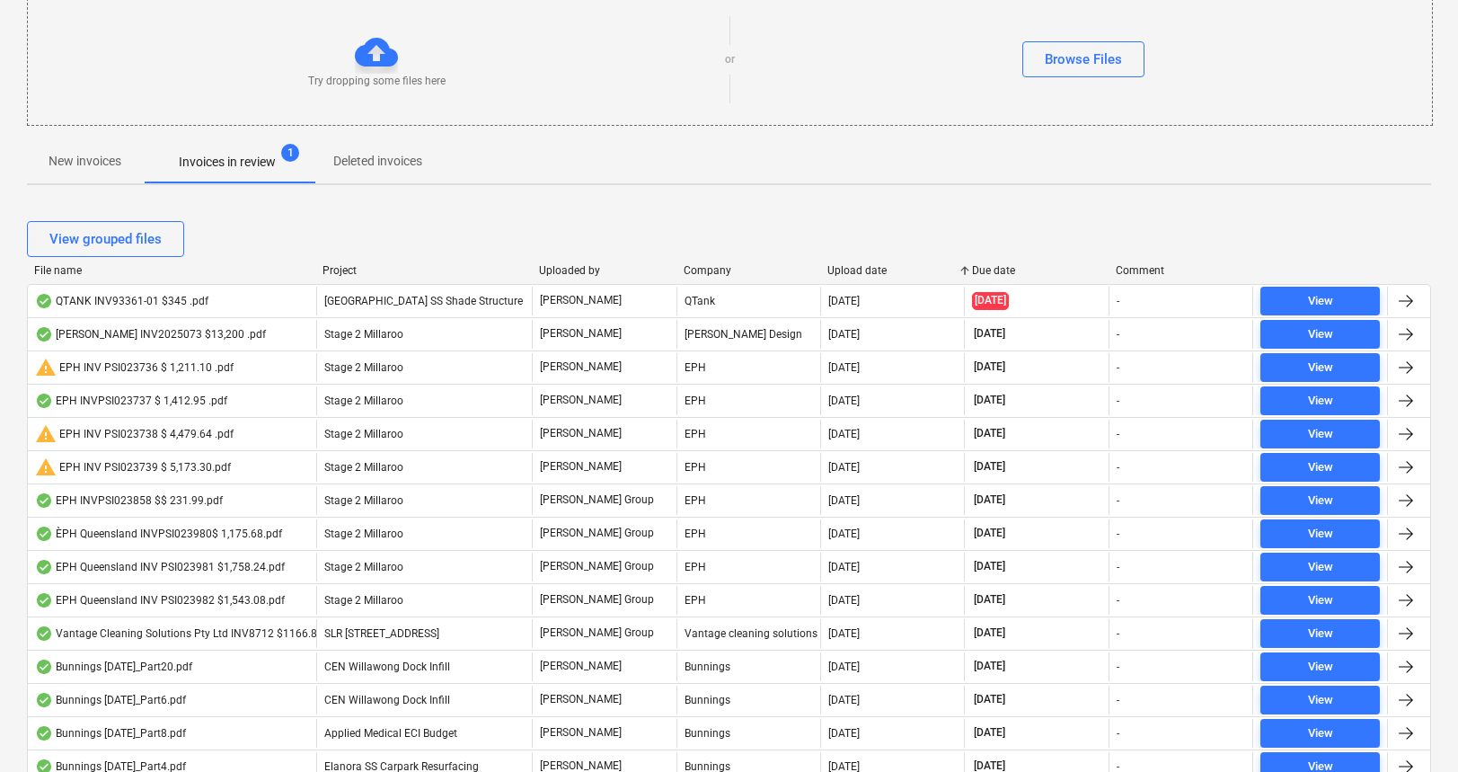
click at [857, 269] on div "Upload date" at bounding box center [892, 270] width 130 height 13
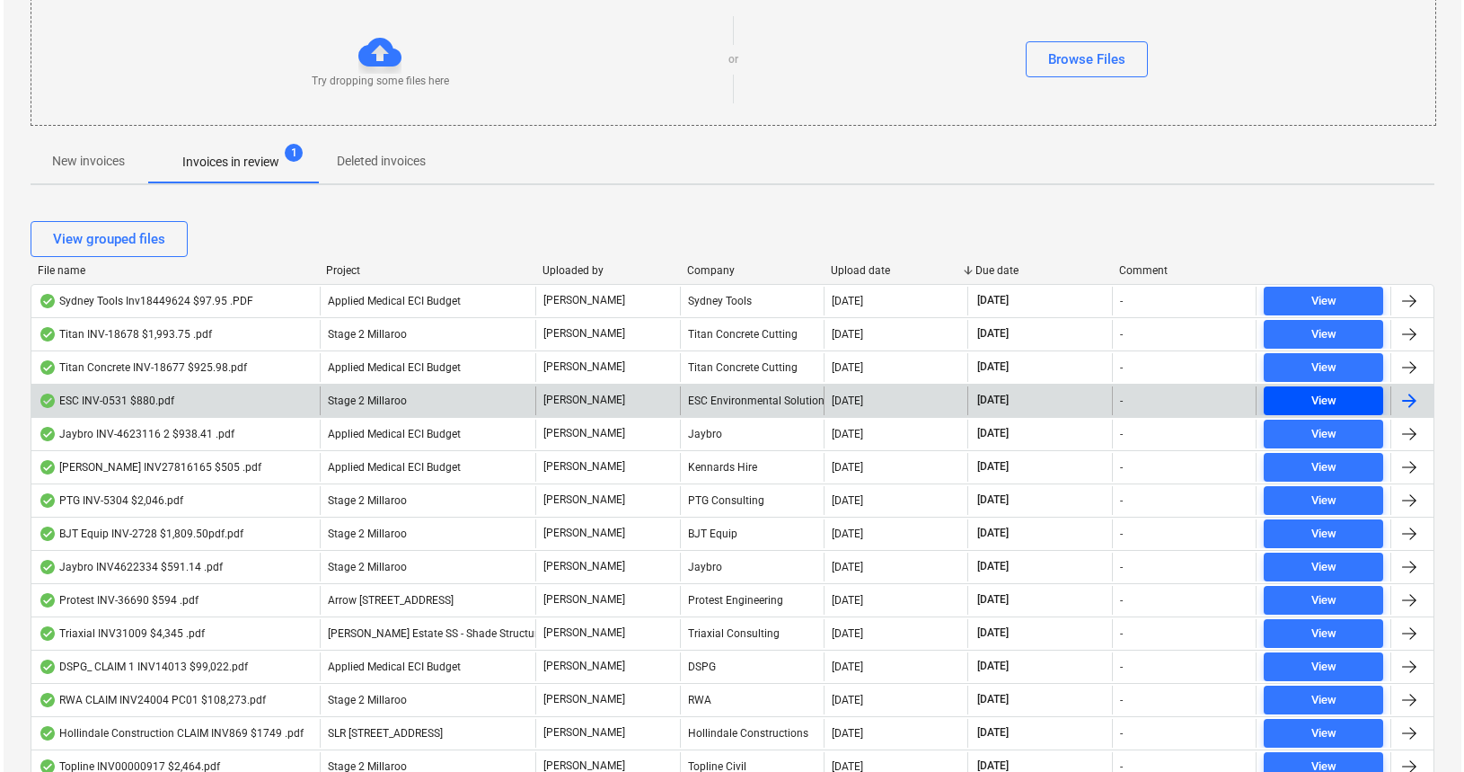
scroll to position [0, 0]
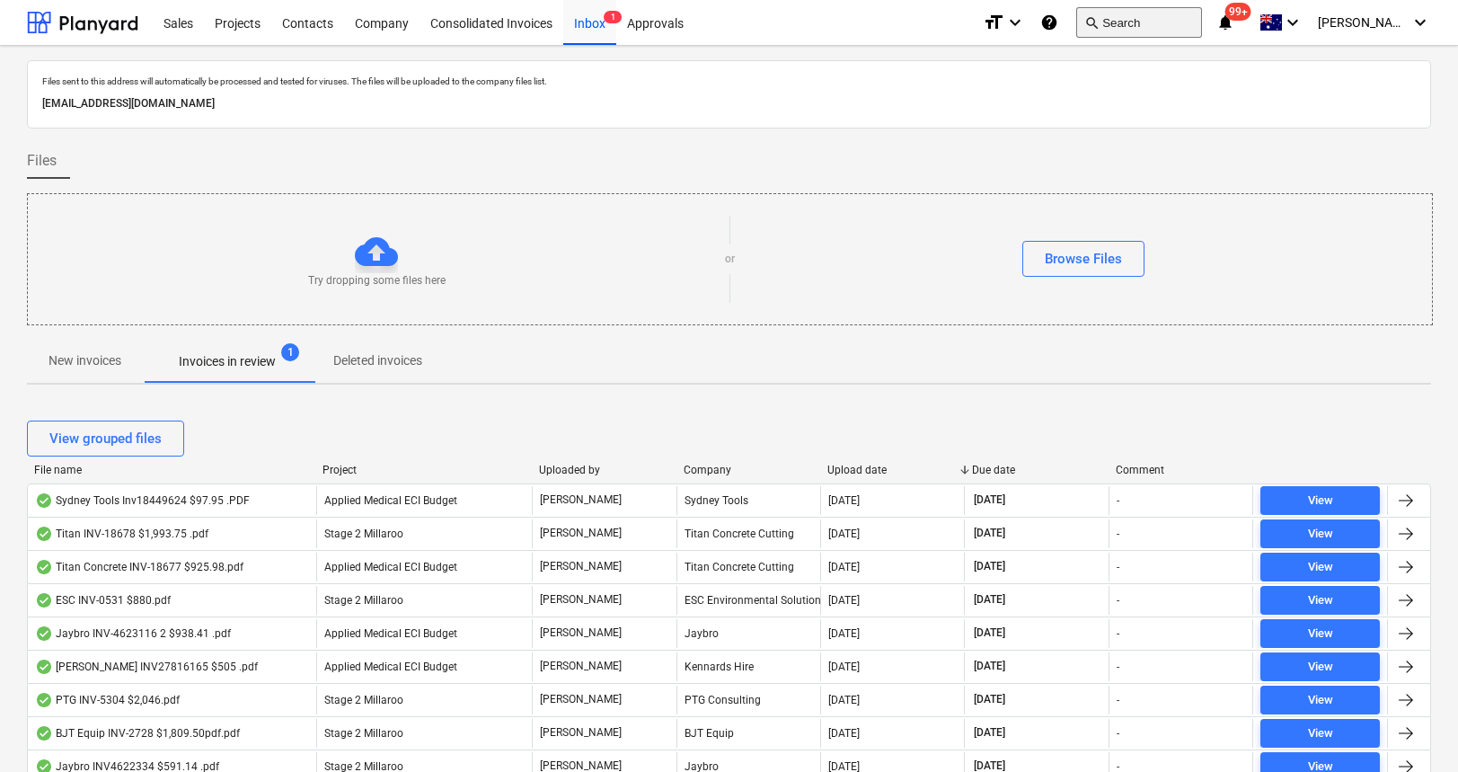
click at [1171, 21] on button "search Search" at bounding box center [1139, 22] width 126 height 31
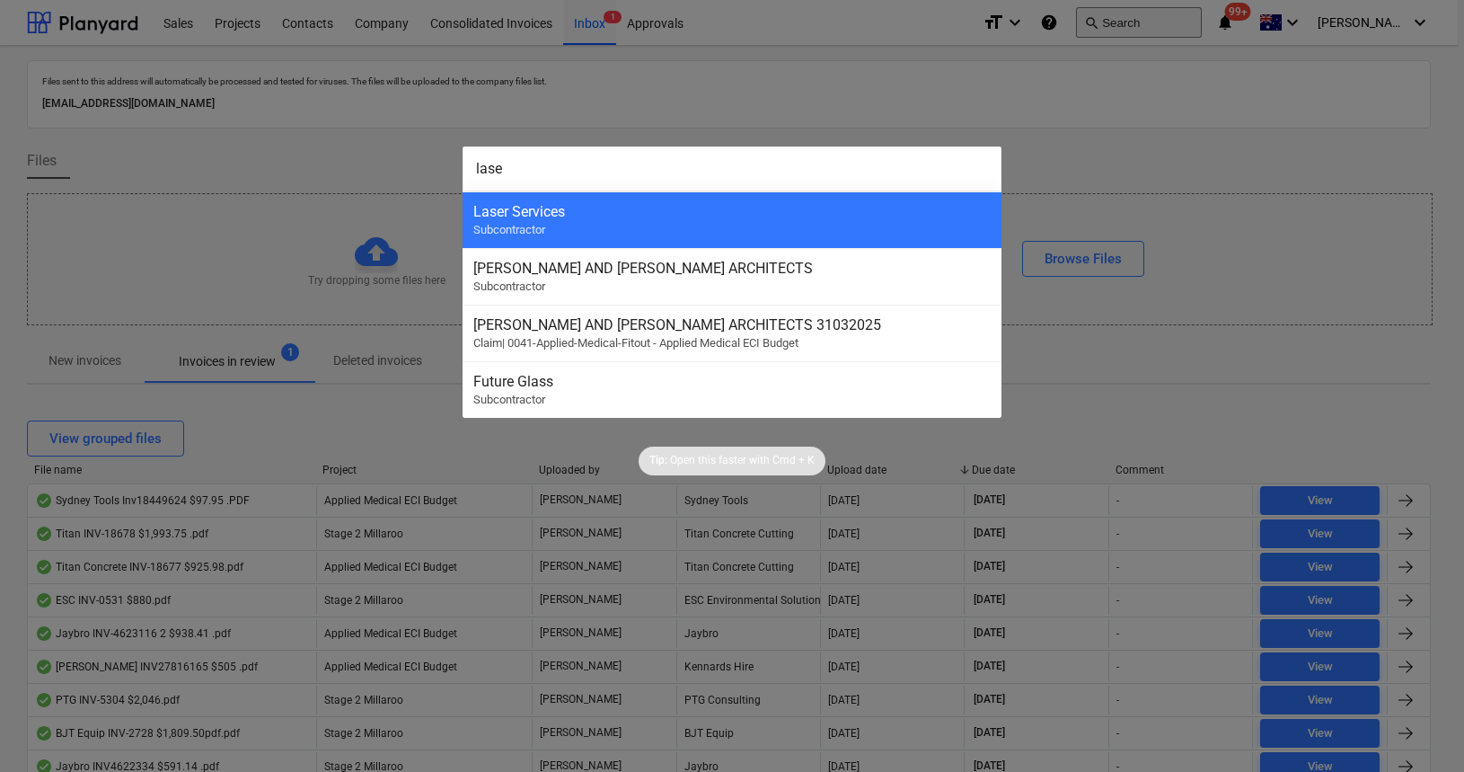
type input "laser"
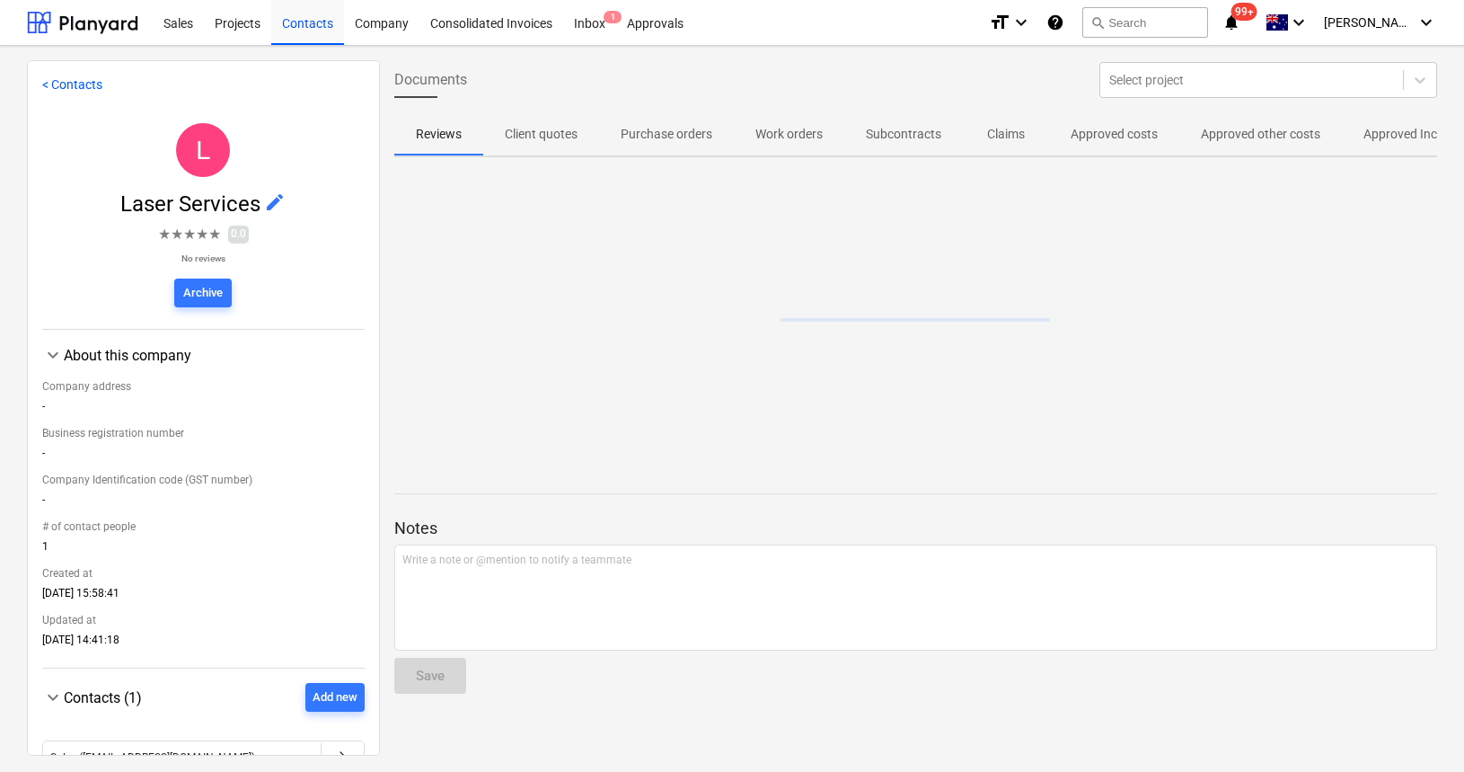
click at [1375, 133] on p "Approved Incomes" at bounding box center [1416, 134] width 104 height 19
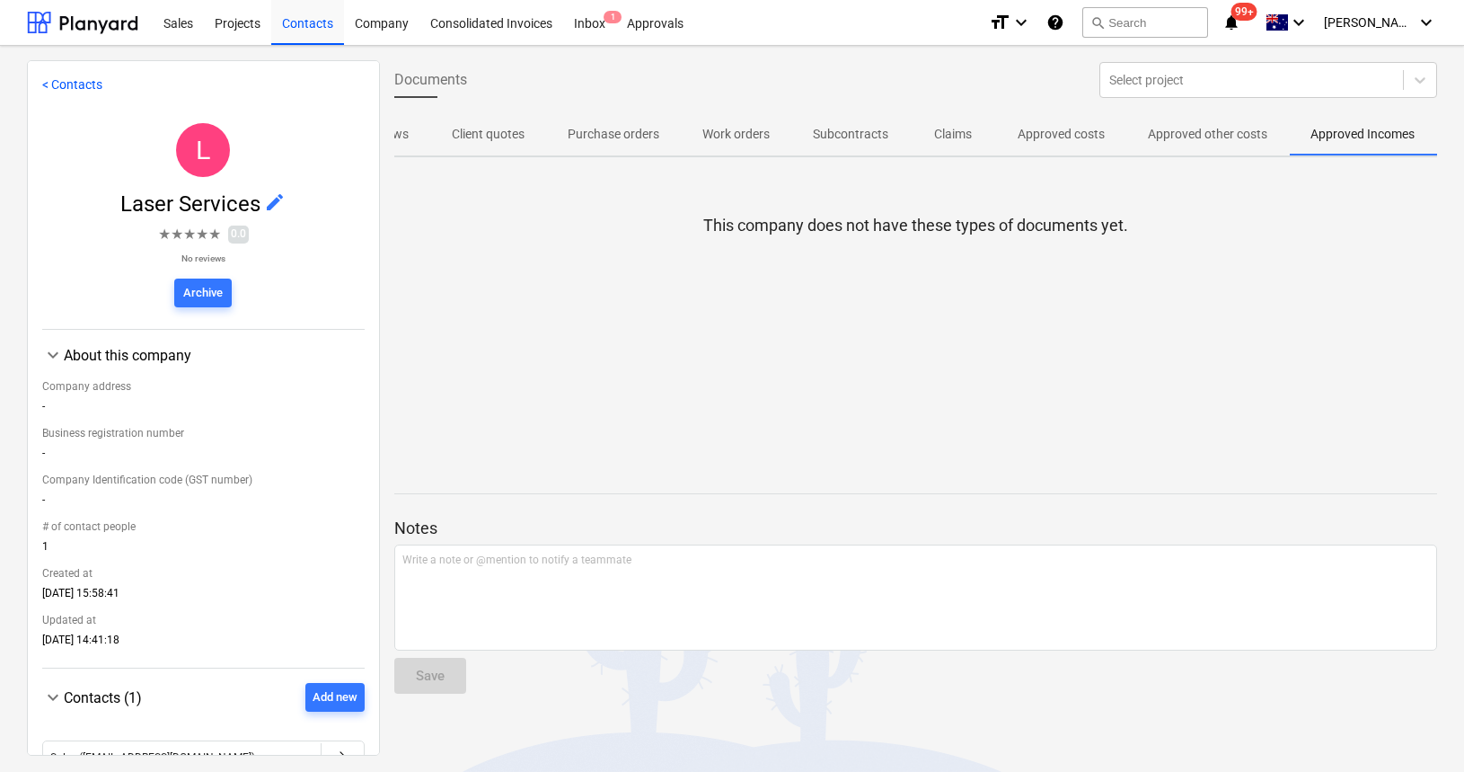
scroll to position [0, 58]
click at [1213, 138] on p "Approved other costs" at bounding box center [1207, 134] width 119 height 19
click at [1168, 16] on button "search Search" at bounding box center [1146, 22] width 126 height 31
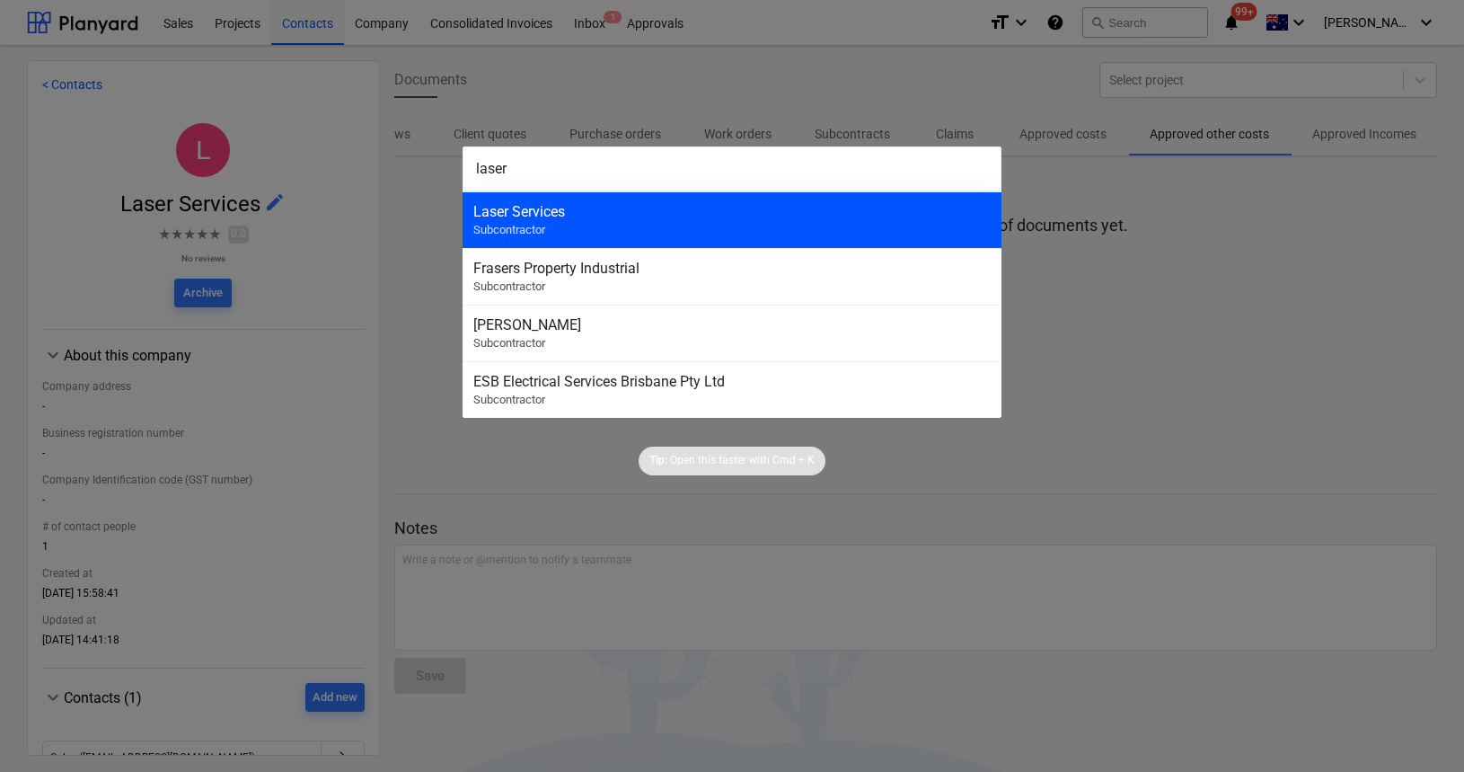
type input "laser"
click at [607, 226] on div "Laser Services Subcontractor" at bounding box center [732, 219] width 539 height 57
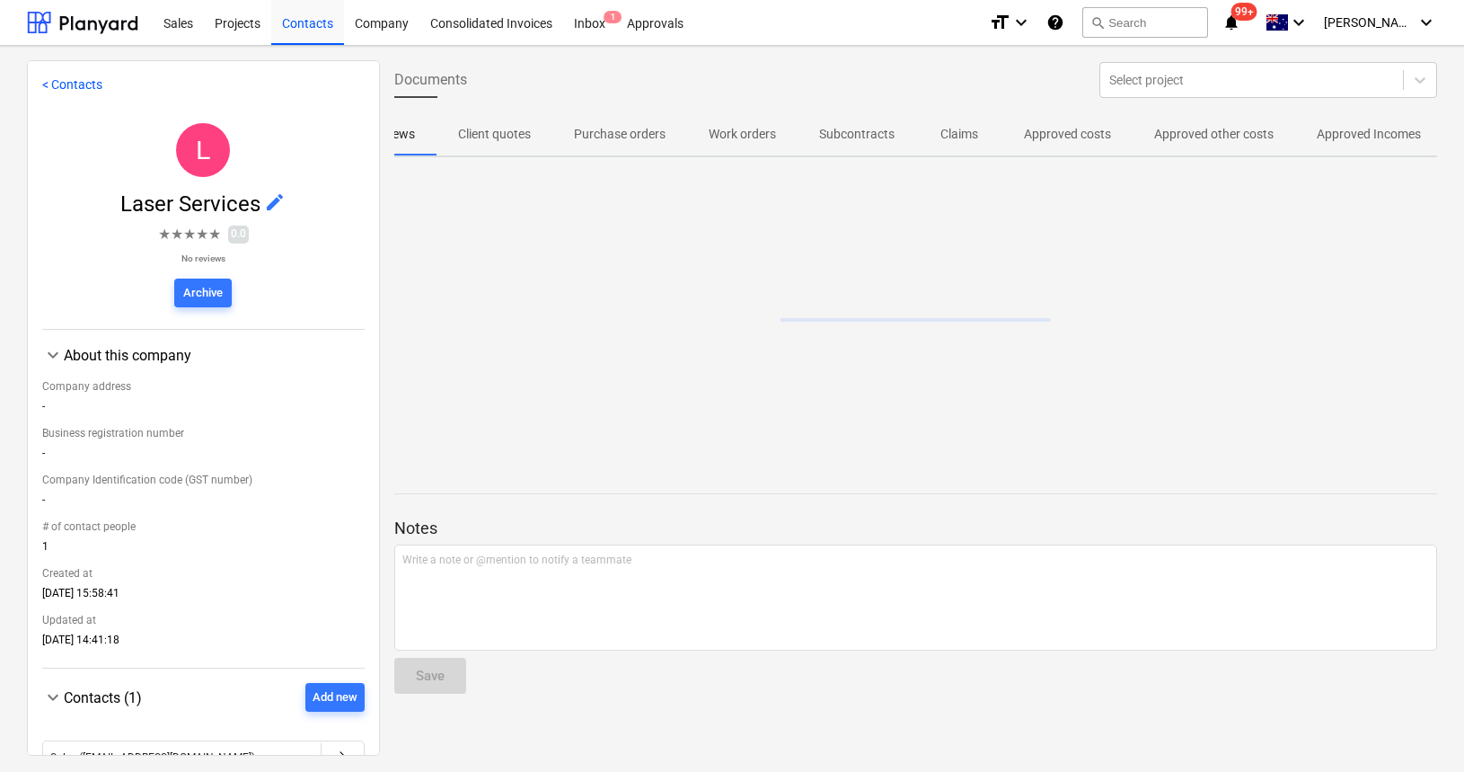
scroll to position [0, 58]
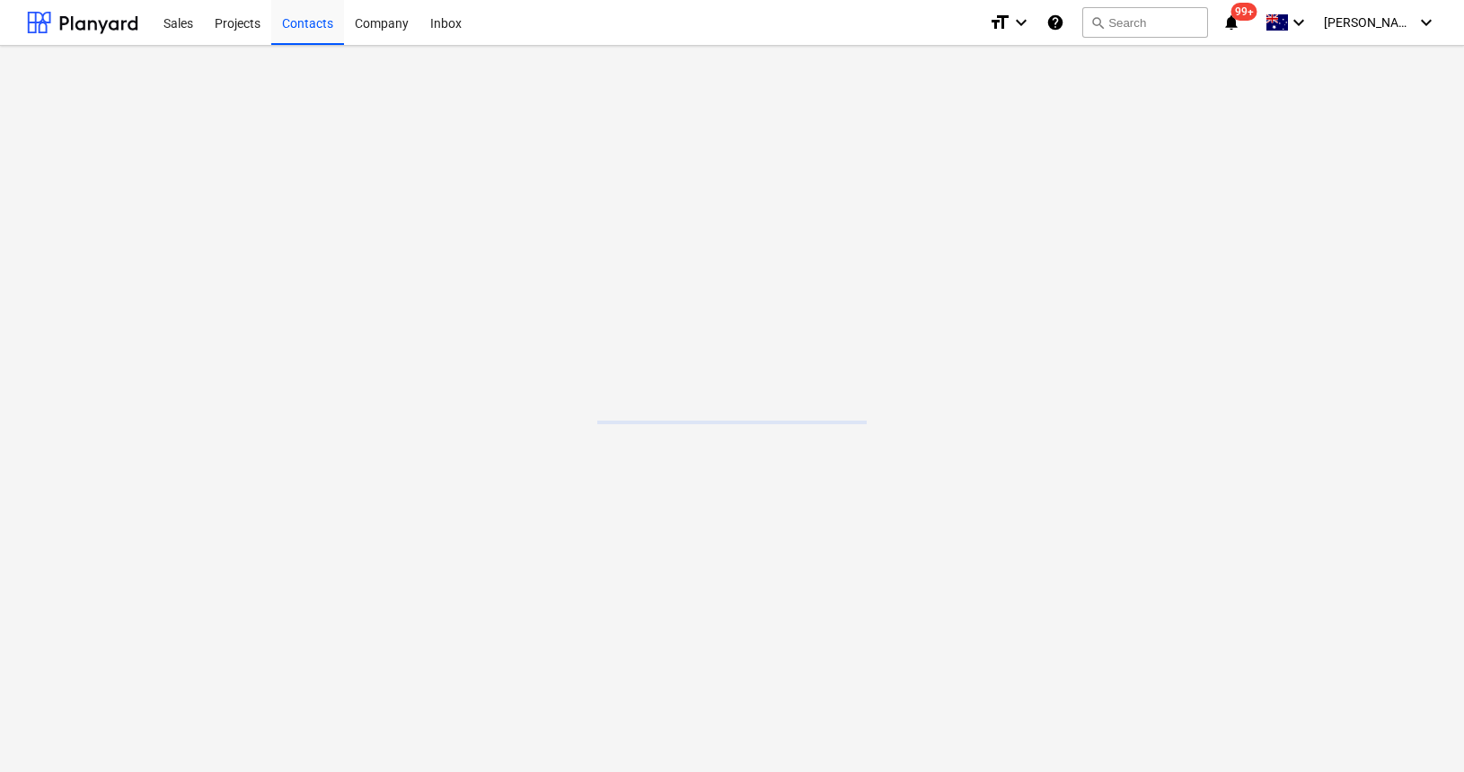
click at [497, 197] on main at bounding box center [732, 409] width 1464 height 726
click at [933, 135] on main at bounding box center [732, 409] width 1464 height 726
click at [96, 25] on div at bounding box center [82, 22] width 111 height 45
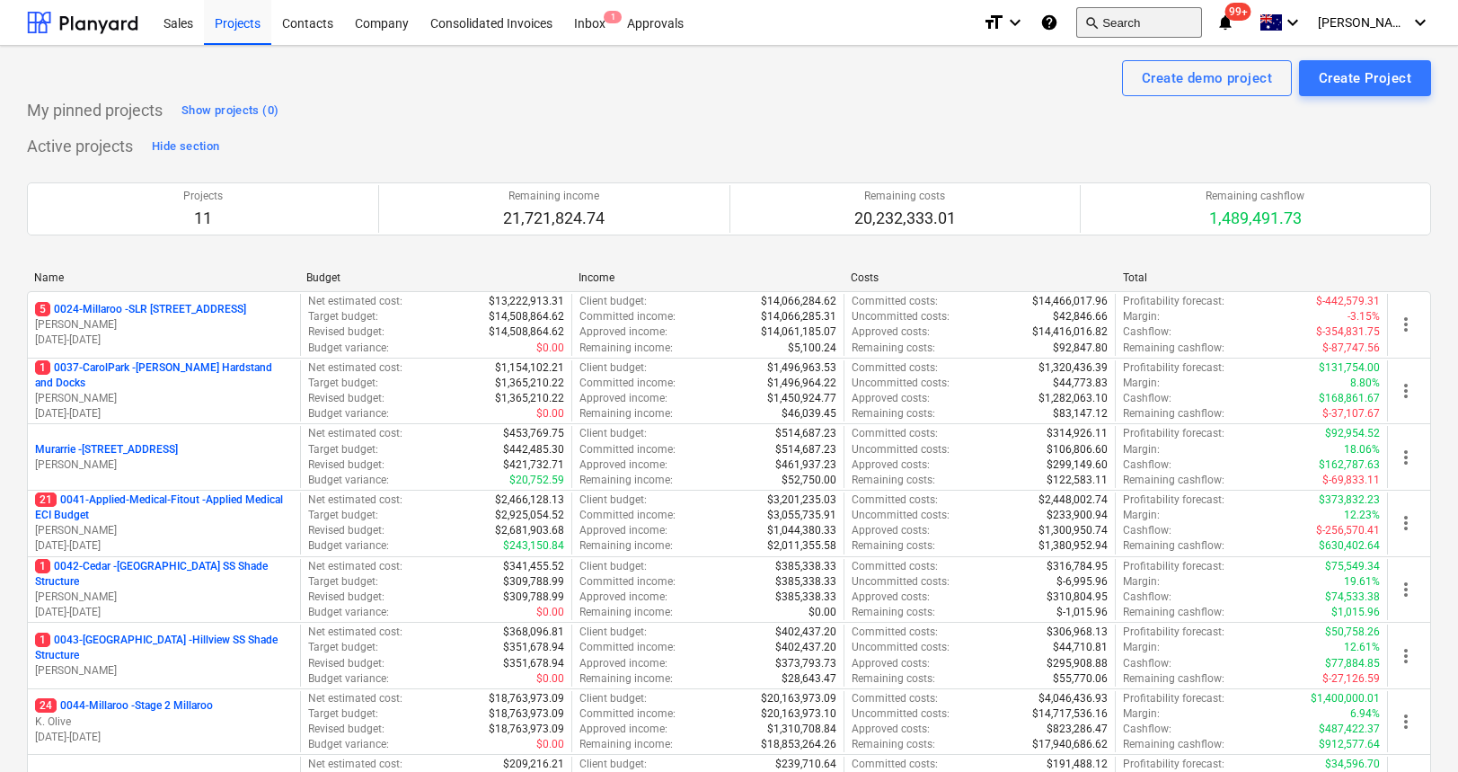
click at [1152, 22] on button "search Search" at bounding box center [1139, 22] width 126 height 31
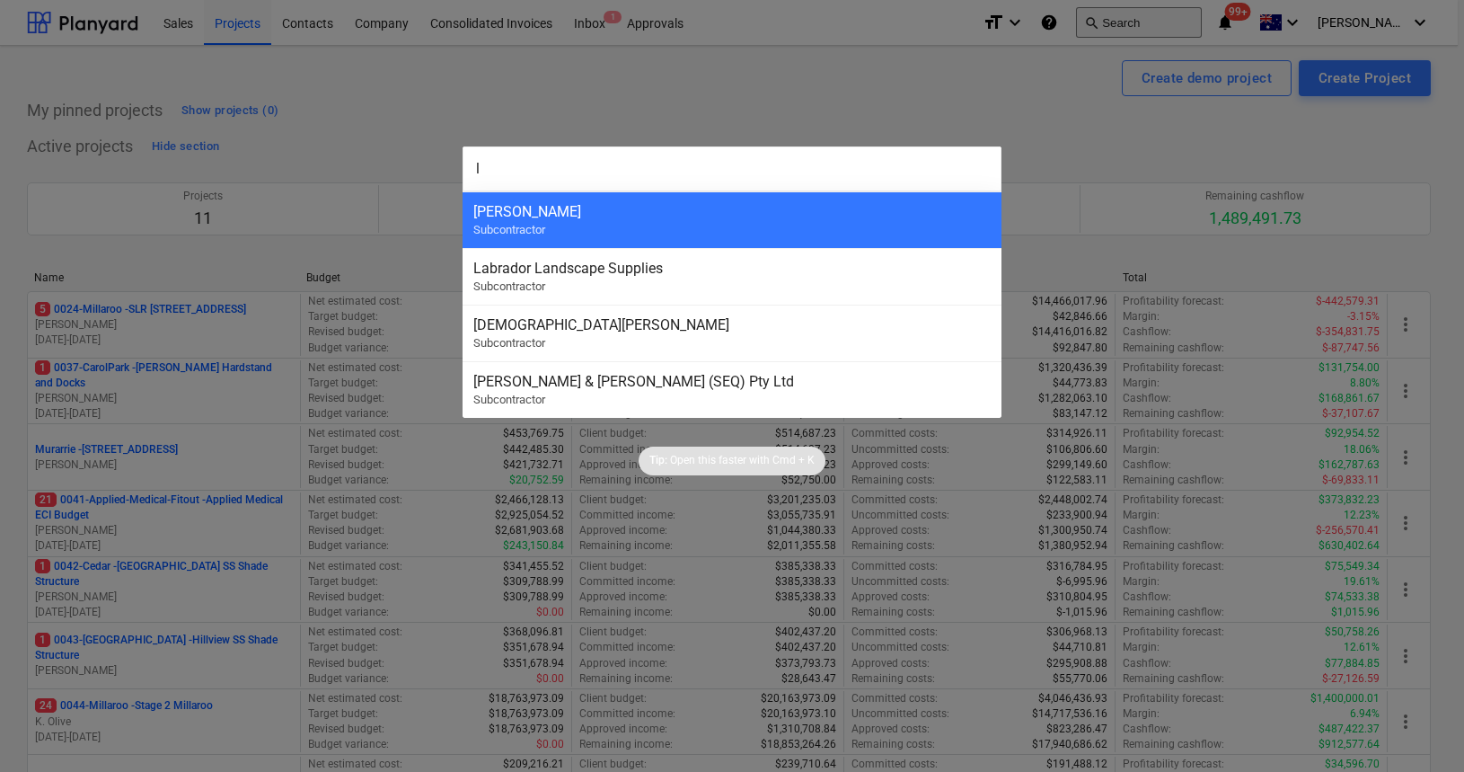
type input "la"
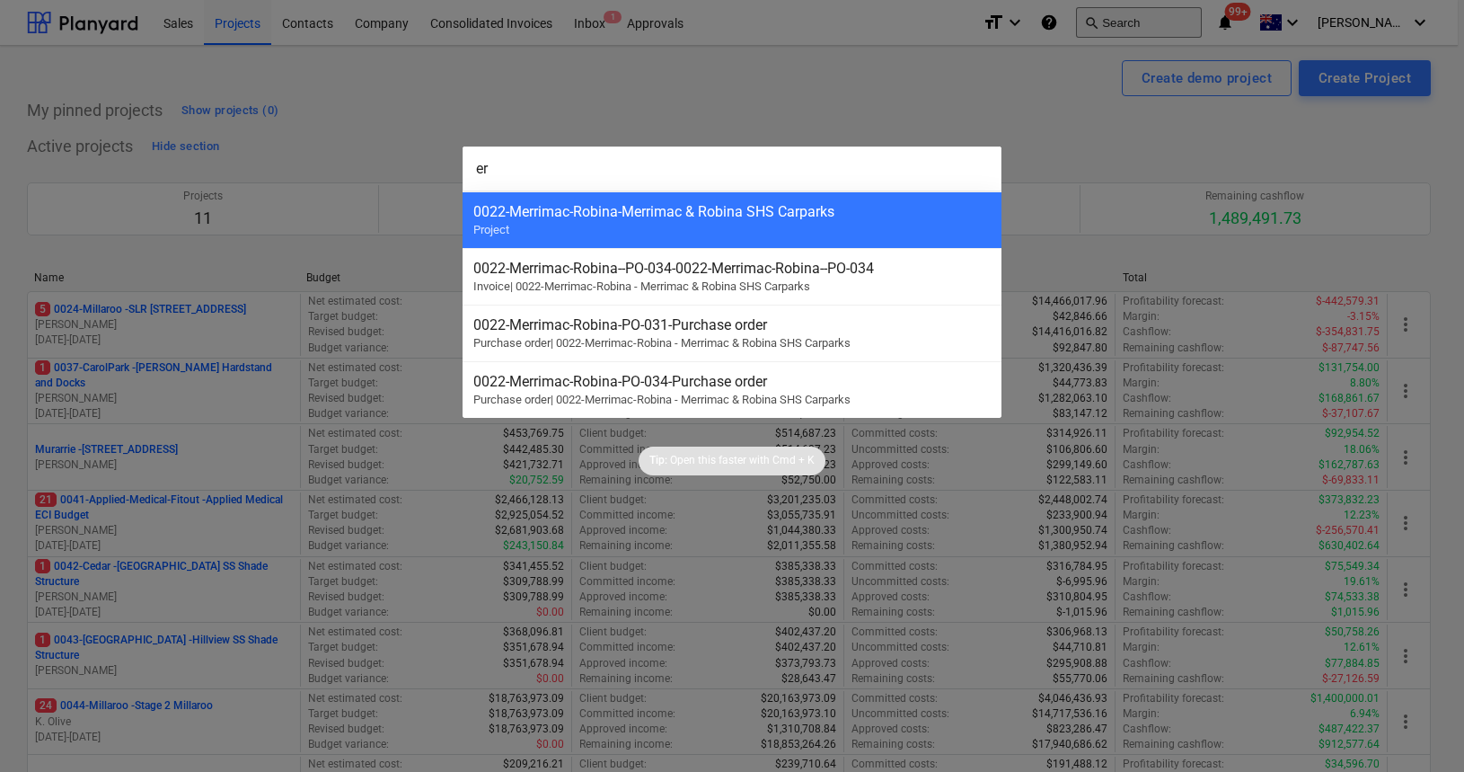
type input "e"
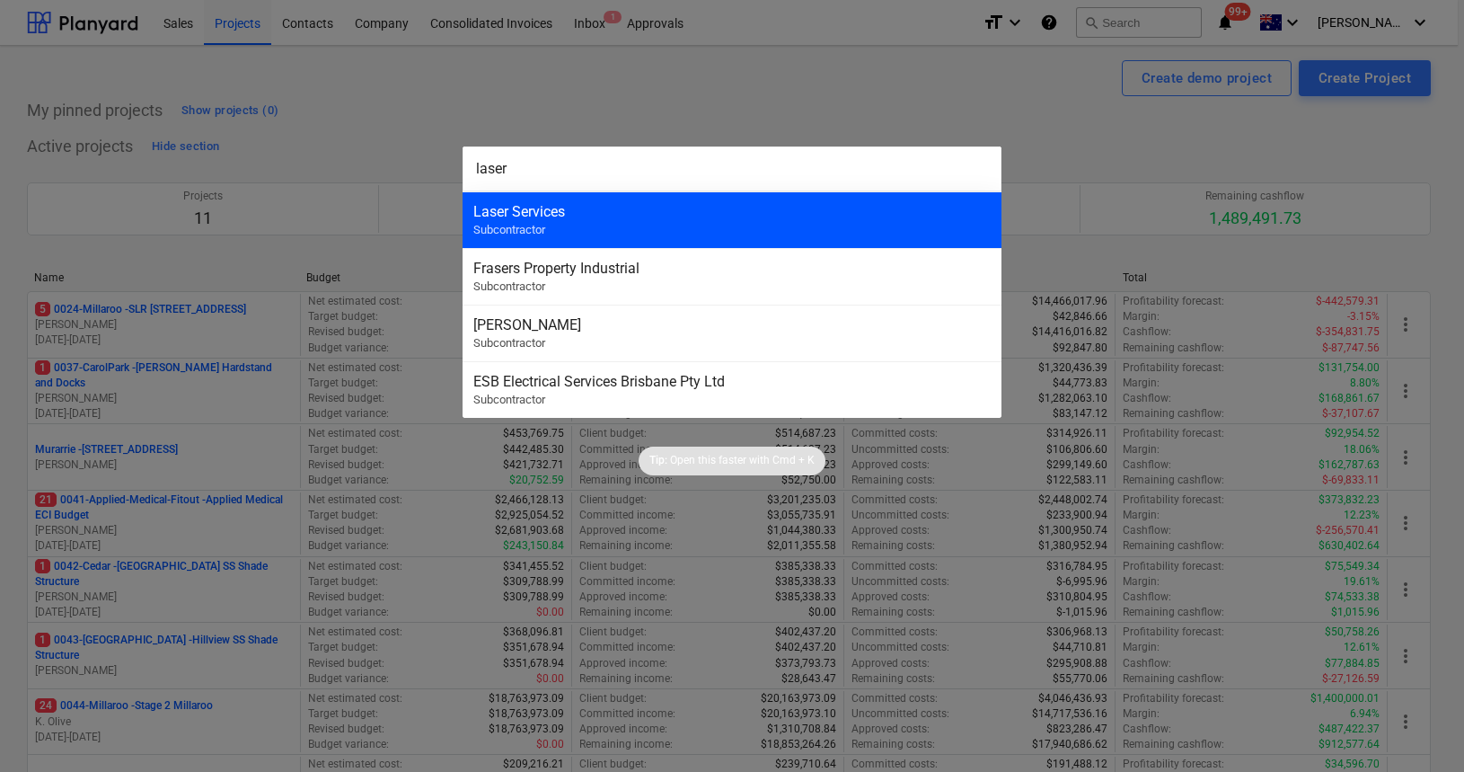
type input "laser"
click at [635, 220] on div "Laser Services Subcontractor" at bounding box center [732, 219] width 539 height 57
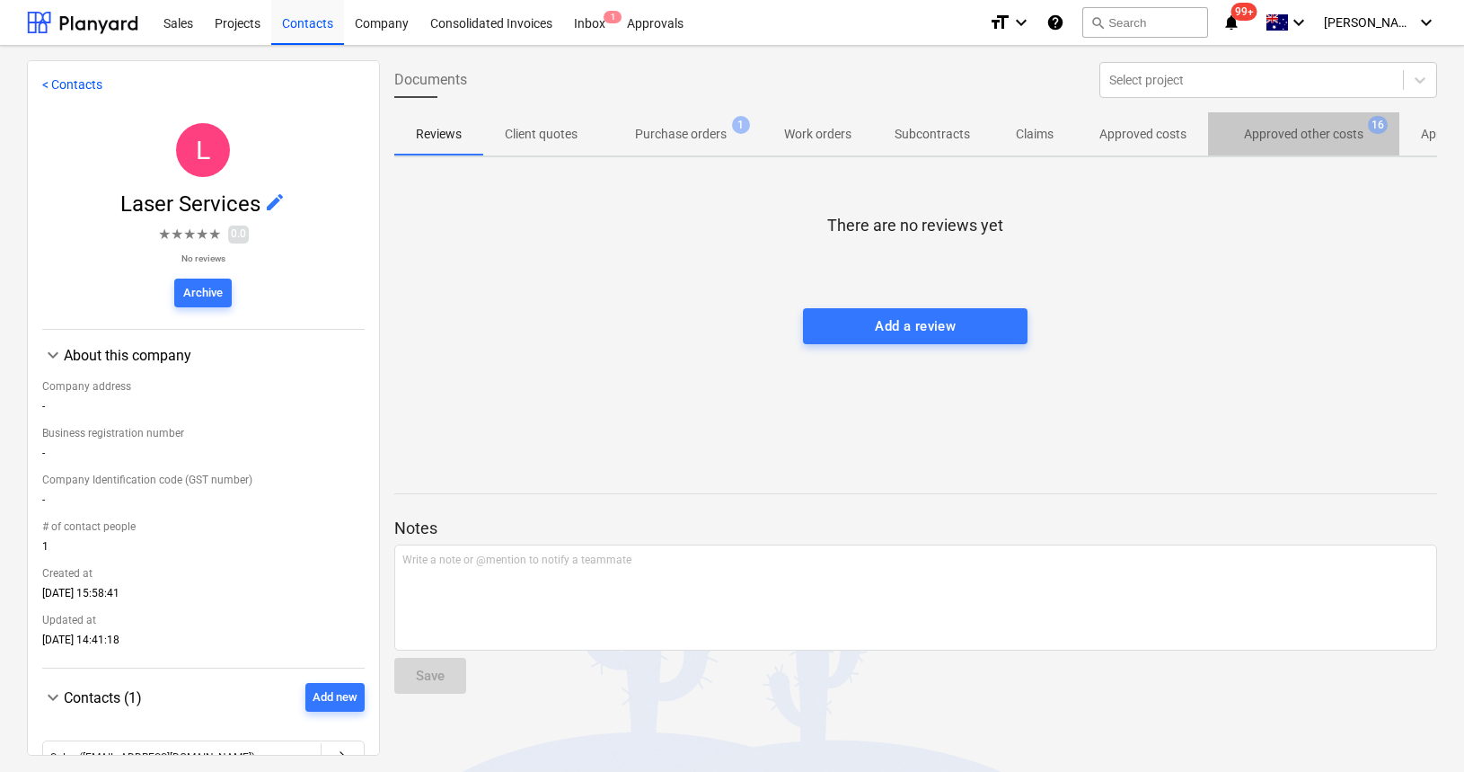
click at [1321, 134] on p "Approved other costs" at bounding box center [1303, 134] width 119 height 19
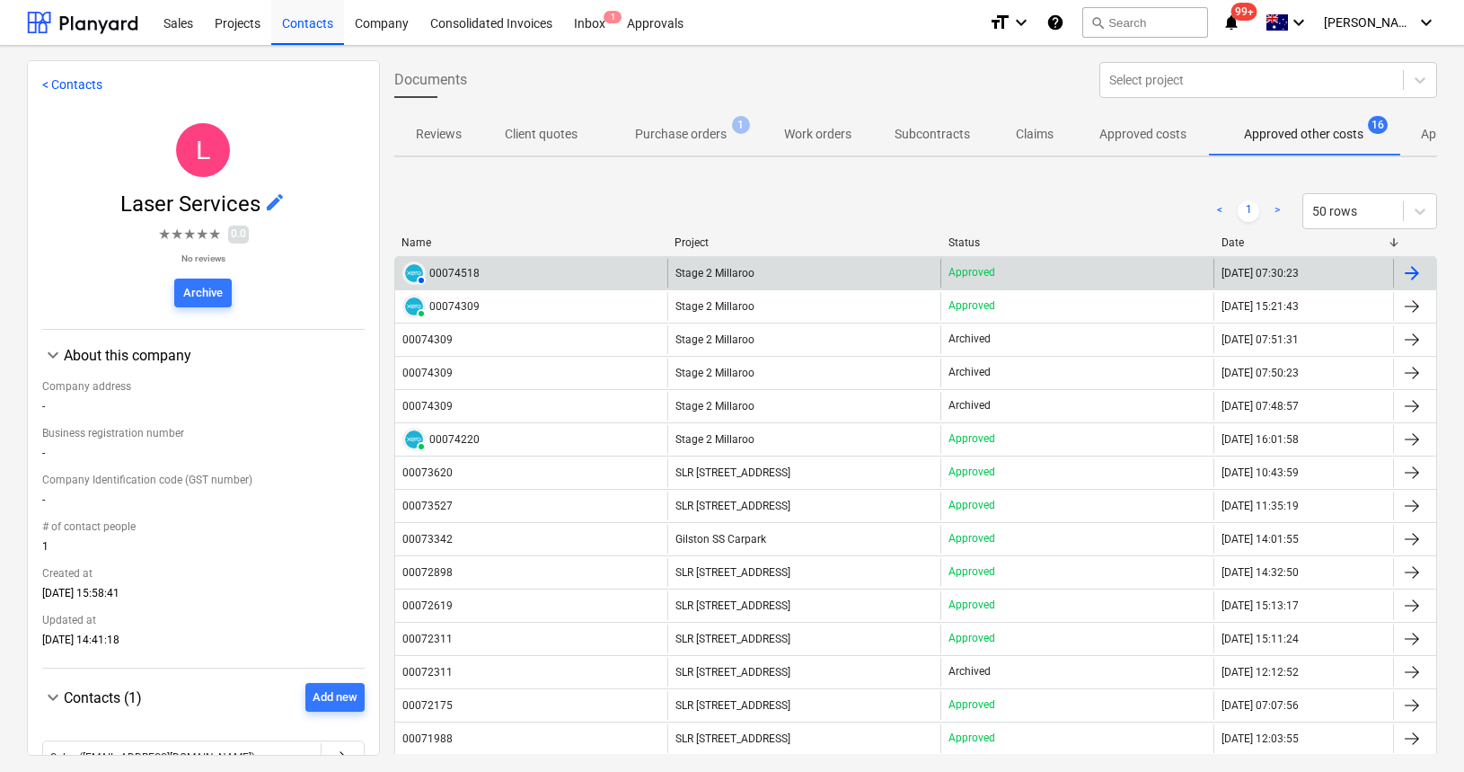
click at [472, 273] on div "00074518" at bounding box center [454, 273] width 50 height 13
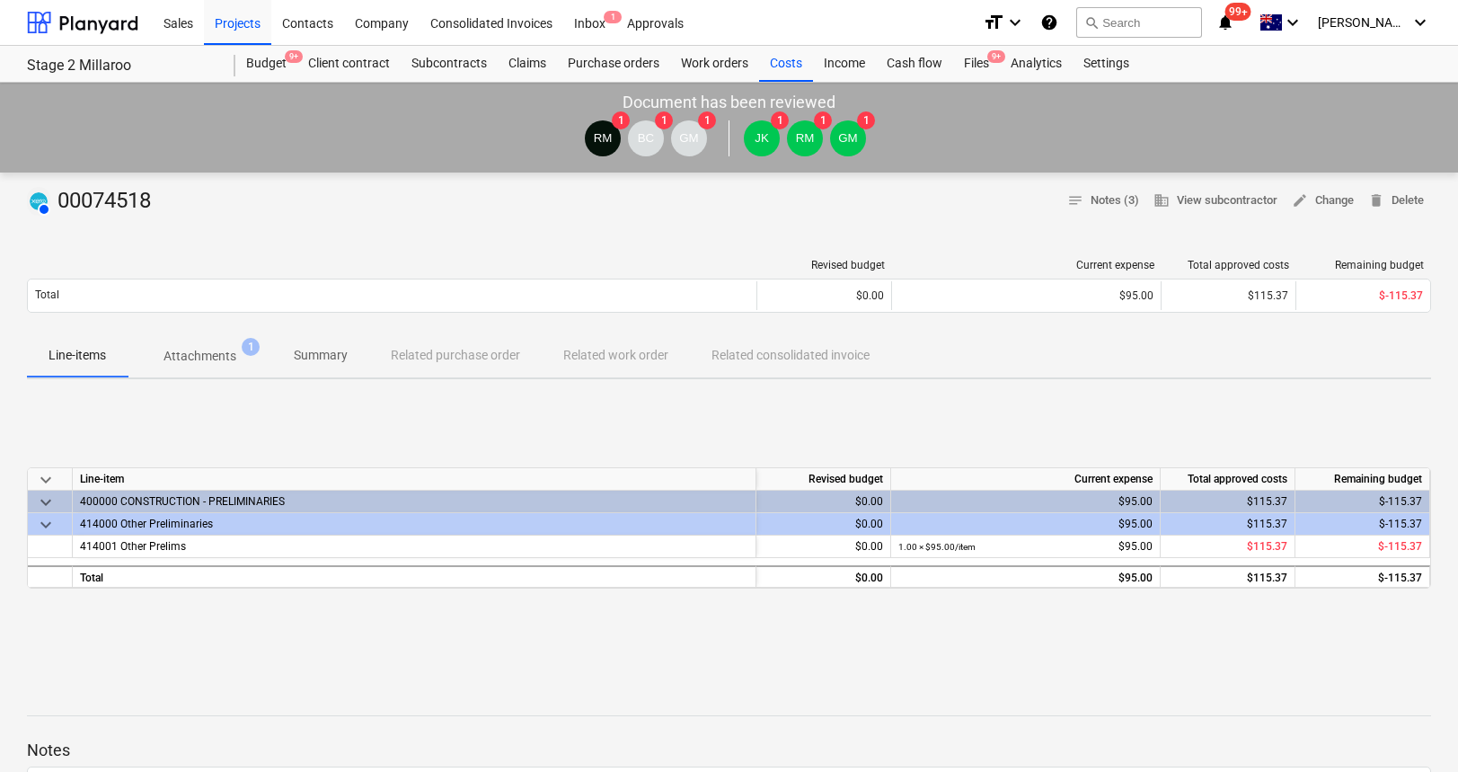
click at [232, 367] on span "Attachments 1" at bounding box center [200, 356] width 145 height 32
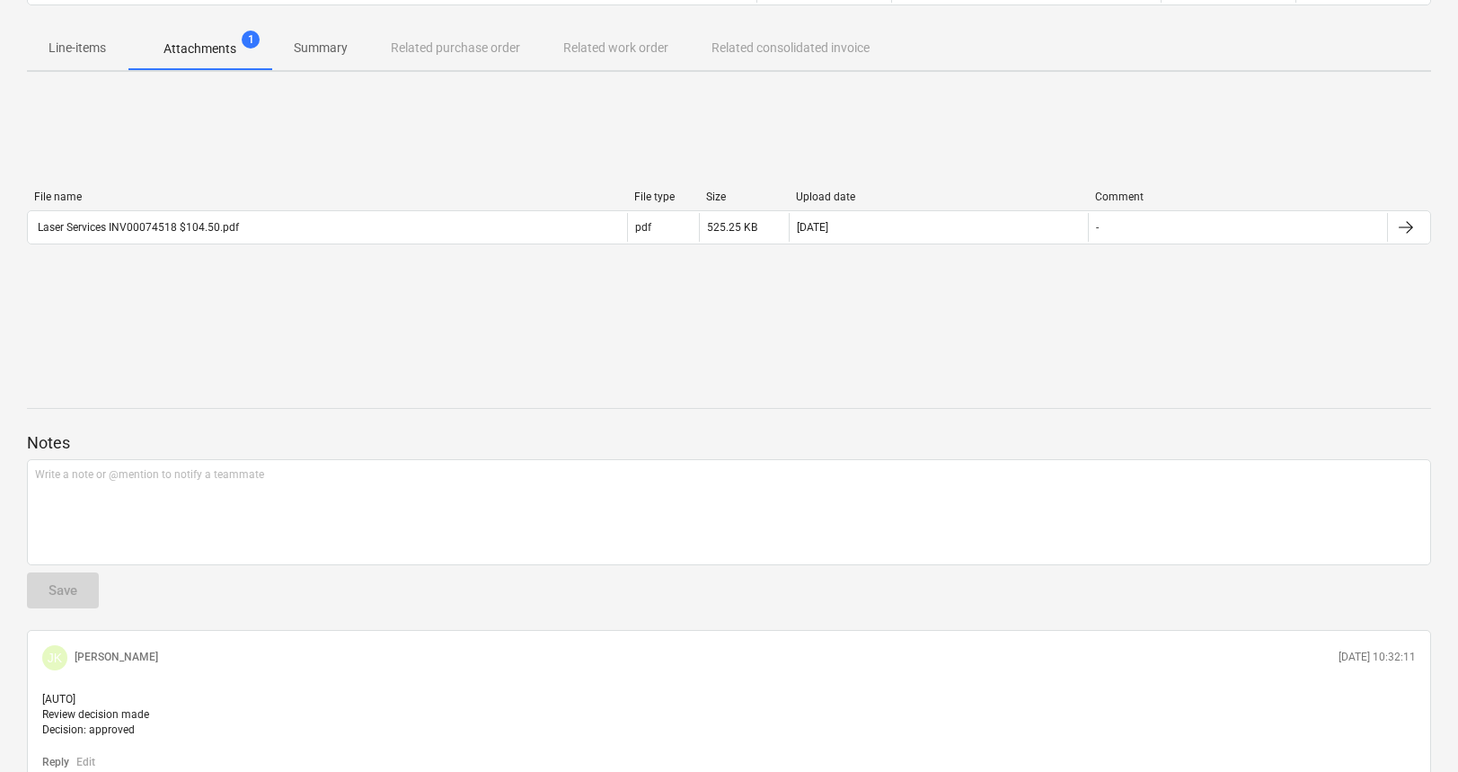
scroll to position [283, 0]
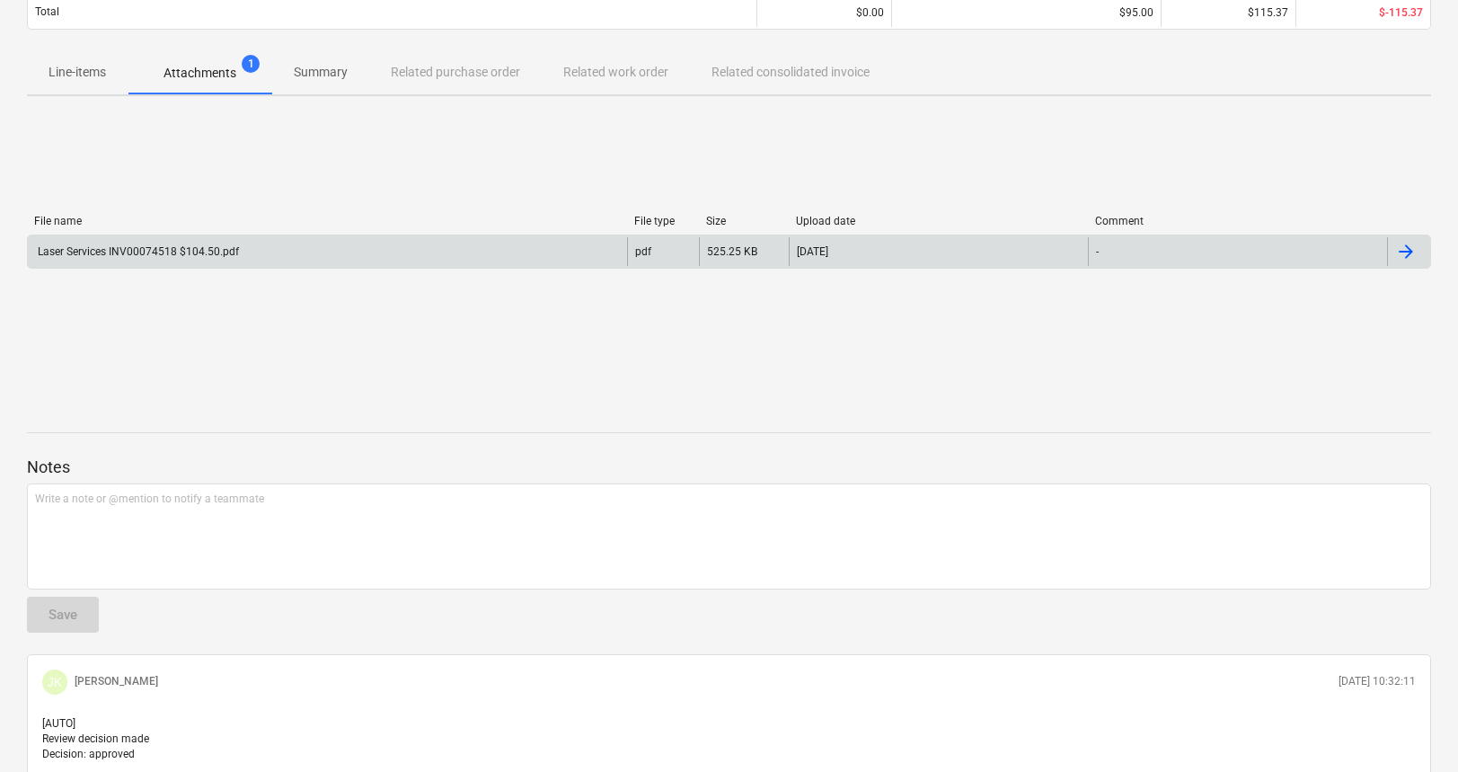
click at [149, 256] on div "Laser Services INV00074518 $104.50.pdf" at bounding box center [137, 251] width 204 height 13
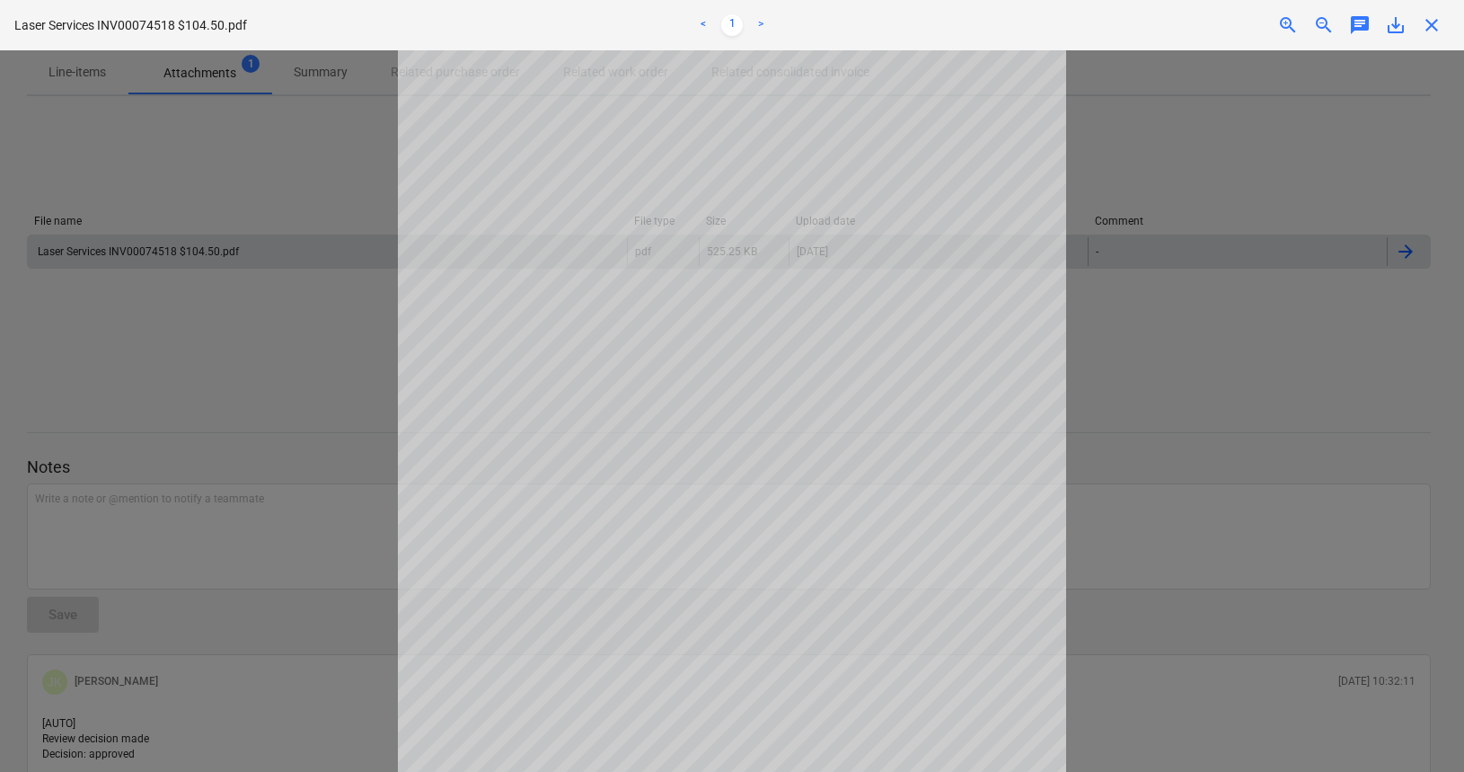
click at [1437, 24] on span "close" at bounding box center [1432, 25] width 22 height 22
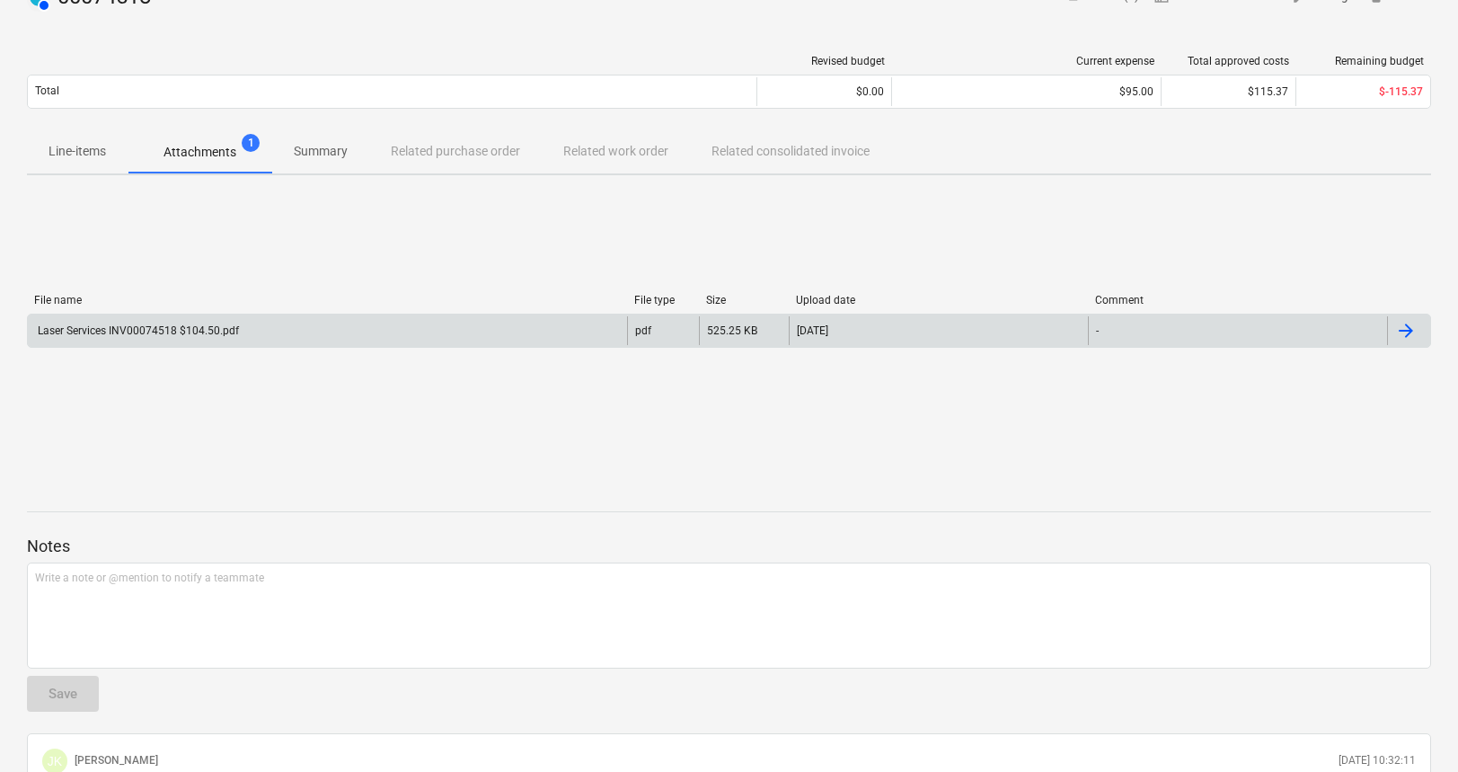
scroll to position [0, 0]
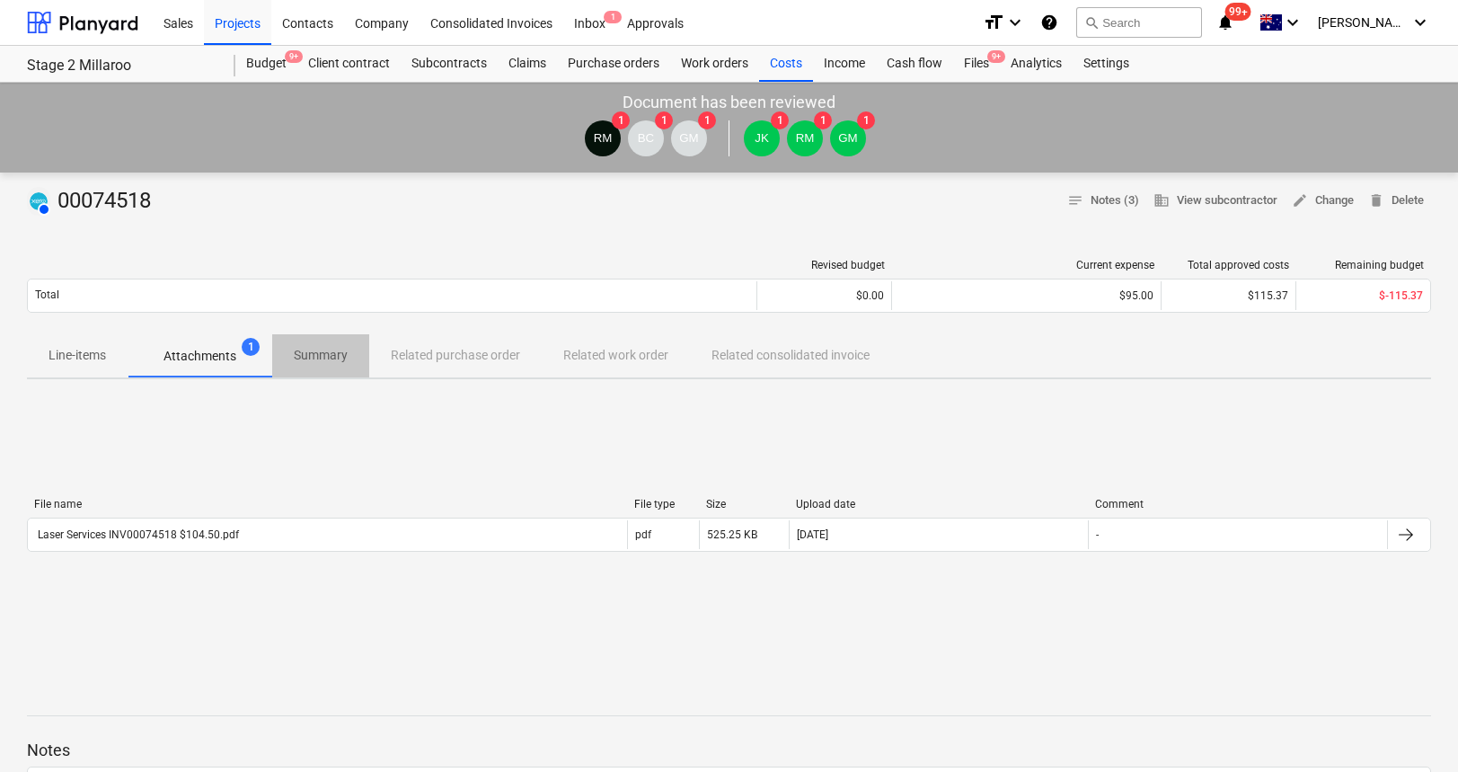
click at [329, 354] on p "Summary" at bounding box center [321, 355] width 54 height 19
